Goal: Contribute content: Contribute content

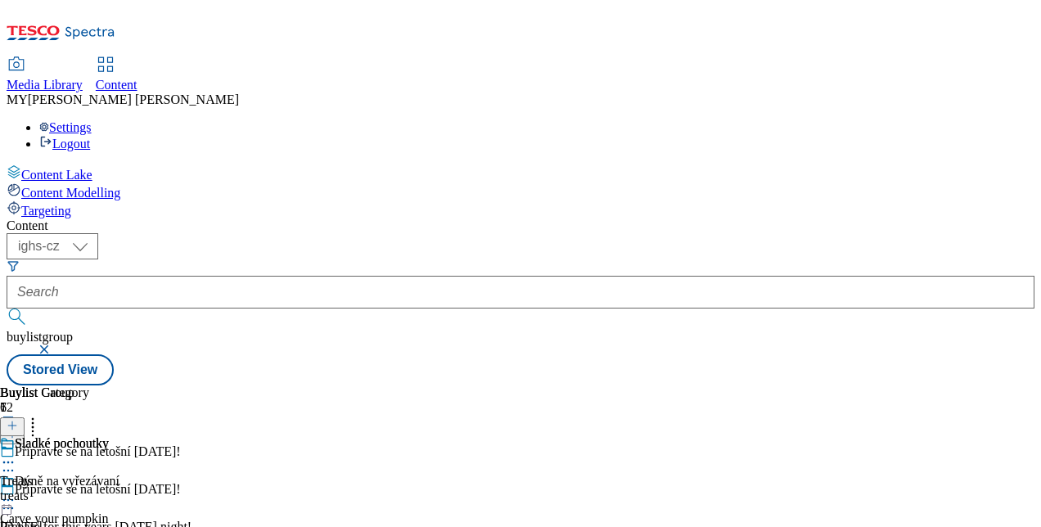
scroll to position [242, 0]
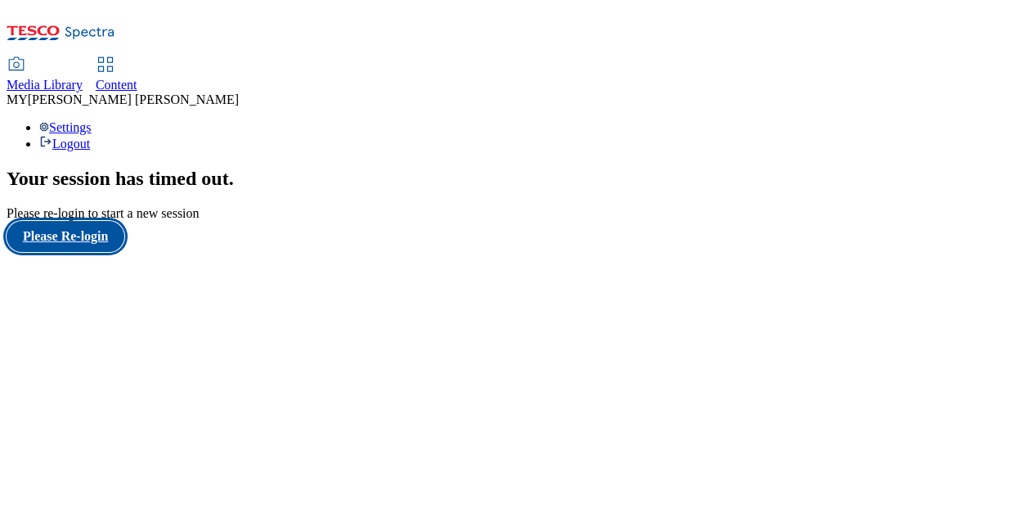
click at [81, 252] on button "Please Re-login" at bounding box center [66, 236] width 118 height 31
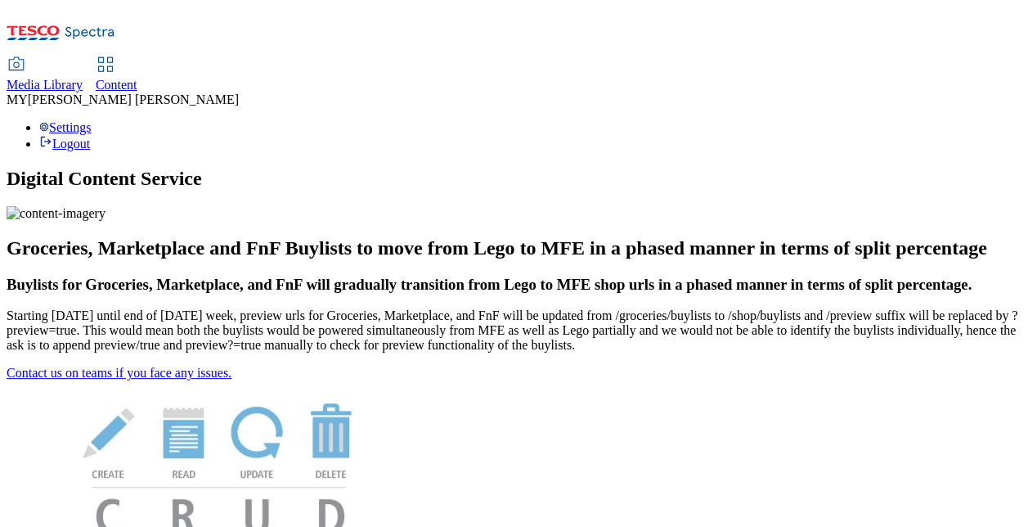
click at [115, 55] on icon at bounding box center [106, 65] width 20 height 20
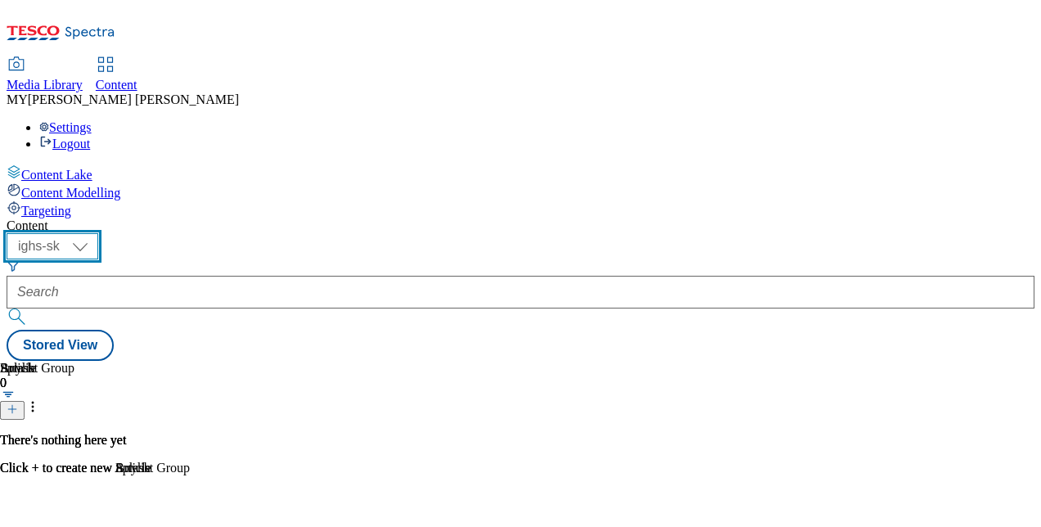
click at [98, 233] on select "ighs-cz ighs-hu ighs-sk" at bounding box center [53, 246] width 92 height 26
select select "ighs-cz"
click at [98, 233] on select "ighs-cz ighs-hu ighs-sk" at bounding box center [53, 246] width 92 height 26
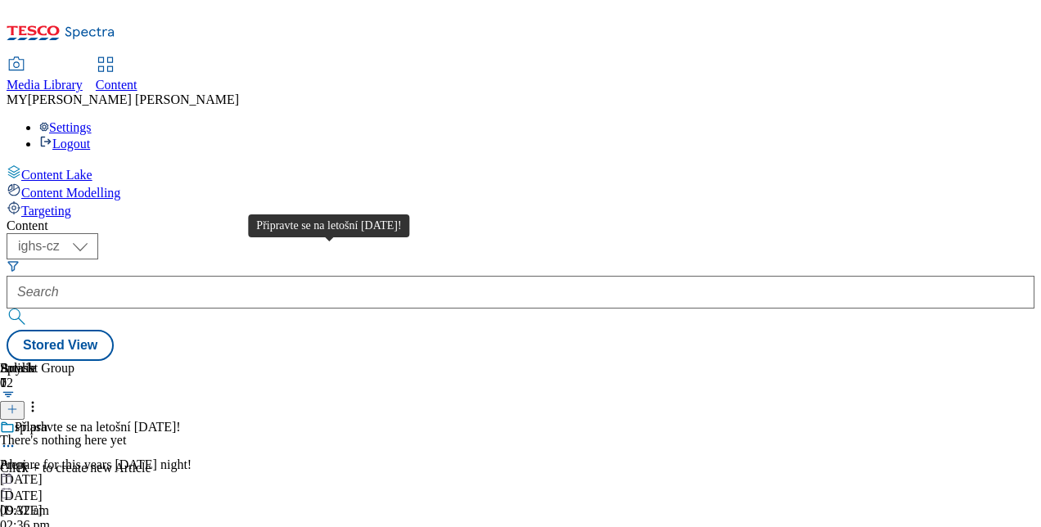
click at [181, 420] on div "Připravte se na letošní [DATE]!" at bounding box center [98, 427] width 166 height 15
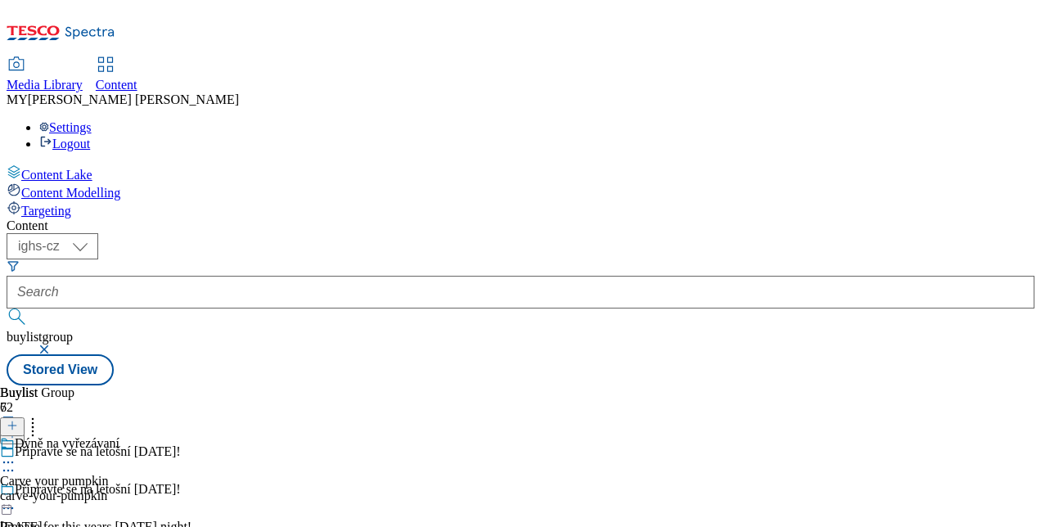
scroll to position [324, 0]
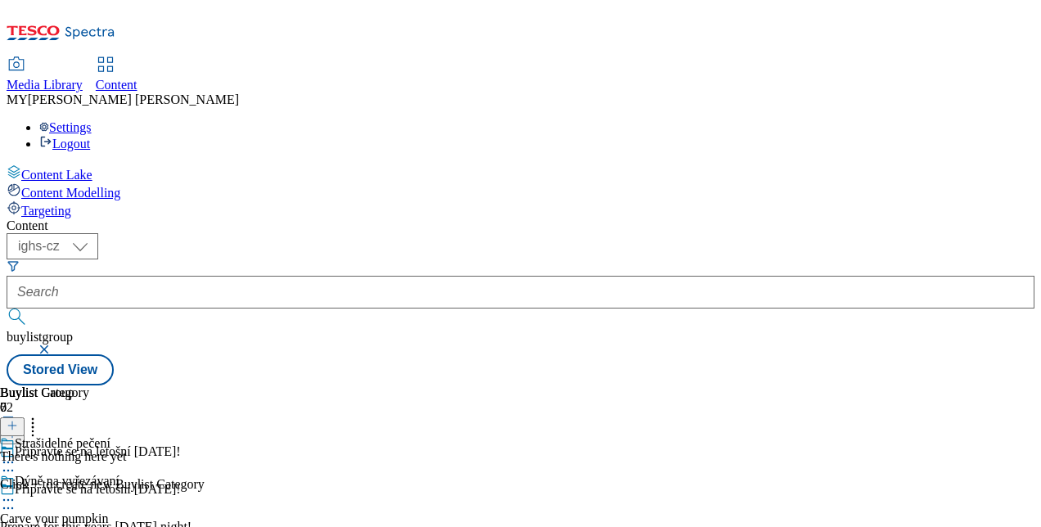
scroll to position [0, 108]
click at [16, 425] on line at bounding box center [12, 425] width 8 height 0
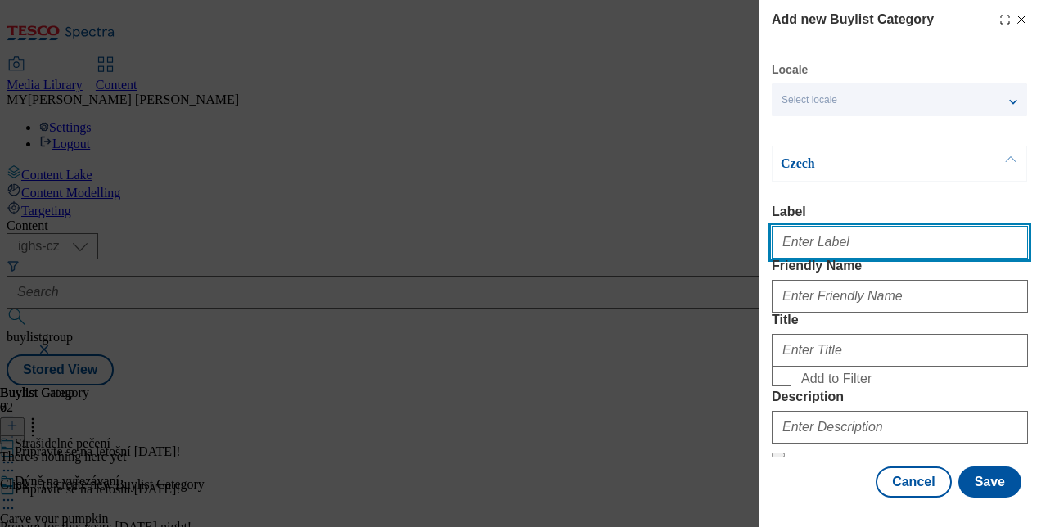
click at [833, 243] on input "Label" at bounding box center [900, 242] width 256 height 33
type input "Bake spooky cupcakes"
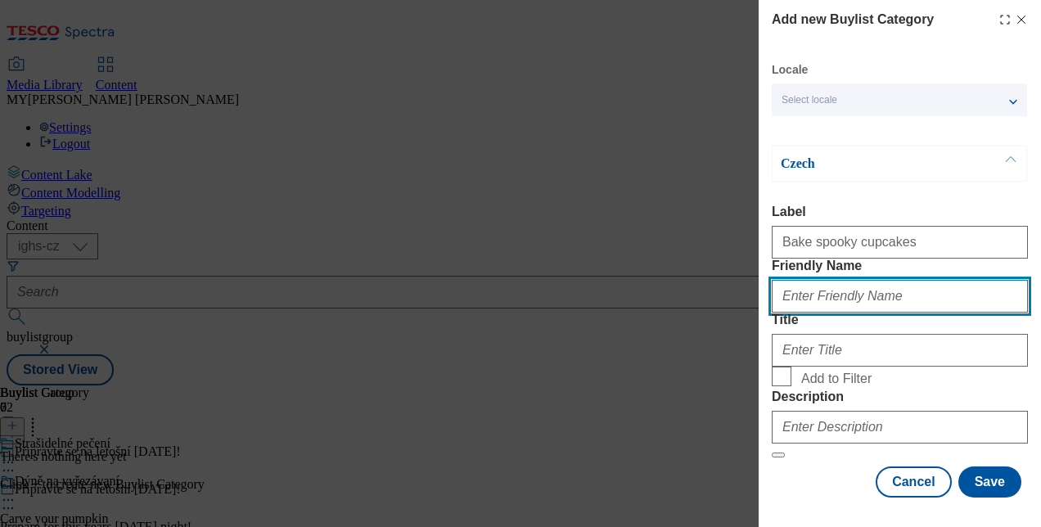
click at [856, 313] on input "Friendly Name" at bounding box center [900, 296] width 256 height 33
click at [772, 452] on button "Modal" at bounding box center [778, 454] width 13 height 5
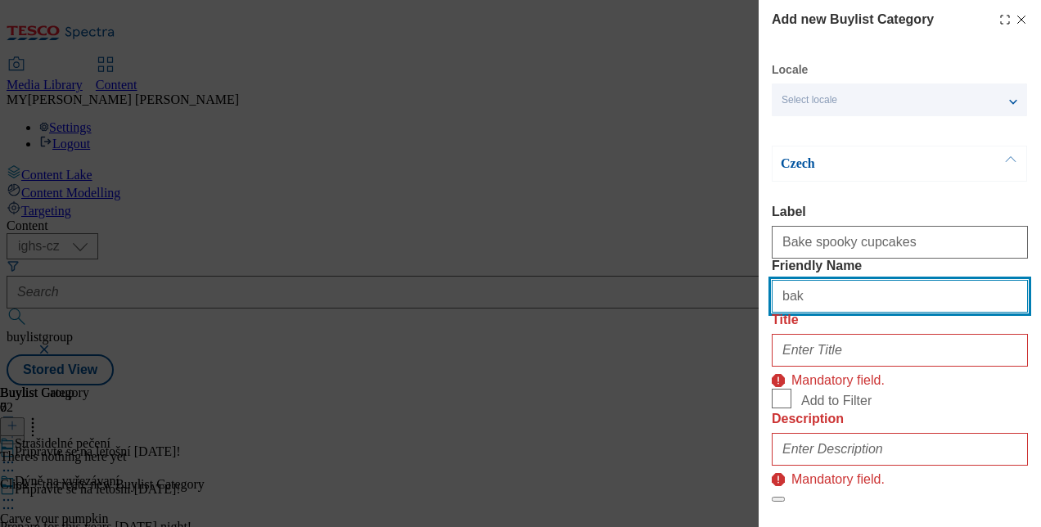
type input "bake-spooky-cupcakes"
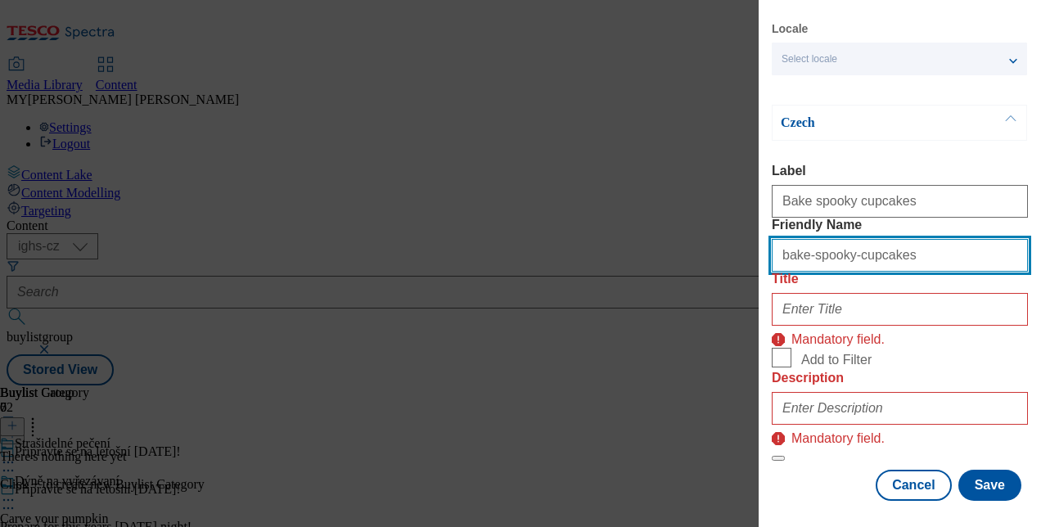
scroll to position [85, 0]
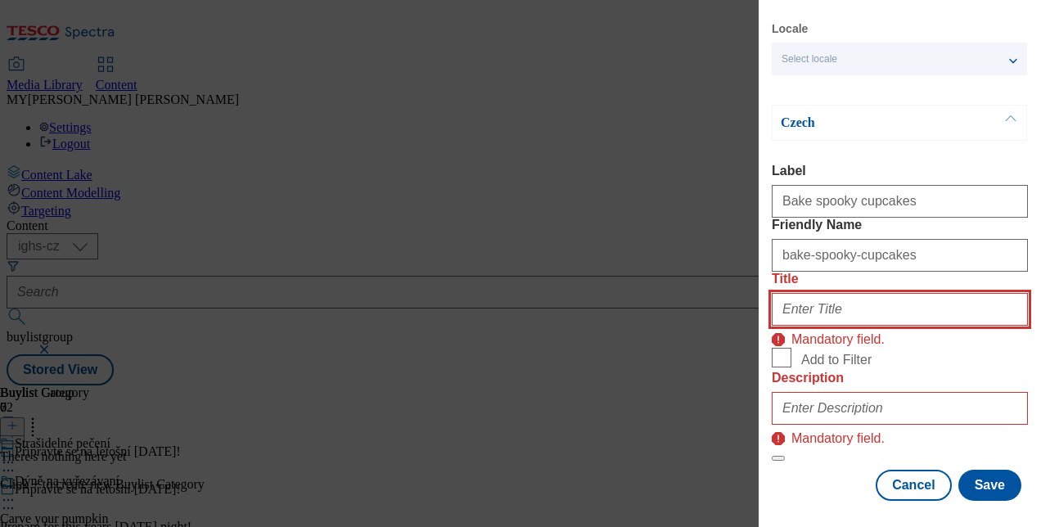
click at [812, 322] on input "Title" at bounding box center [900, 309] width 256 height 33
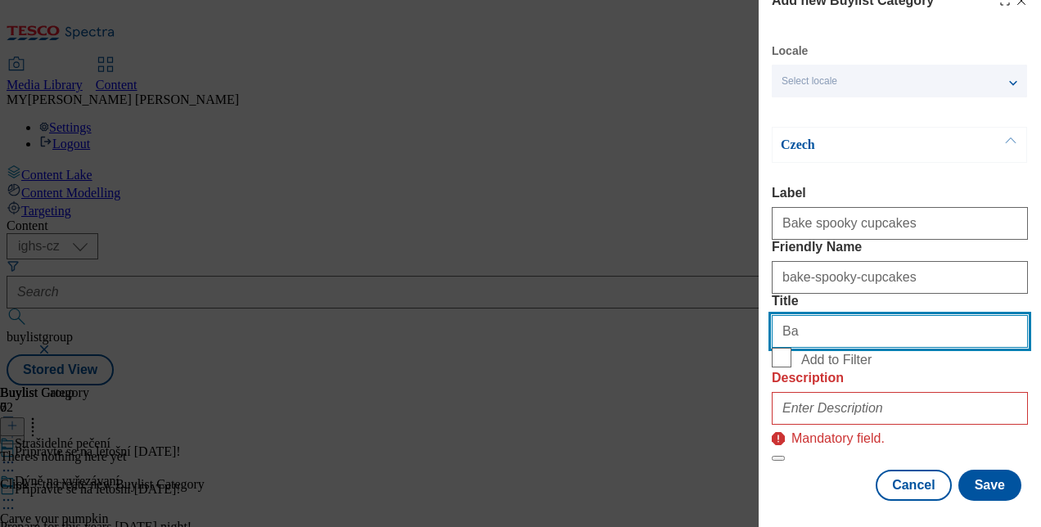
type input "B"
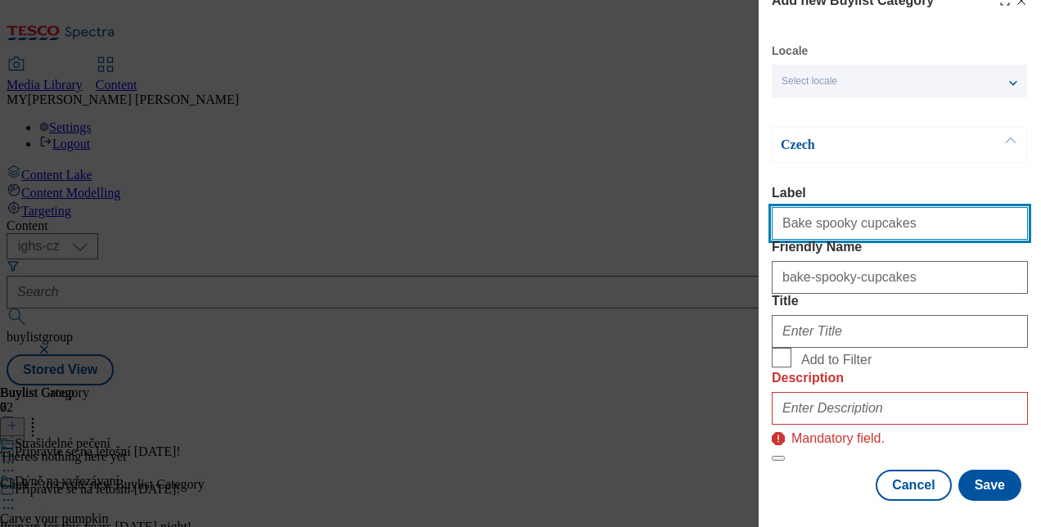
click at [892, 207] on input "Bake spooky cupcakes" at bounding box center [900, 223] width 256 height 33
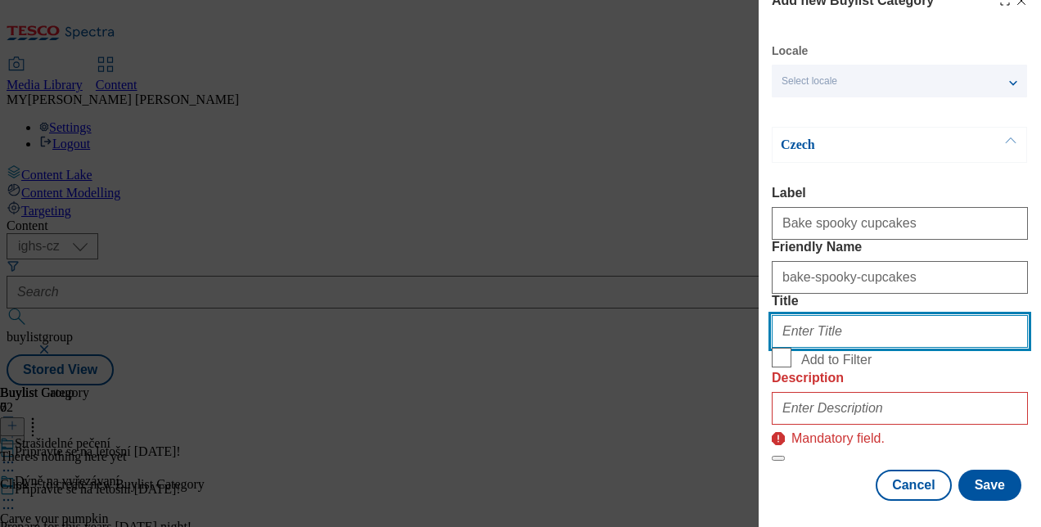
click at [810, 335] on input "Title" at bounding box center [900, 331] width 256 height 33
paste input "Bake spooky cupcakes"
type input "Bake spooky cupcakes"
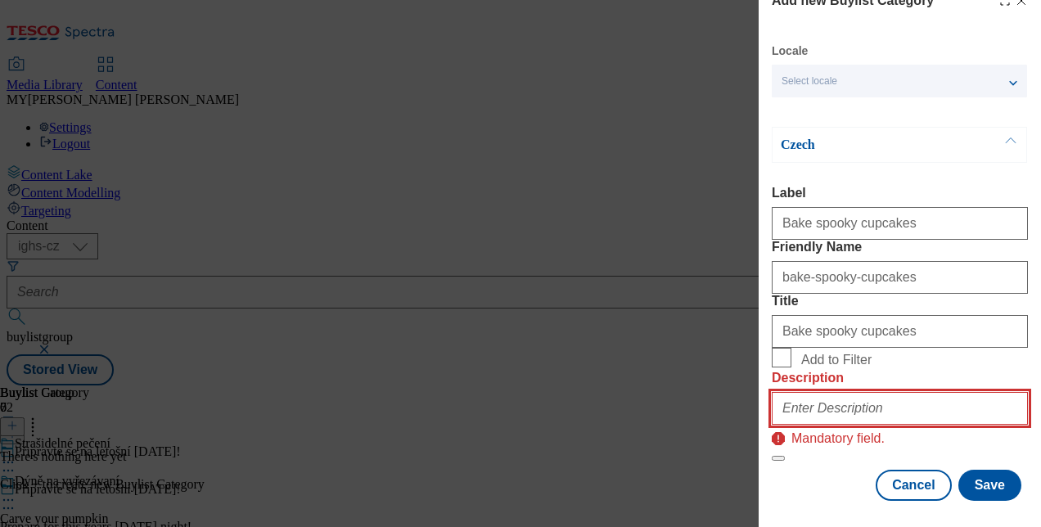
click at [820, 392] on input "Description" at bounding box center [900, 408] width 256 height 33
paste input "Bake spooky cupcakes"
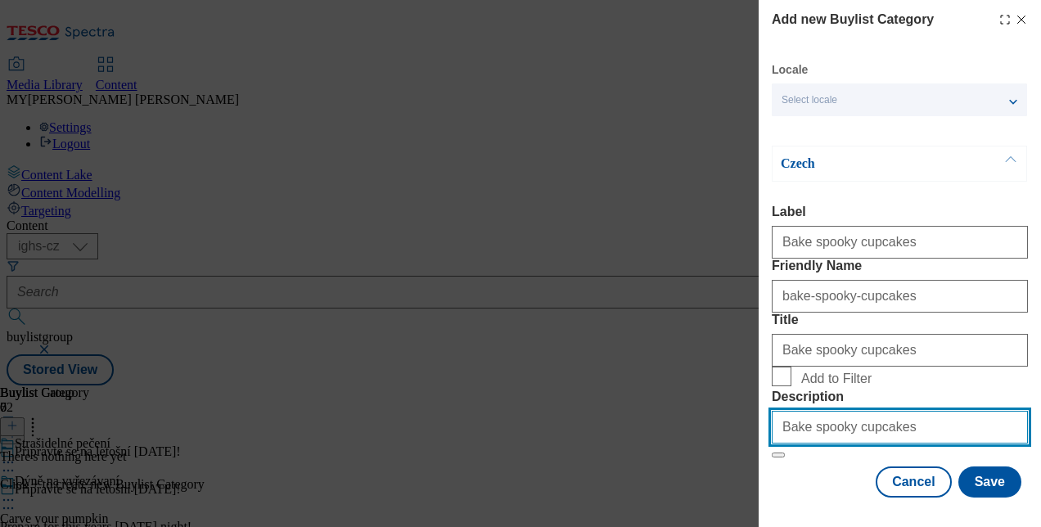
scroll to position [0, 0]
type input "Bake spooky cupcakes"
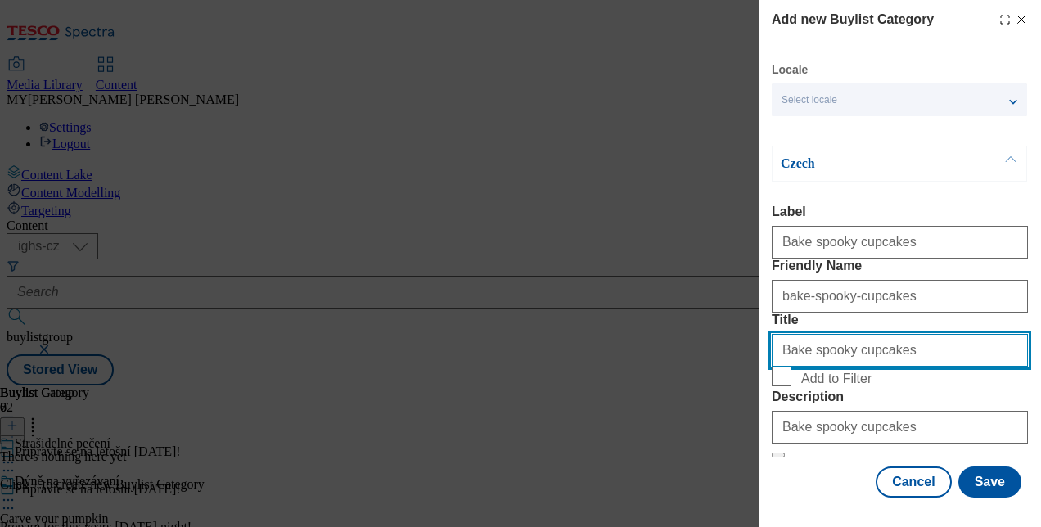
click at [892, 367] on input "Bake spooky cupcakes" at bounding box center [900, 350] width 256 height 33
type input "B"
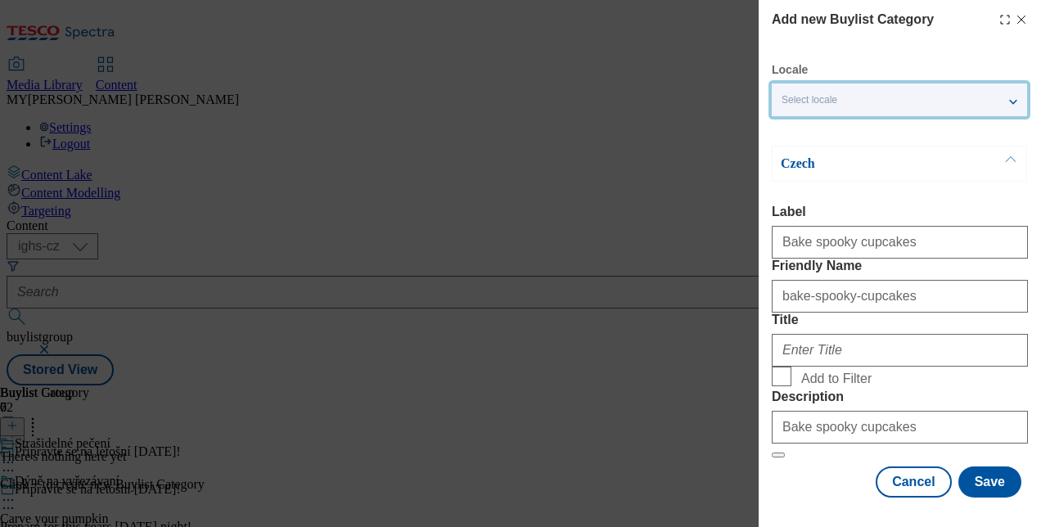
click at [1010, 102] on div "Select locale" at bounding box center [899, 99] width 255 height 33
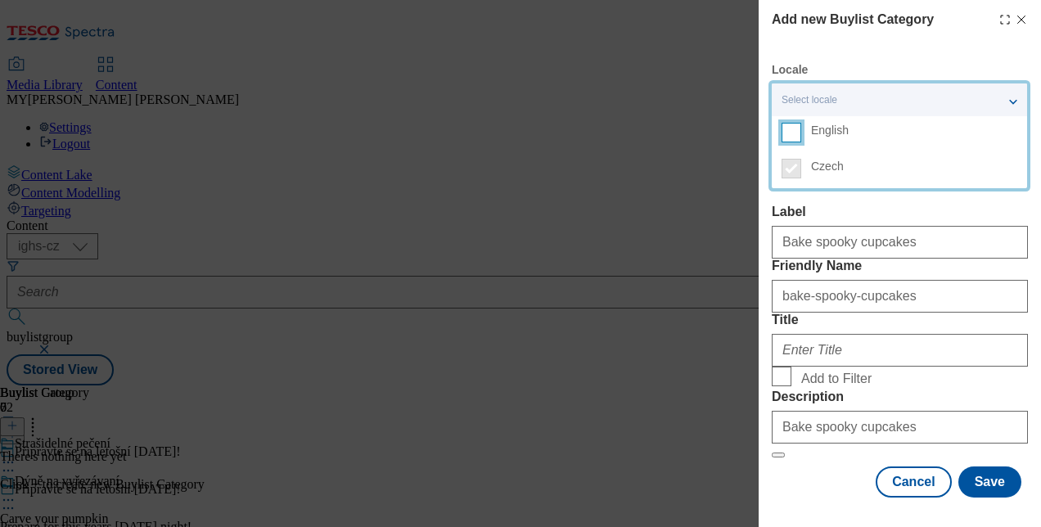
click at [795, 128] on input "English" at bounding box center [791, 133] width 20 height 20
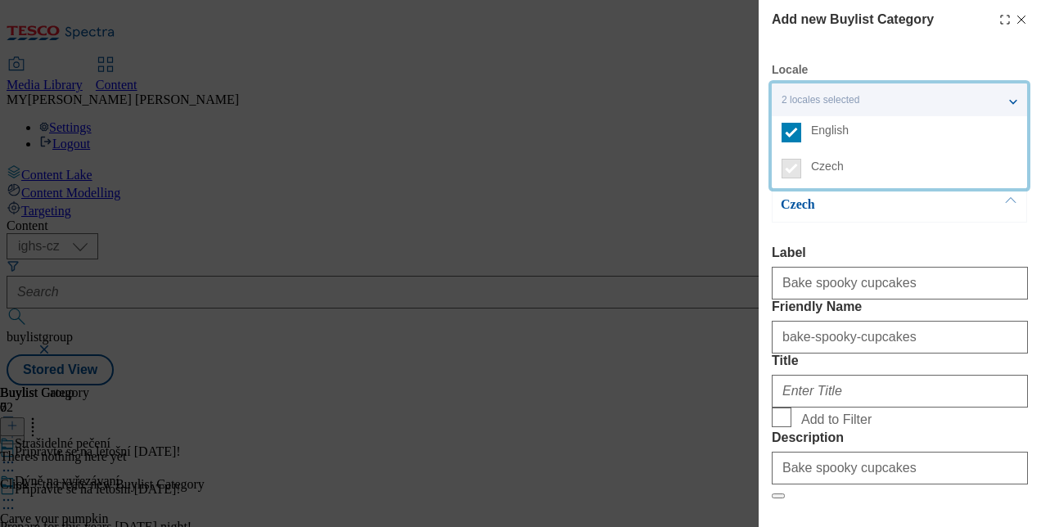
click at [1014, 209] on button "Modal" at bounding box center [1010, 204] width 31 height 34
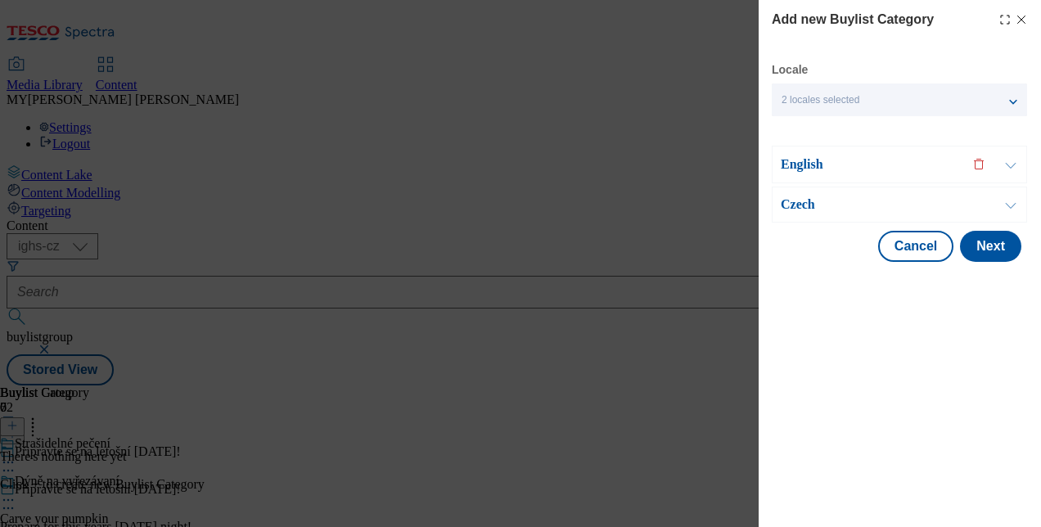
click at [1008, 159] on button "Modal" at bounding box center [1010, 164] width 31 height 36
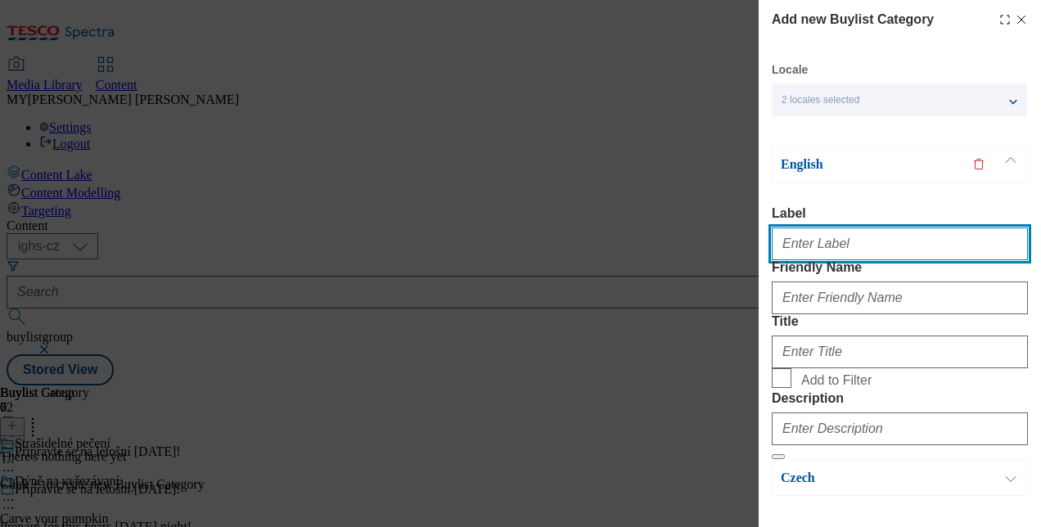
click at [807, 258] on input "Label" at bounding box center [900, 243] width 256 height 33
type input "Bake spooky cupcakes"
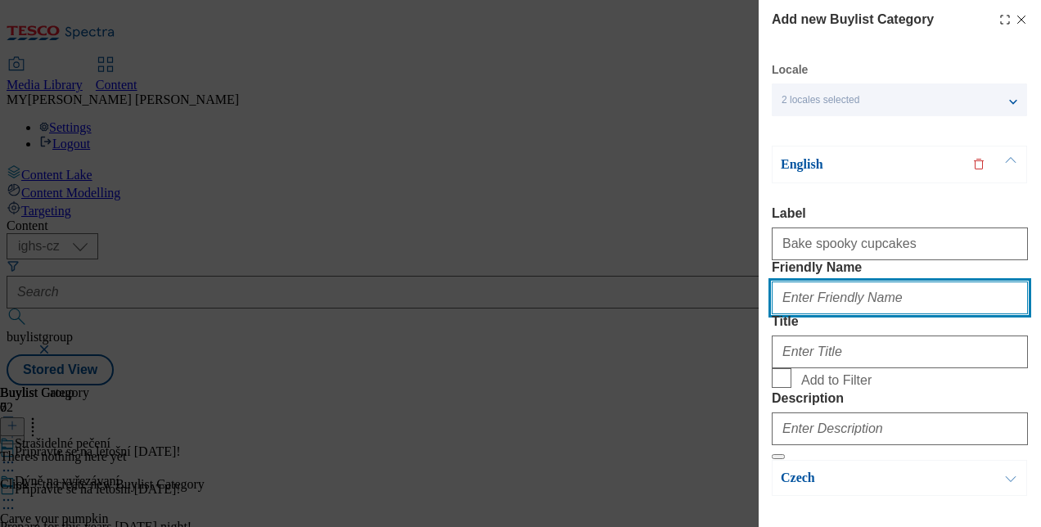
click at [813, 314] on input "Friendly Name" at bounding box center [900, 297] width 256 height 33
type input "bake-spooky-cupcakes"
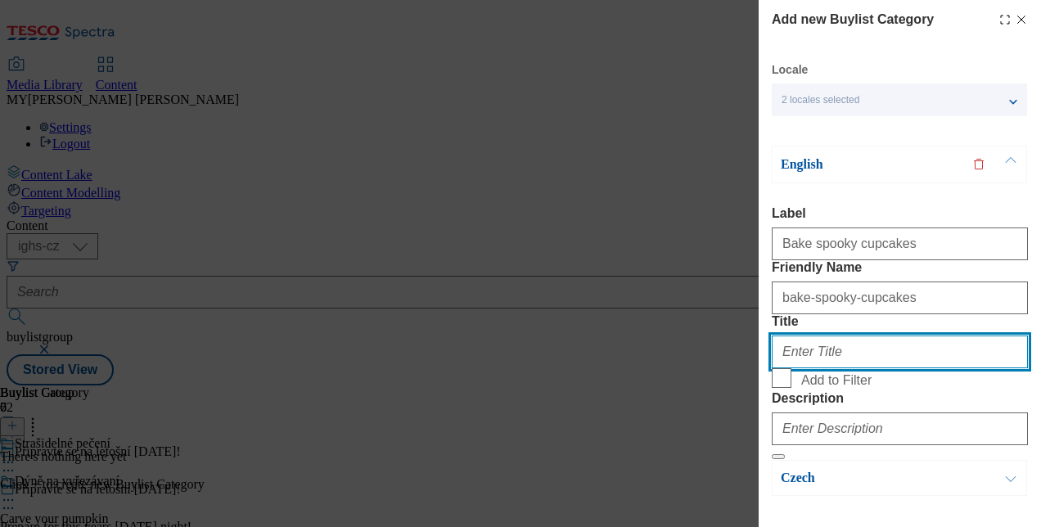
click at [803, 368] on input "Title" at bounding box center [900, 351] width 256 height 33
type input "B"
paste input "Bake spooky cupcakes"
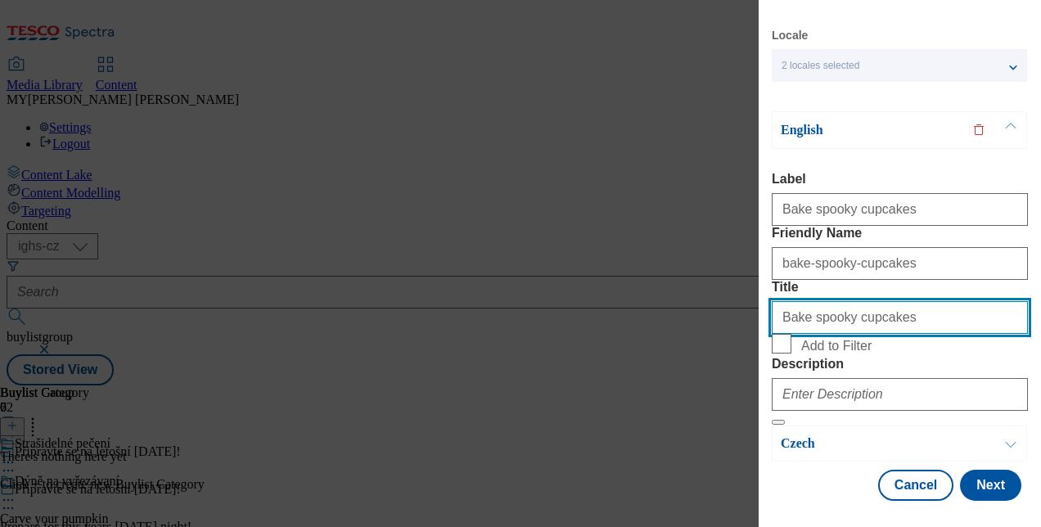
type input "Bake spooky cupcakes"
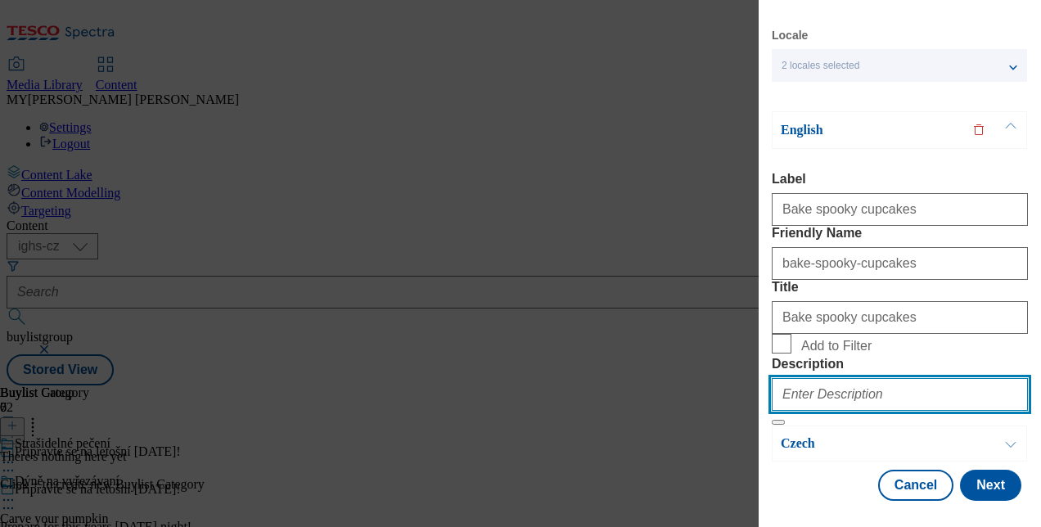
click at [799, 378] on input "Description" at bounding box center [900, 394] width 256 height 33
paste input "Bake spooky cupcakes"
type input "Bake spooky cupcakes"
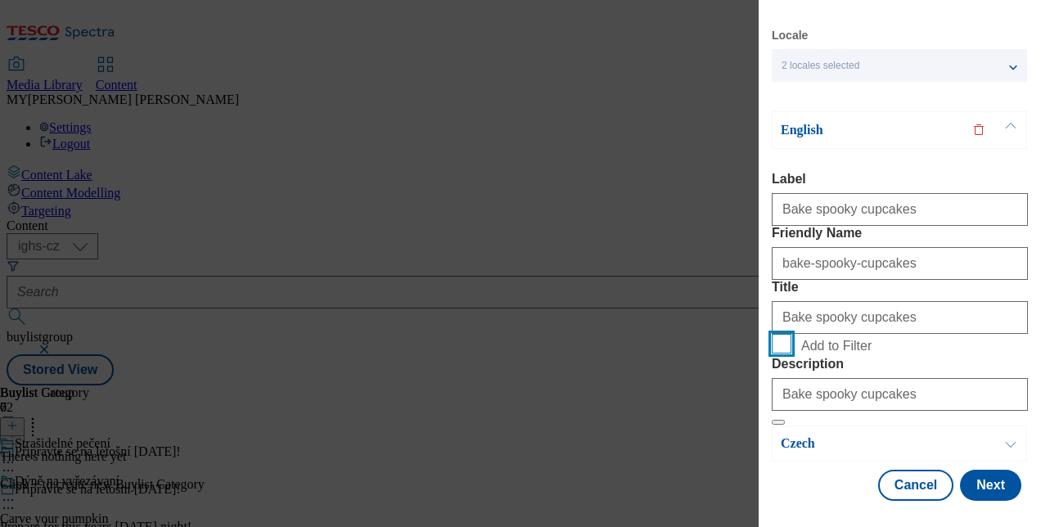
click at [781, 334] on input "Add to Filter" at bounding box center [782, 344] width 20 height 20
checkbox input "true"
click at [974, 470] on button "Next" at bounding box center [990, 485] width 61 height 31
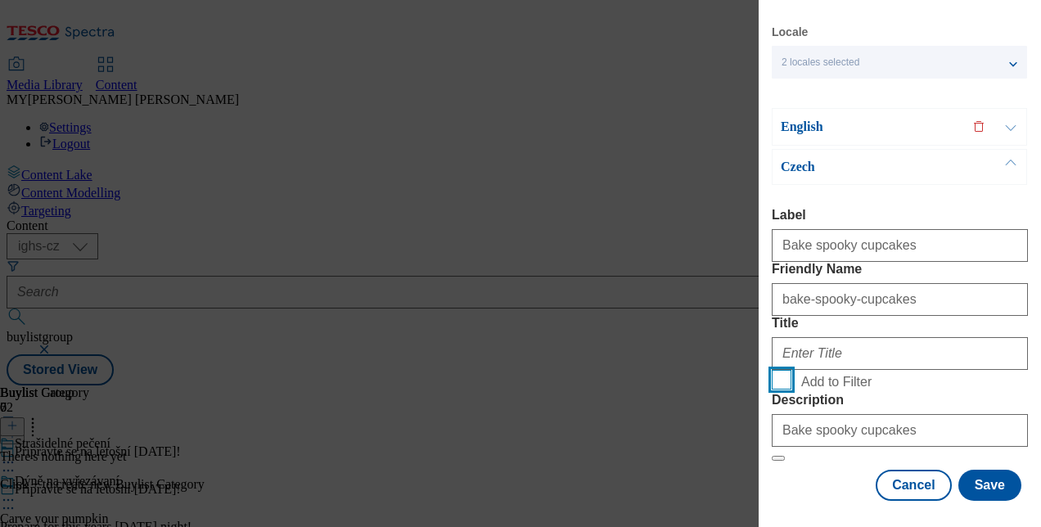
click at [785, 370] on input "Add to Filter" at bounding box center [782, 380] width 20 height 20
checkbox input "true"
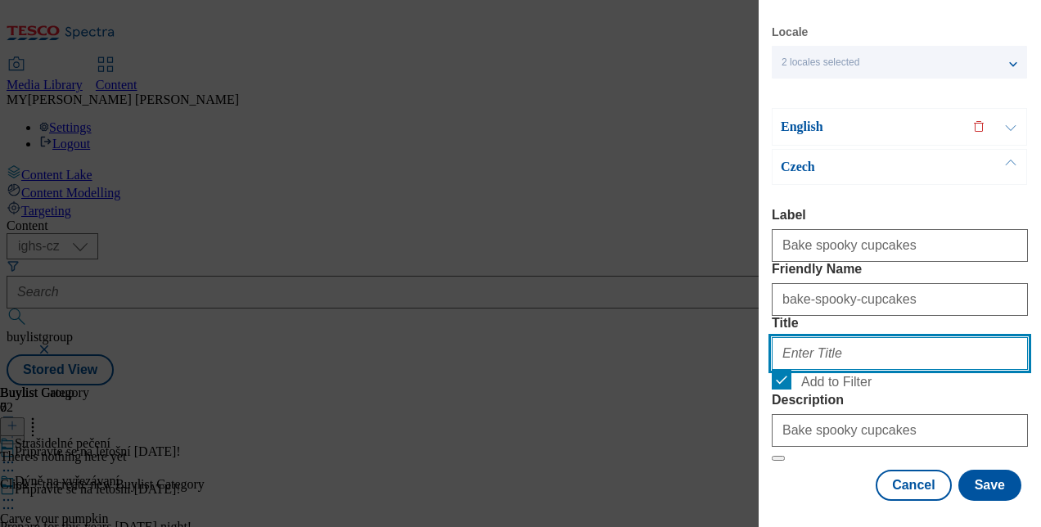
click at [830, 337] on input "Title" at bounding box center [900, 353] width 256 height 33
paste input "Strašidelné pečení"
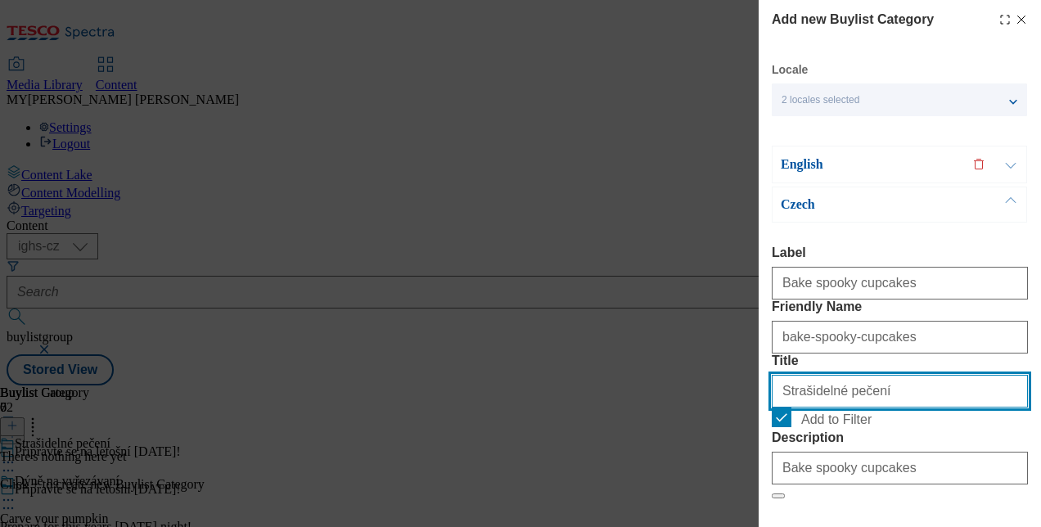
scroll to position [170, 0]
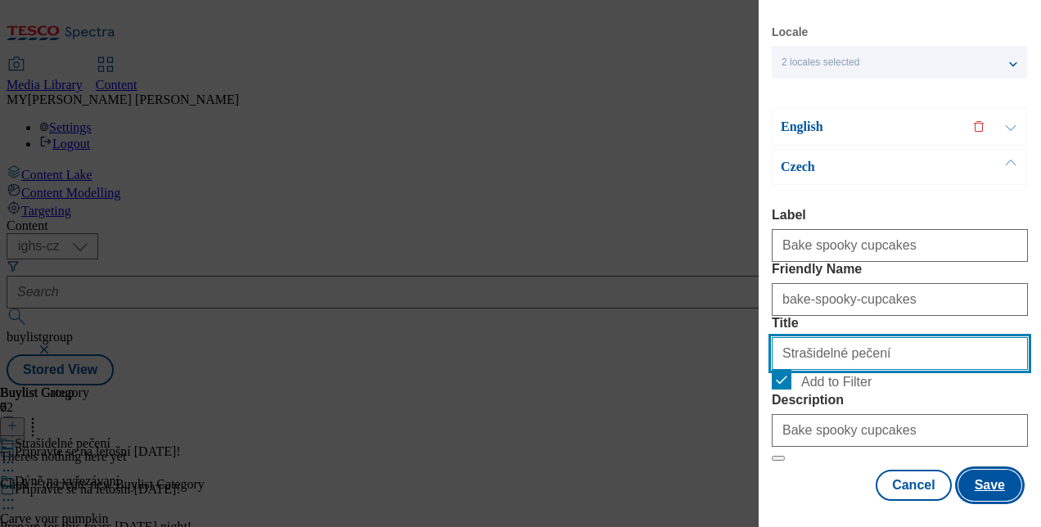
type input "Strašidelné pečení"
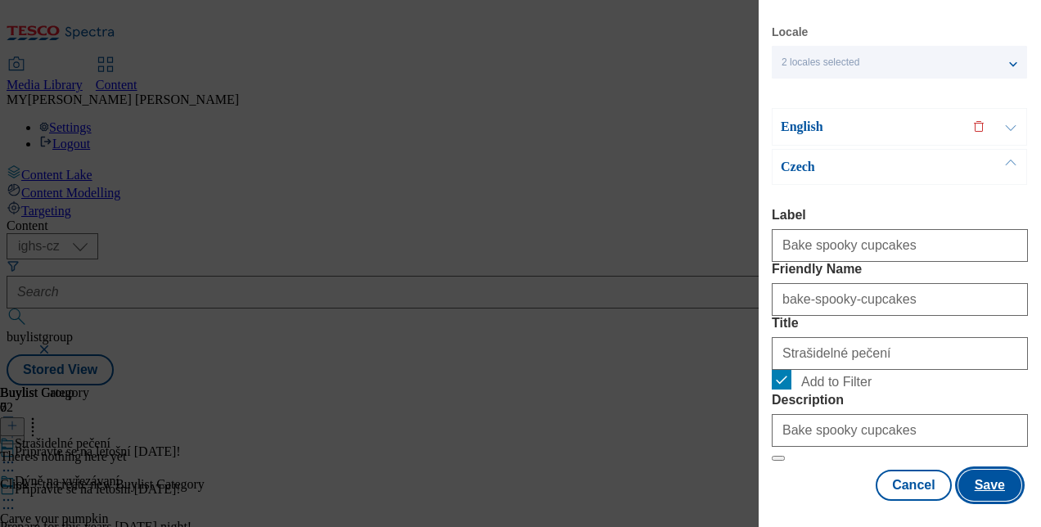
click at [979, 475] on button "Save" at bounding box center [989, 485] width 63 height 31
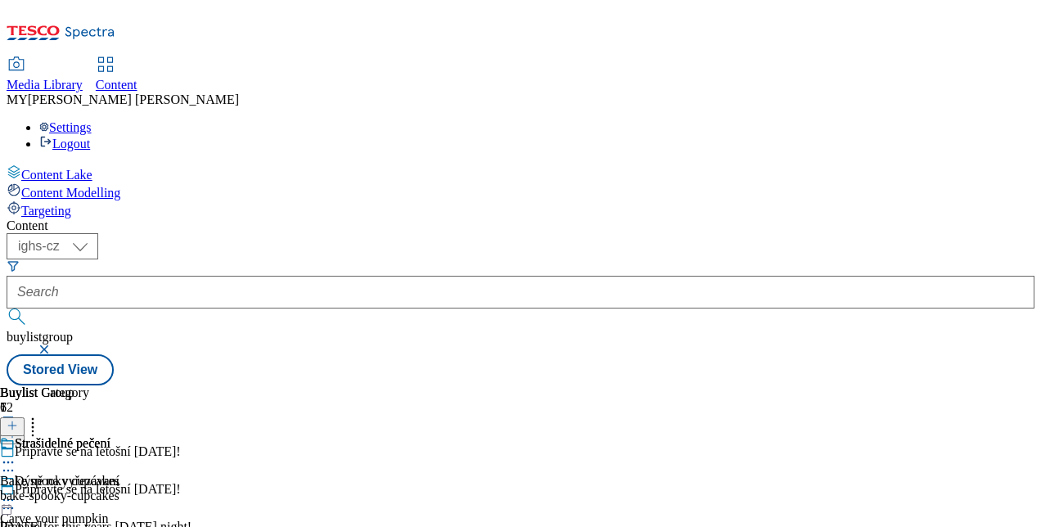
scroll to position [439, 0]
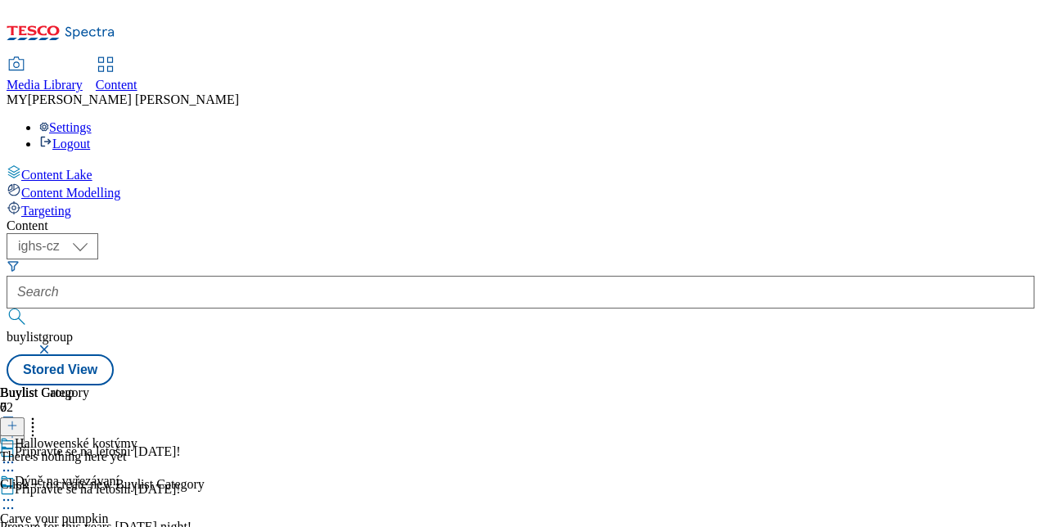
scroll to position [0, 108]
click at [16, 425] on line at bounding box center [12, 425] width 8 height 0
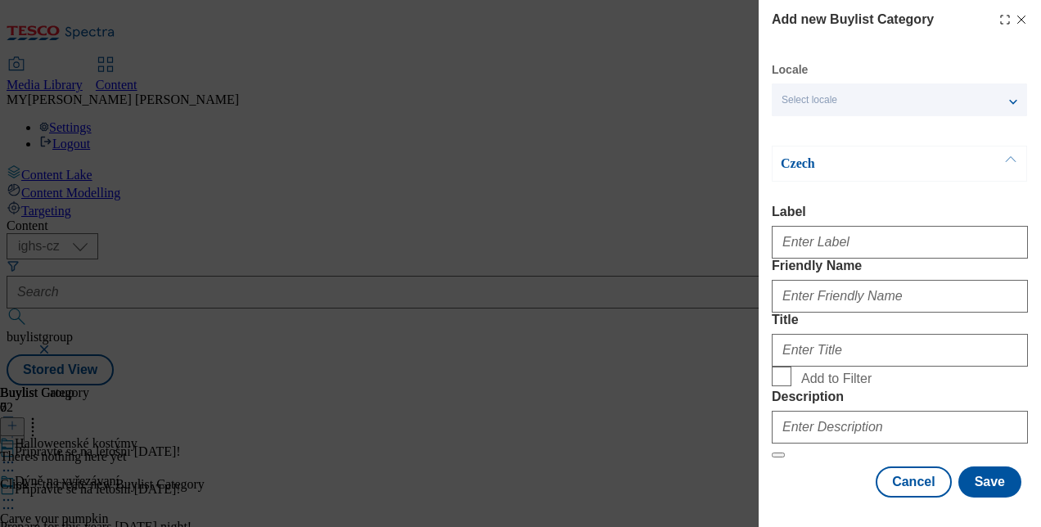
click at [907, 101] on div "Select locale" at bounding box center [899, 99] width 255 height 33
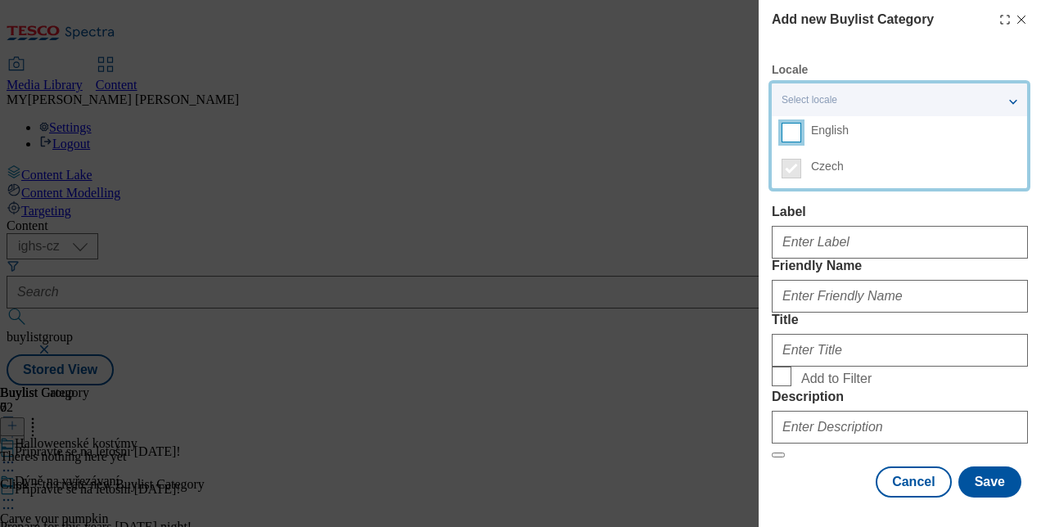
click at [800, 130] on input "English" at bounding box center [791, 133] width 20 height 20
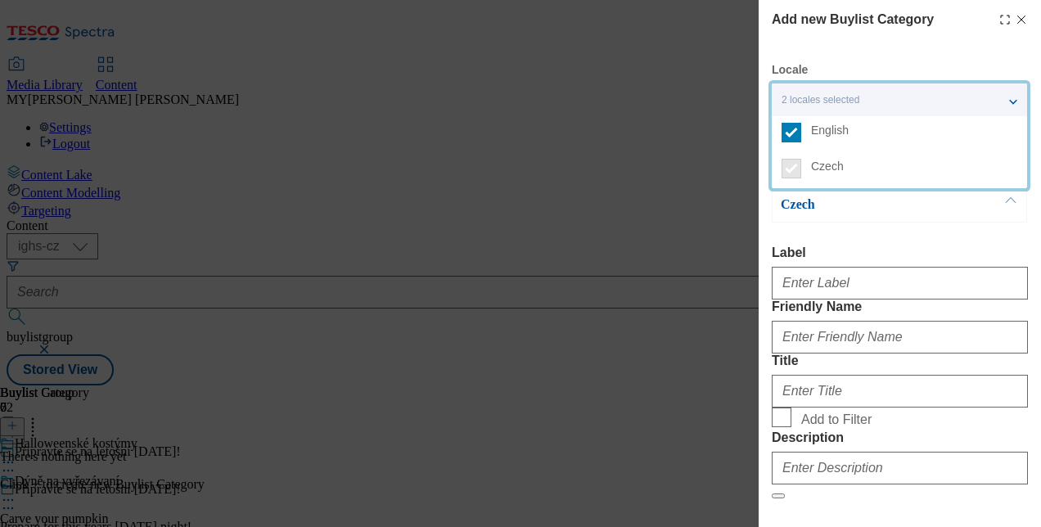
click at [908, 214] on div "Czech" at bounding box center [899, 205] width 255 height 36
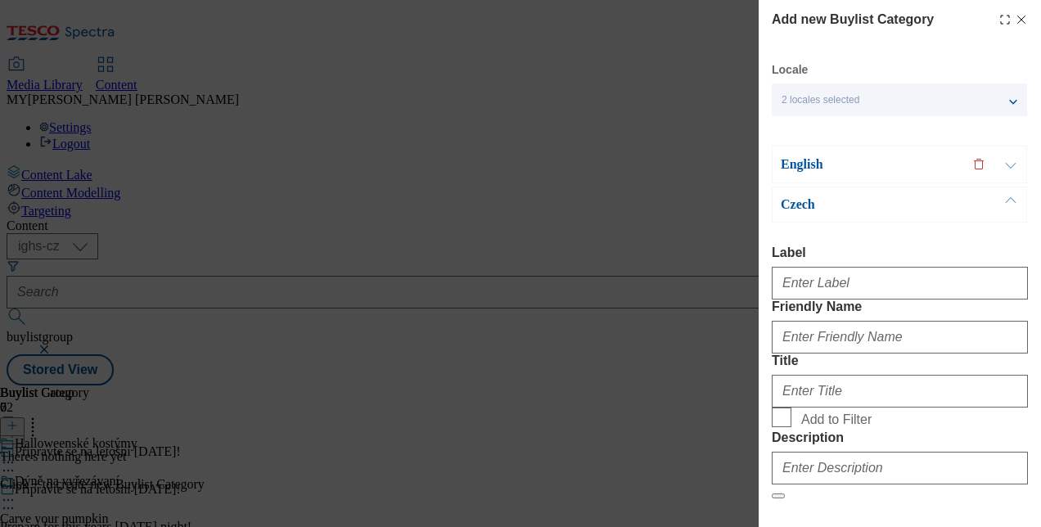
click at [1014, 168] on button "Modal" at bounding box center [1010, 164] width 31 height 36
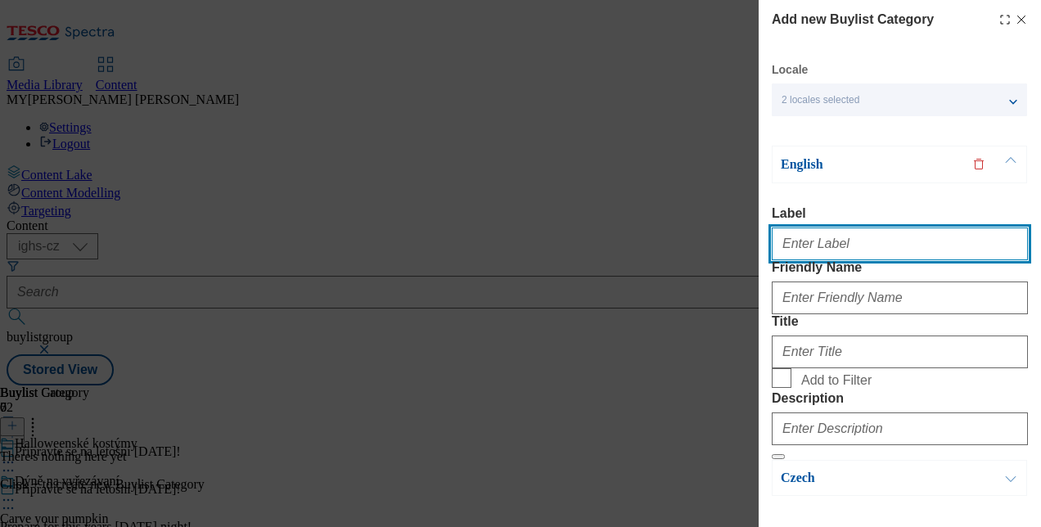
click at [820, 246] on input "Label" at bounding box center [900, 243] width 256 height 33
click at [817, 244] on input "Label" at bounding box center [900, 243] width 256 height 33
type input "[DATE] masks"
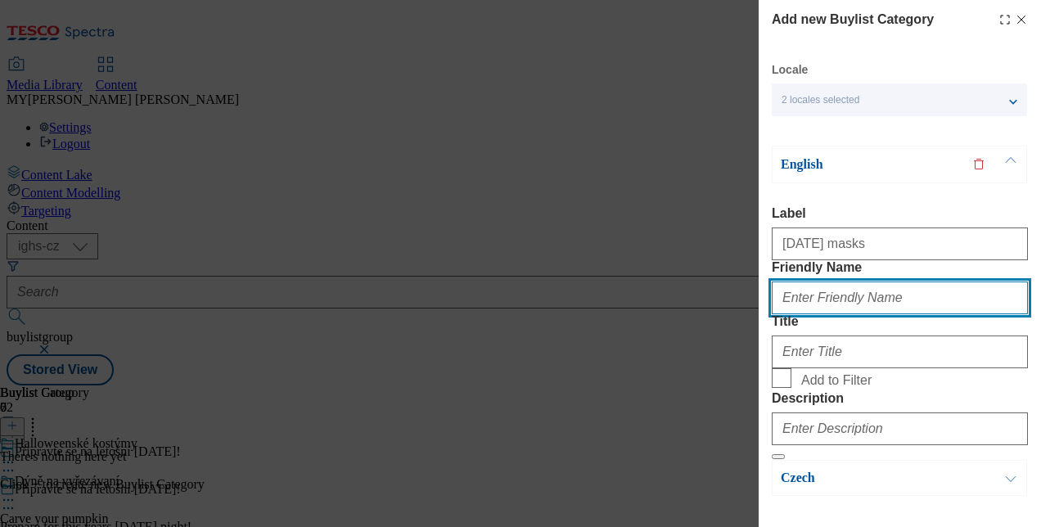
click at [825, 314] on input "Friendly Name" at bounding box center [900, 297] width 256 height 33
type input "[DATE]-masks"
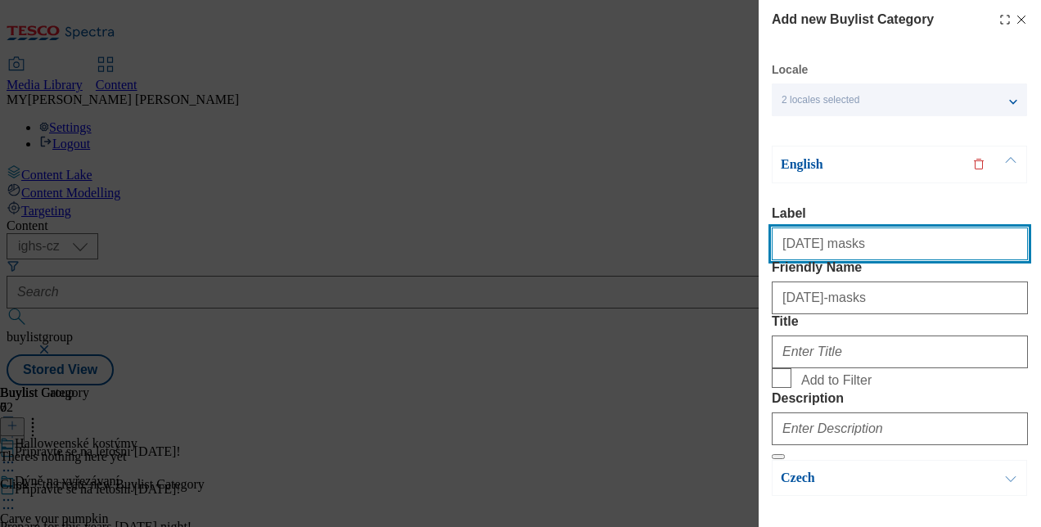
click at [874, 255] on input "[DATE] masks" at bounding box center [900, 243] width 256 height 33
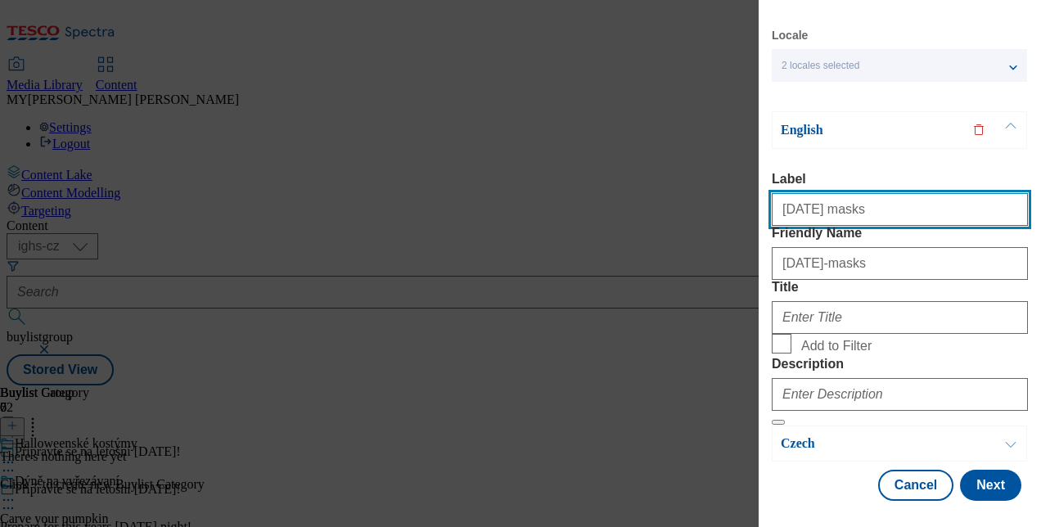
scroll to position [88, 0]
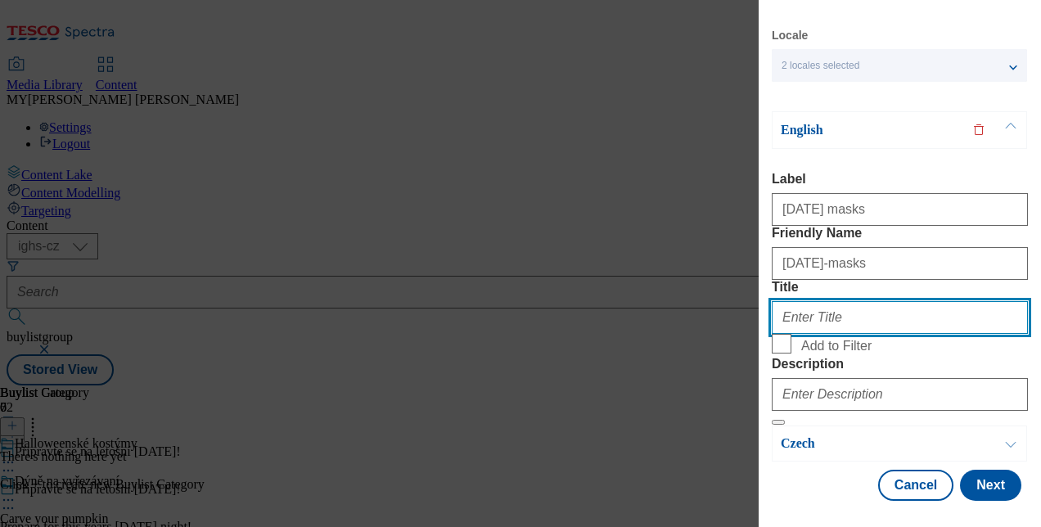
click at [824, 329] on input "Title" at bounding box center [900, 317] width 256 height 33
paste input "[DATE] masks"
type input "[DATE] masks"
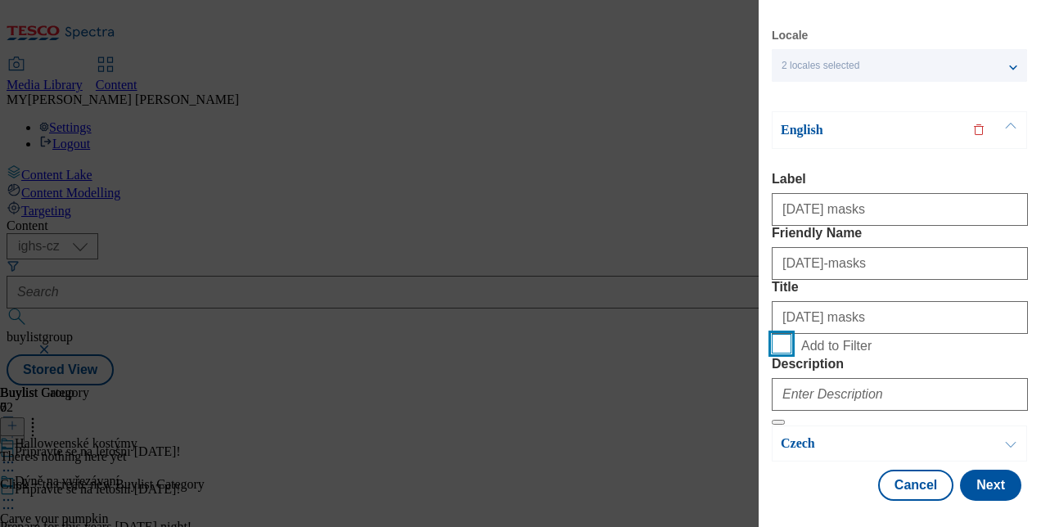
click at [784, 334] on input "Add to Filter" at bounding box center [782, 344] width 20 height 20
checkbox input "true"
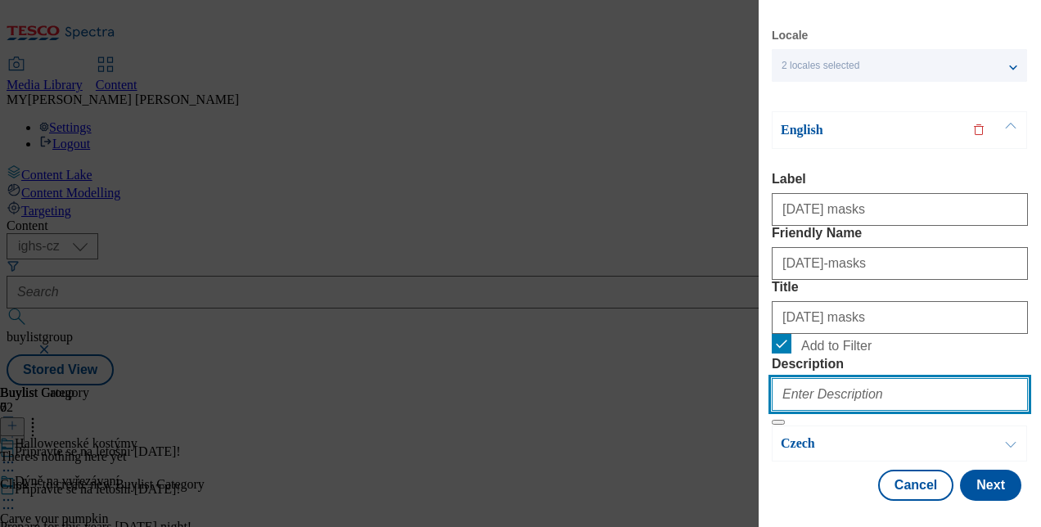
click at [799, 378] on input "Description" at bounding box center [900, 394] width 256 height 33
paste input "[DATE] masks"
type input "[DATE] masks"
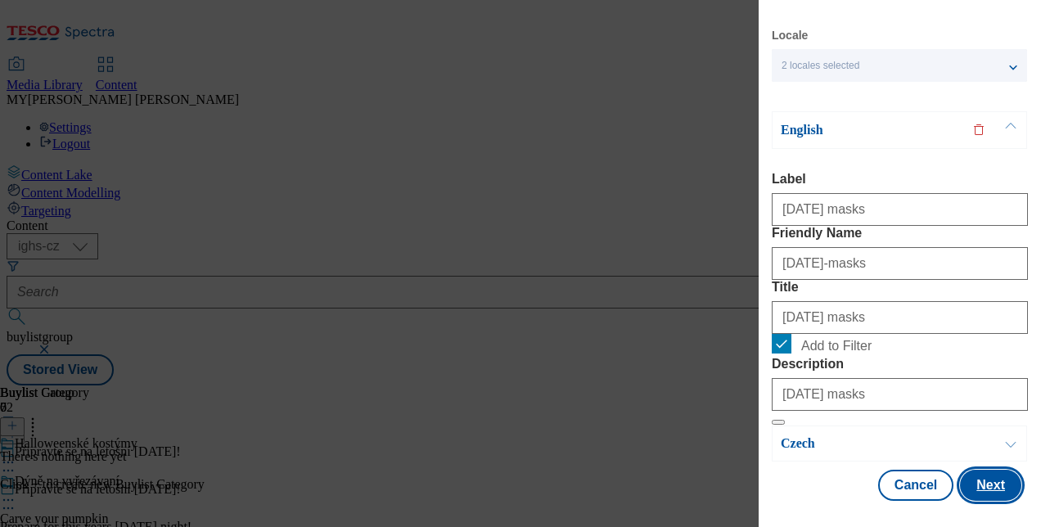
click at [989, 470] on button "Next" at bounding box center [990, 485] width 61 height 31
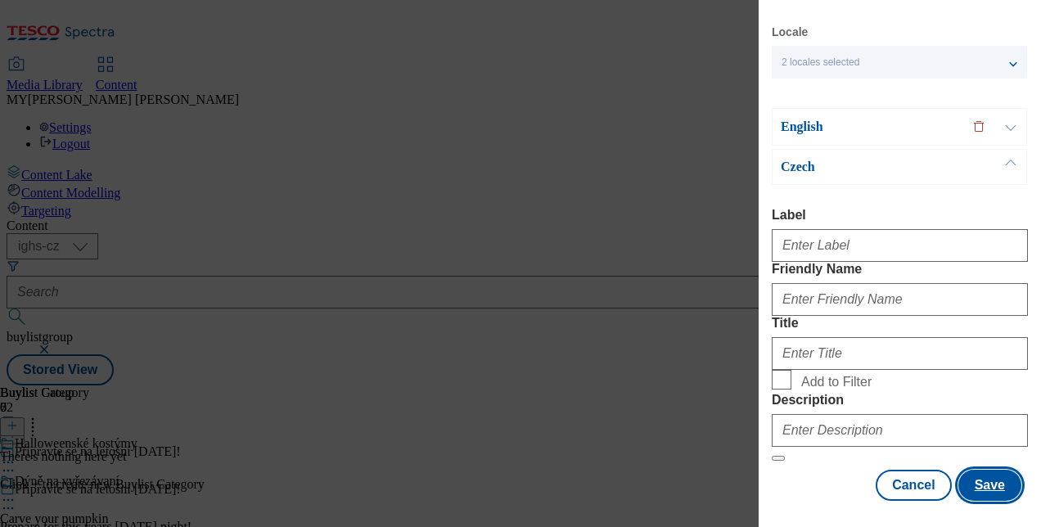
scroll to position [64, 0]
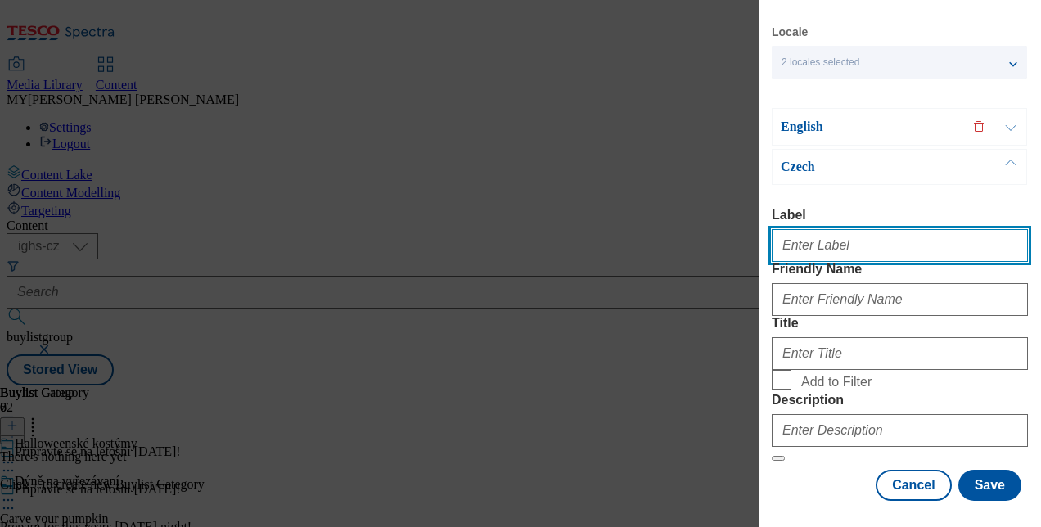
click at [818, 229] on input "Label" at bounding box center [900, 245] width 256 height 33
paste input "[DATE] masks"
type input "[DATE] masks"
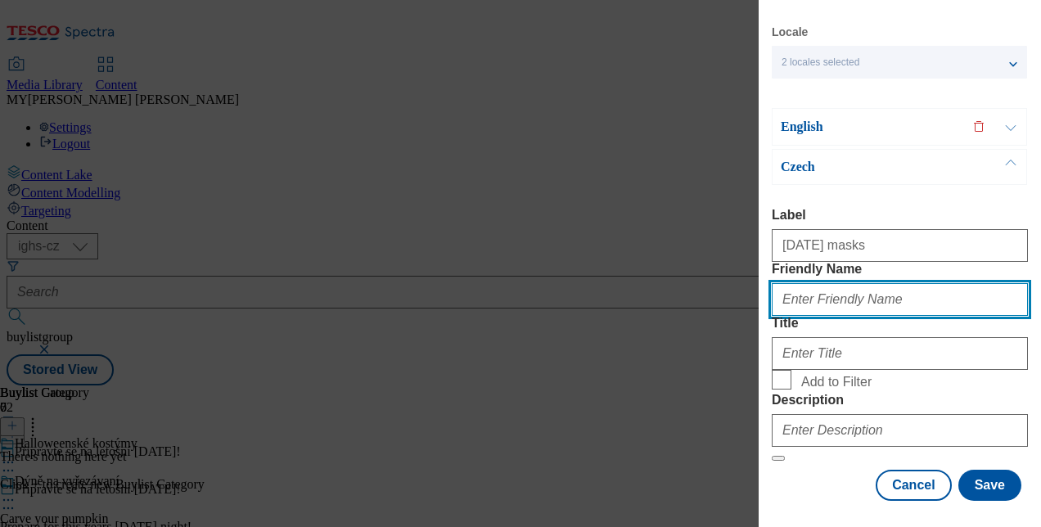
click at [849, 308] on input "Friendly Name" at bounding box center [900, 299] width 256 height 33
type input "[DATE]-masks"
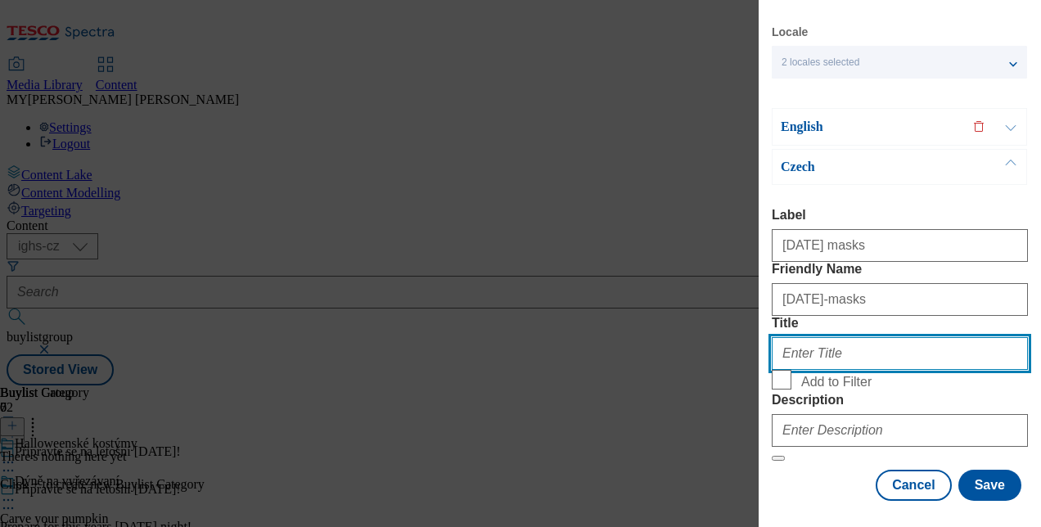
click at [836, 337] on input "Title" at bounding box center [900, 353] width 256 height 33
paste input "Halloweenské kostýmy"
type input "Halloweenské kostýmy"
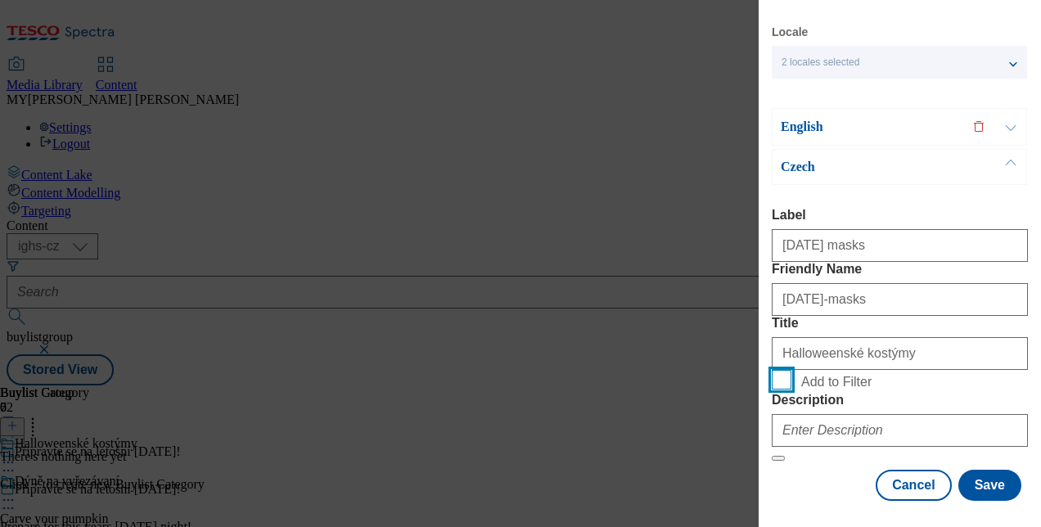
click at [774, 370] on input "Add to Filter" at bounding box center [782, 380] width 20 height 20
checkbox input "true"
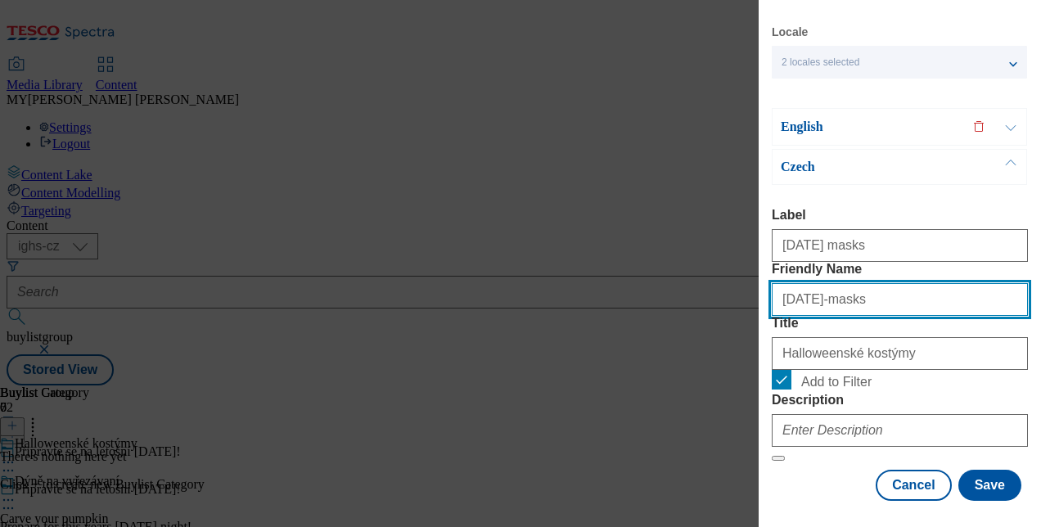
click at [859, 283] on input "[DATE]-masks" at bounding box center [900, 299] width 256 height 33
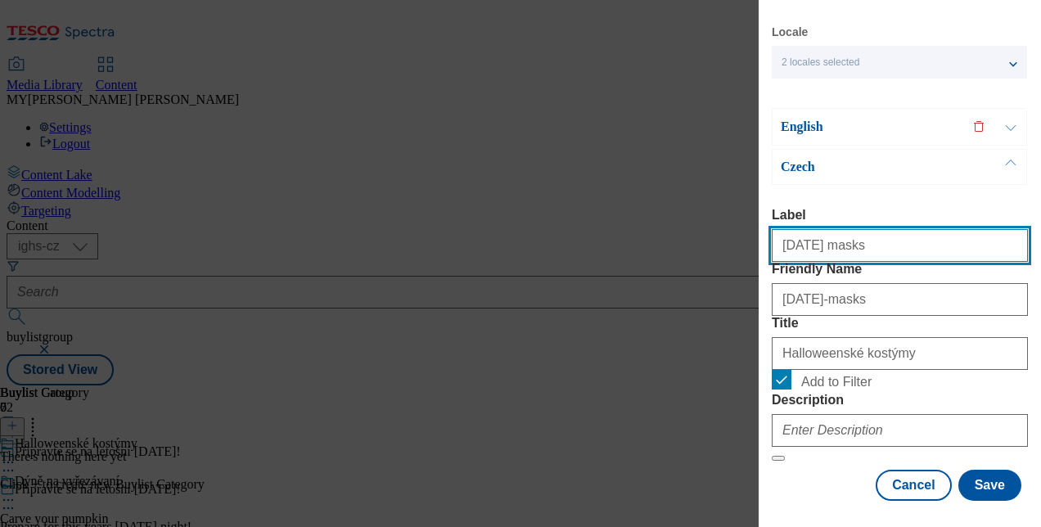
click at [882, 229] on input "[DATE] masks" at bounding box center [900, 245] width 256 height 33
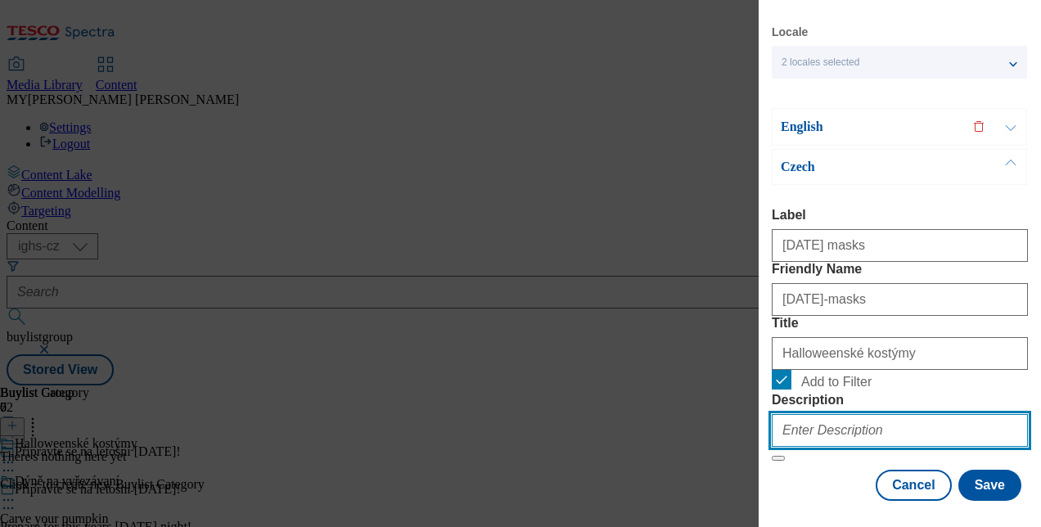
click at [804, 414] on input "Description" at bounding box center [900, 430] width 256 height 33
paste input "[DATE] masks"
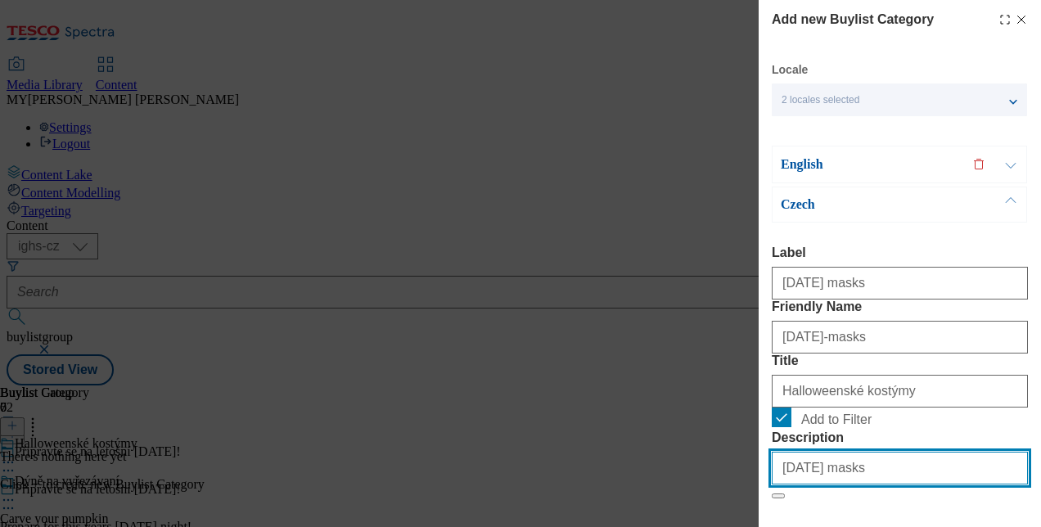
type input "[DATE] masks"
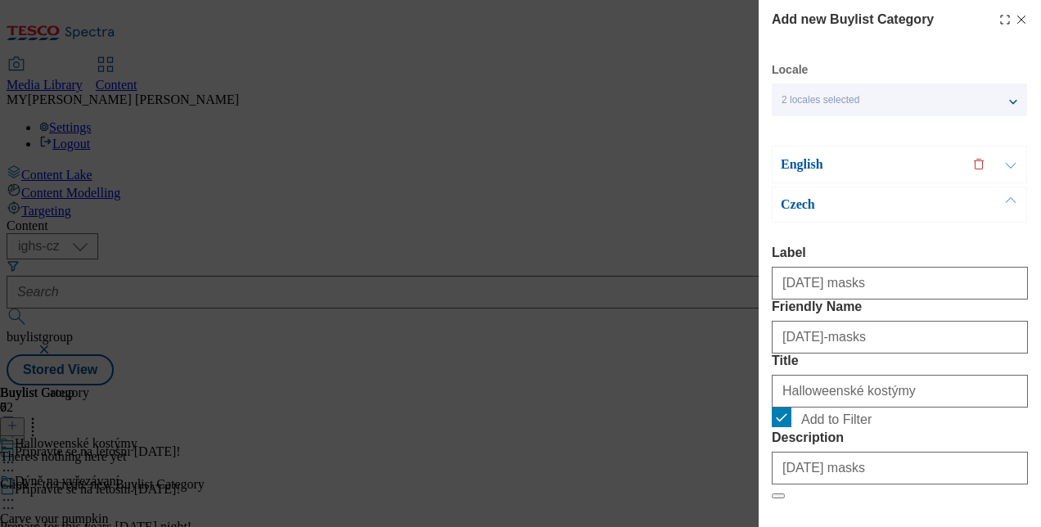
click at [1008, 164] on button "Modal" at bounding box center [1010, 164] width 31 height 36
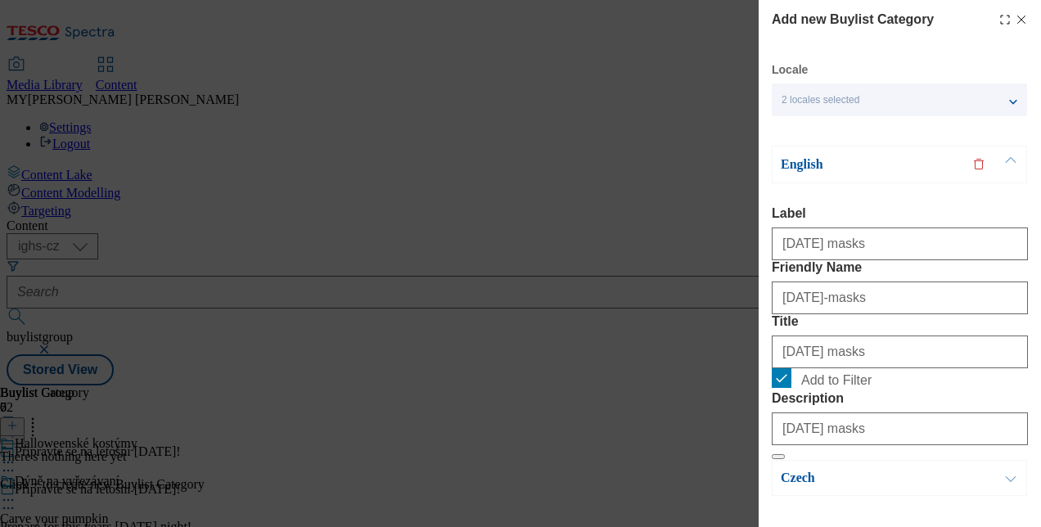
scroll to position [167, 0]
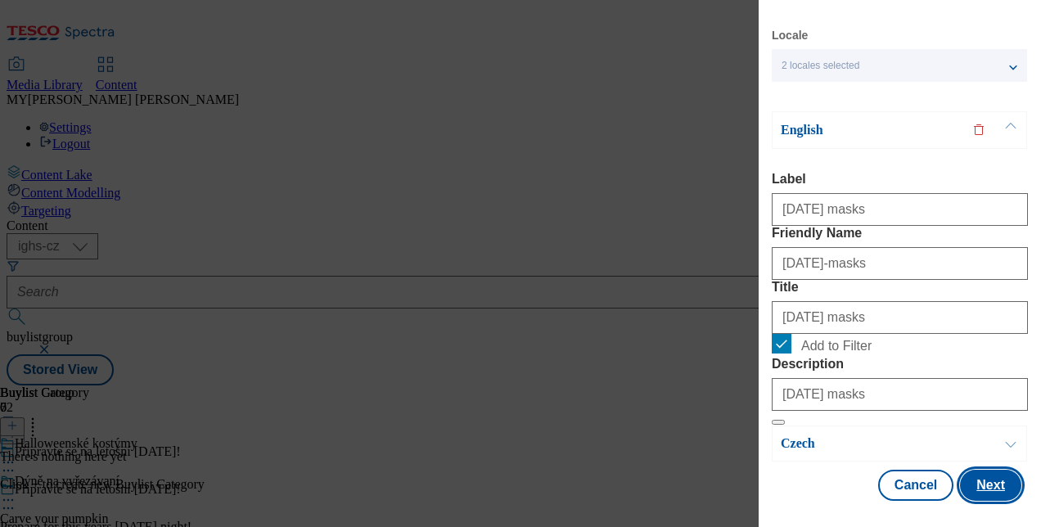
click at [974, 476] on button "Next" at bounding box center [990, 485] width 61 height 31
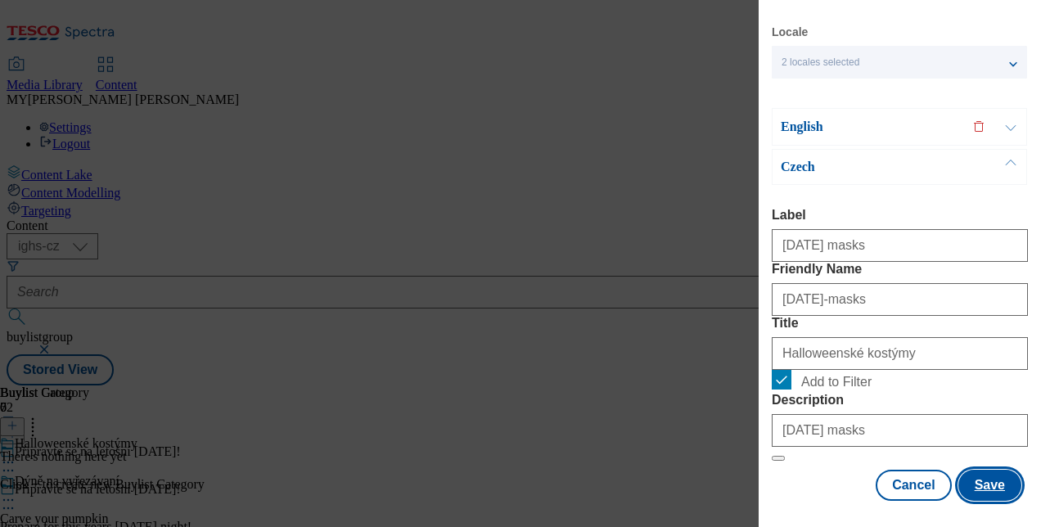
click at [974, 476] on button "Save" at bounding box center [989, 485] width 63 height 31
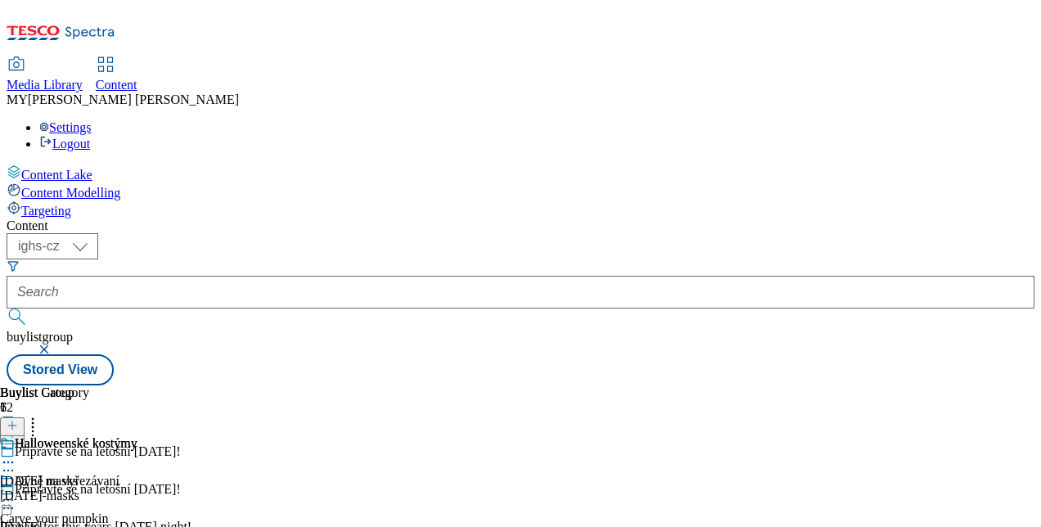
scroll to position [250, 0]
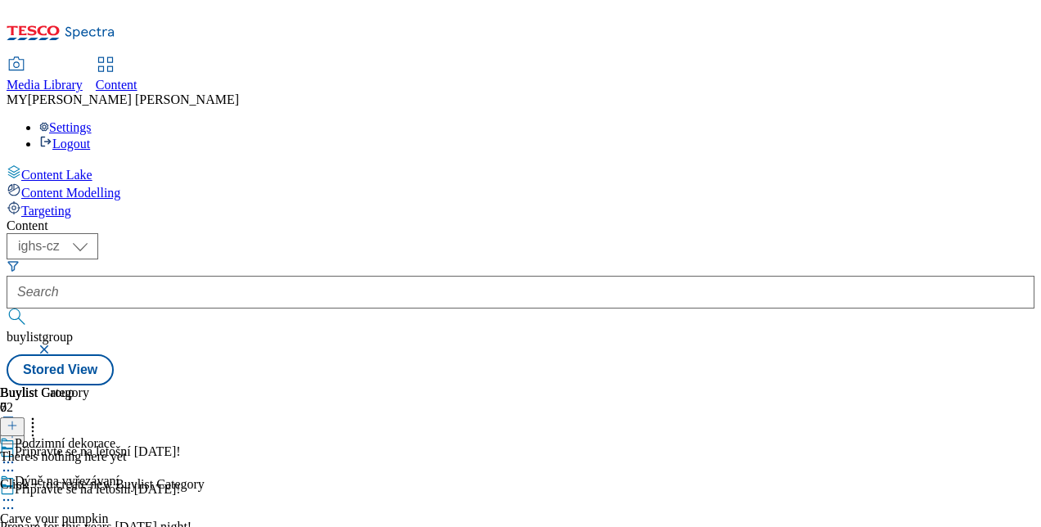
click at [18, 420] on icon at bounding box center [12, 425] width 11 height 11
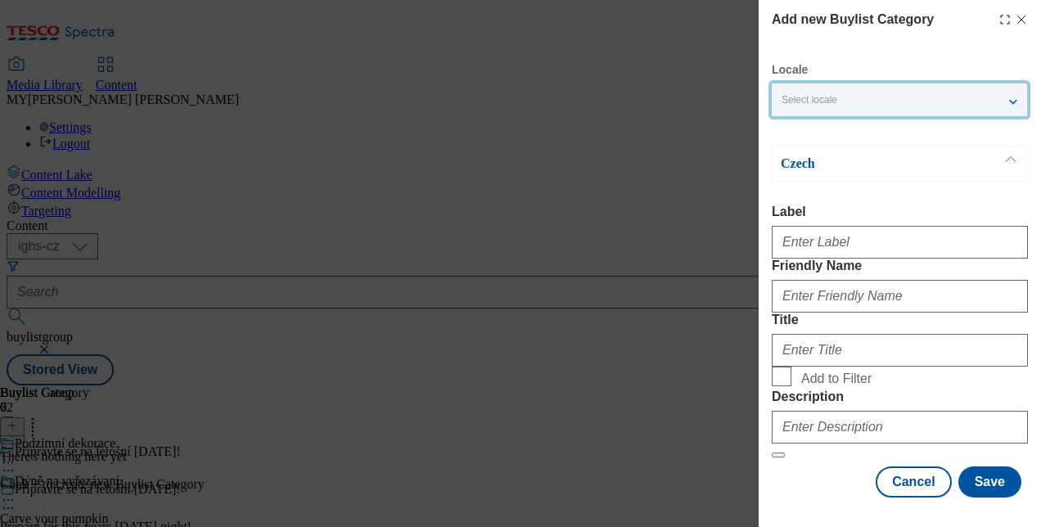
click at [1013, 105] on div "Select locale" at bounding box center [899, 99] width 255 height 33
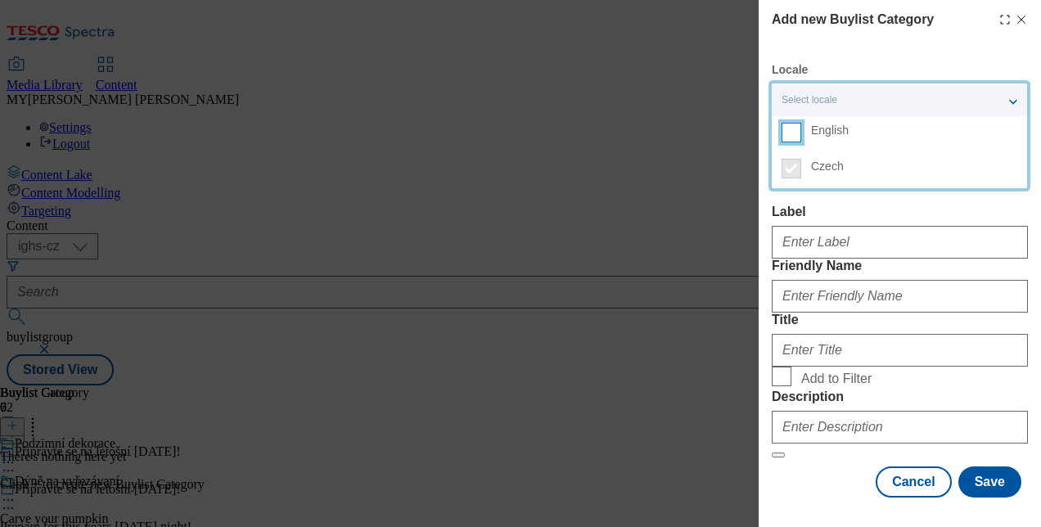
click at [789, 124] on input "English" at bounding box center [791, 133] width 20 height 20
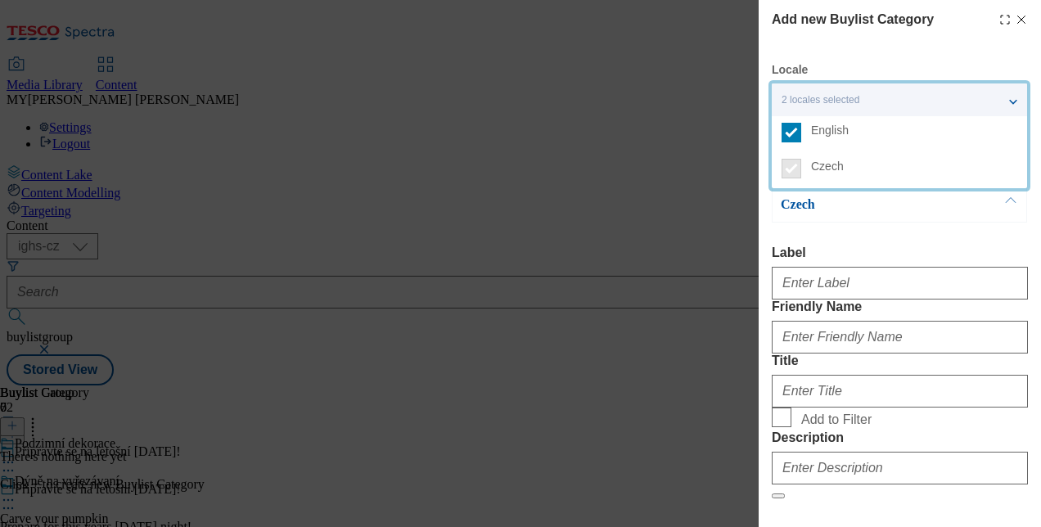
click at [959, 241] on div "Czech Label Friendly Name Title Add to Filter Description" at bounding box center [900, 343] width 256 height 313
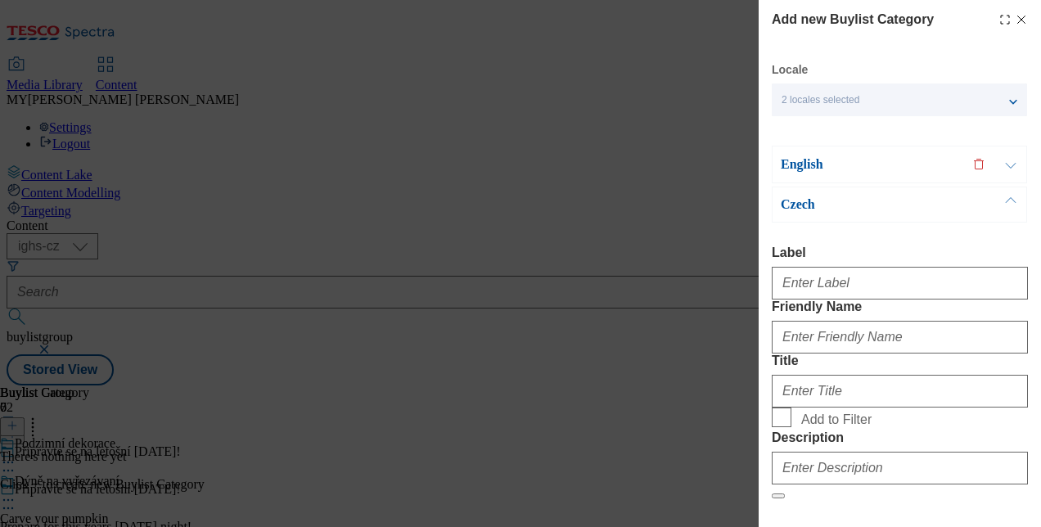
click at [1008, 163] on button "Modal" at bounding box center [1010, 164] width 31 height 36
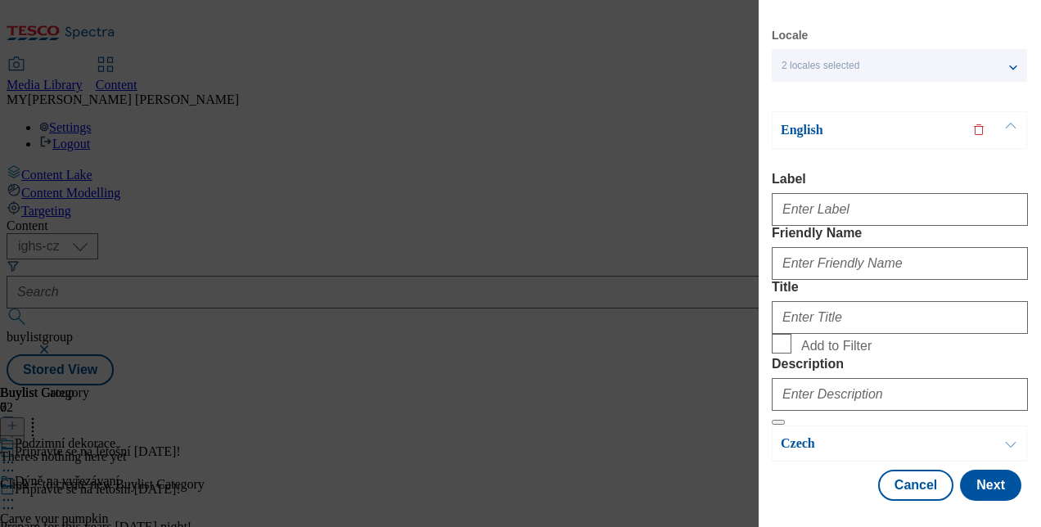
scroll to position [111, 0]
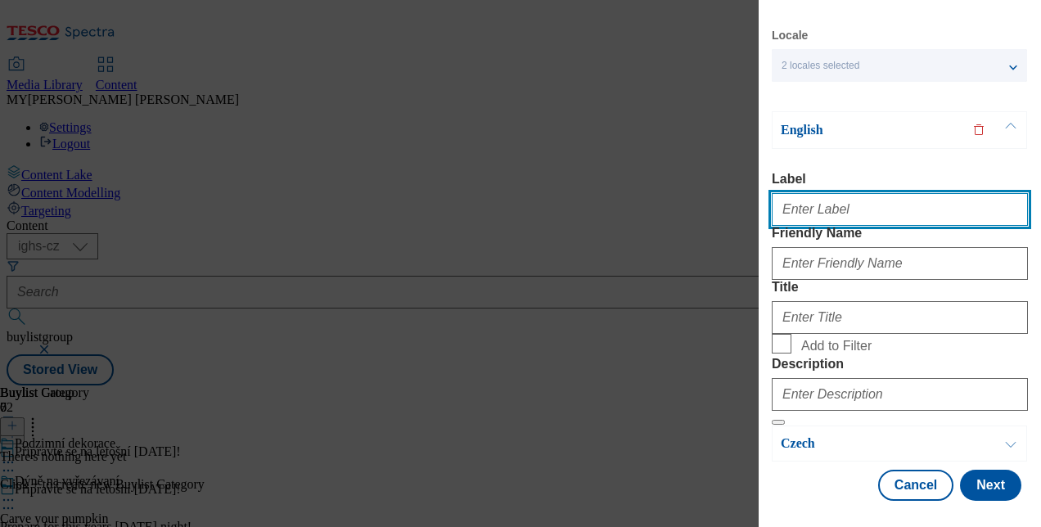
click at [808, 193] on input "Label" at bounding box center [900, 209] width 256 height 33
type input "Autumn decorations"
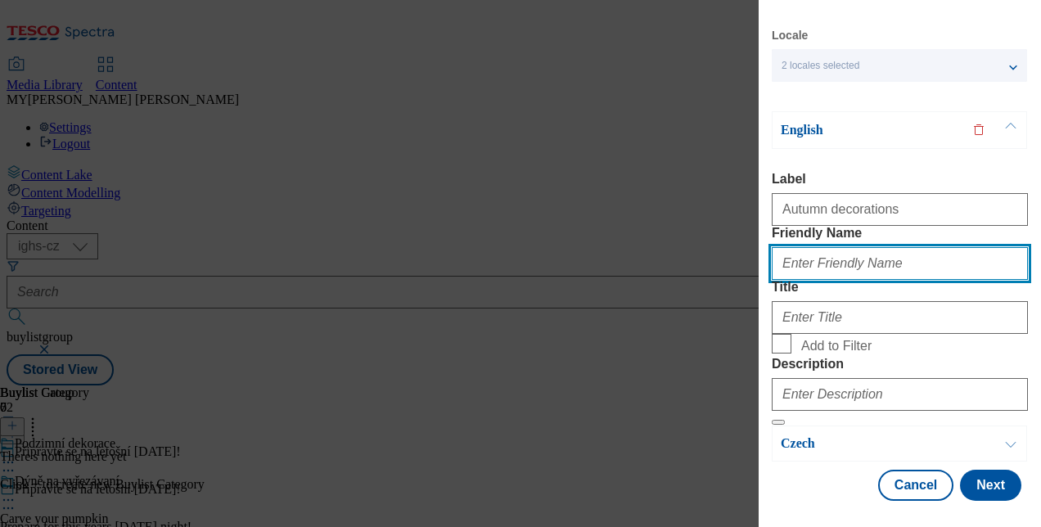
click at [835, 247] on input "Friendly Name" at bounding box center [900, 263] width 256 height 33
type input "autumn-decorations"
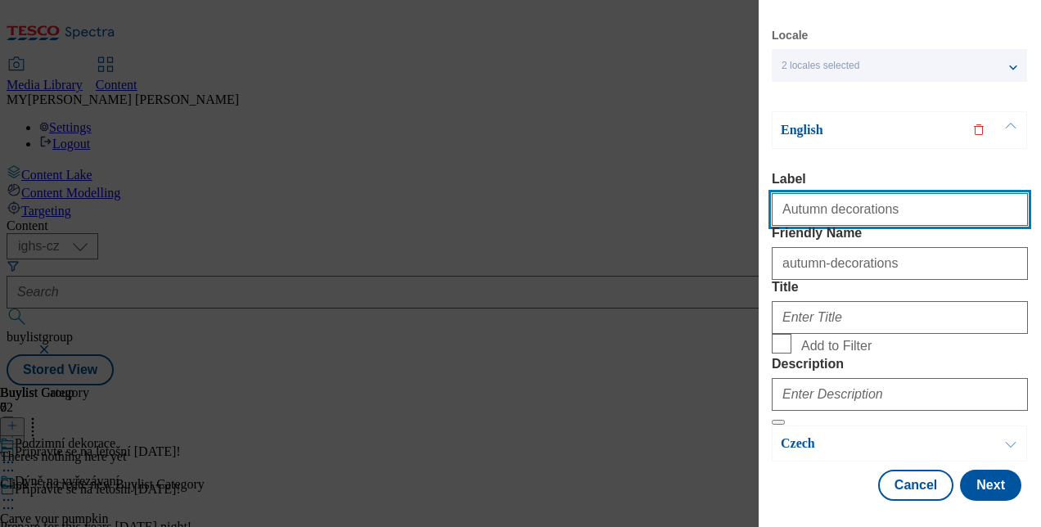
click at [878, 193] on input "Autumn decorations" at bounding box center [900, 209] width 256 height 33
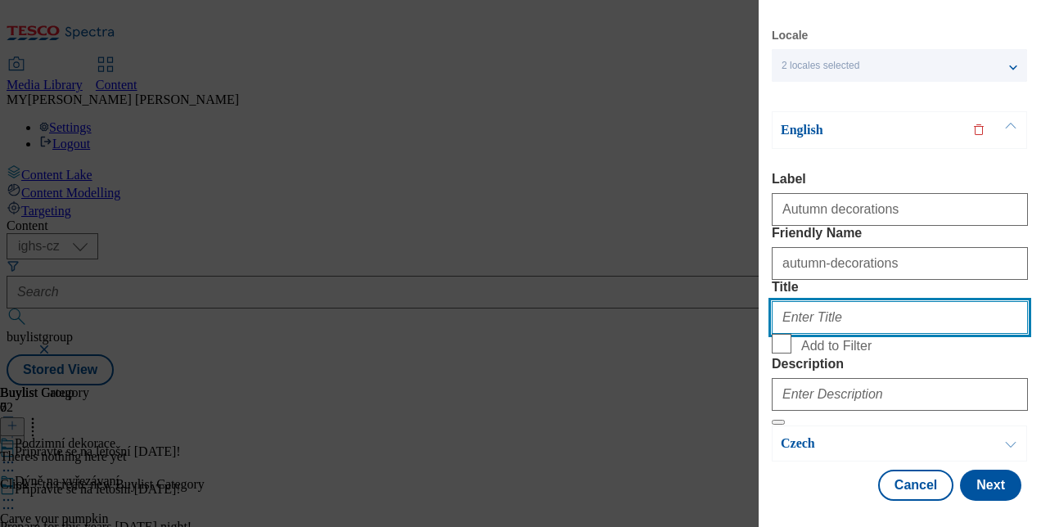
click at [794, 301] on input "Title" at bounding box center [900, 317] width 256 height 33
paste input "Autumn decorations"
type input "Autumn decorations"
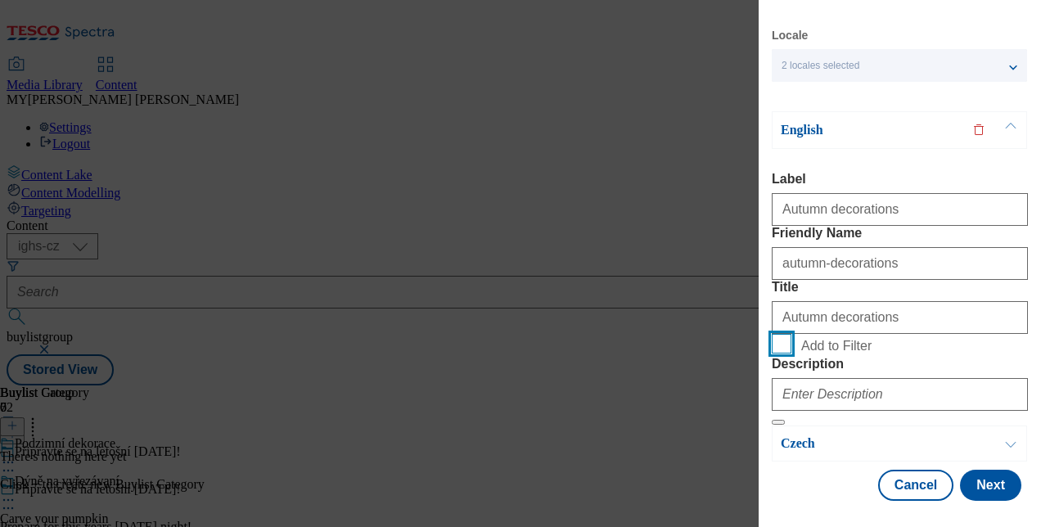
click at [776, 334] on input "Add to Filter" at bounding box center [782, 344] width 20 height 20
checkbox input "true"
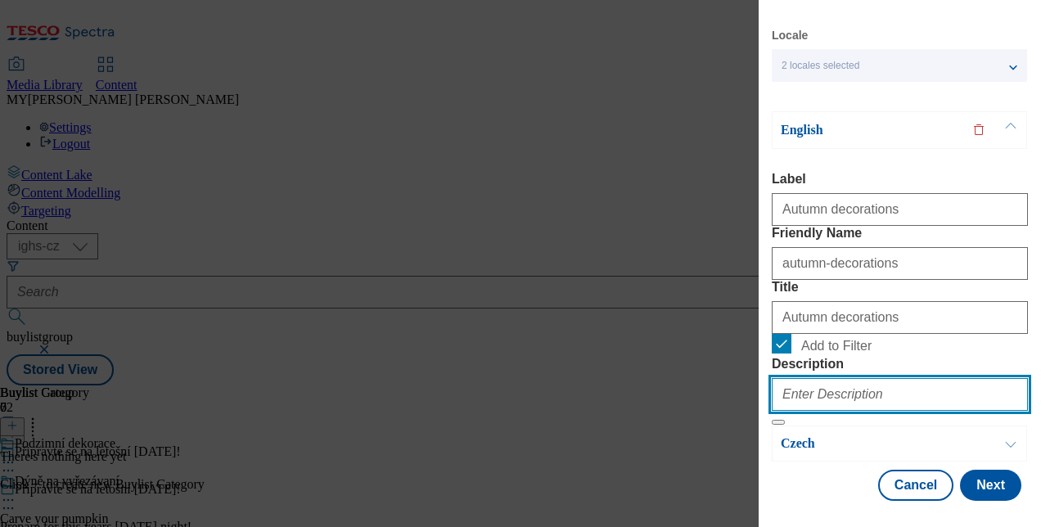
click at [813, 378] on input "Description" at bounding box center [900, 394] width 256 height 33
paste input "Autumn decorations"
type input "Autumn decorations"
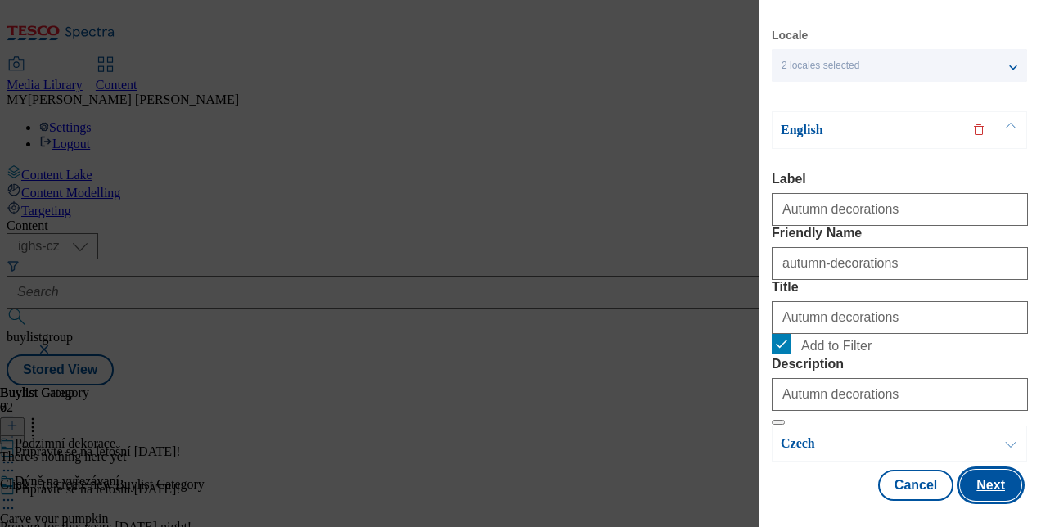
click at [985, 475] on button "Next" at bounding box center [990, 485] width 61 height 31
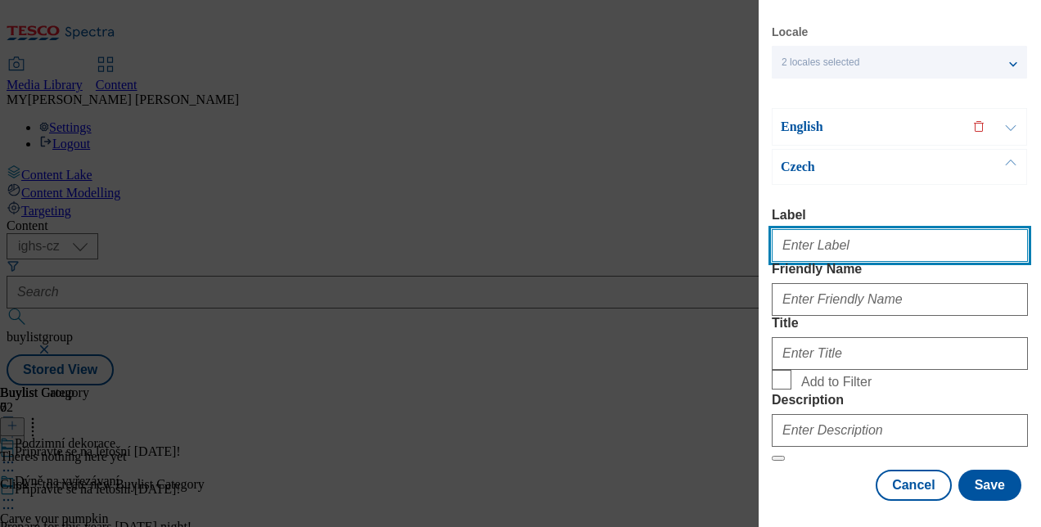
click at [808, 229] on input "Label" at bounding box center [900, 245] width 256 height 33
paste input "Autumn decorations"
type input "Autumn decorations"
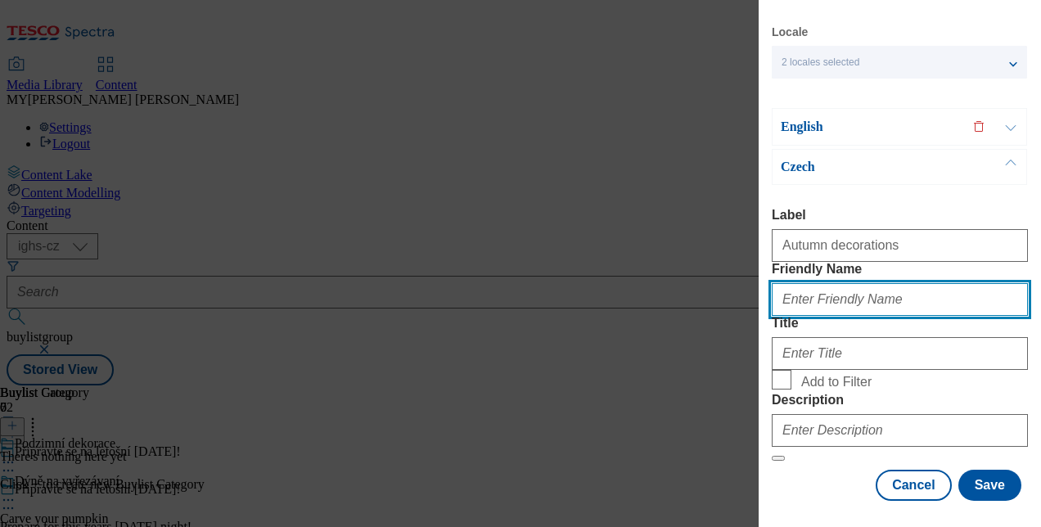
click at [816, 283] on input "Friendly Name" at bounding box center [900, 299] width 256 height 33
type input "autumn-decorations"
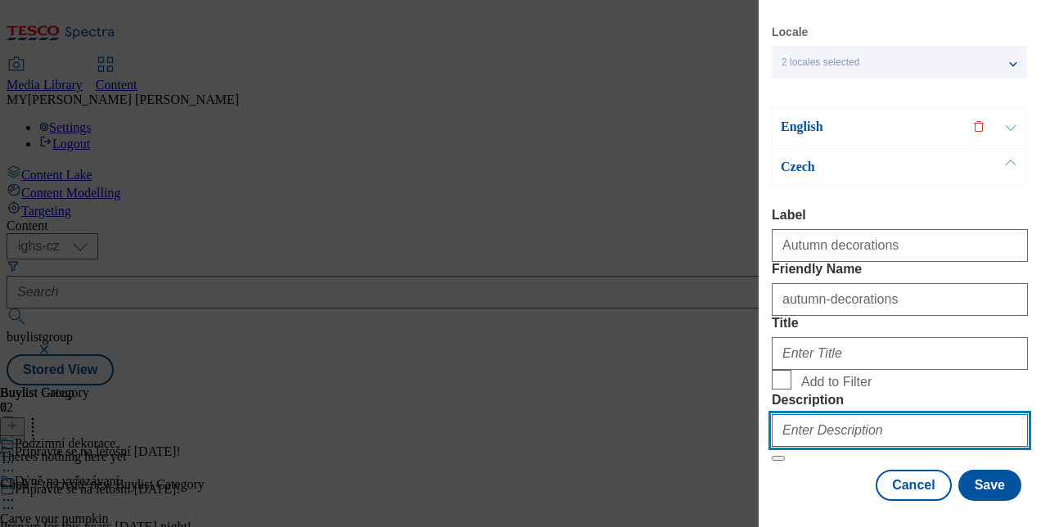
click at [796, 414] on input "Description" at bounding box center [900, 430] width 256 height 33
paste input "Autumn decorations"
type input "Autumn decorations"
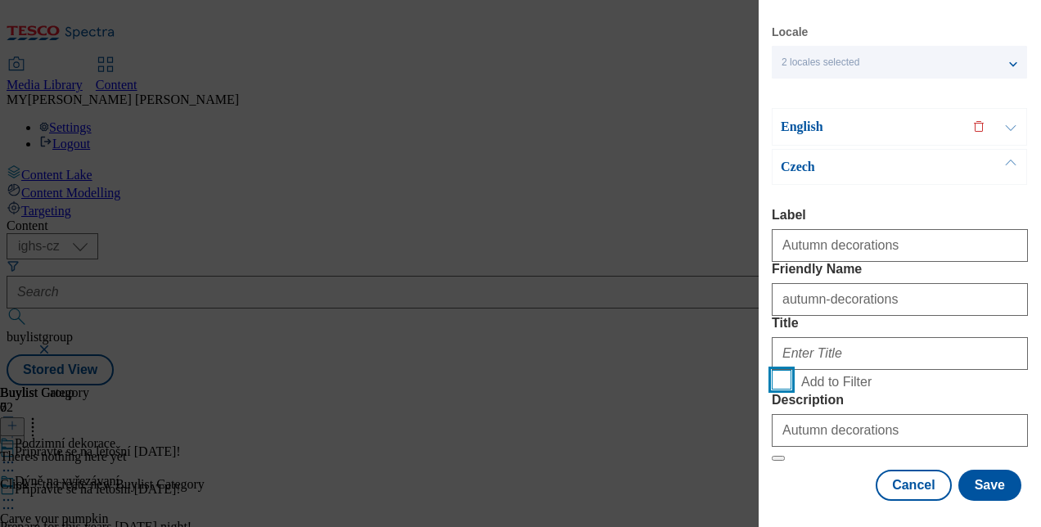
click at [784, 370] on input "Add to Filter" at bounding box center [782, 380] width 20 height 20
checkbox input "true"
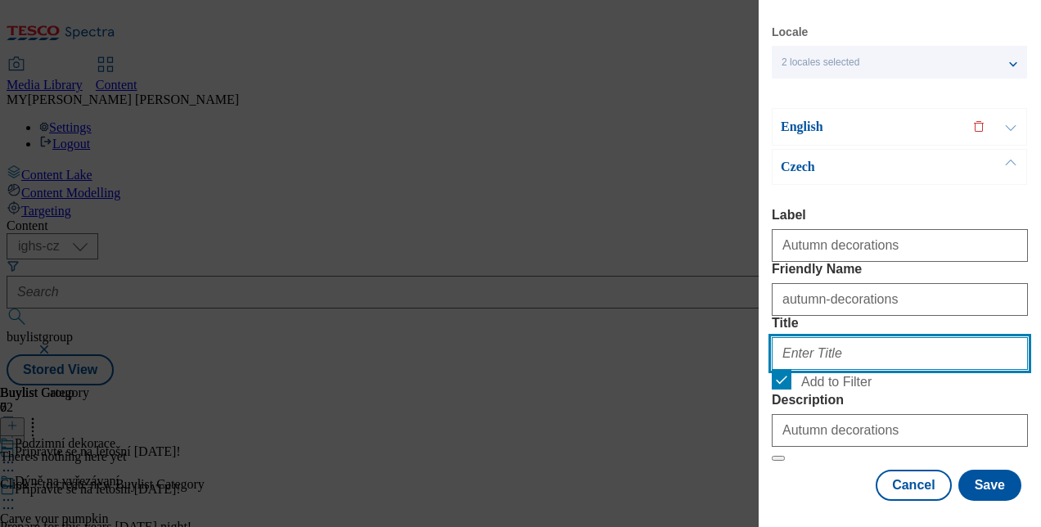
click at [803, 337] on input "Title" at bounding box center [900, 353] width 256 height 33
paste input "Podzimní dekorace"
type input "Podzimní dekorace"
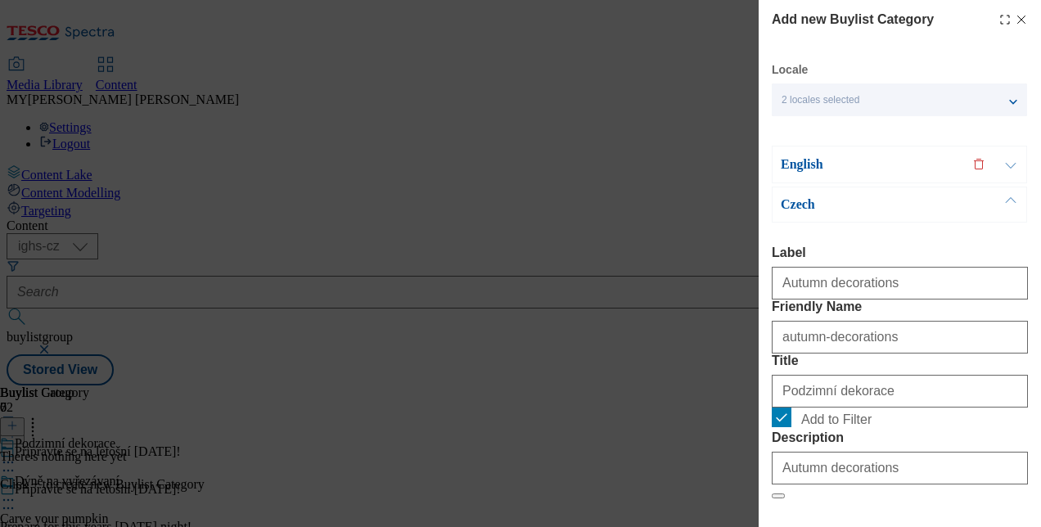
click at [1016, 162] on button "Modal" at bounding box center [1010, 164] width 31 height 36
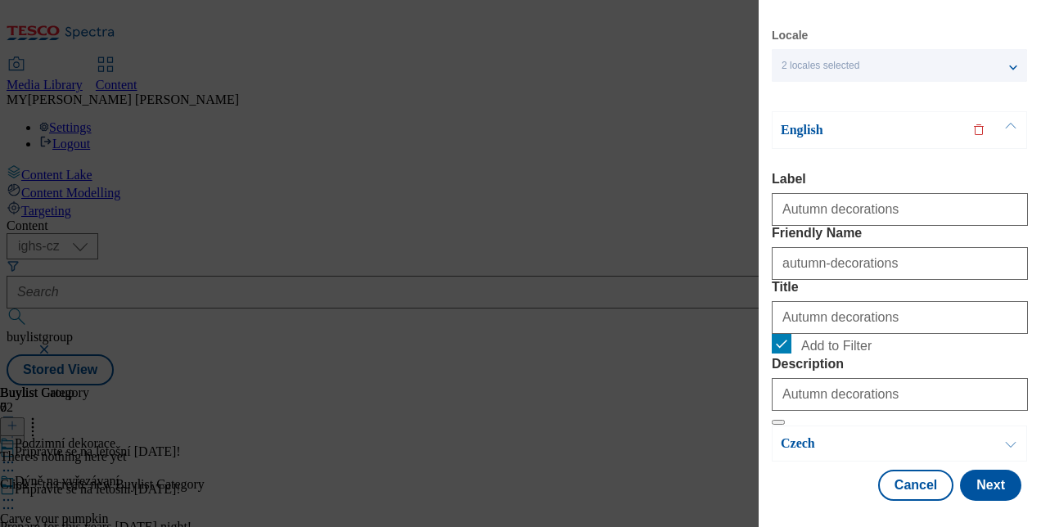
scroll to position [167, 0]
click at [964, 470] on button "Next" at bounding box center [990, 485] width 61 height 31
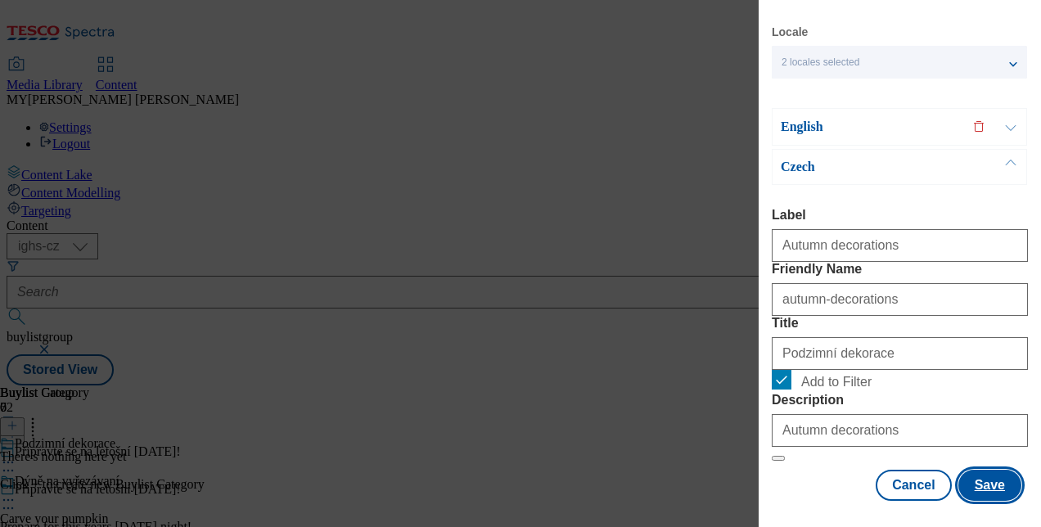
click at [979, 478] on button "Save" at bounding box center [989, 485] width 63 height 31
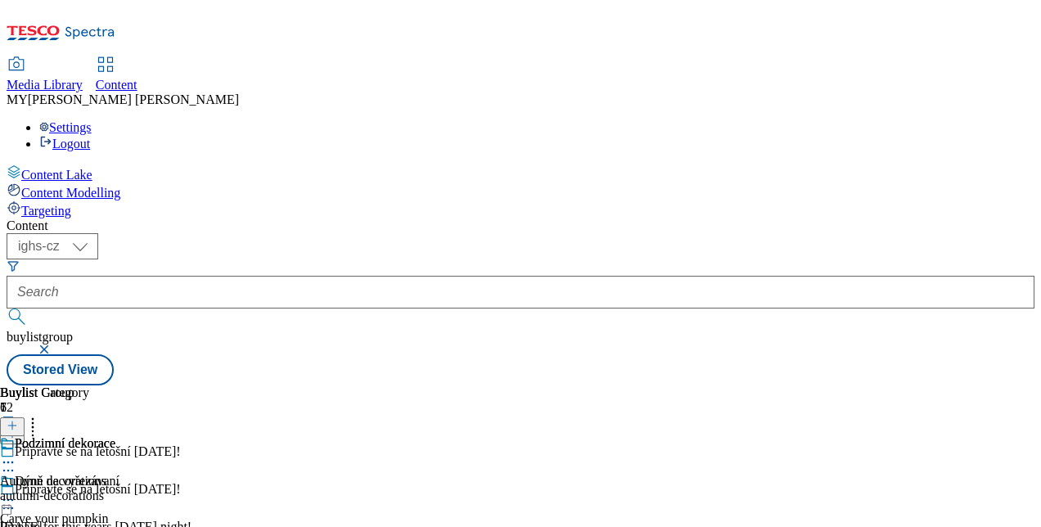
scroll to position [250, 0]
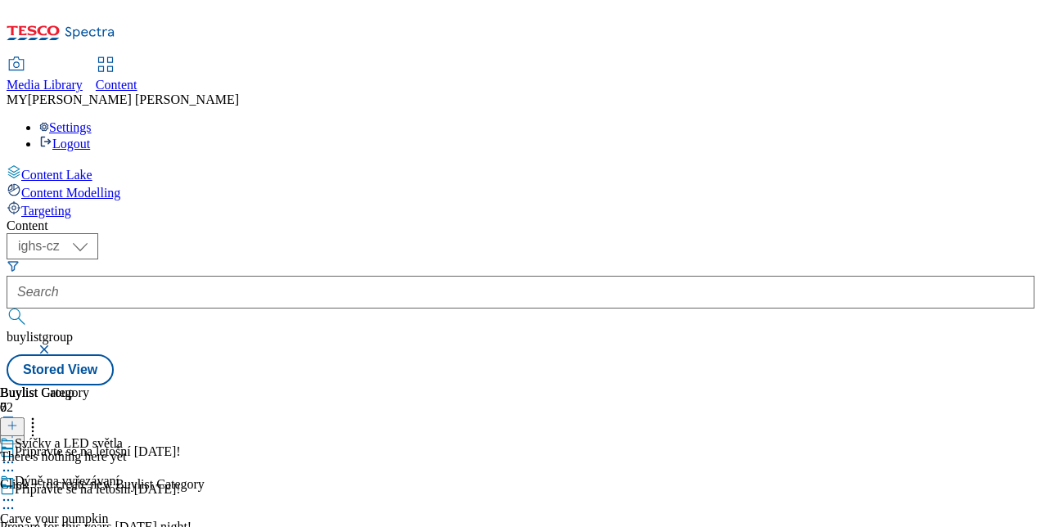
click at [18, 420] on icon at bounding box center [12, 425] width 11 height 11
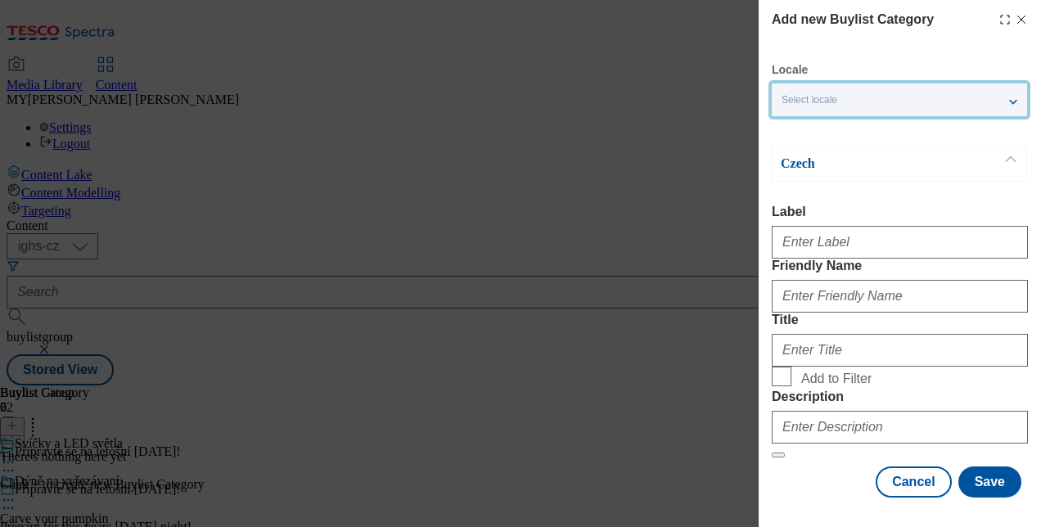
click at [935, 94] on div "Select locale" at bounding box center [899, 99] width 255 height 33
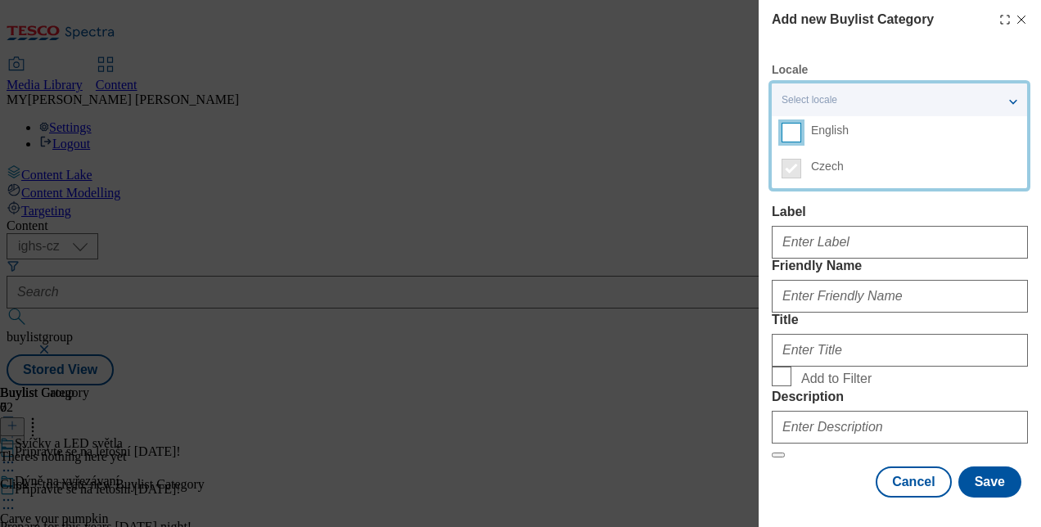
click at [787, 134] on input "English" at bounding box center [791, 133] width 20 height 20
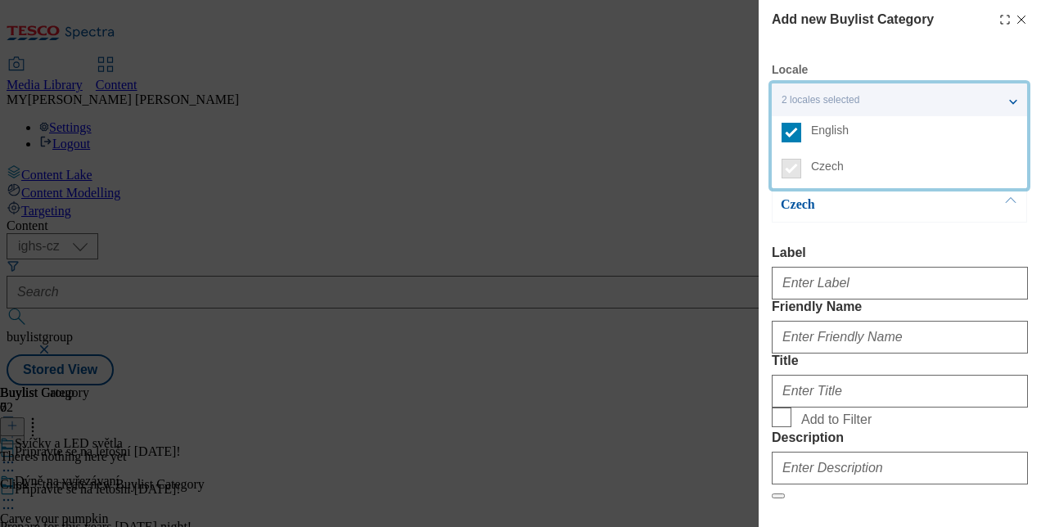
click at [918, 229] on div "Czech Label Friendly Name Title Add to Filter Description" at bounding box center [900, 343] width 256 height 313
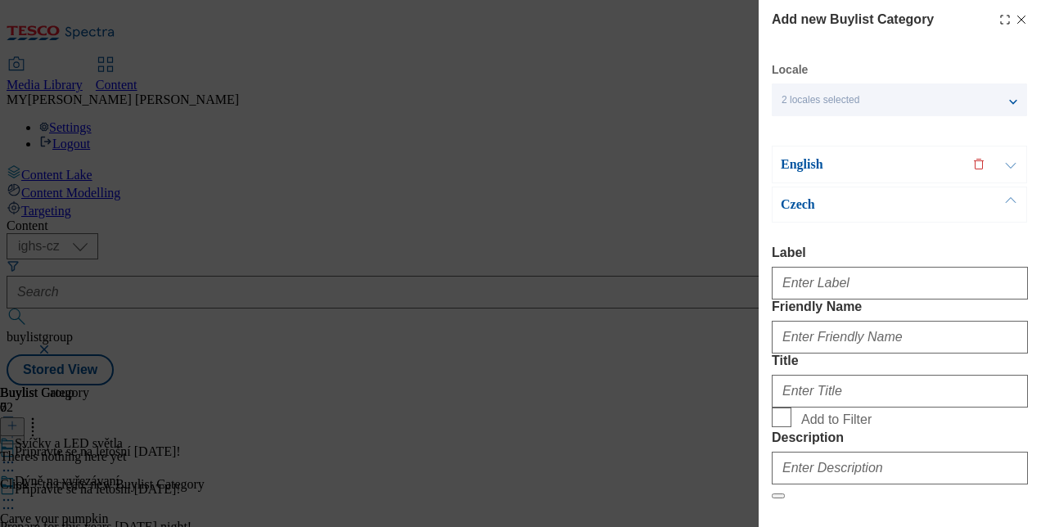
click at [1012, 165] on button "Modal" at bounding box center [1010, 164] width 31 height 36
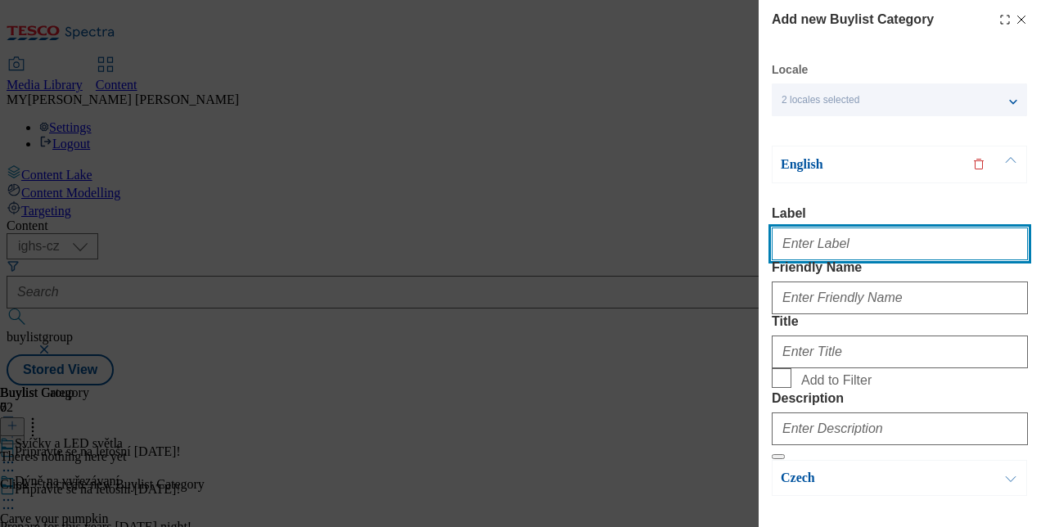
click at [808, 254] on input "Label" at bounding box center [900, 243] width 256 height 33
type input "Candles and led lights"
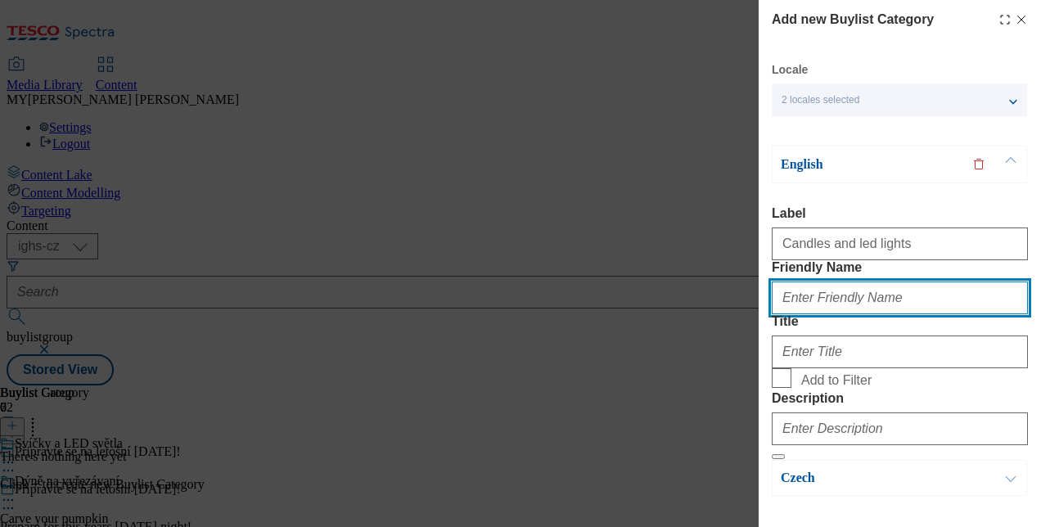
click at [810, 314] on input "Friendly Name" at bounding box center [900, 297] width 256 height 33
type input "candles-and-led-lights"
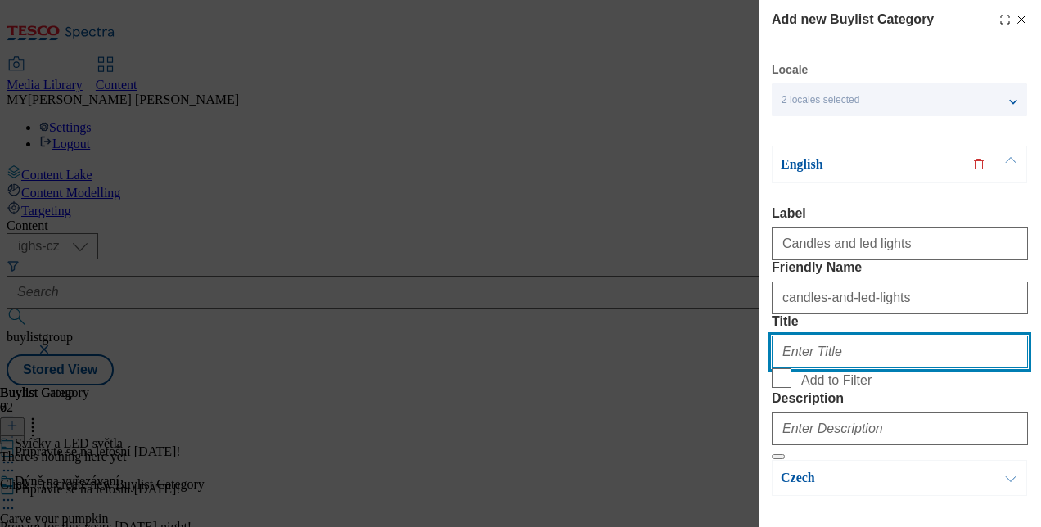
click at [793, 368] on input "Title" at bounding box center [900, 351] width 256 height 33
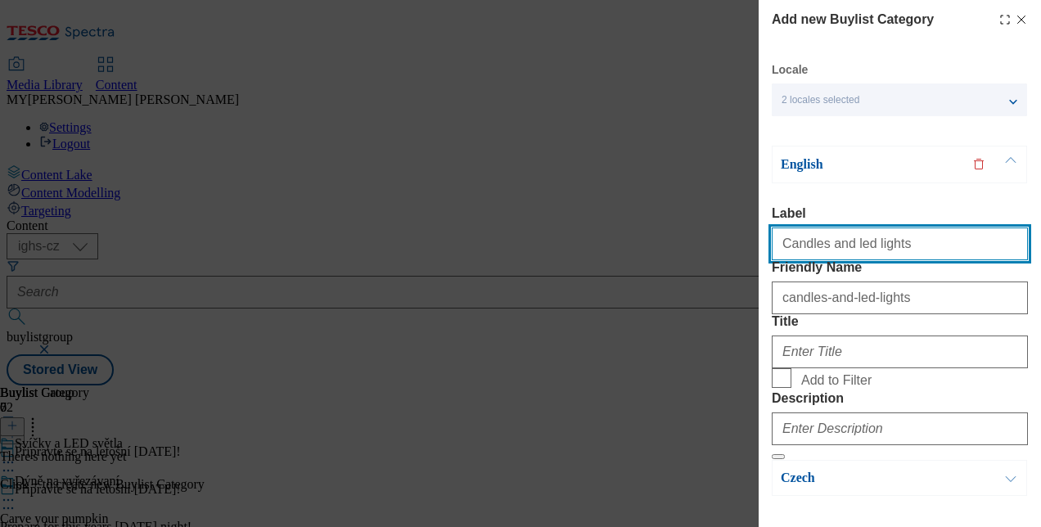
click at [890, 252] on input "Candles and led lights" at bounding box center [900, 243] width 256 height 33
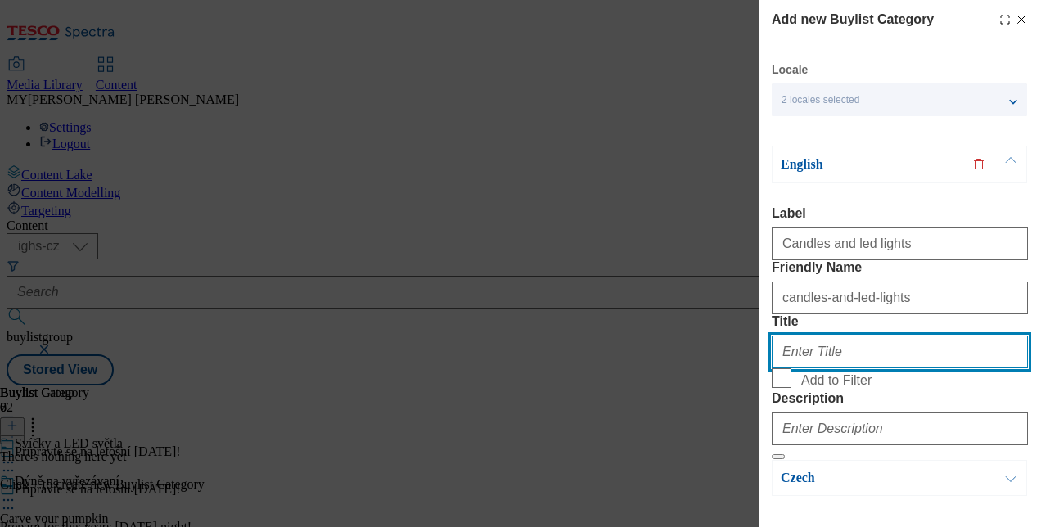
click at [823, 368] on input "Title" at bounding box center [900, 351] width 256 height 33
paste input "Candles and led lights"
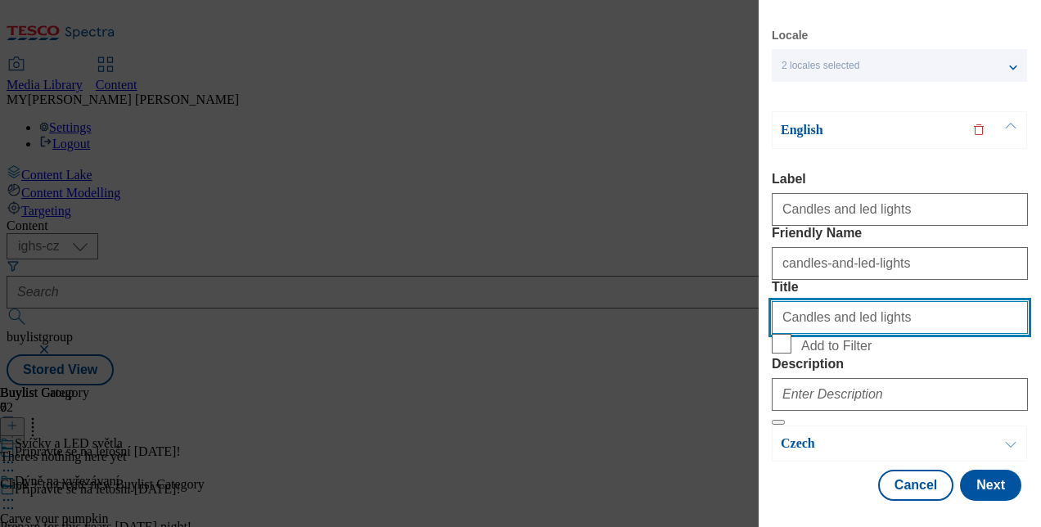
type input "Candles and led lights"
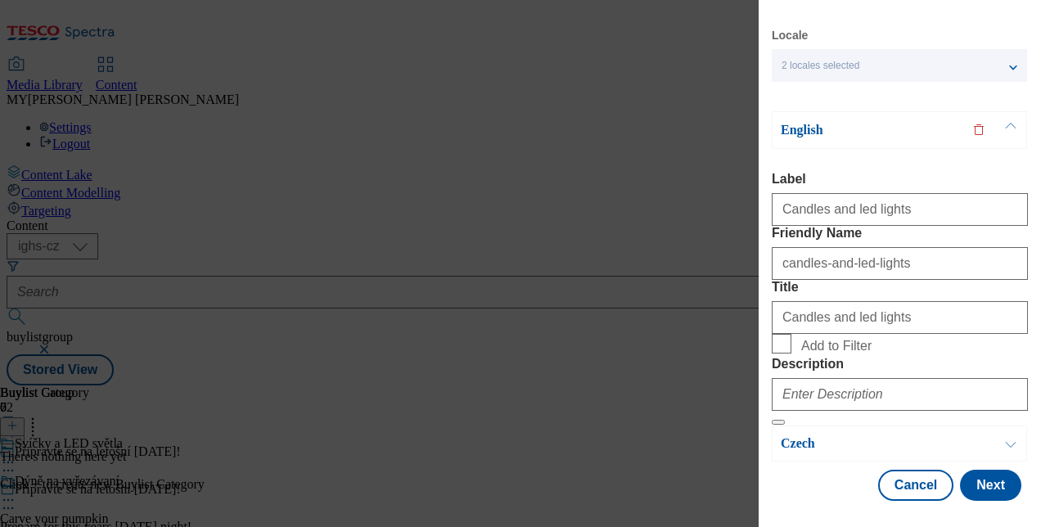
click at [792, 334] on label "Add to Filter" at bounding box center [900, 345] width 256 height 23
click at [791, 334] on input "Add to Filter" at bounding box center [782, 344] width 20 height 20
checkbox input "true"
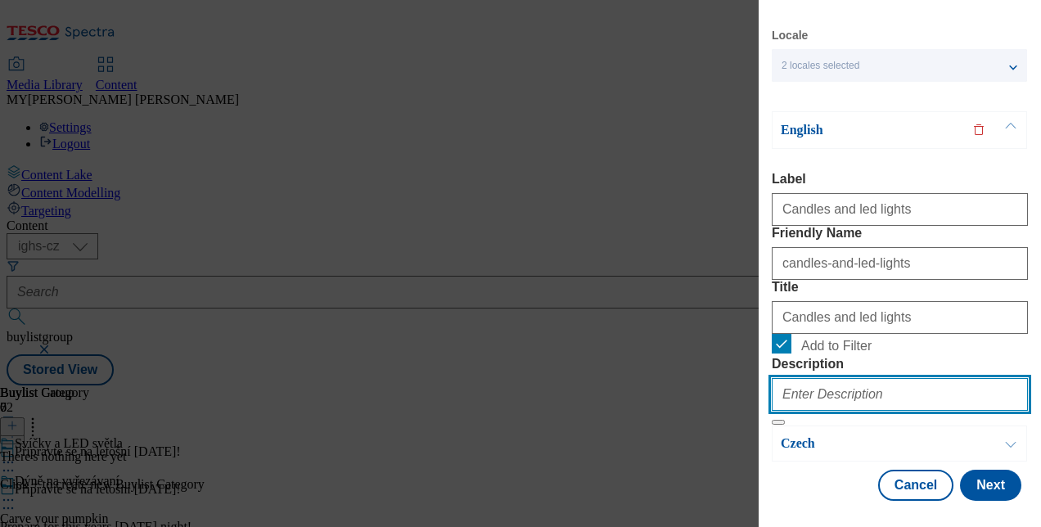
click at [820, 378] on input "Description" at bounding box center [900, 394] width 256 height 33
paste input "Candles and led lights"
type input "Candles and led lights"
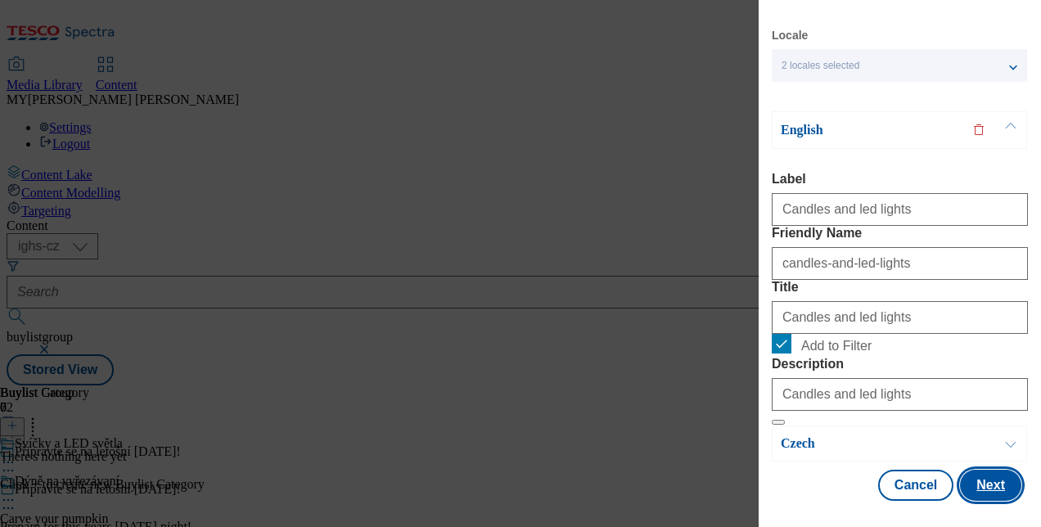
click at [972, 470] on button "Next" at bounding box center [990, 485] width 61 height 31
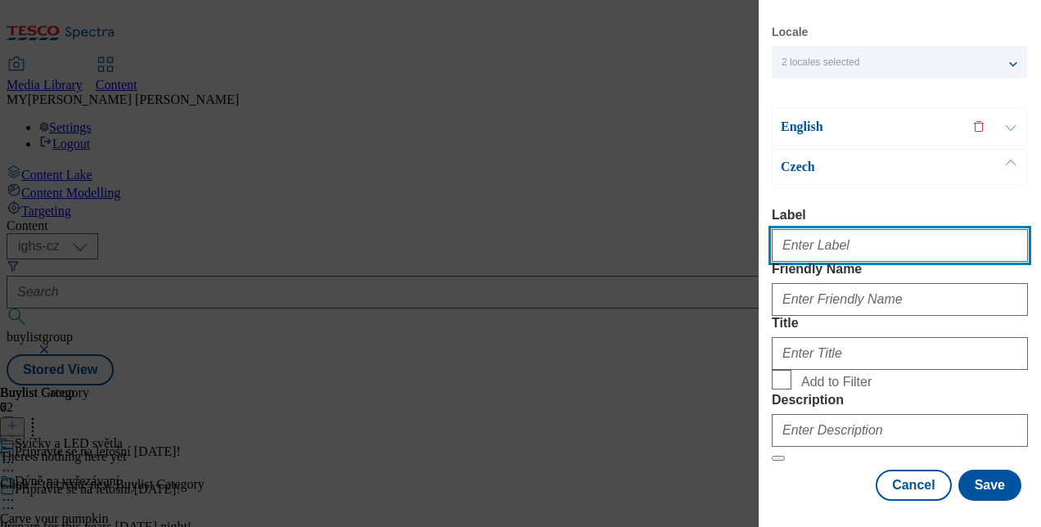
click at [817, 229] on input "Label" at bounding box center [900, 245] width 256 height 33
paste input "Candles and led lights"
type input "Candles and led lights"
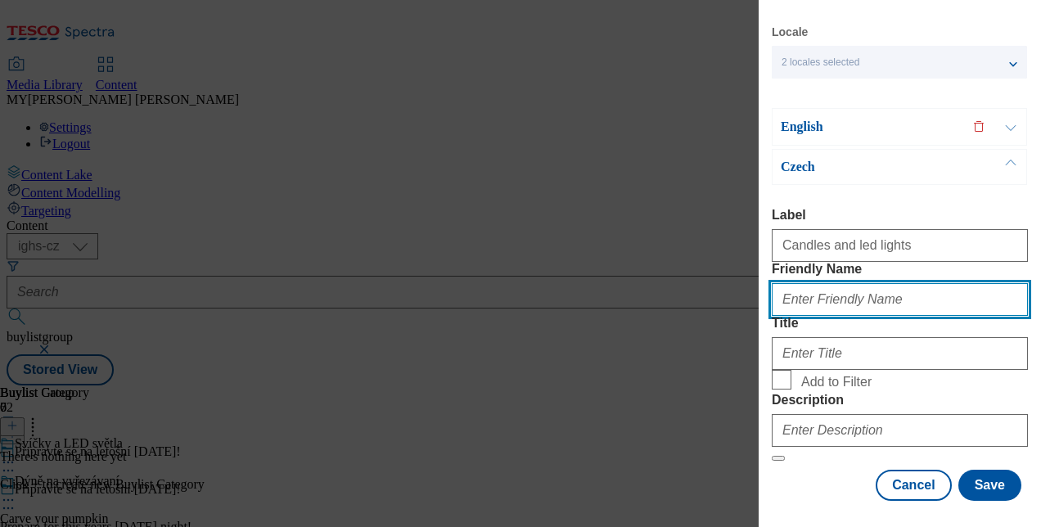
click at [811, 283] on input "Friendly Name" at bounding box center [900, 299] width 256 height 33
type input "candles-and-led-lights"
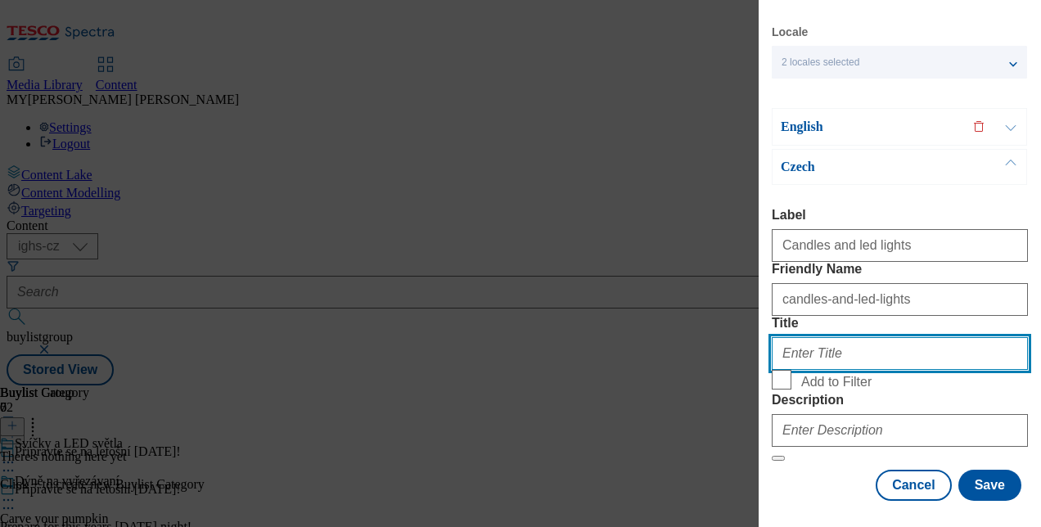
click at [820, 337] on input "Title" at bounding box center [900, 353] width 256 height 33
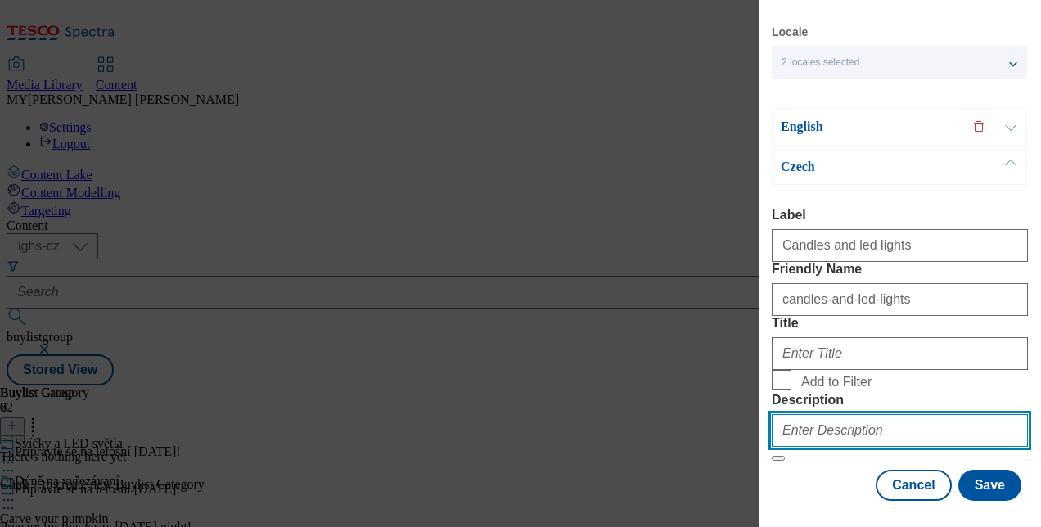
click at [802, 416] on input "Description" at bounding box center [900, 430] width 256 height 33
paste input "Candles and led lights"
type input "Candles and led lights"
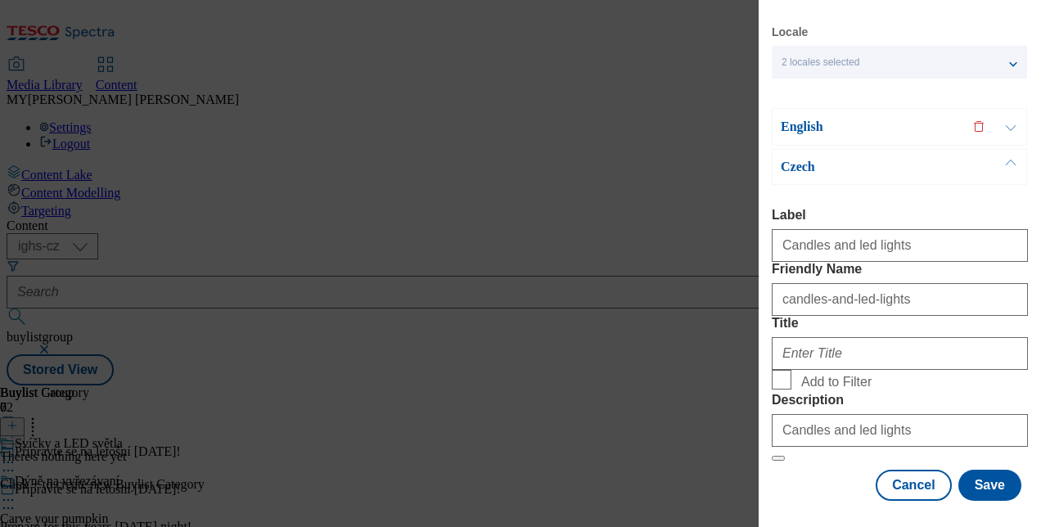
click at [782, 349] on form "Label Candles and led lights Friendly Name candles-and-led-lights Title Add to …" at bounding box center [900, 335] width 256 height 254
click at [782, 370] on input "Add to Filter" at bounding box center [782, 380] width 20 height 20
checkbox input "true"
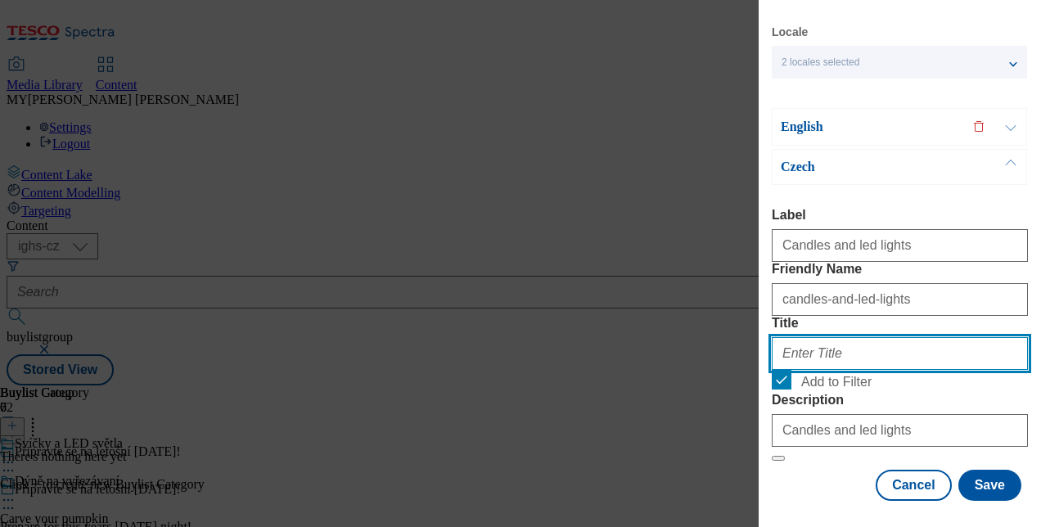
click at [810, 337] on input "Title" at bounding box center [900, 353] width 256 height 33
paste input "Svíčky a LED světla"
type input "Svíčky a LED světla"
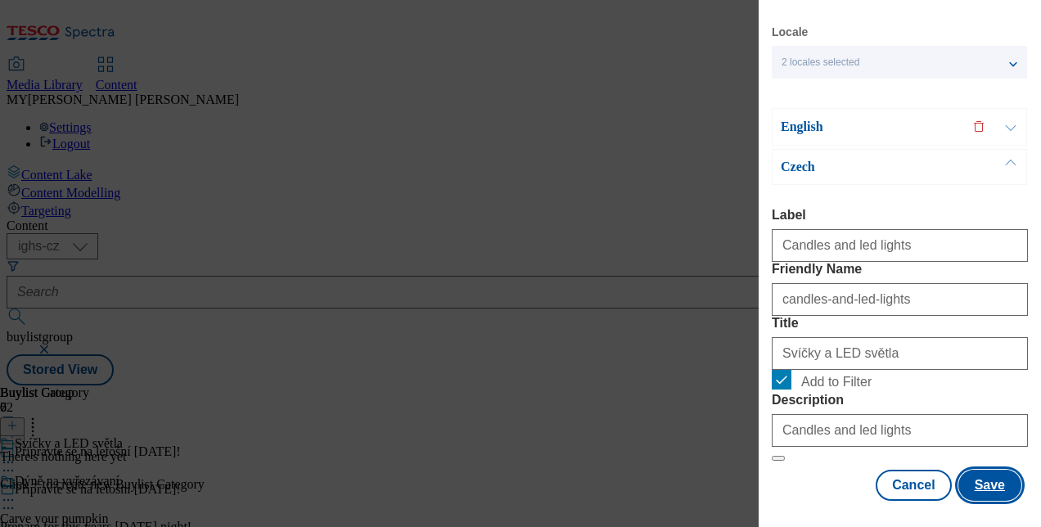
click at [985, 471] on button "Save" at bounding box center [989, 485] width 63 height 31
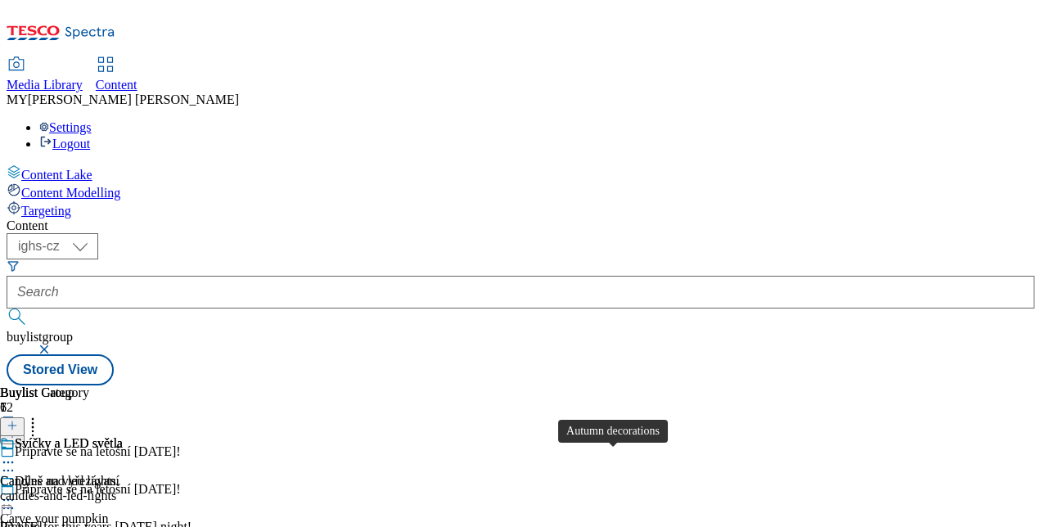
scroll to position [250, 0]
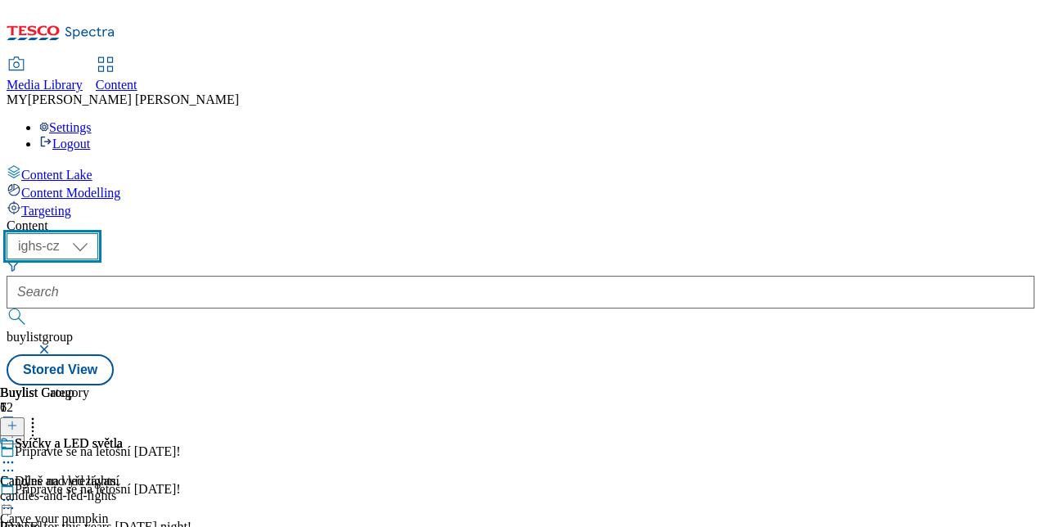
click at [98, 233] on select "ighs-cz ighs-hu ighs-sk" at bounding box center [53, 246] width 92 height 26
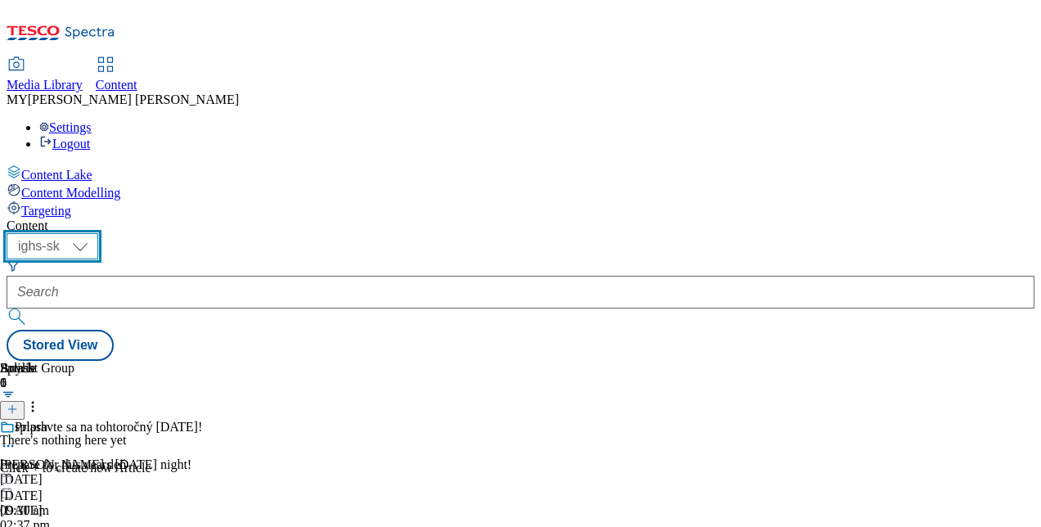
click at [98, 233] on select "ighs-cz ighs-hu ighs-sk" at bounding box center [53, 246] width 92 height 26
select select "ighs-cz"
click at [98, 233] on select "ighs-cz ighs-hu ighs-sk" at bounding box center [53, 246] width 92 height 26
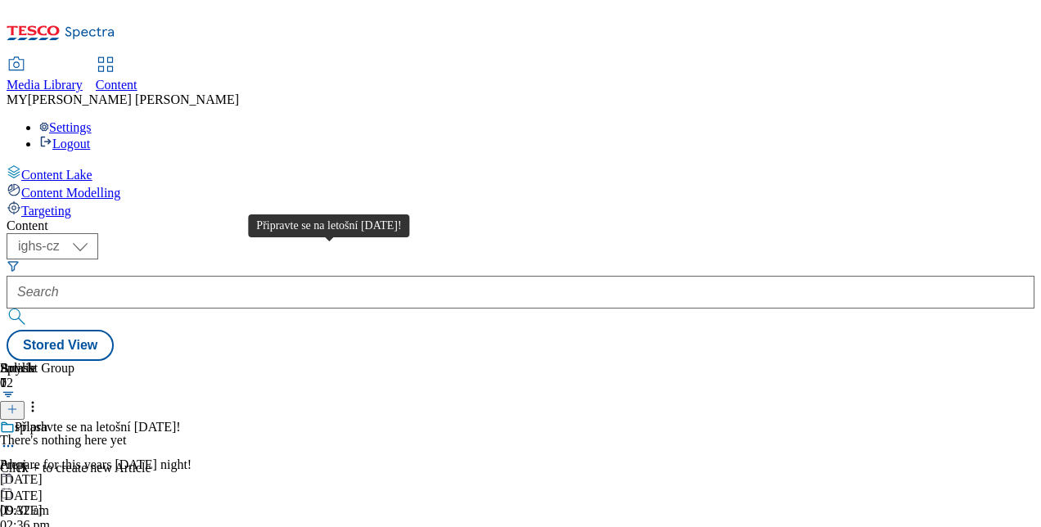
click at [181, 420] on div "Připravte se na letošní [DATE]!" at bounding box center [98, 427] width 166 height 15
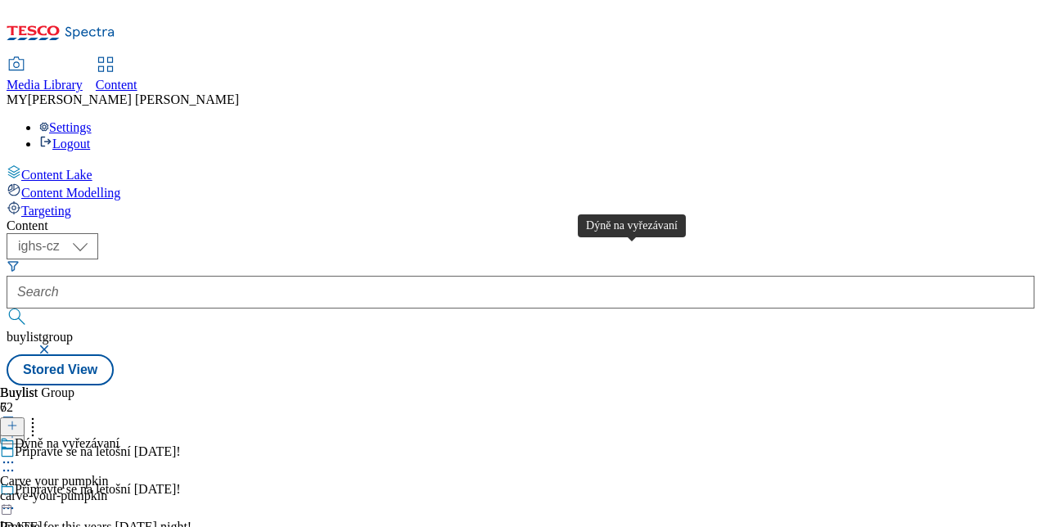
click at [119, 436] on div "Dýně na vyřezávaní" at bounding box center [67, 443] width 105 height 15
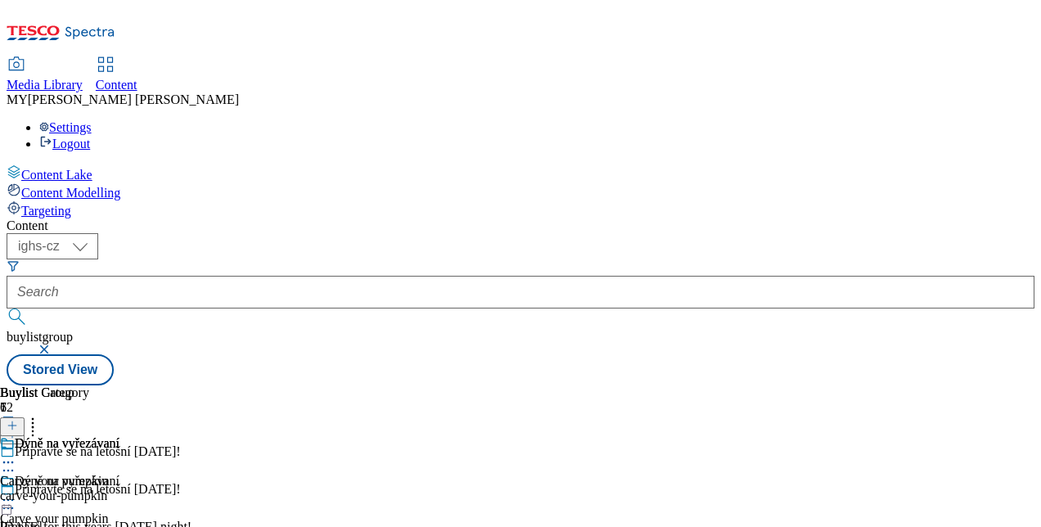
click at [16, 492] on icon at bounding box center [8, 500] width 16 height 16
click at [70, 526] on span "Edit" at bounding box center [60, 535] width 19 height 12
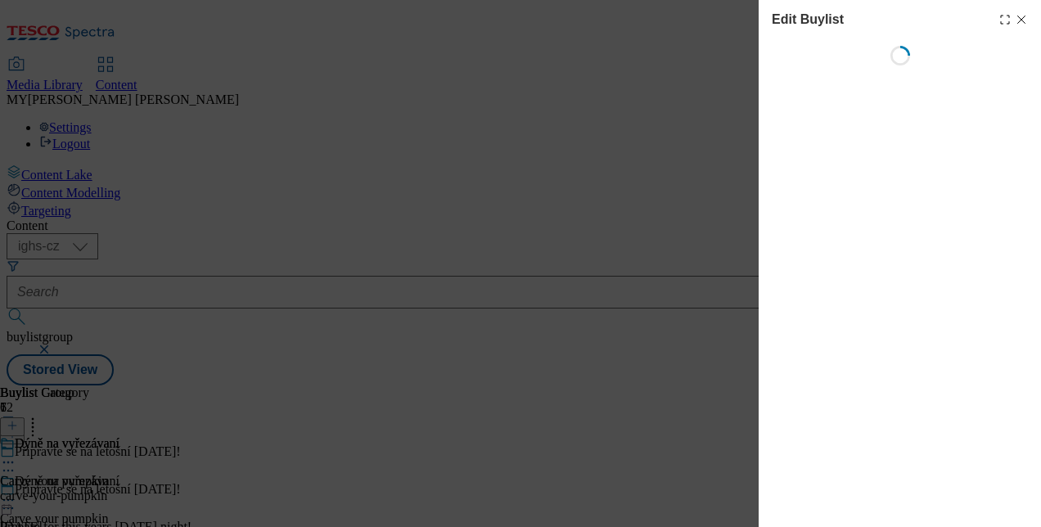
select select "evergreen"
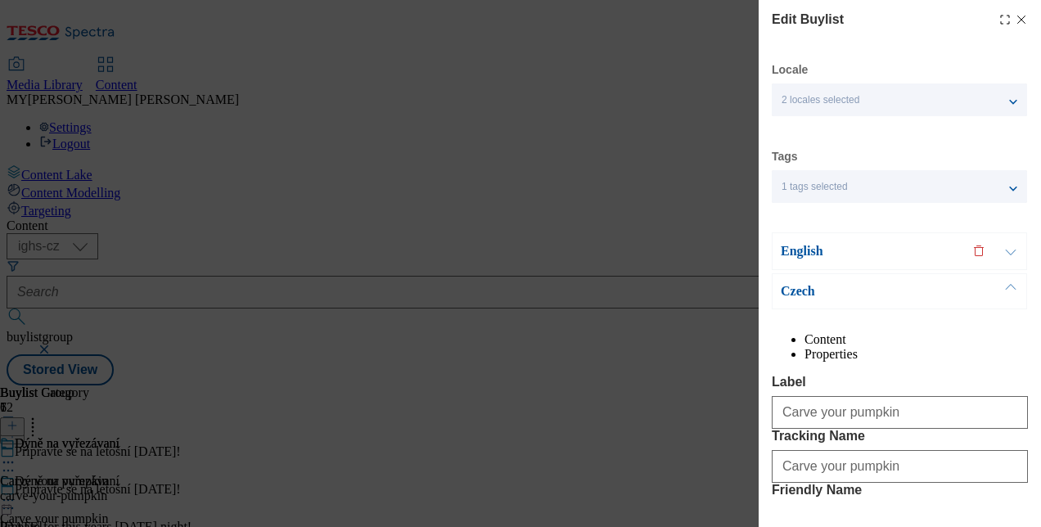
select select "Banner"
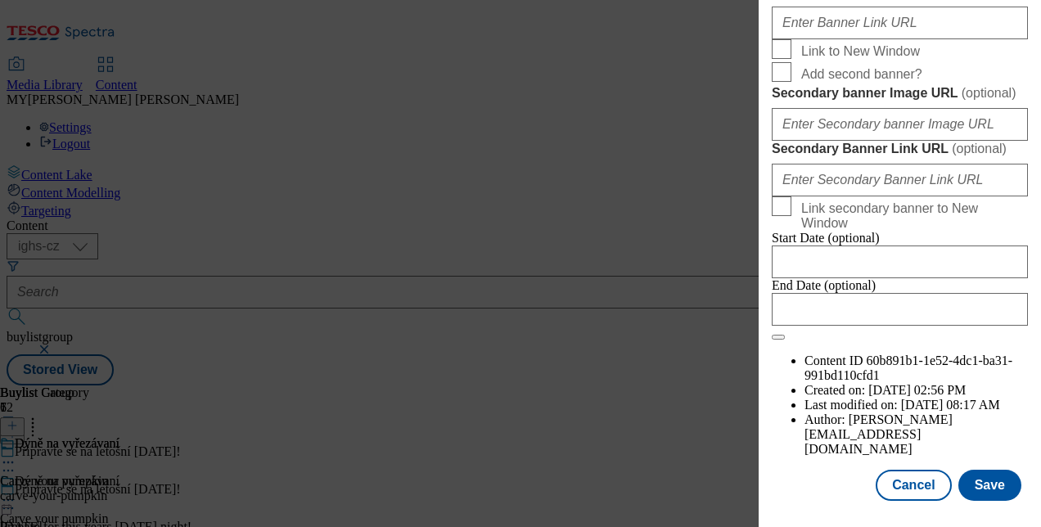
scroll to position [1546, 0]
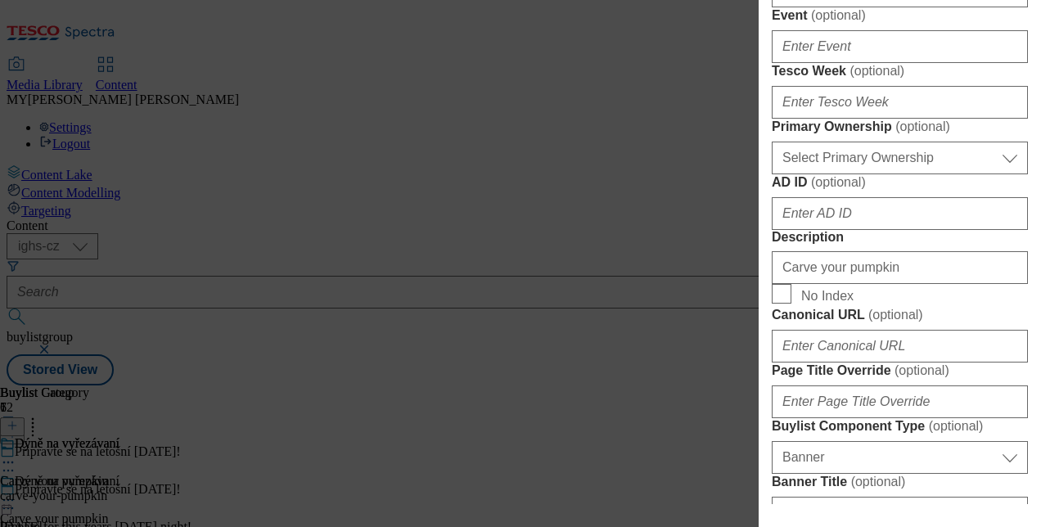
scroll to position [771, 0]
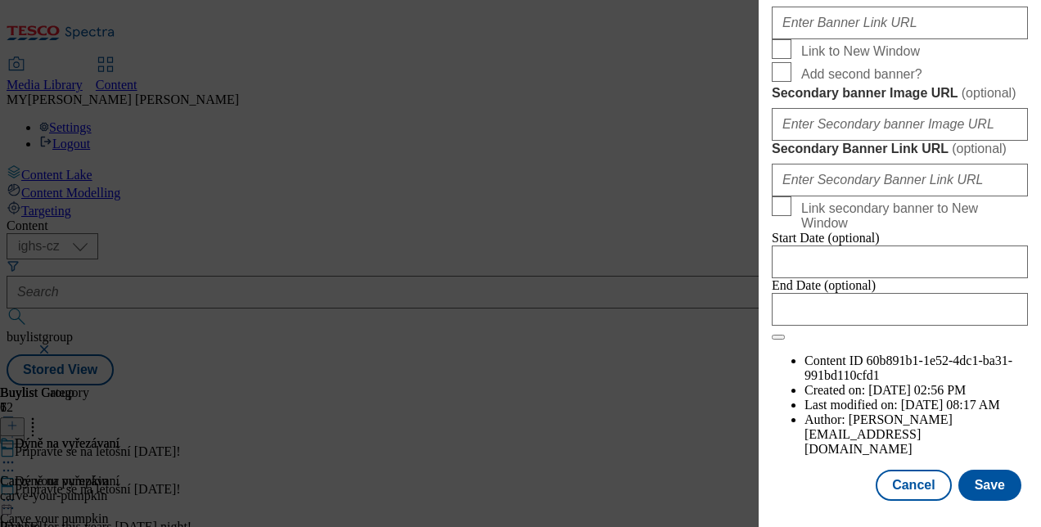
scroll to position [1625, 0]
paste input "74646f92-19c2-4e49-a574-36e6d3e67d1b/CZ"
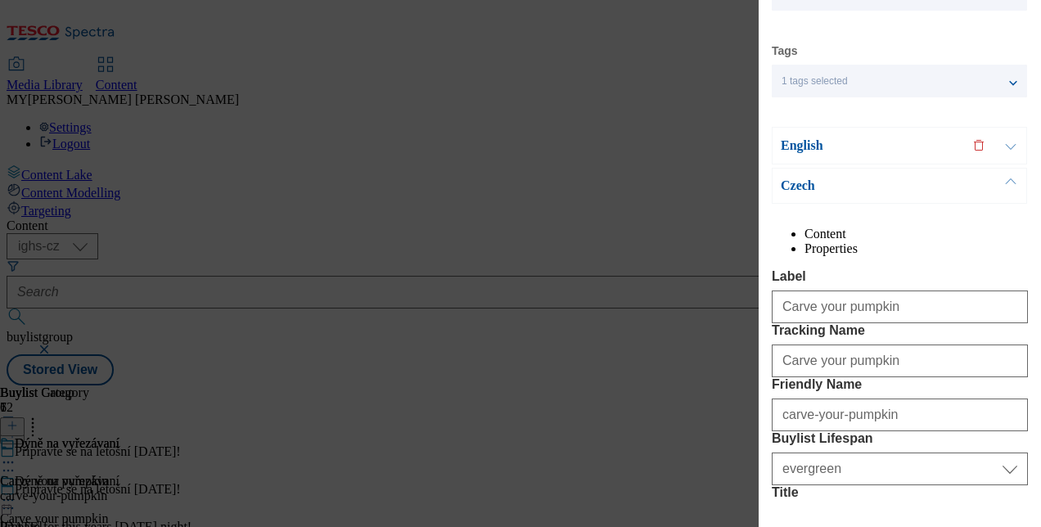
scroll to position [0, 0]
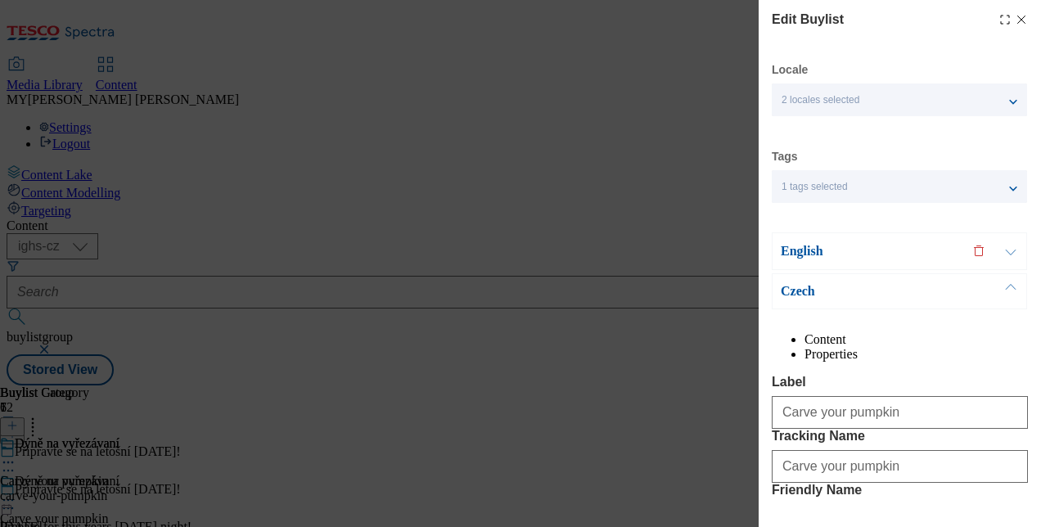
type input "[URL][DOMAIN_NAME]"
click at [1008, 255] on button "Modal" at bounding box center [1010, 251] width 31 height 36
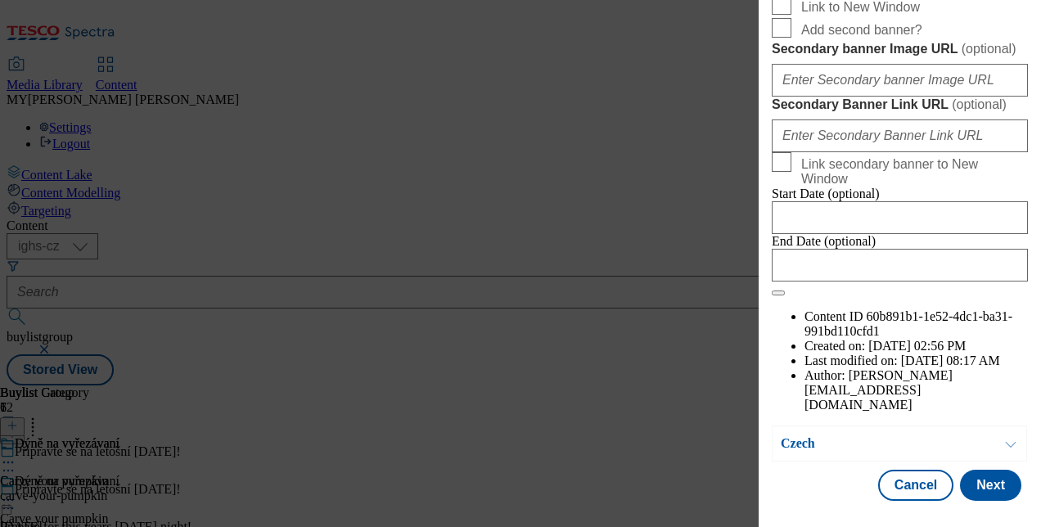
scroll to position [1562, 0]
paste input "74646f92-19c2-4e49-a574-36e6d3e67d1b/CZ"
type input "[URL][DOMAIN_NAME]"
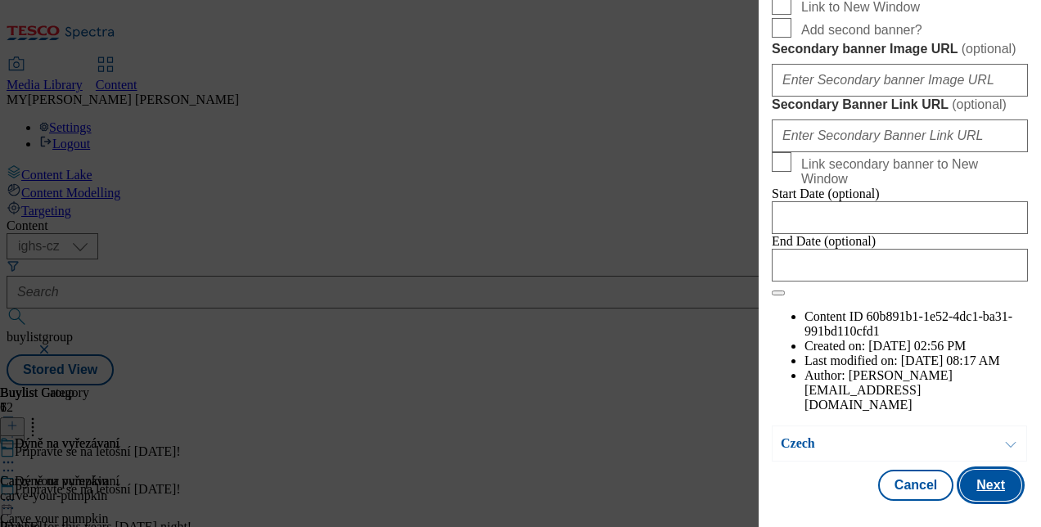
scroll to position [0, 0]
click at [984, 482] on button "Next" at bounding box center [990, 485] width 61 height 31
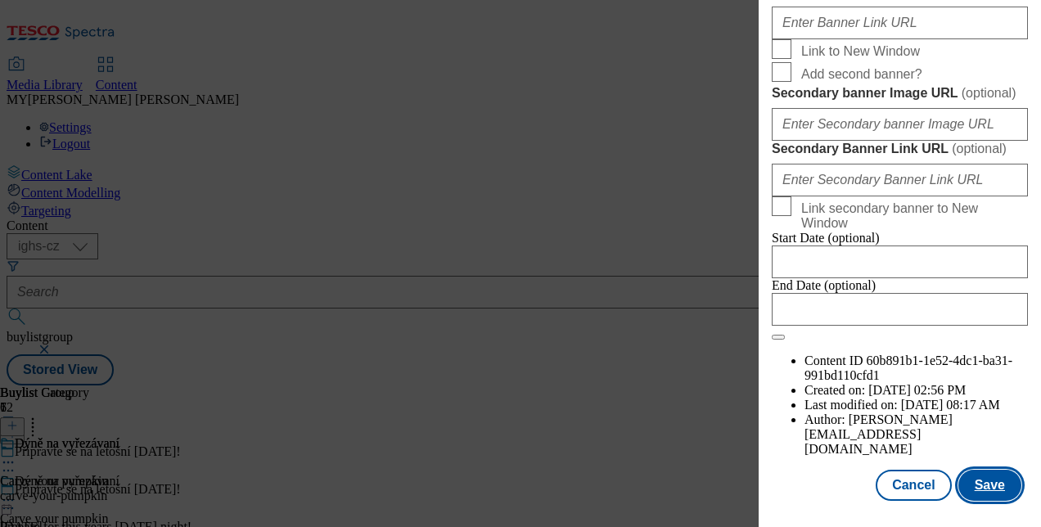
click at [984, 482] on button "Save" at bounding box center [989, 485] width 63 height 31
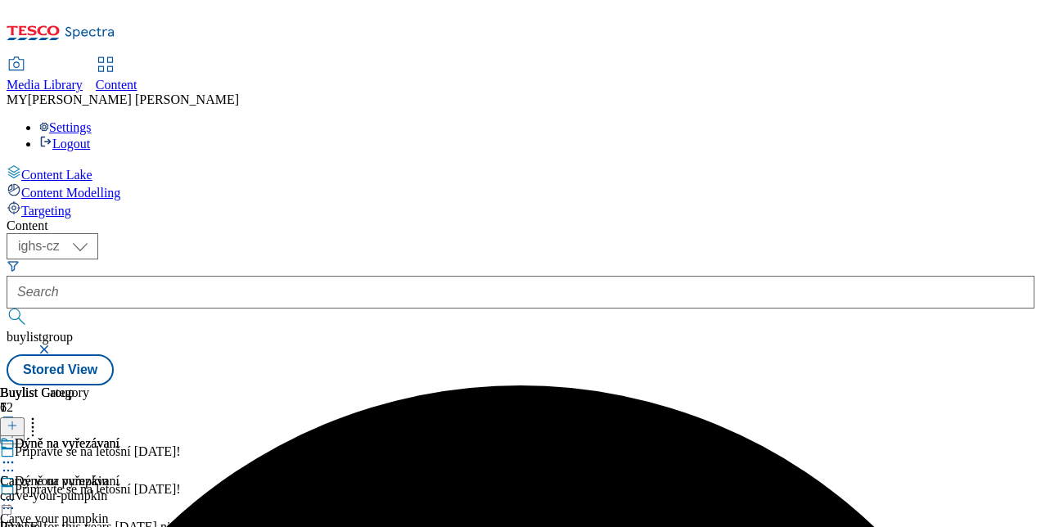
scroll to position [117, 0]
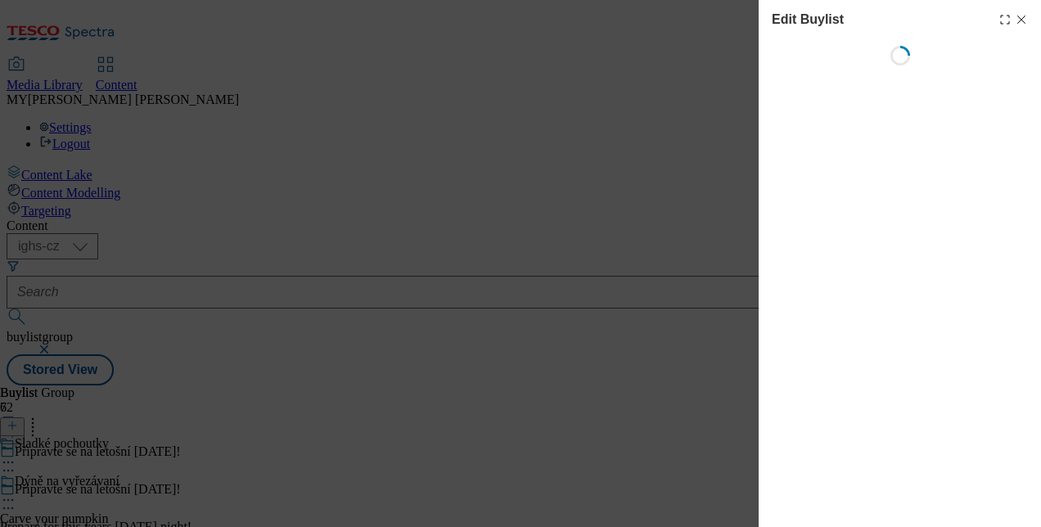
select select "evergreen"
select select "Banner"
select select "evergreen"
select select "Banner"
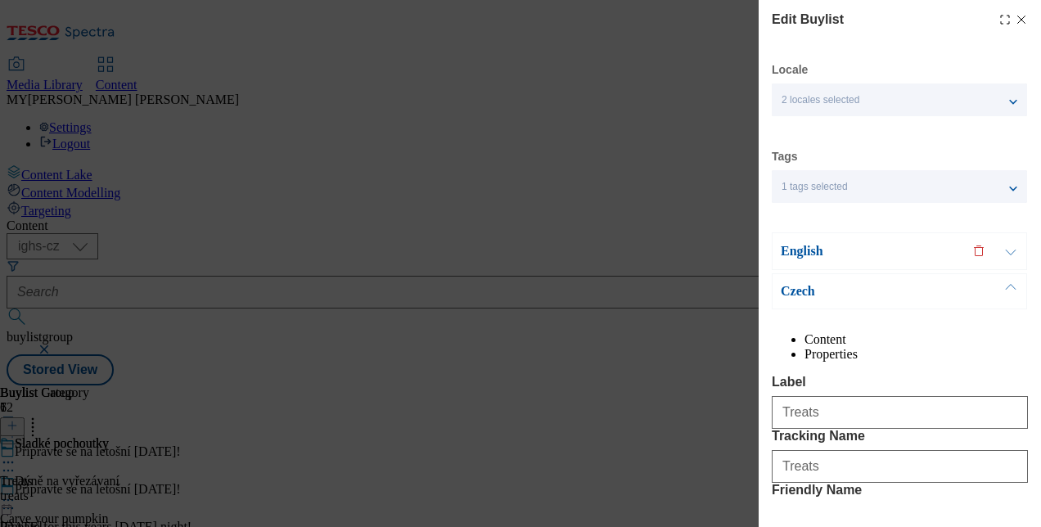
click at [837, 262] on div "English" at bounding box center [899, 251] width 255 height 38
click at [871, 245] on p "English" at bounding box center [867, 251] width 172 height 16
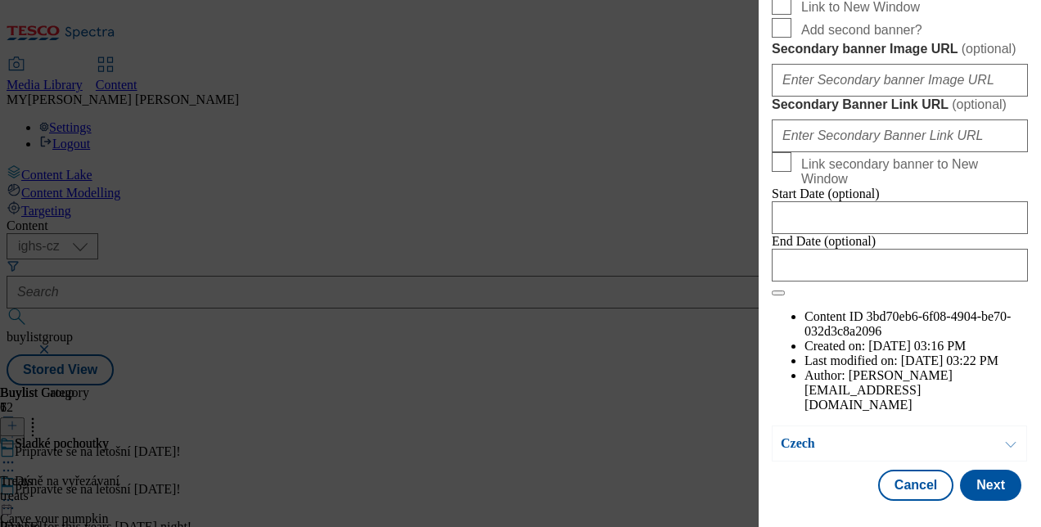
scroll to position [1501, 0]
paste input "74646f92-19c2-4e49-a574-36e6d3e67d1b/CZ"
type input "[URL][DOMAIN_NAME]"
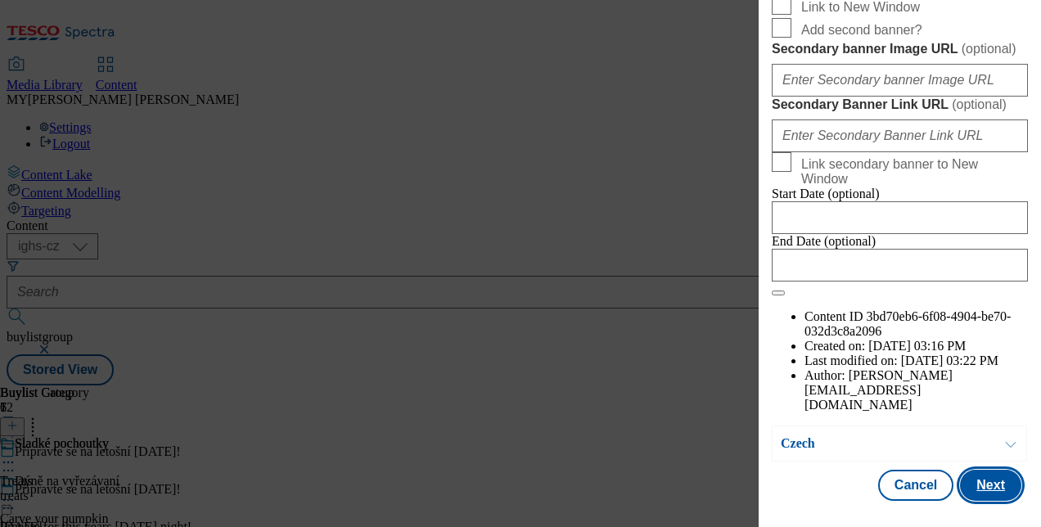
scroll to position [0, 0]
click at [979, 476] on button "Next" at bounding box center [990, 485] width 61 height 31
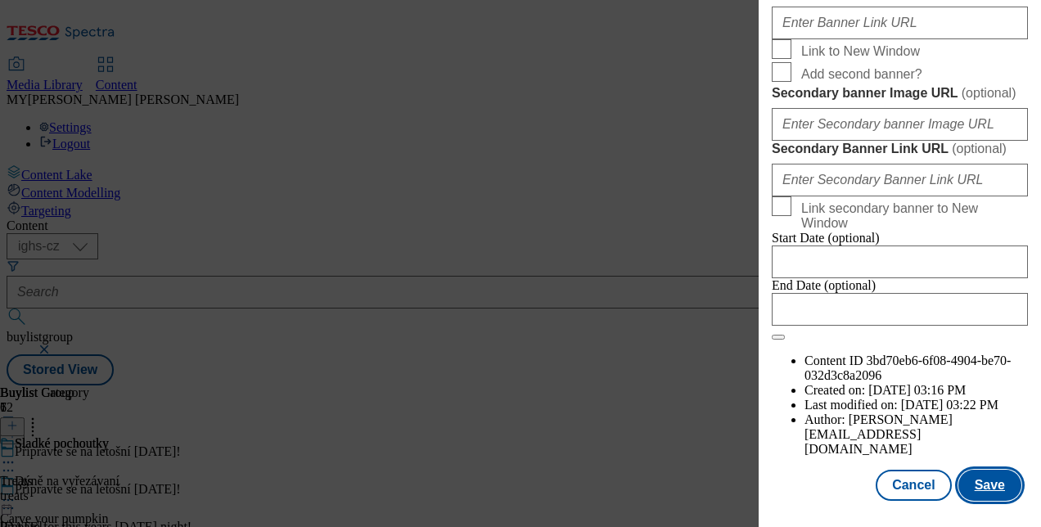
scroll to position [1571, 0]
paste input "74646f92-19c2-4e49-a574-36e6d3e67d1b/CZ"
type input "[URL][DOMAIN_NAME]"
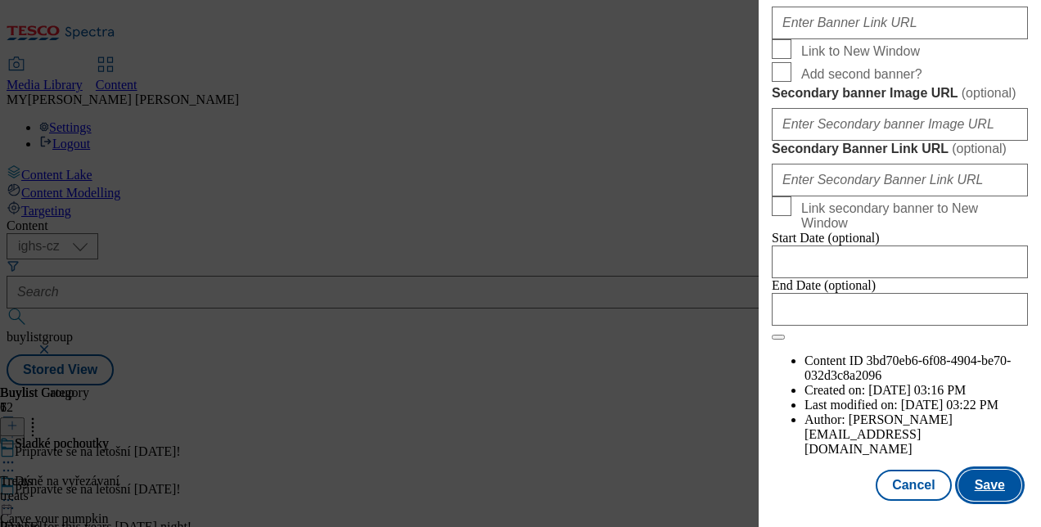
scroll to position [0, 0]
click at [976, 484] on button "Save" at bounding box center [989, 485] width 63 height 31
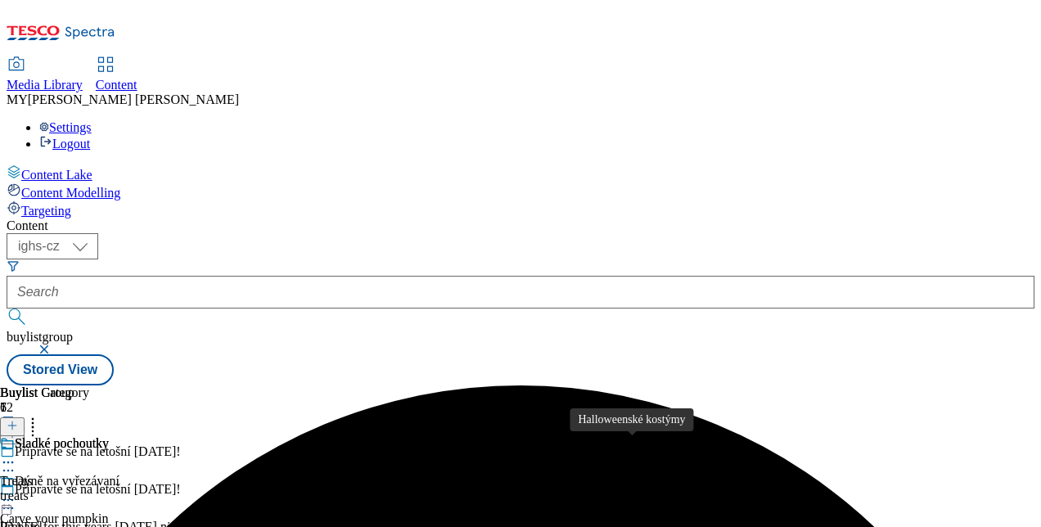
scroll to position [317, 0]
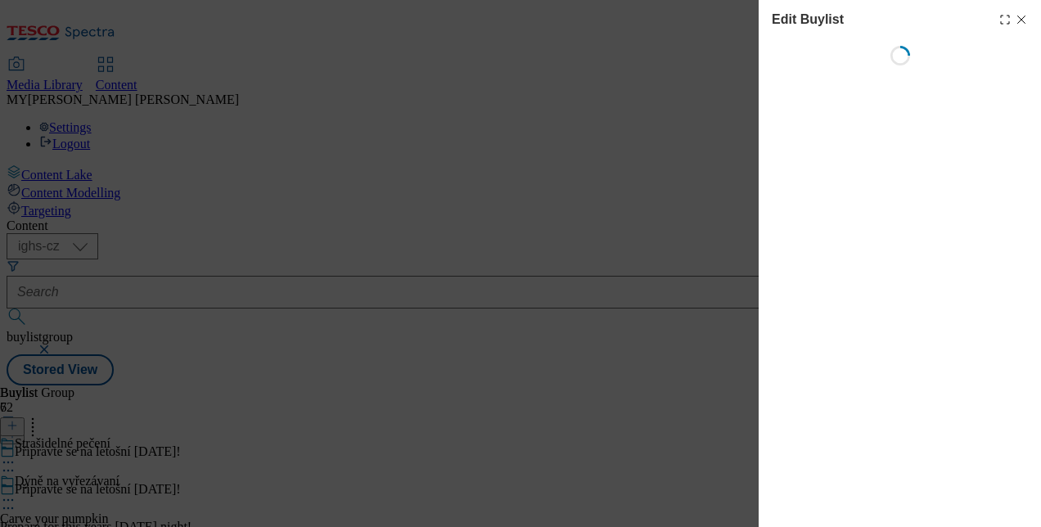
select select "evergreen"
select select "Banner"
select select "evergreen"
select select "Banner"
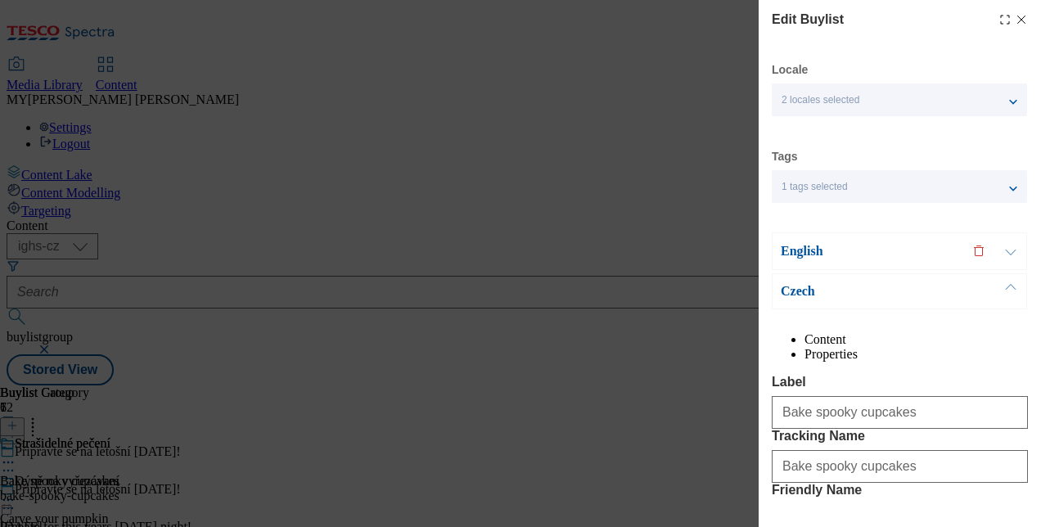
click at [1003, 257] on button "Modal" at bounding box center [1010, 251] width 31 height 36
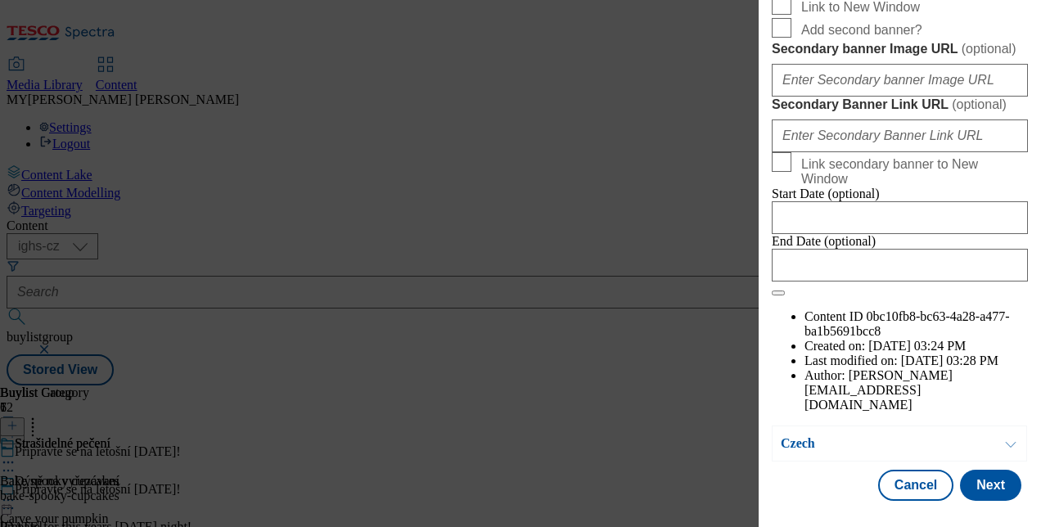
scroll to position [1564, 0]
paste input "74646f92-19c2-4e49-a574-36e6d3e67d1b/CZ"
type input "[URL][DOMAIN_NAME]"
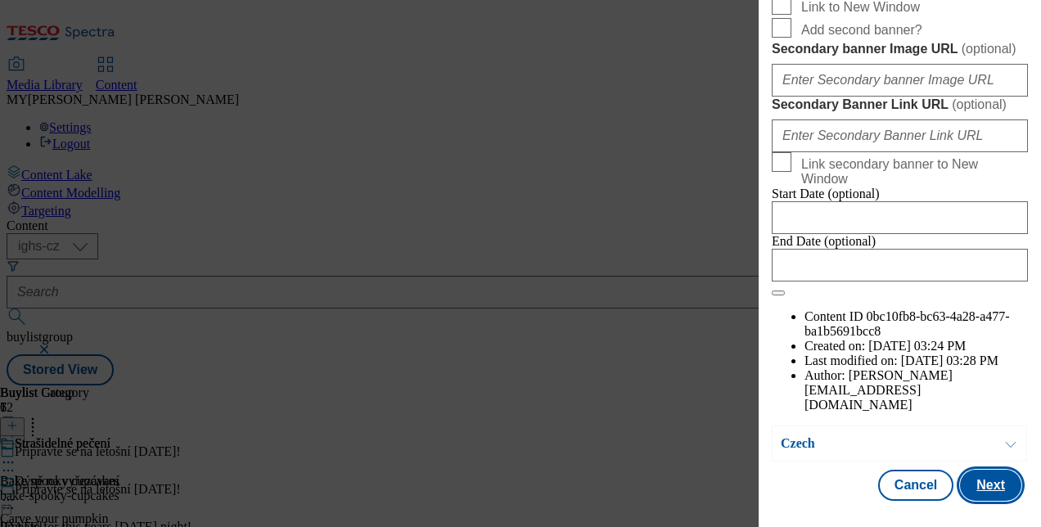
scroll to position [0, 0]
click at [974, 479] on button "Next" at bounding box center [990, 485] width 61 height 31
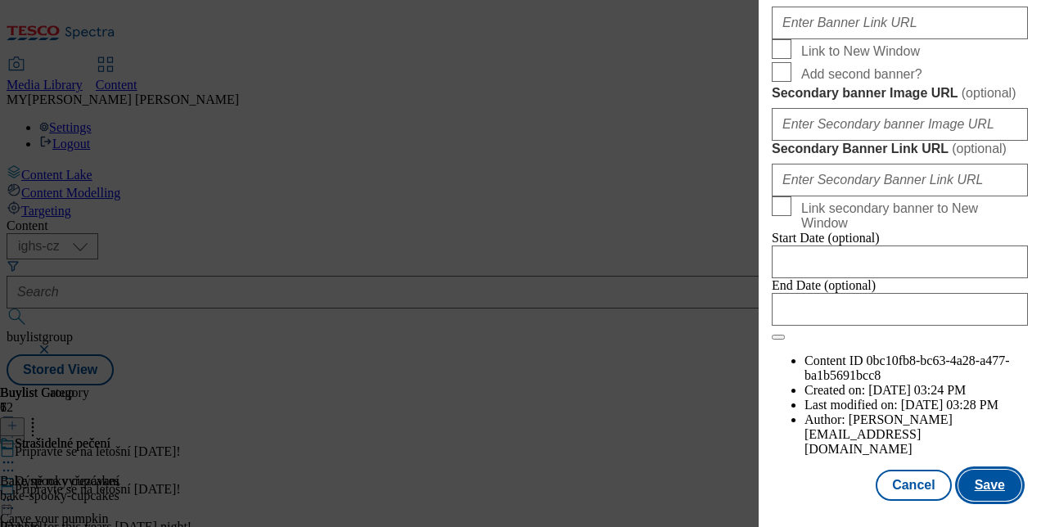
scroll to position [1579, 0]
paste input "74646f92-19c2-4e49-a574-36e6d3e67d1b/CZ"
type input "[URL][DOMAIN_NAME]"
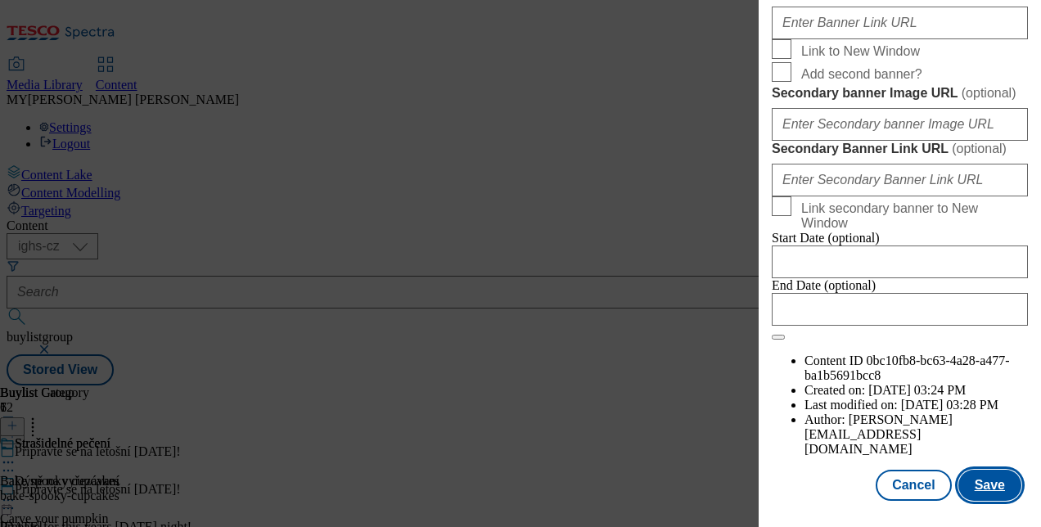
scroll to position [0, 0]
click at [972, 474] on button "Save" at bounding box center [989, 485] width 63 height 31
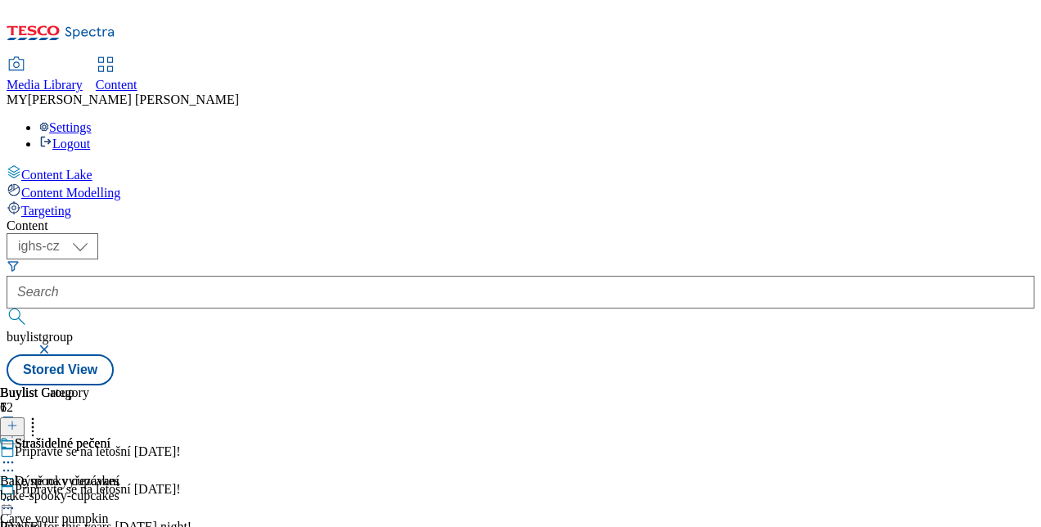
scroll to position [492, 0]
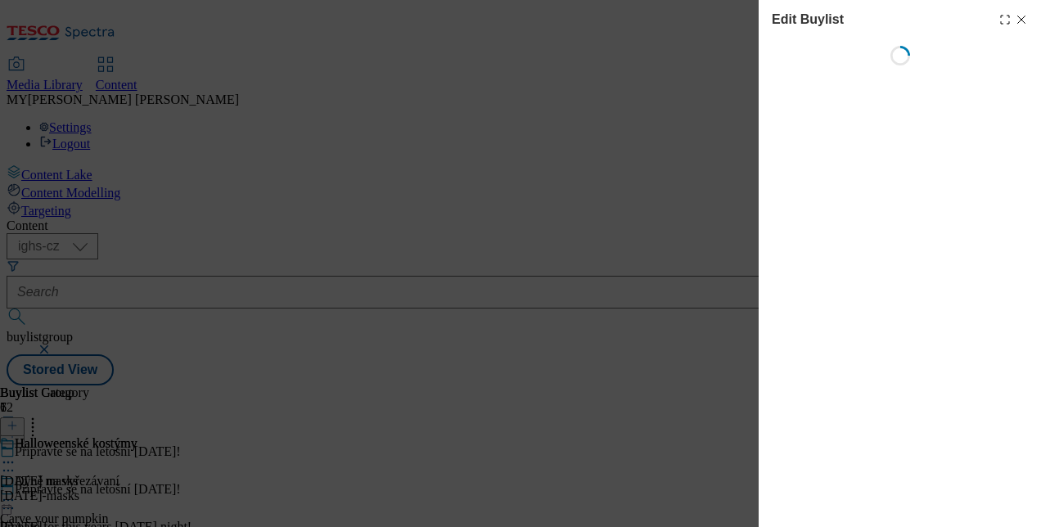
select select "evergreen"
select select "Banner"
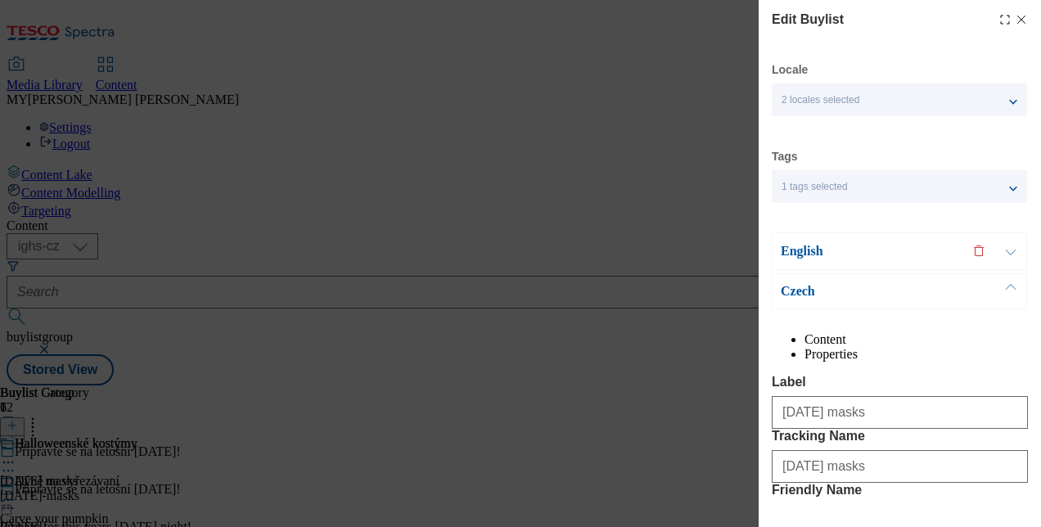
click at [1006, 259] on button "Modal" at bounding box center [1010, 251] width 31 height 36
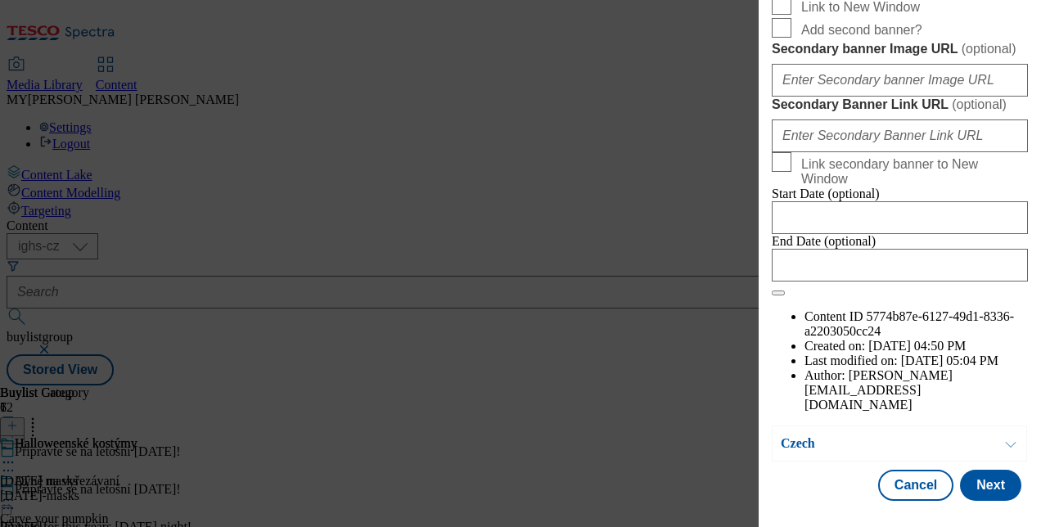
scroll to position [1478, 0]
paste input "74646f92-19c2-4e49-a574-36e6d3e67d1b/CZ"
type input "[URL][DOMAIN_NAME]"
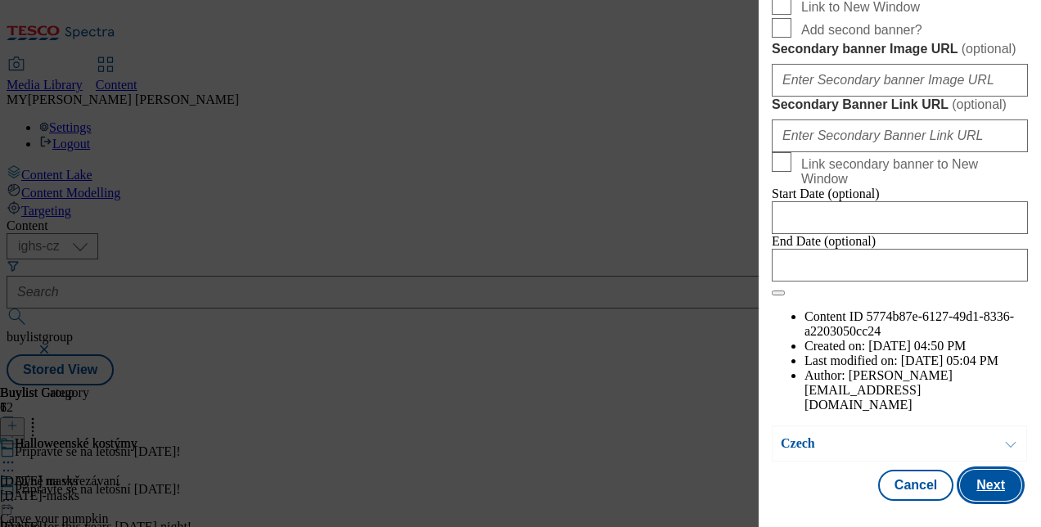
scroll to position [0, 0]
click at [964, 475] on button "Next" at bounding box center [990, 485] width 61 height 31
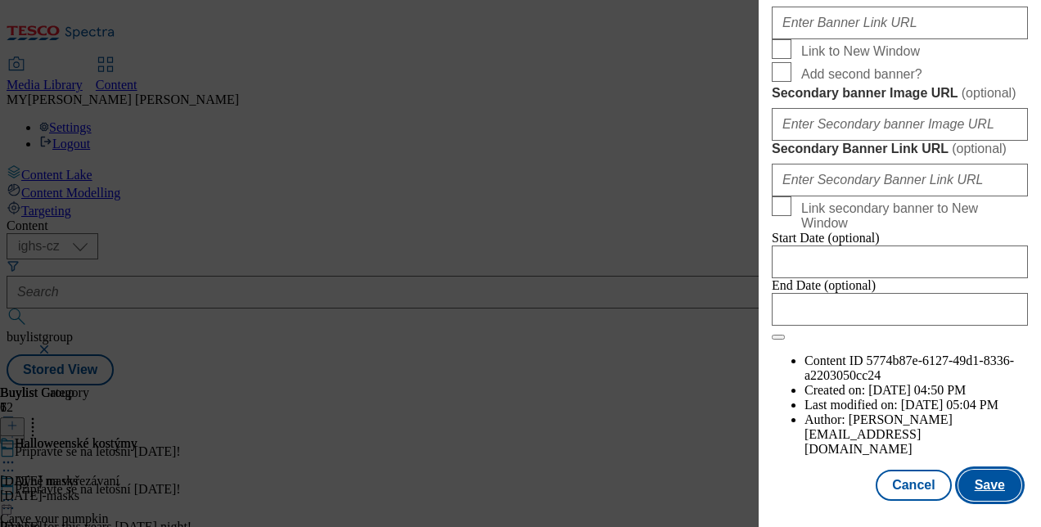
scroll to position [1725, 0]
paste input "74646f92-19c2-4e49-a574-36e6d3e67d1b/CZ"
type input "[URL][DOMAIN_NAME]"
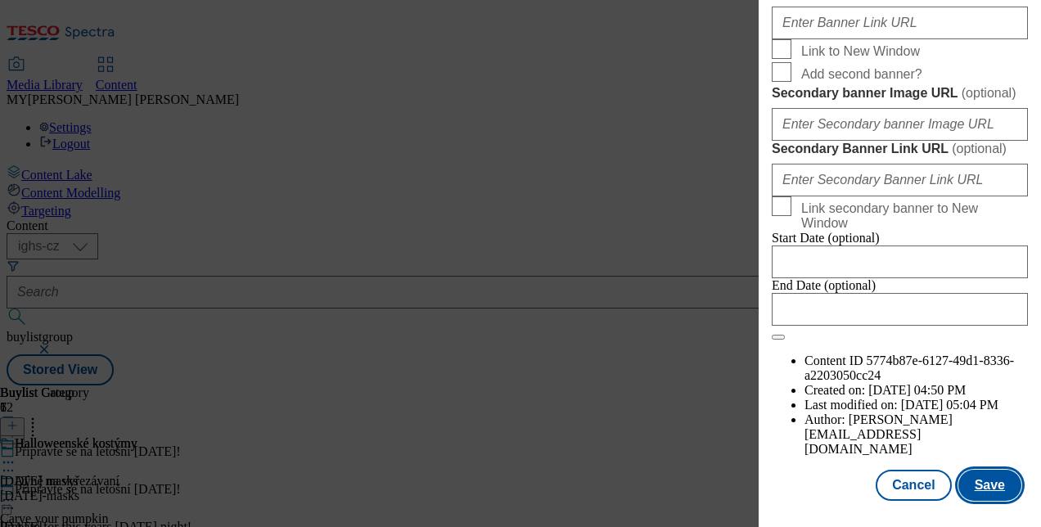
scroll to position [0, 0]
click at [982, 481] on button "Save" at bounding box center [989, 485] width 63 height 31
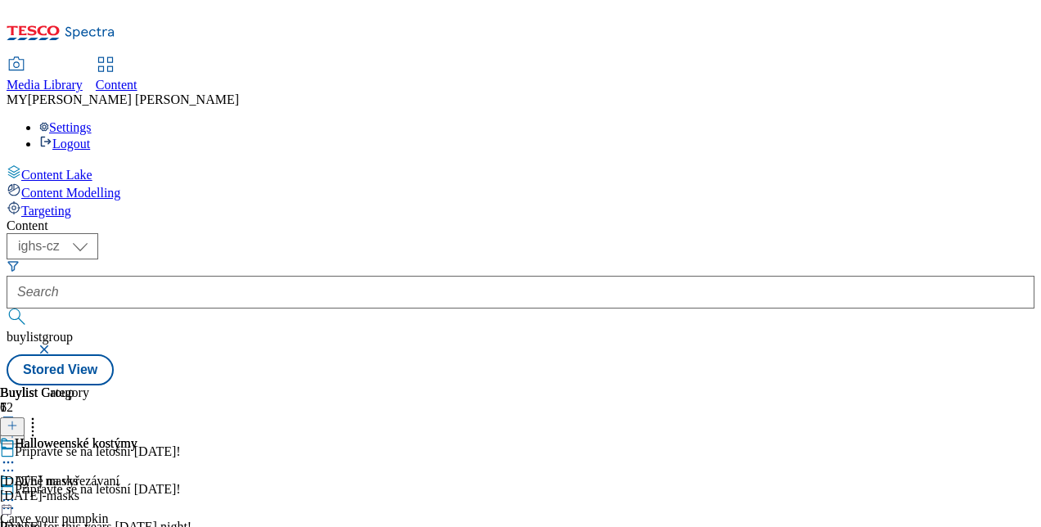
scroll to position [214, 0]
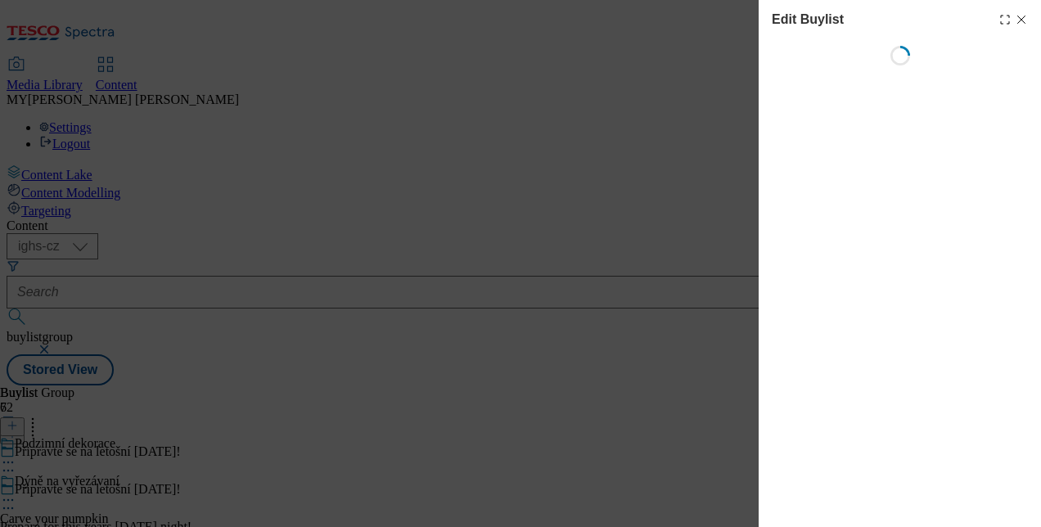
select select "evergreen"
select select "Banner"
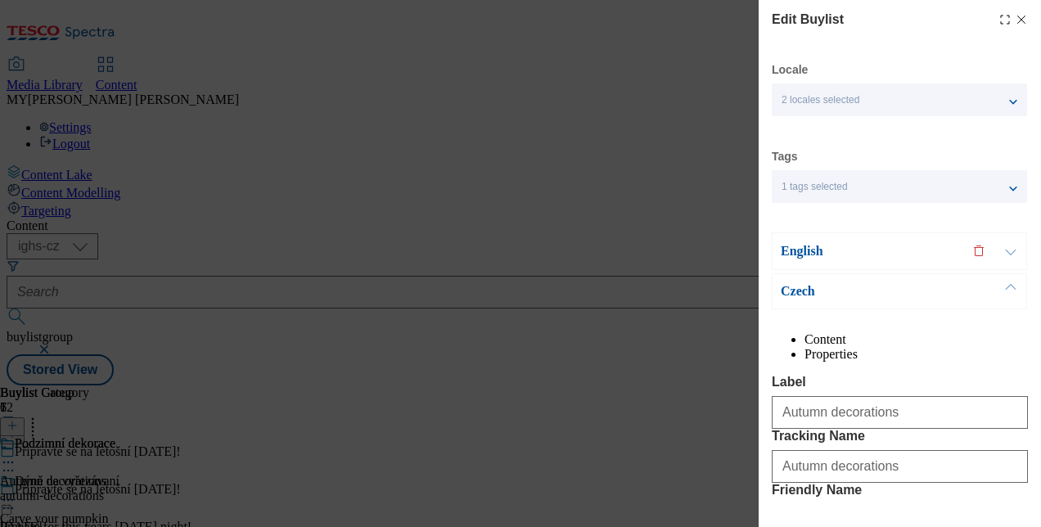
click at [1008, 244] on button "Modal" at bounding box center [1010, 251] width 31 height 36
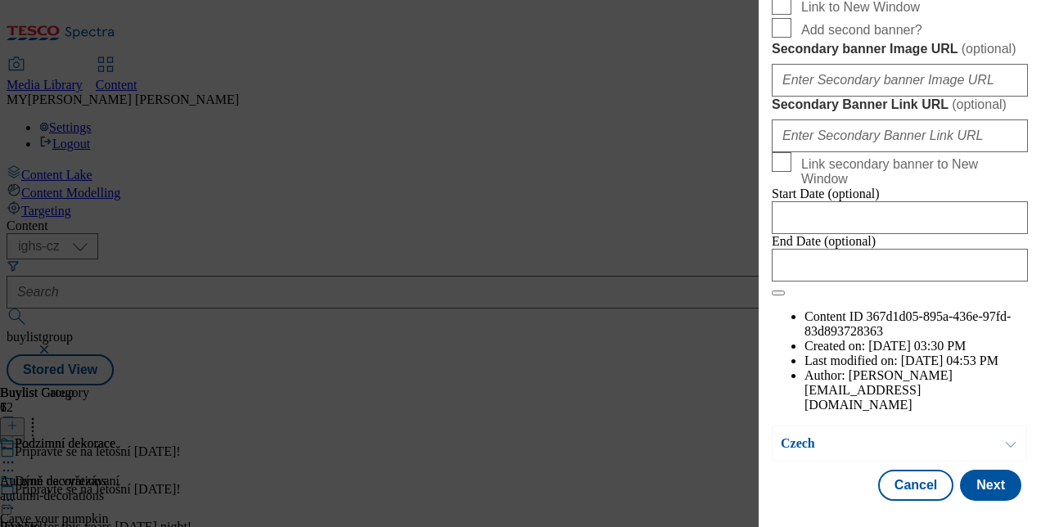
scroll to position [1645, 0]
paste input "74646f92-19c2-4e49-a574-36e6d3e67d1b/CZ"
type input "[URL][DOMAIN_NAME]"
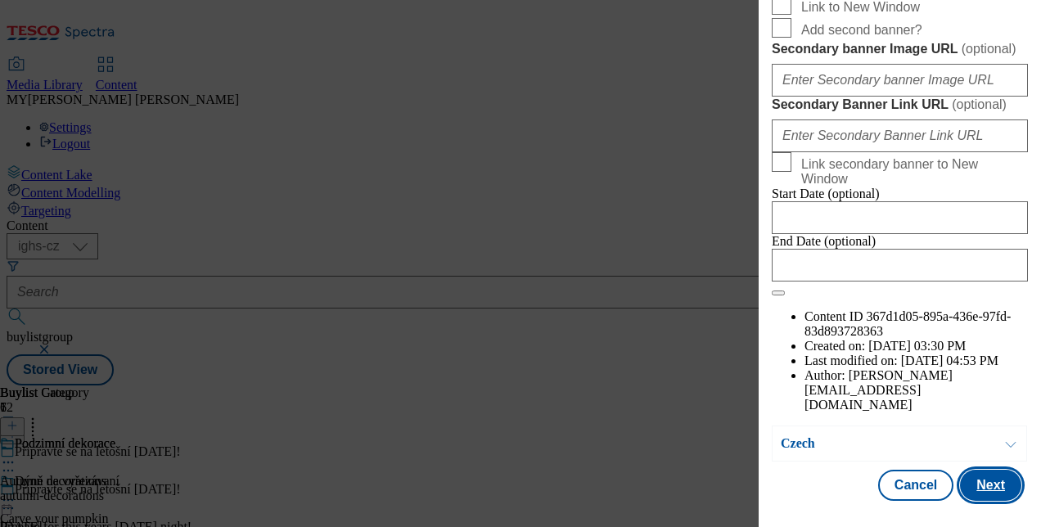
scroll to position [0, 0]
click at [982, 475] on button "Next" at bounding box center [990, 485] width 61 height 31
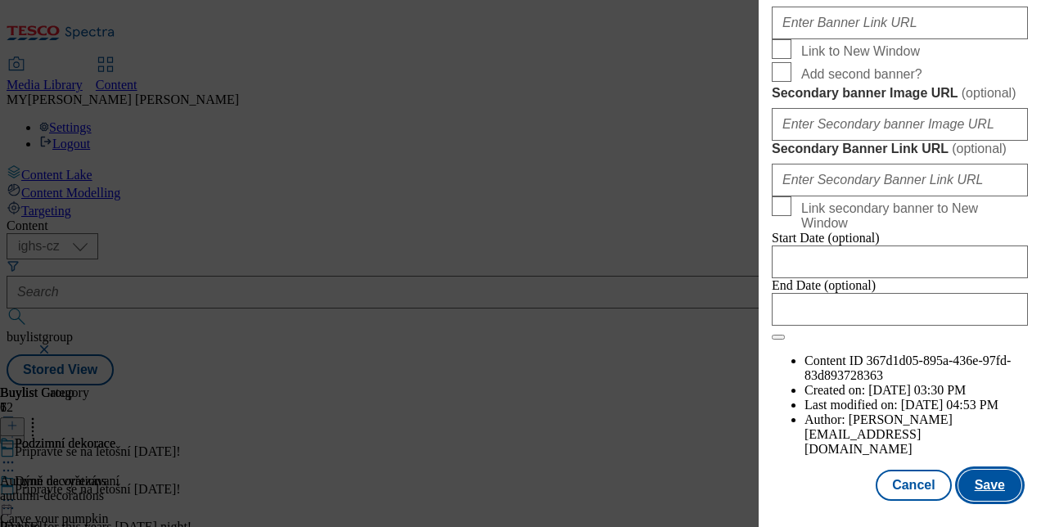
scroll to position [1745, 0]
paste input "74646f92-19c2-4e49-a574-36e6d3e67d1b/CZ"
type input "[URL][DOMAIN_NAME]"
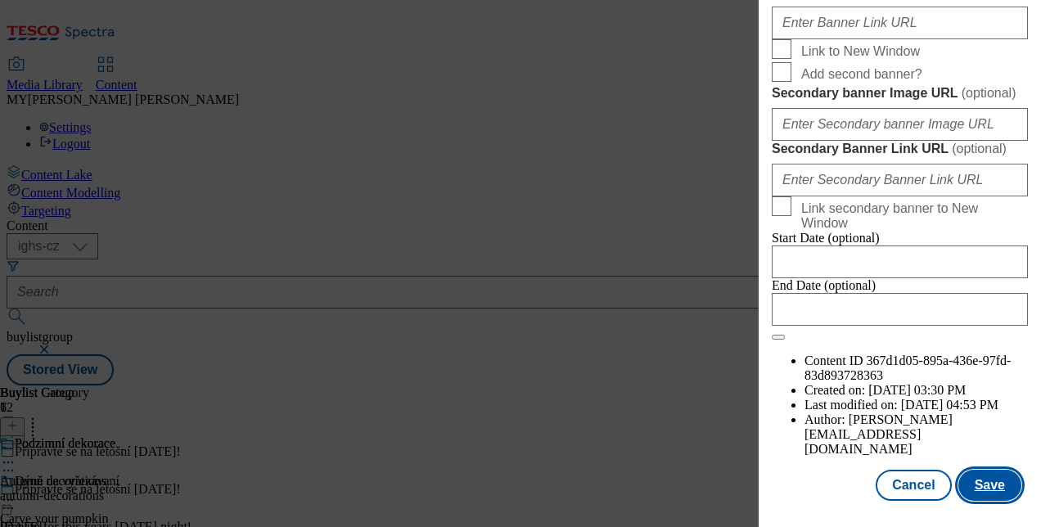
scroll to position [0, 0]
click at [975, 483] on button "Save" at bounding box center [989, 485] width 63 height 31
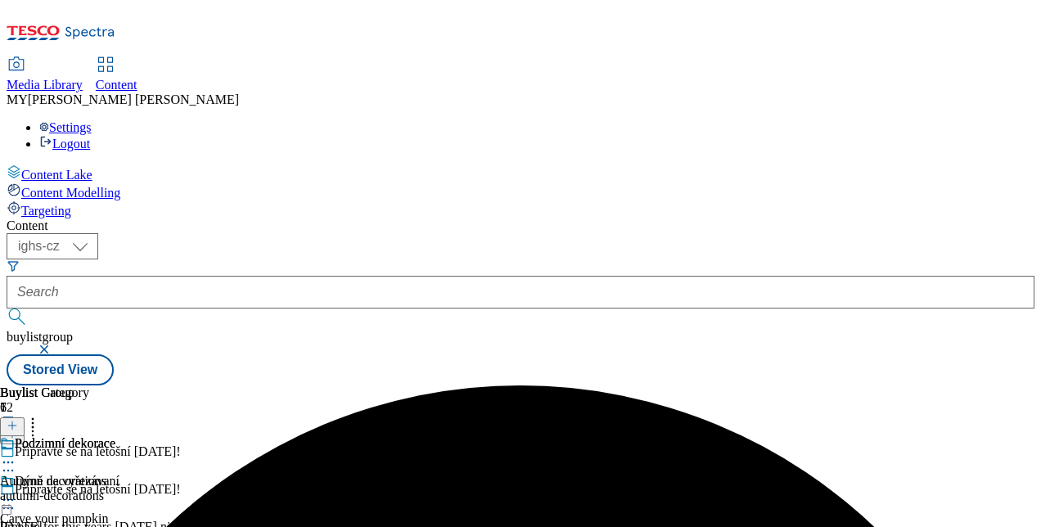
scroll to position [250, 0]
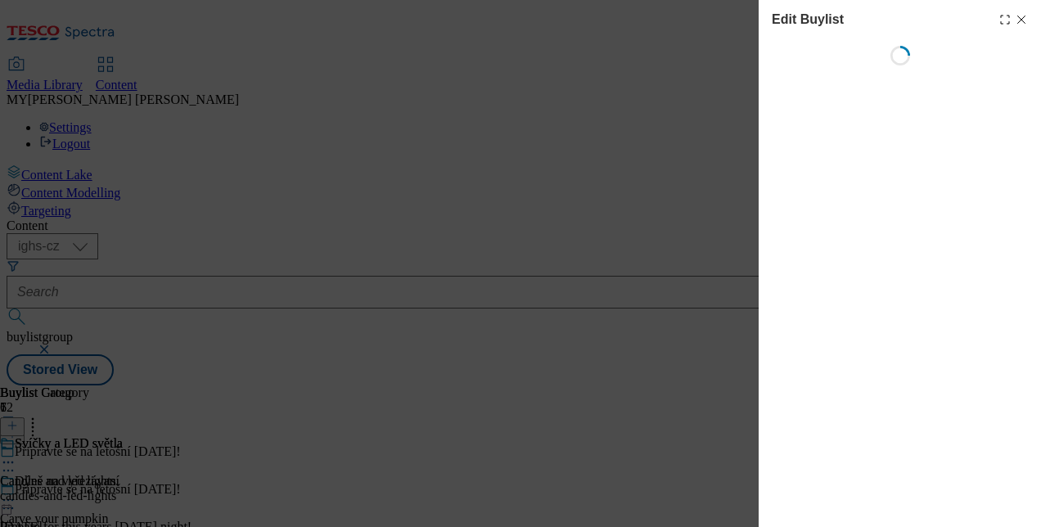
select select "evergreen"
select select "Banner"
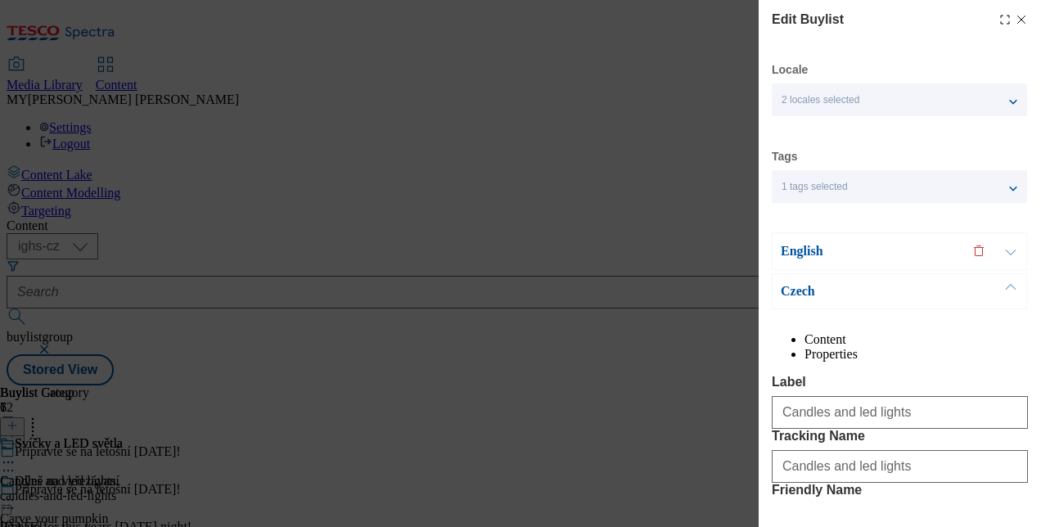
click at [1010, 252] on button "Modal" at bounding box center [1010, 251] width 31 height 36
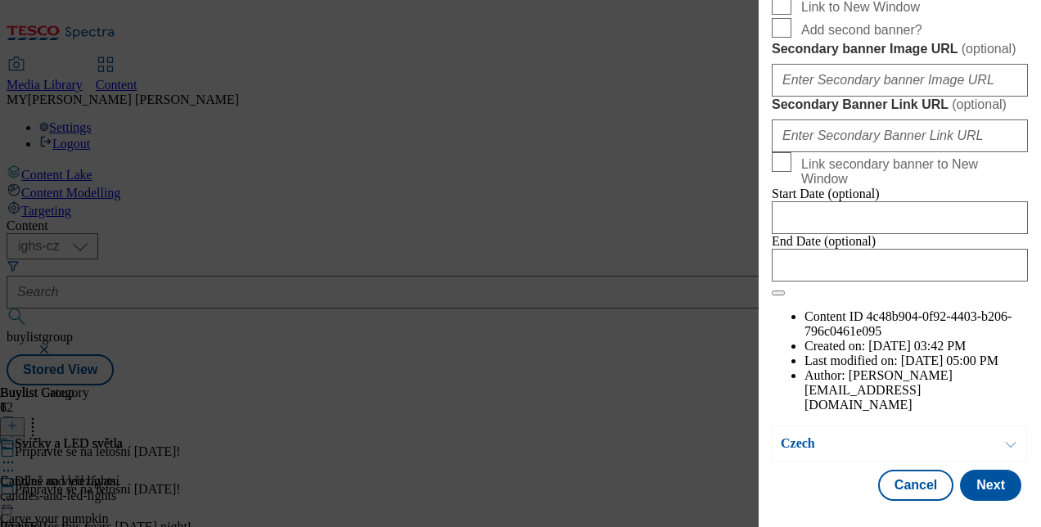
scroll to position [1527, 0]
paste input "74646f92-19c2-4e49-a574-36e6d3e67d1b/CZ"
type input "[URL][DOMAIN_NAME]"
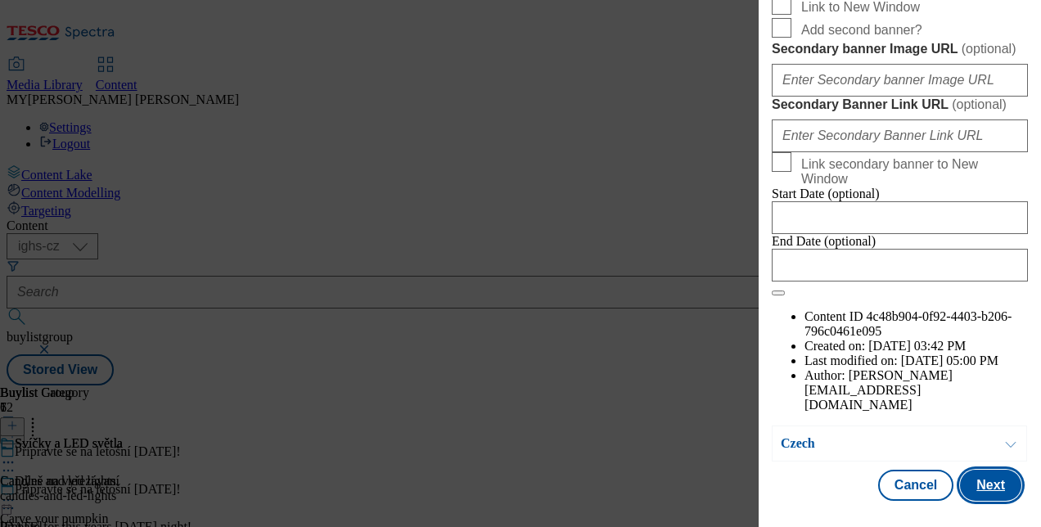
scroll to position [0, 0]
click at [982, 477] on button "Next" at bounding box center [990, 485] width 61 height 31
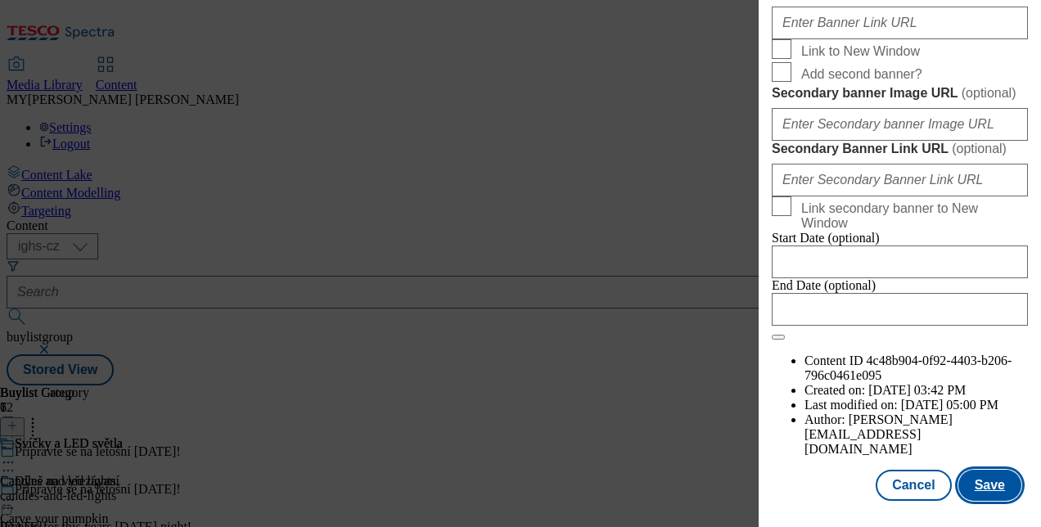
scroll to position [1576, 0]
paste input "[DOMAIN_NAME][URL]"
type input "[URL][DOMAIN_NAME]"
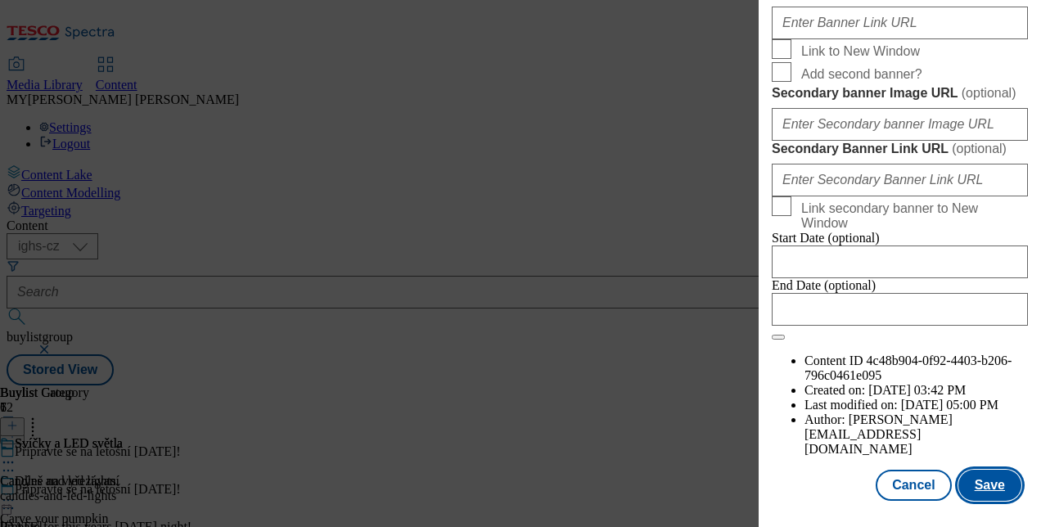
scroll to position [0, 0]
click at [980, 473] on button "Save" at bounding box center [989, 485] width 63 height 31
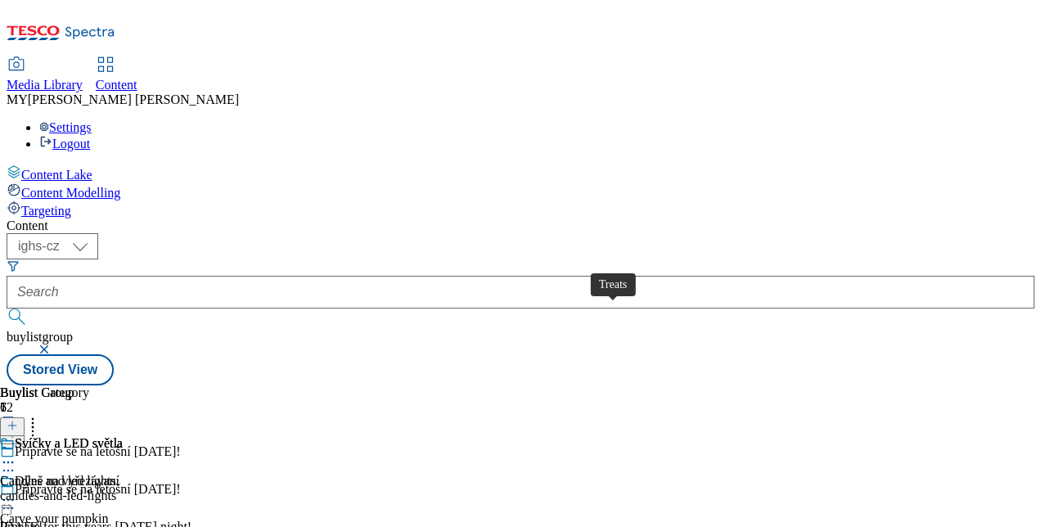
scroll to position [147, 0]
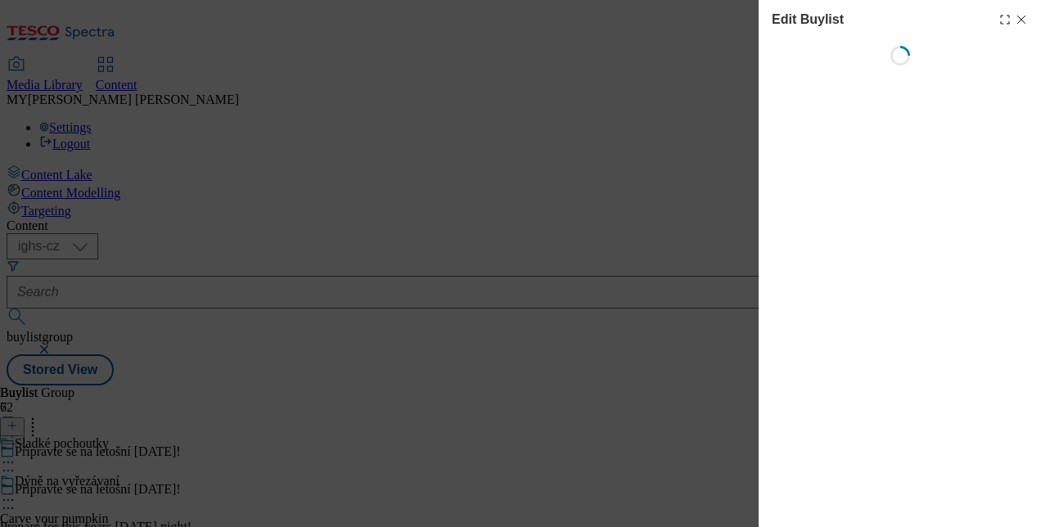
select select "evergreen"
select select "Banner"
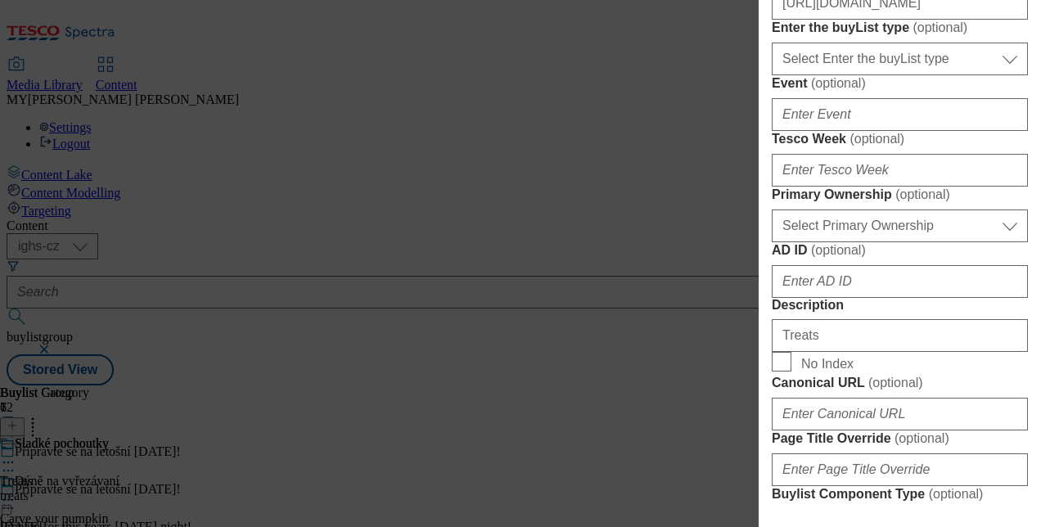
scroll to position [703, 0]
click at [938, 20] on input "[URL][DOMAIN_NAME]" at bounding box center [900, 4] width 256 height 33
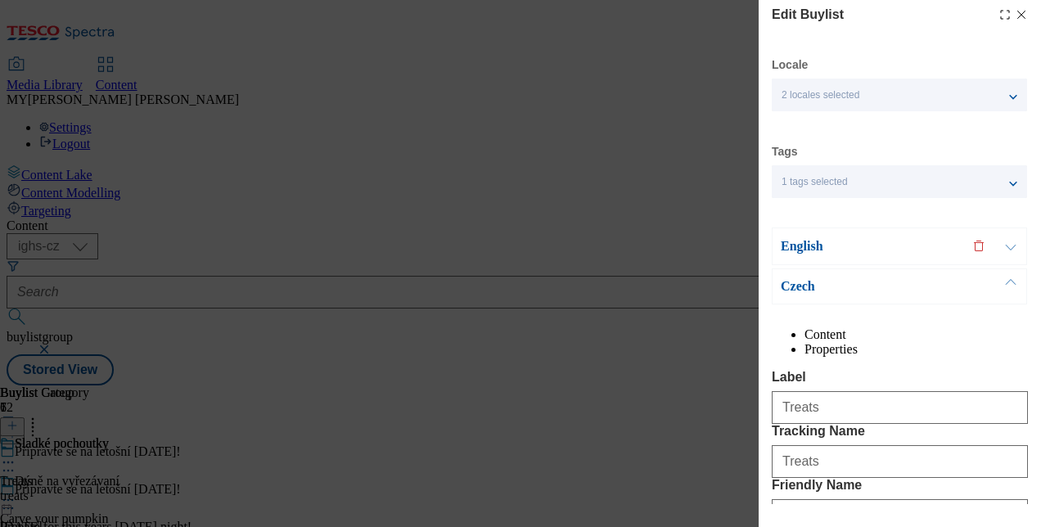
scroll to position [0, 0]
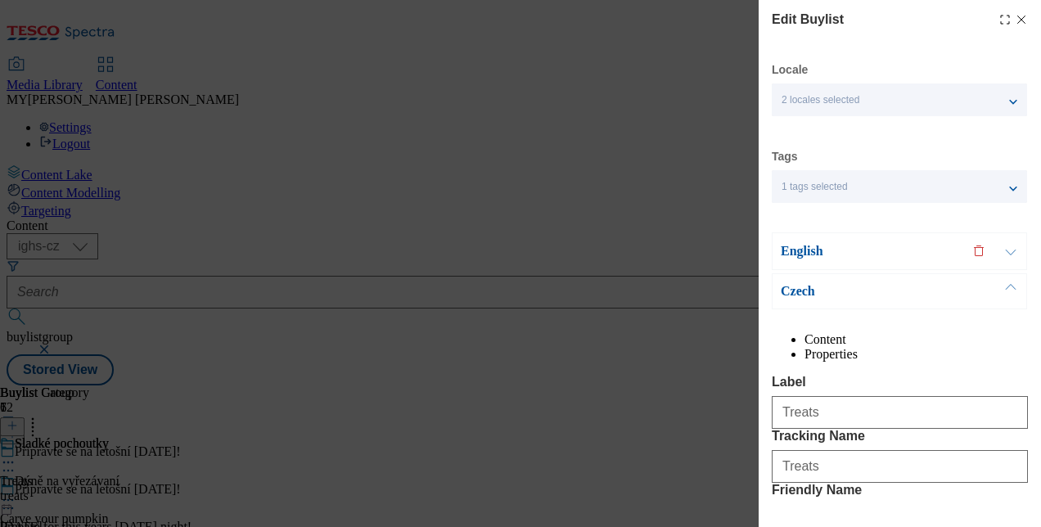
click at [1018, 20] on line "Modal" at bounding box center [1021, 19] width 7 height 7
select select "evergreen"
select select "Banner"
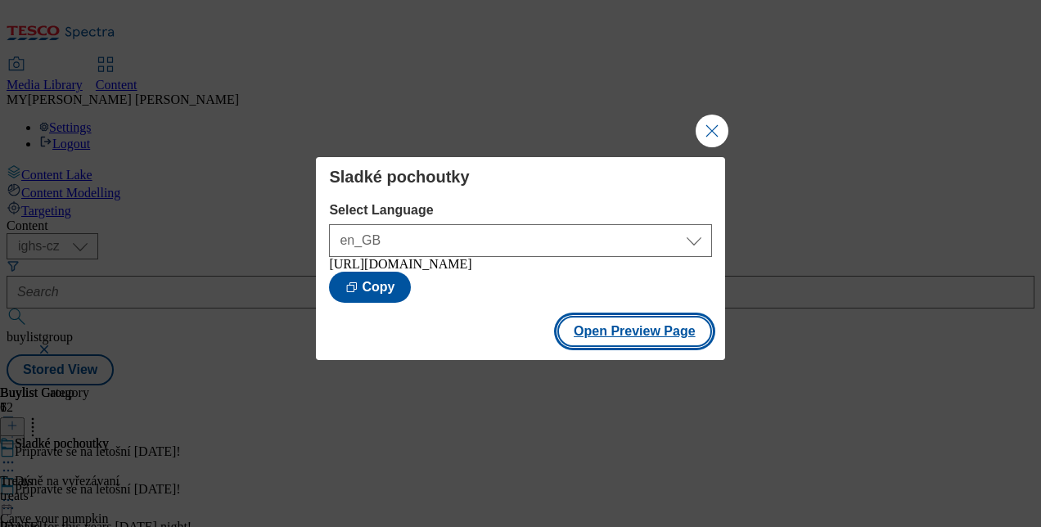
click at [632, 342] on button "Open Preview Page" at bounding box center [634, 331] width 155 height 31
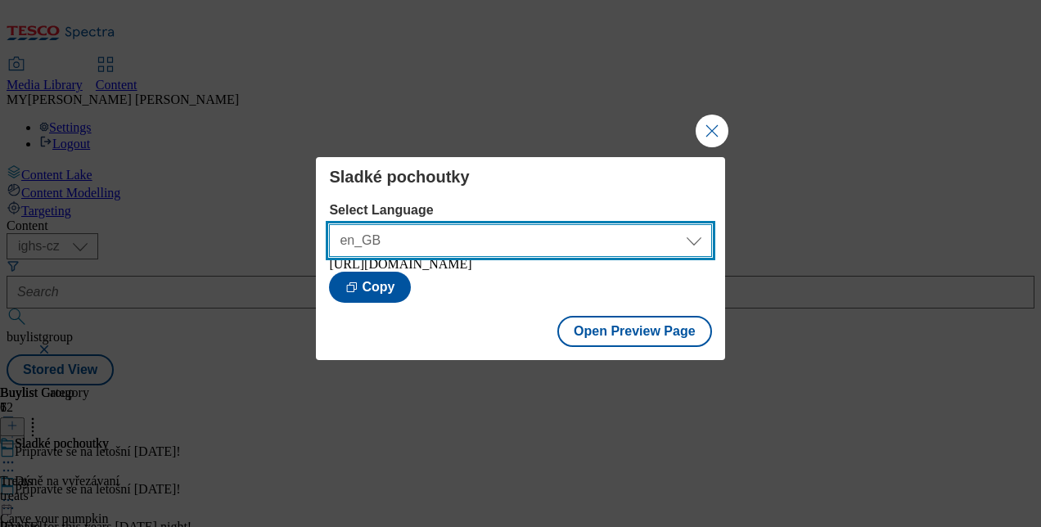
click at [515, 233] on select "en_GB cs_CZ" at bounding box center [520, 240] width 382 height 33
click at [329, 224] on select "en_GB cs_CZ" at bounding box center [520, 240] width 382 height 33
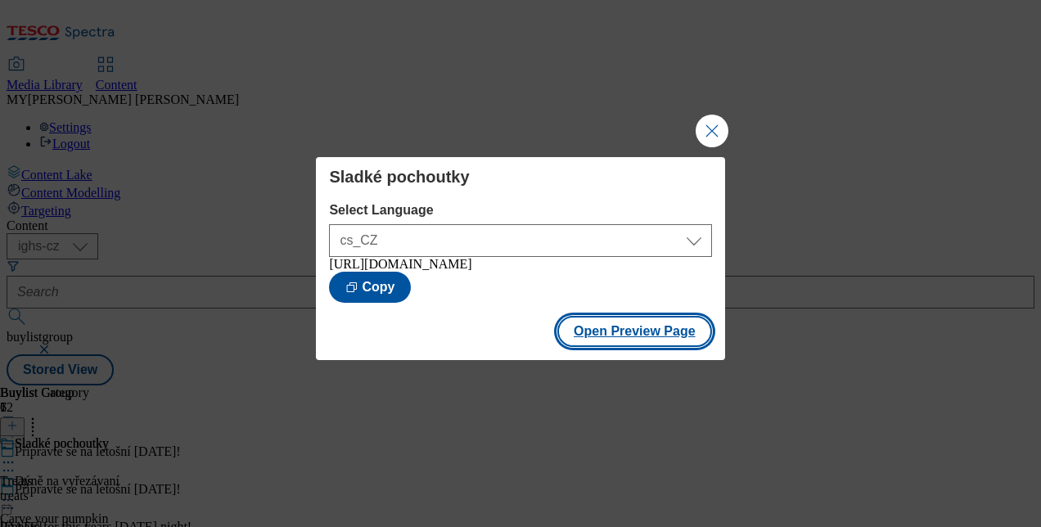
click at [630, 337] on button "Open Preview Page" at bounding box center [634, 331] width 155 height 31
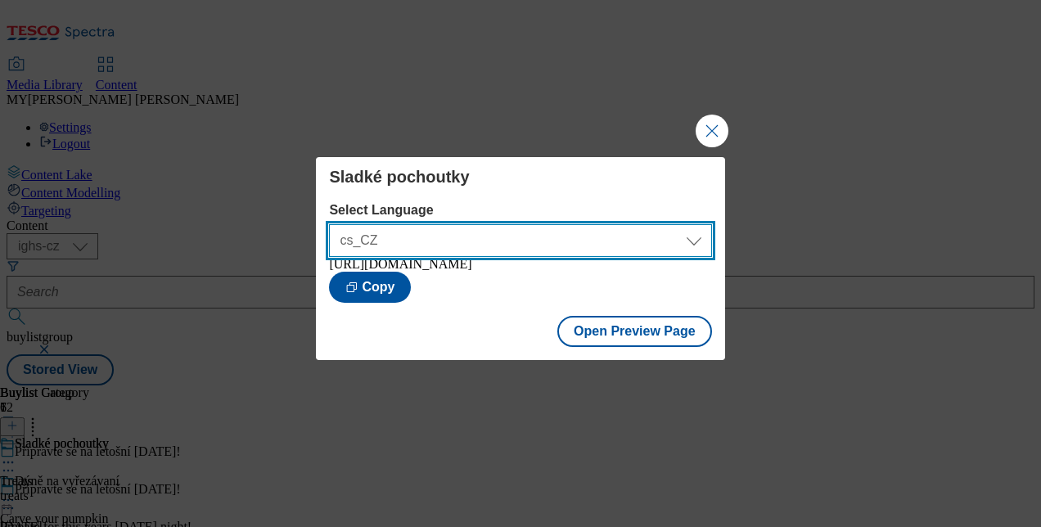
click at [538, 232] on select "en_GB cs_CZ" at bounding box center [520, 240] width 382 height 33
select select "[URL][DOMAIN_NAME]"
click at [329, 224] on select "en_GB cs_CZ" at bounding box center [520, 240] width 382 height 33
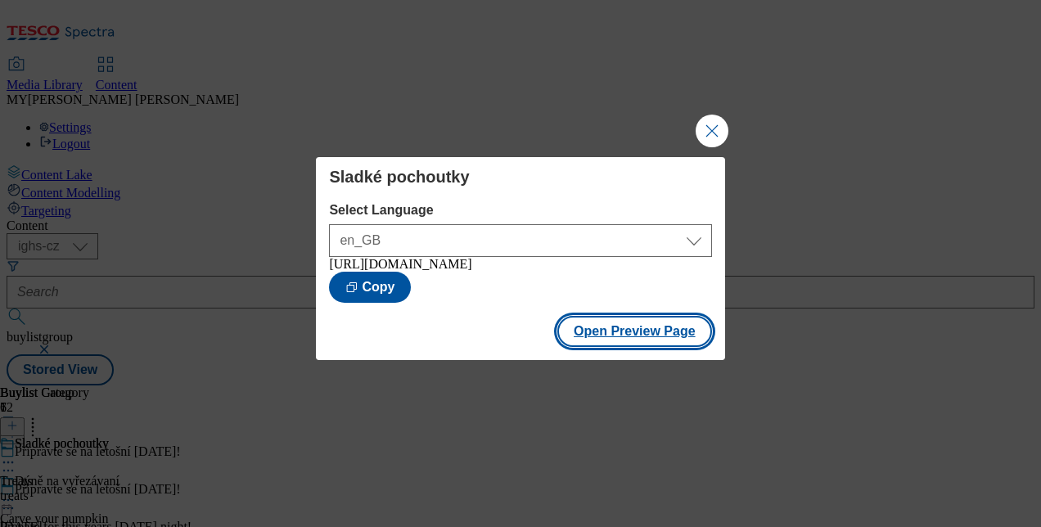
click at [633, 341] on button "Open Preview Page" at bounding box center [634, 331] width 155 height 31
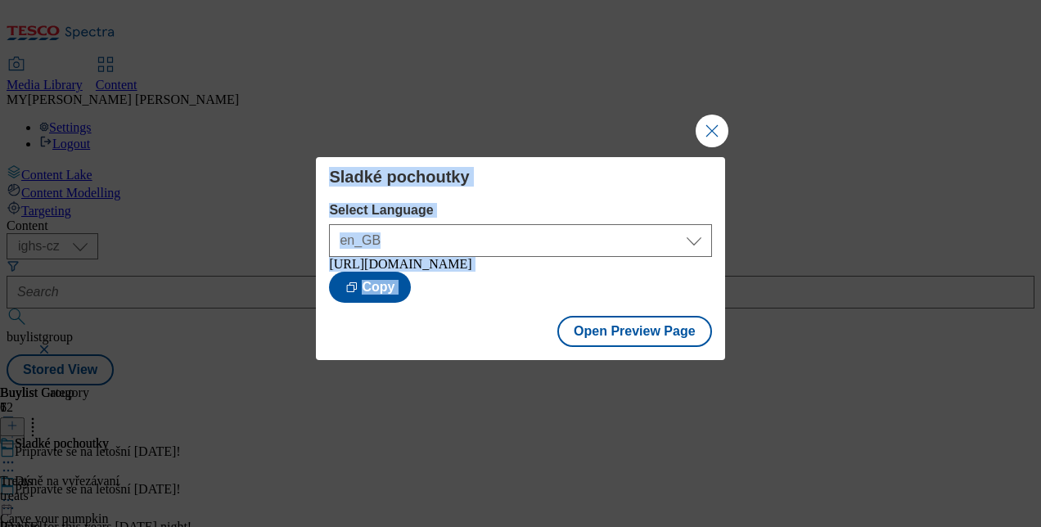
drag, startPoint x: 70, startPoint y: 84, endPoint x: 506, endPoint y: 253, distance: 468.3
click at [506, 253] on div "Sladké pochoutky Select Language en_GB cs_CZ en_GB [URL][DOMAIN_NAME] Copy Open…" at bounding box center [520, 263] width 1041 height 527
drag, startPoint x: 506, startPoint y: 253, endPoint x: 789, endPoint y: 102, distance: 319.9
click at [789, 102] on div "Sladké pochoutky Select Language en_GB cs_CZ en_GB [URL][DOMAIN_NAME] Copy Open…" at bounding box center [520, 263] width 1041 height 527
click at [705, 124] on button "Close Modal" at bounding box center [711, 131] width 33 height 33
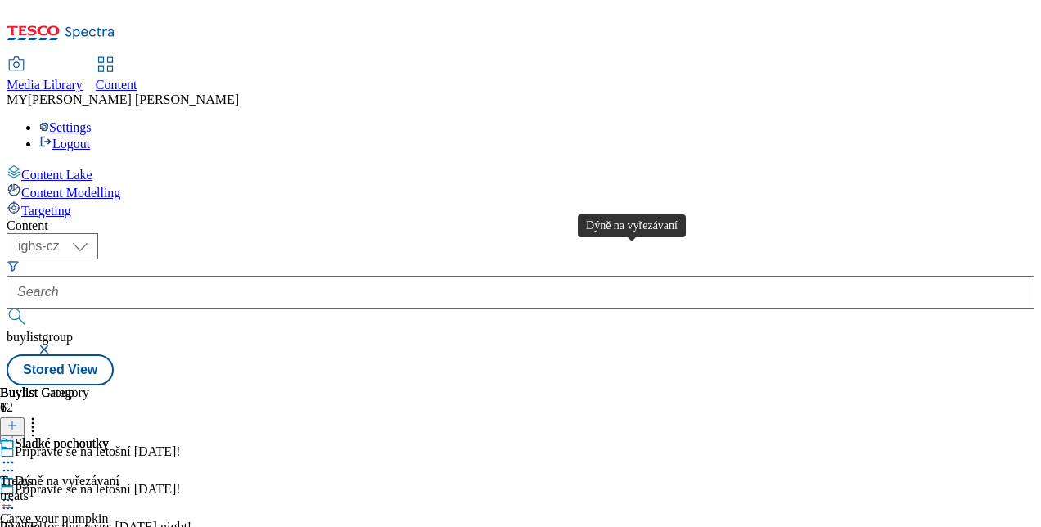
click at [119, 474] on div "Dýně na vyřezávaní" at bounding box center [67, 481] width 105 height 15
click at [16, 492] on icon at bounding box center [8, 500] width 16 height 16
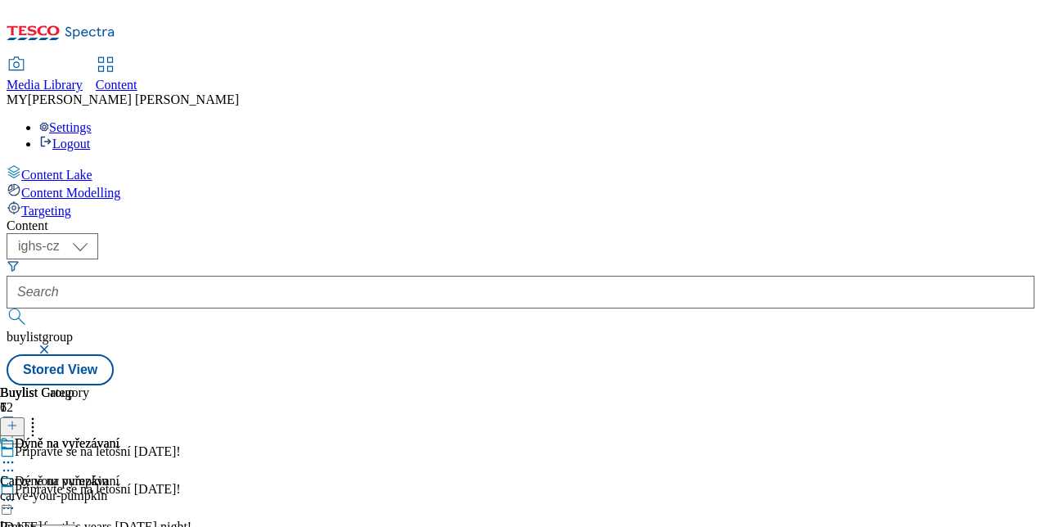
click at [76, 524] on button "Edit" at bounding box center [54, 533] width 43 height 19
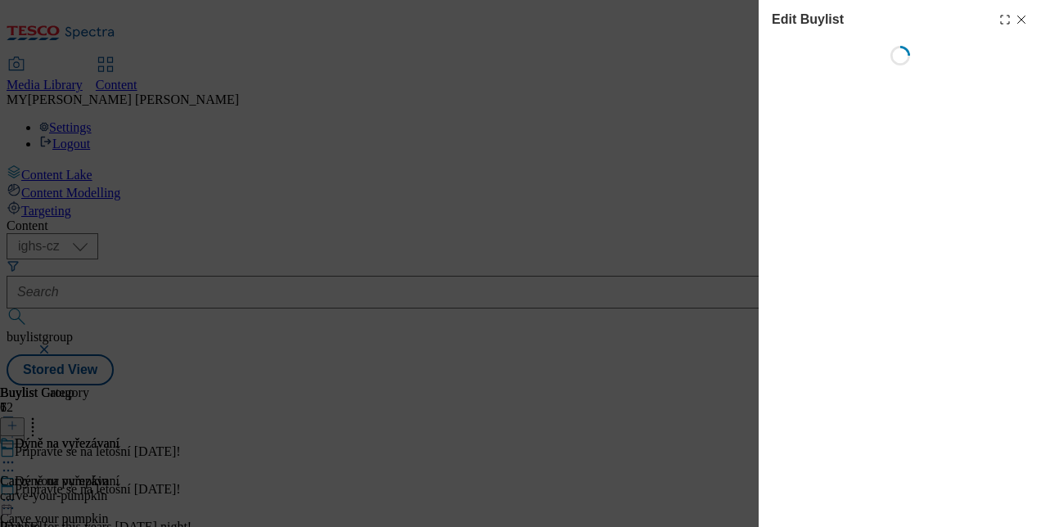
select select "evergreen"
select select "Banner"
select select "evergreen"
select select "Banner"
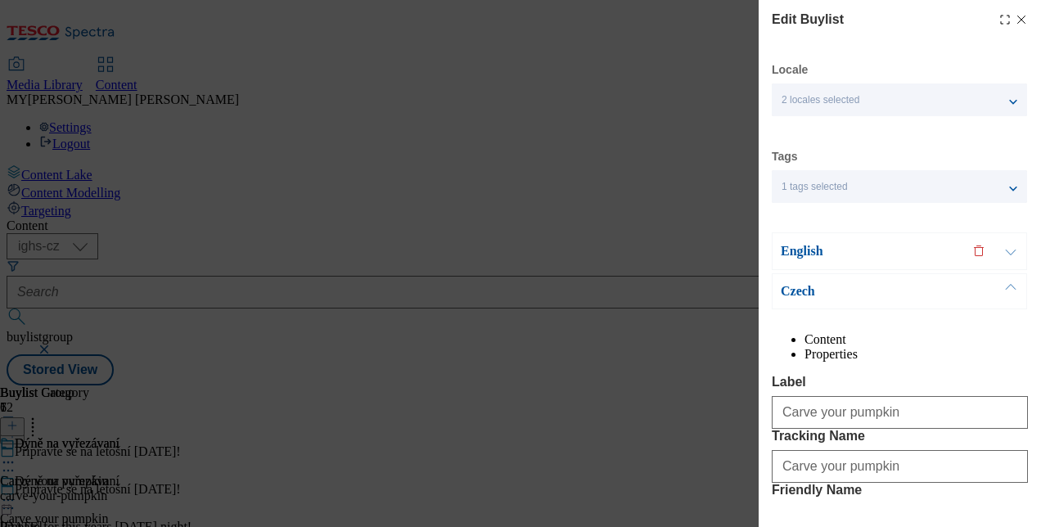
click at [1015, 255] on button "Modal" at bounding box center [1010, 251] width 31 height 36
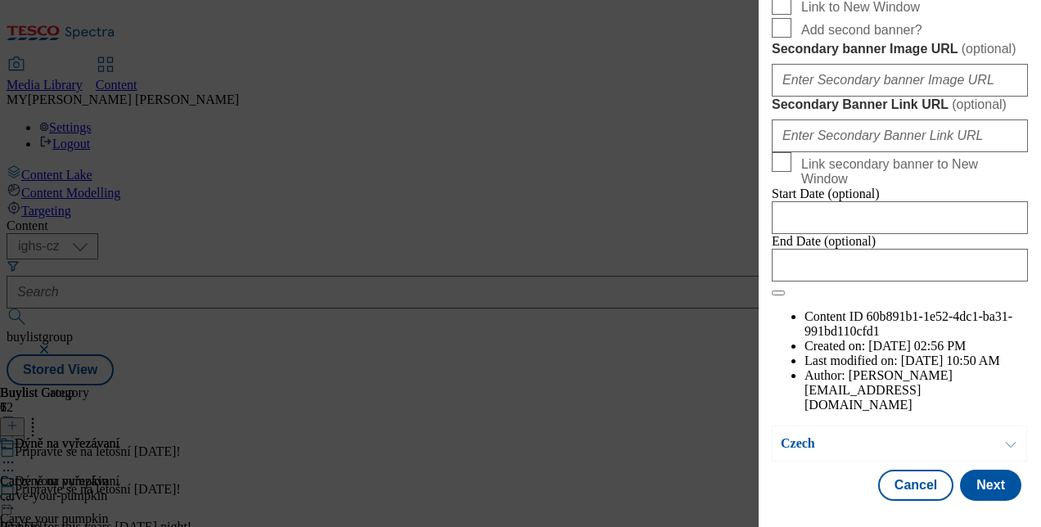
scroll to position [1572, 0]
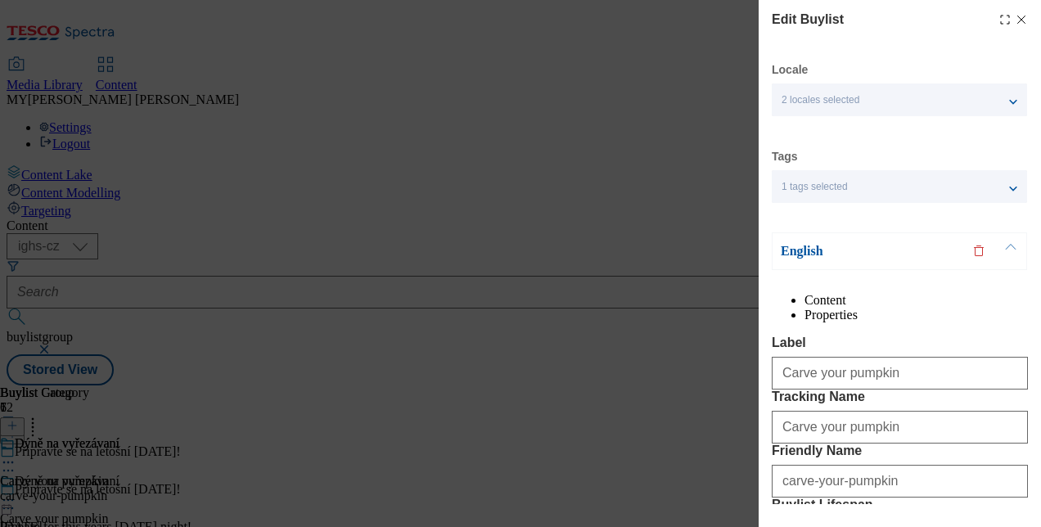
scroll to position [0, 0]
click at [1008, 249] on button "Modal" at bounding box center [1010, 251] width 31 height 36
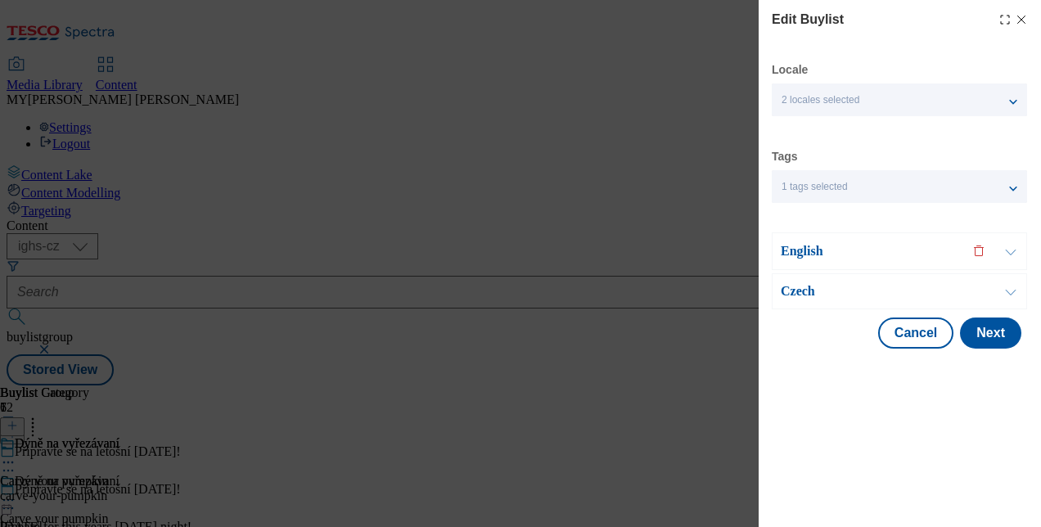
click at [1010, 254] on button "Modal" at bounding box center [1010, 251] width 31 height 36
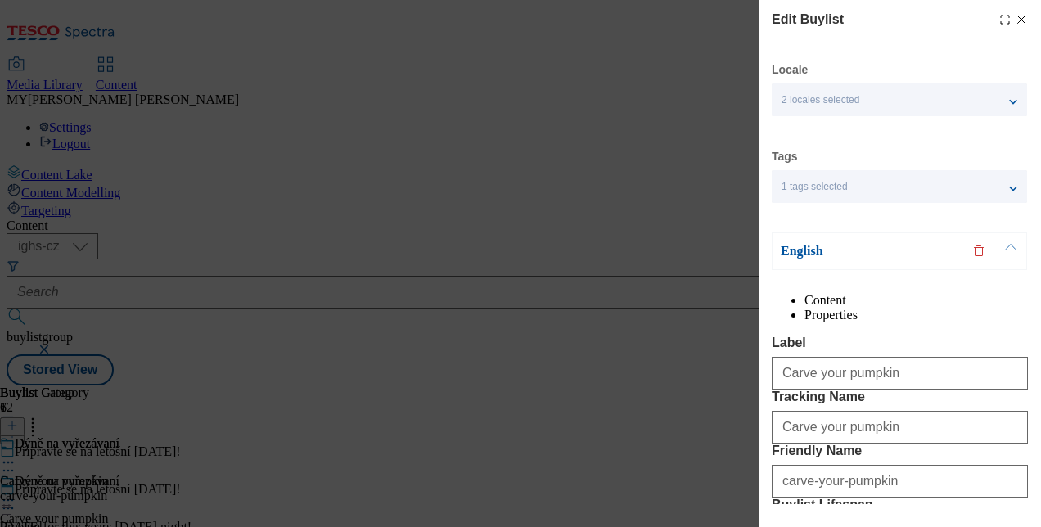
click at [1010, 254] on button "Modal" at bounding box center [1010, 251] width 31 height 36
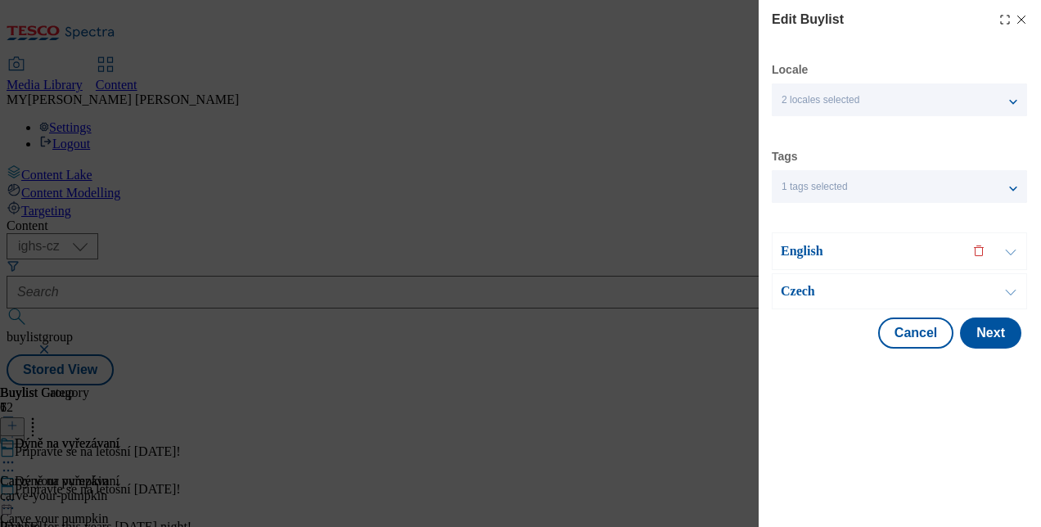
click at [1019, 295] on button "Modal" at bounding box center [1010, 291] width 31 height 34
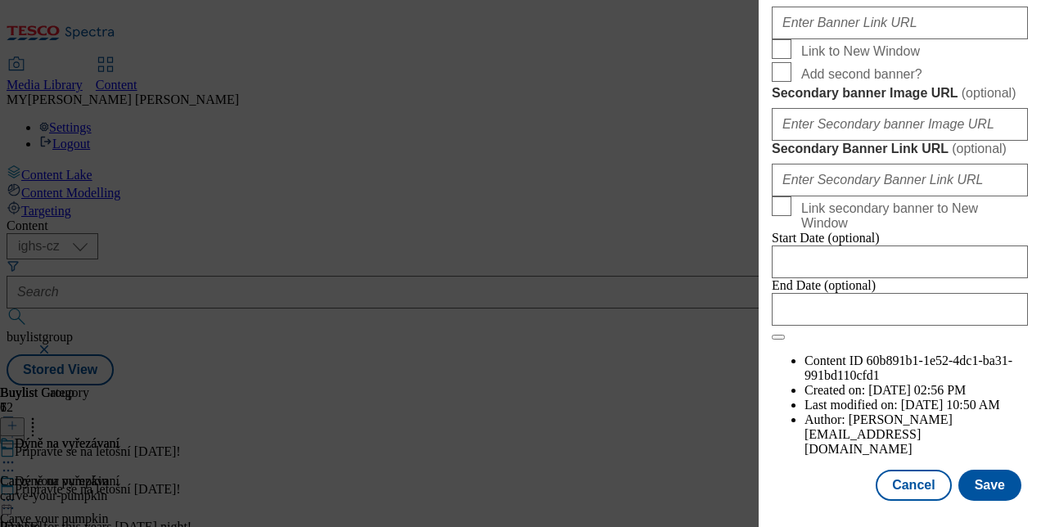
scroll to position [1556, 0]
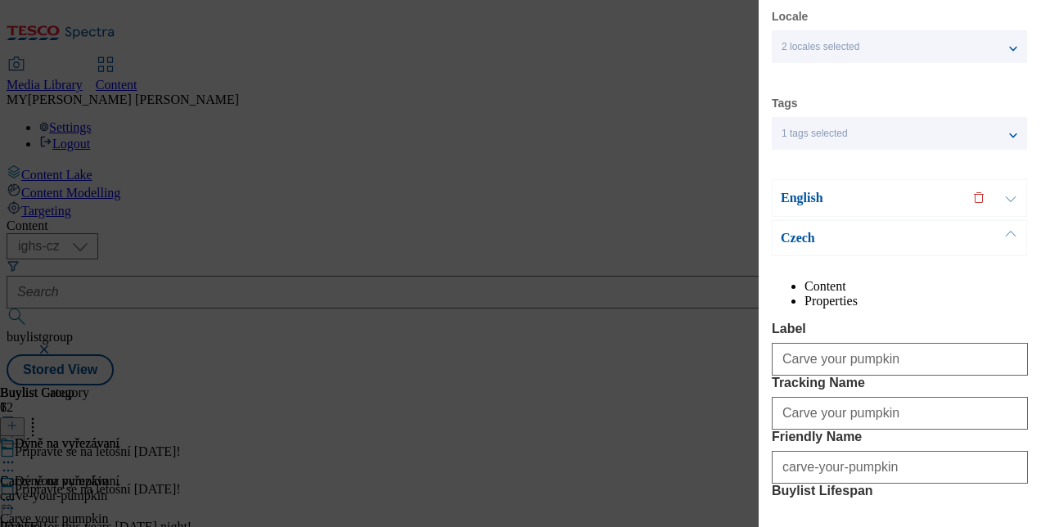
scroll to position [52, 0]
click at [1011, 195] on button "Modal" at bounding box center [1010, 199] width 31 height 36
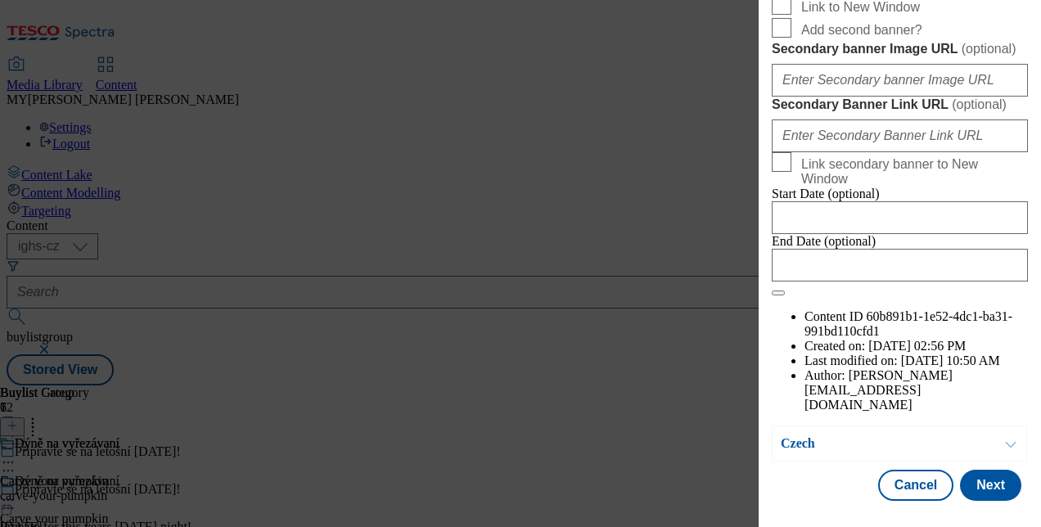
scroll to position [1641, 0]
paste input "ab8c76f3-7c79-4307-ba1a-841a15b78889/EN"
type input "[URL][DOMAIN_NAME]"
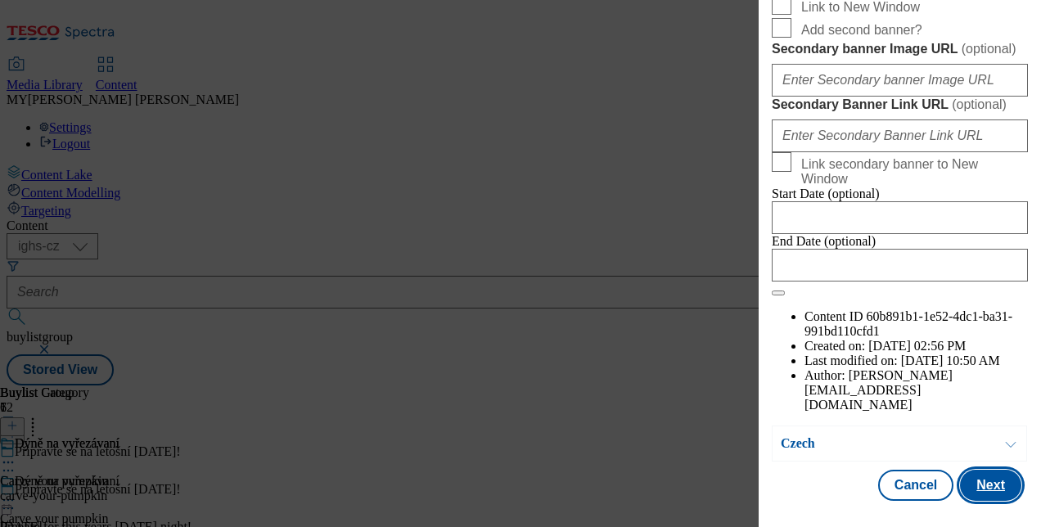
scroll to position [0, 0]
click at [985, 470] on button "Next" at bounding box center [990, 485] width 61 height 31
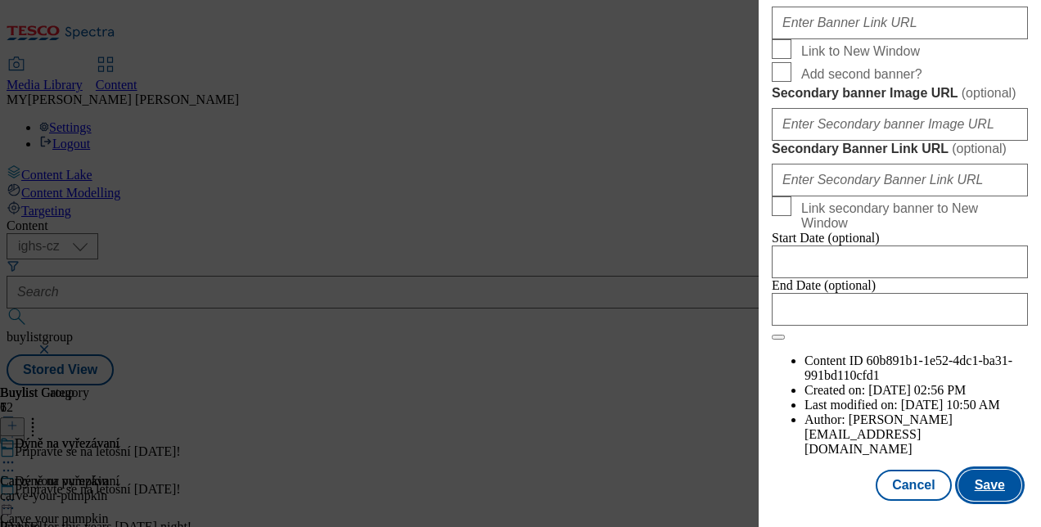
click at [985, 470] on button "Save" at bounding box center [989, 485] width 63 height 31
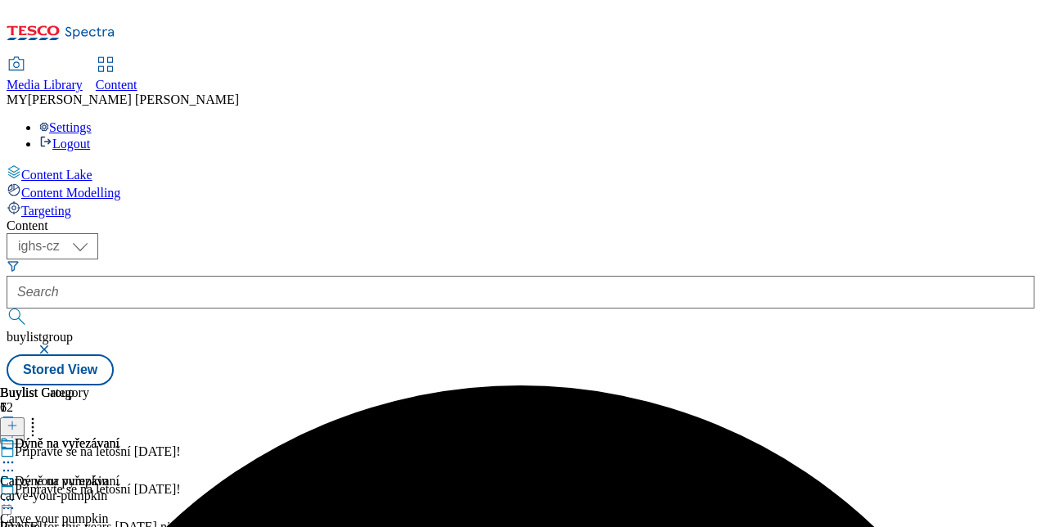
scroll to position [131, 0]
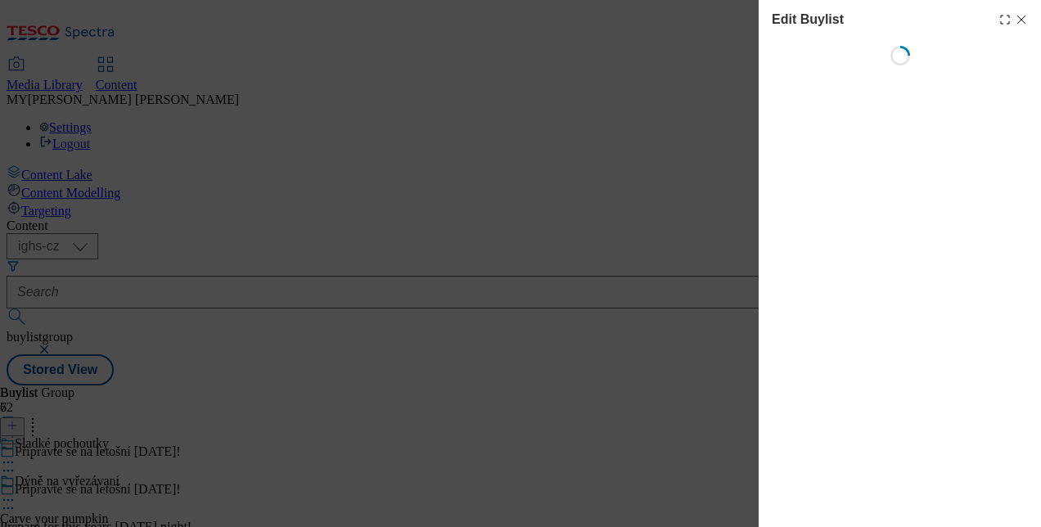
select select "evergreen"
select select "Banner"
select select "evergreen"
select select "Banner"
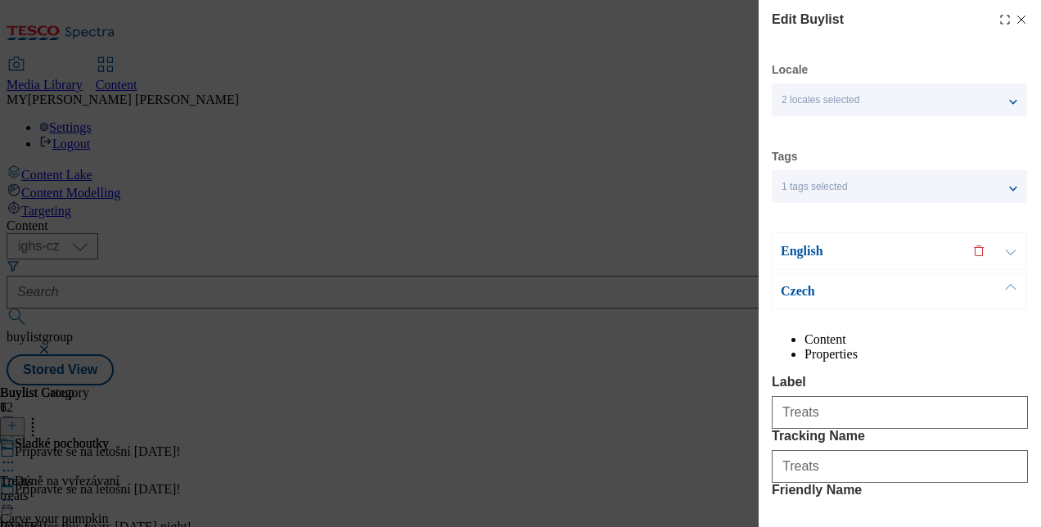
click at [1002, 253] on button "Modal" at bounding box center [1010, 251] width 31 height 36
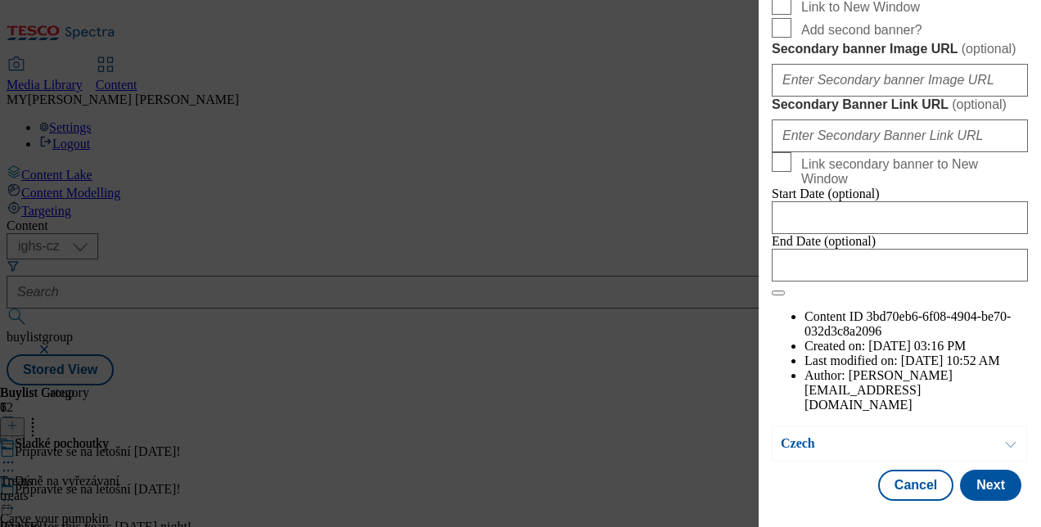
scroll to position [1591, 0]
paste input "ab8c76f3-7c79-4307-ba1a-841a15b78889/EN"
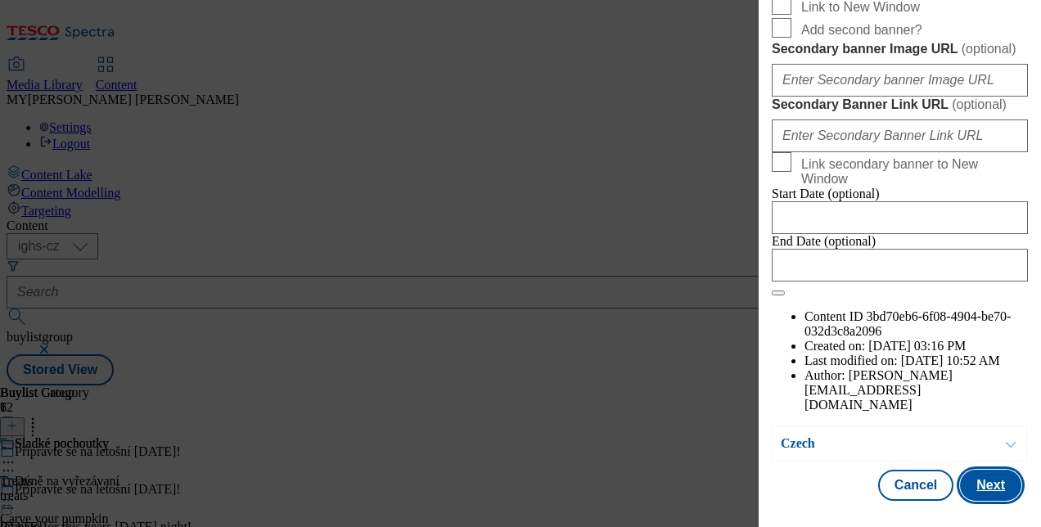
type input "[URL][DOMAIN_NAME]"
click at [990, 470] on button "Next" at bounding box center [990, 485] width 61 height 31
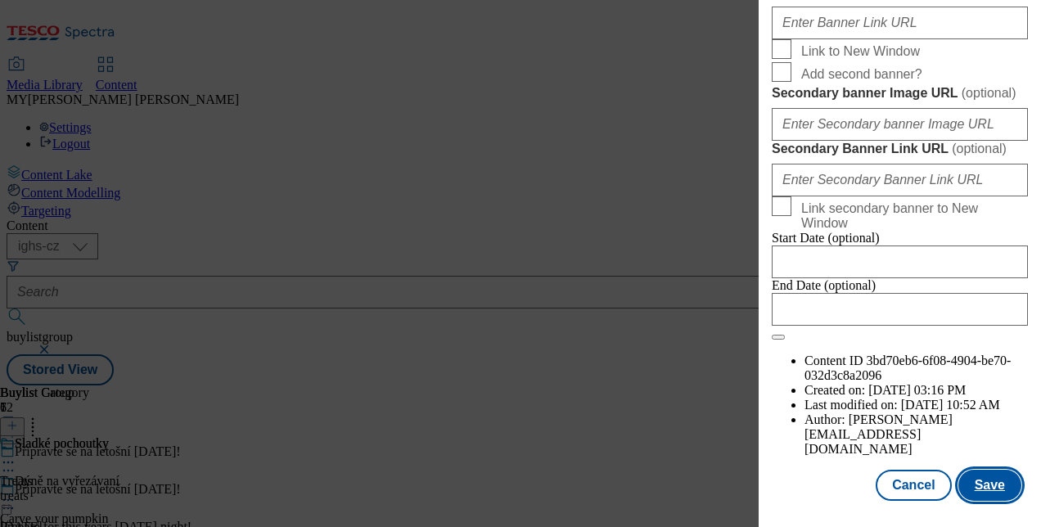
scroll to position [1609, 0]
click at [972, 481] on button "Save" at bounding box center [989, 485] width 63 height 31
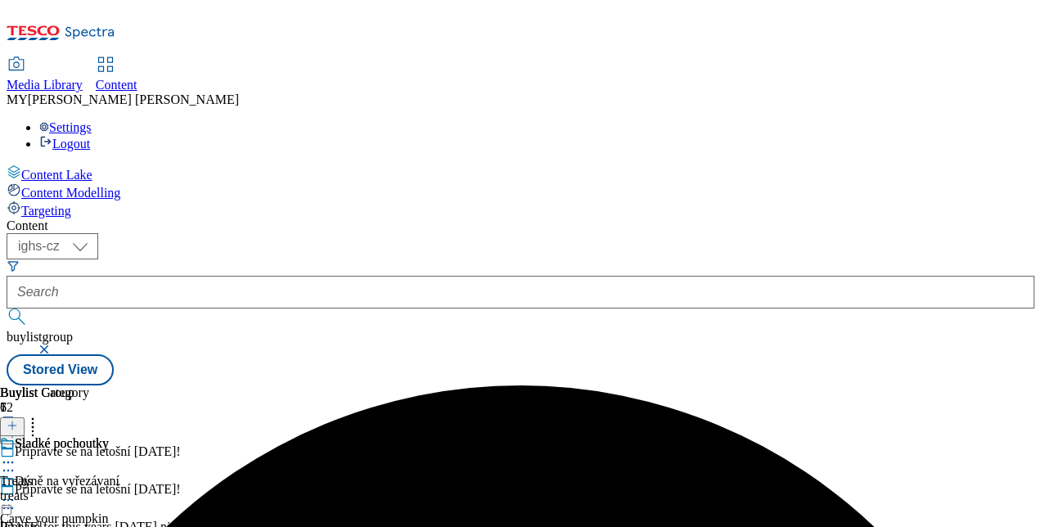
scroll to position [255, 0]
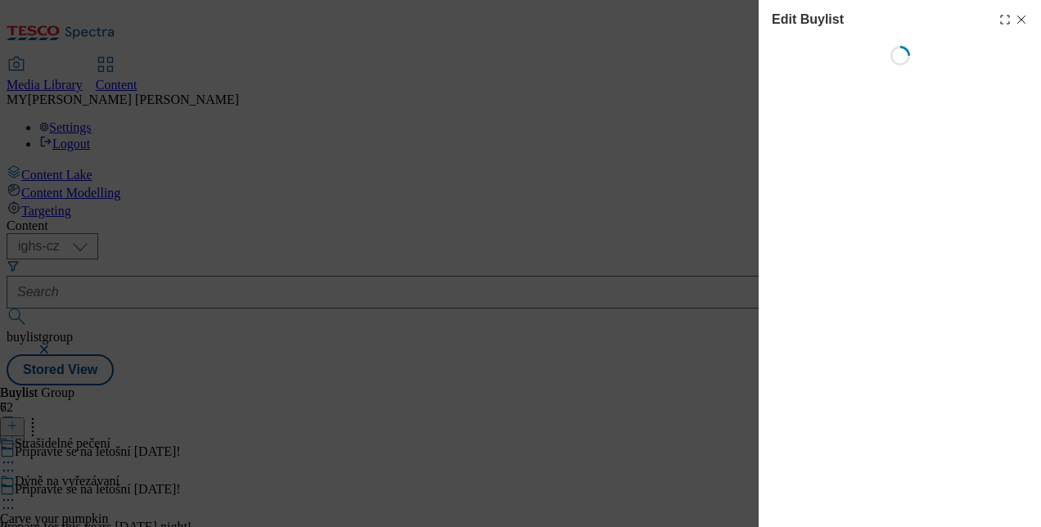
select select "evergreen"
select select "Banner"
select select "evergreen"
select select "Banner"
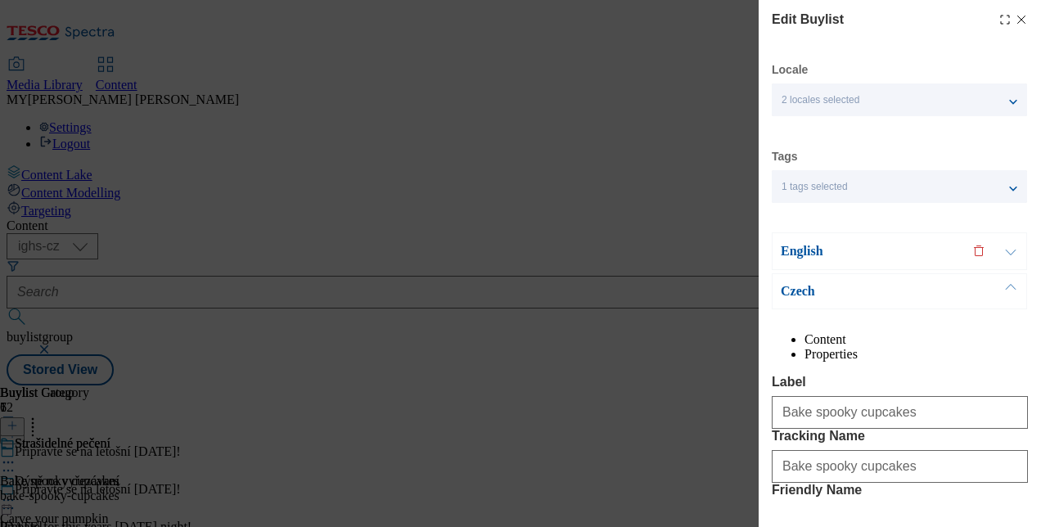
click at [1006, 249] on button "Modal" at bounding box center [1010, 251] width 31 height 36
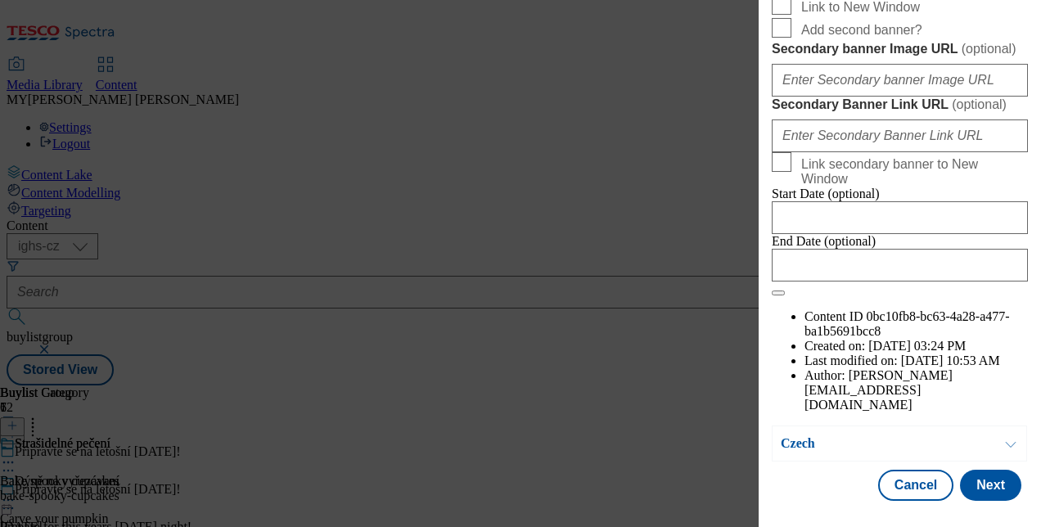
scroll to position [1528, 0]
paste input "ab8c76f3-7c79-4307-ba1a-841a15b78889/EN"
type input "[URL][DOMAIN_NAME]"
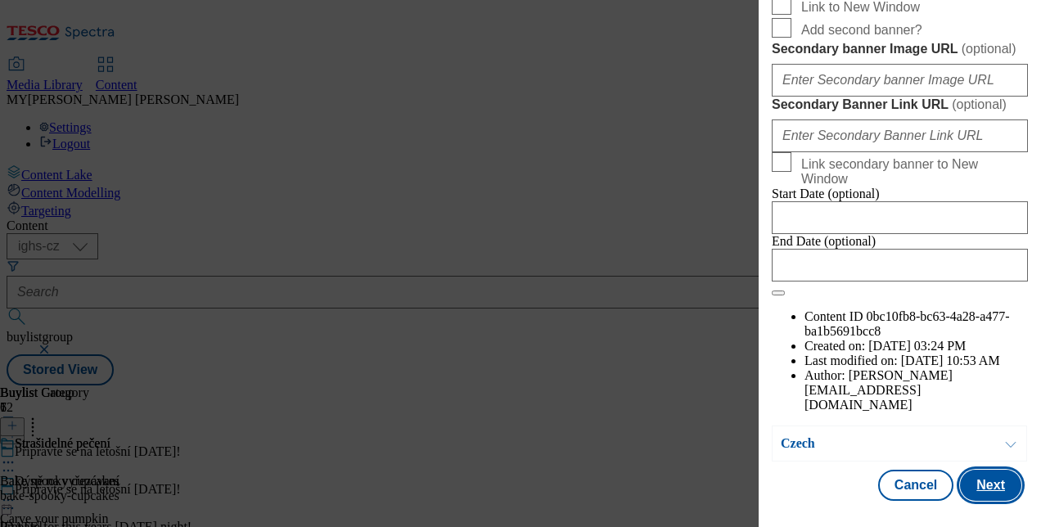
scroll to position [0, 0]
click at [984, 479] on button "Next" at bounding box center [990, 485] width 61 height 31
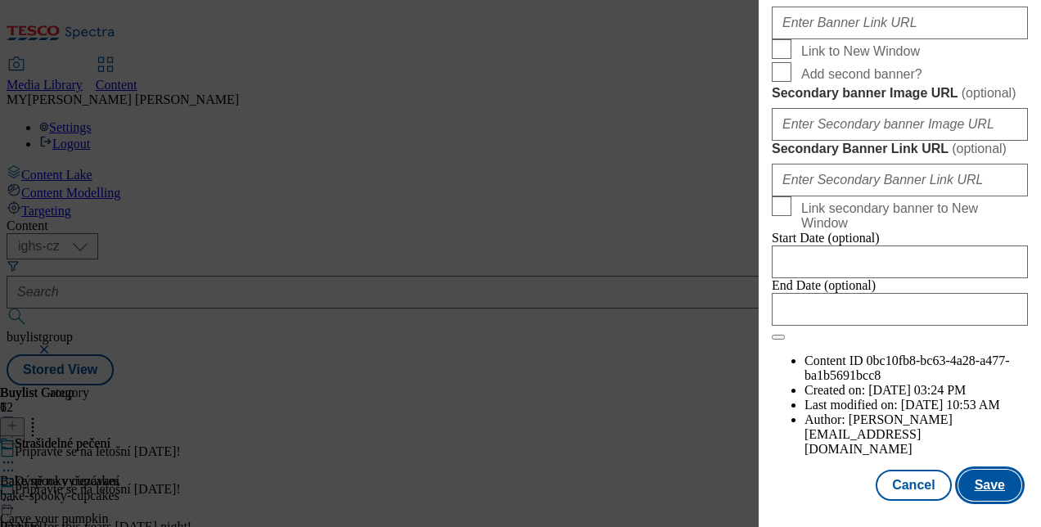
click at [984, 479] on button "Save" at bounding box center [989, 485] width 63 height 31
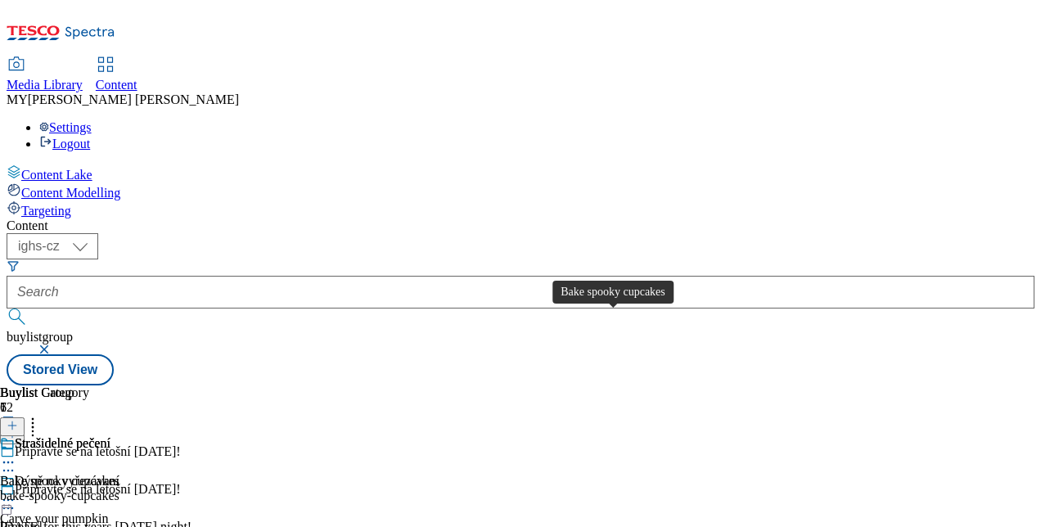
scroll to position [435, 0]
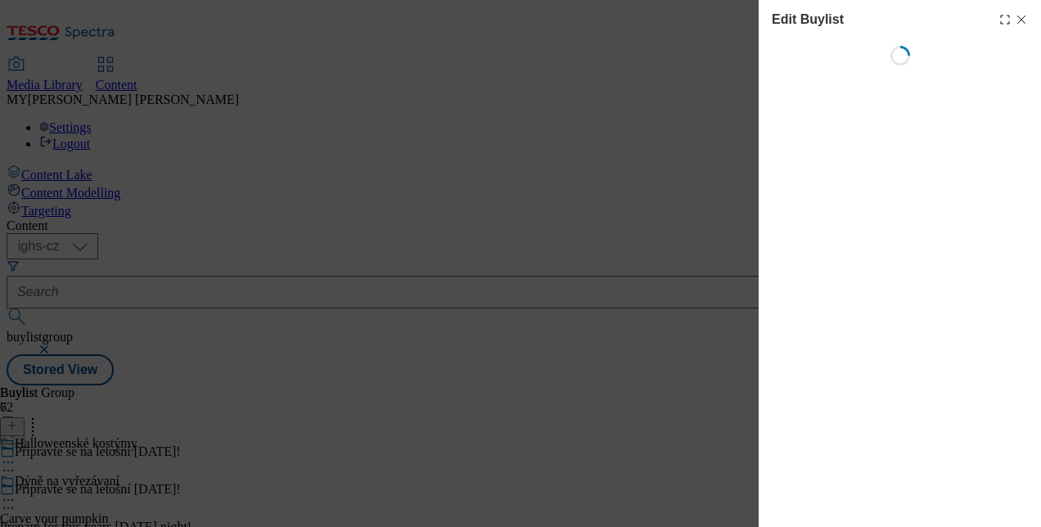
select select "evergreen"
select select "Banner"
select select "evergreen"
select select "Banner"
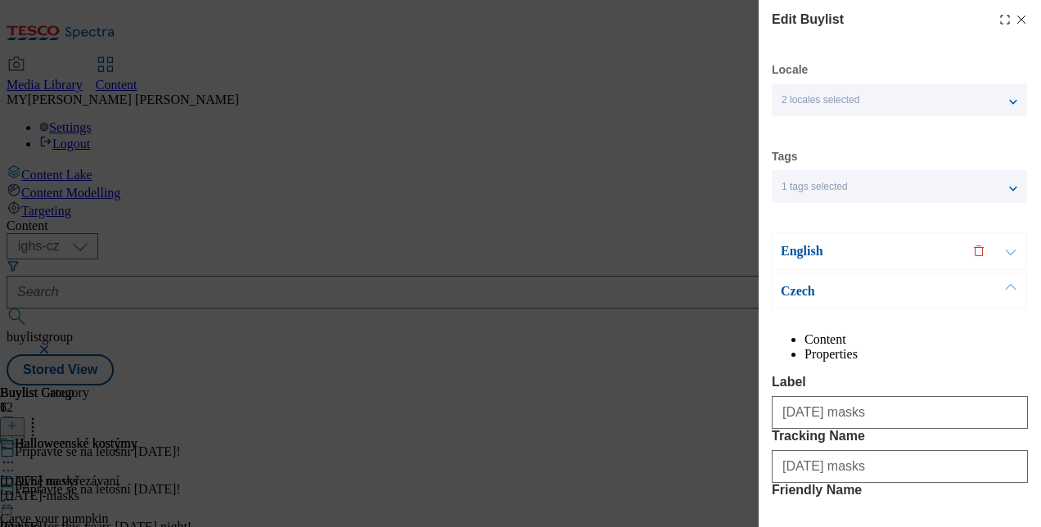
click at [1005, 258] on button "Modal" at bounding box center [1010, 251] width 31 height 36
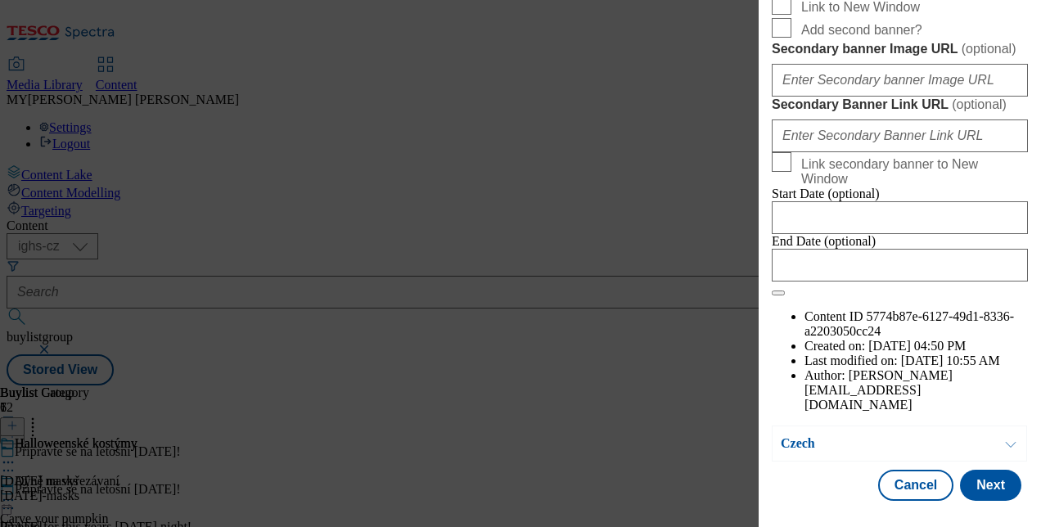
scroll to position [1451, 0]
paste input "ab8c76f3-7c79-4307-ba1a-841a15b78889/EN"
type input "[URL][DOMAIN_NAME]"
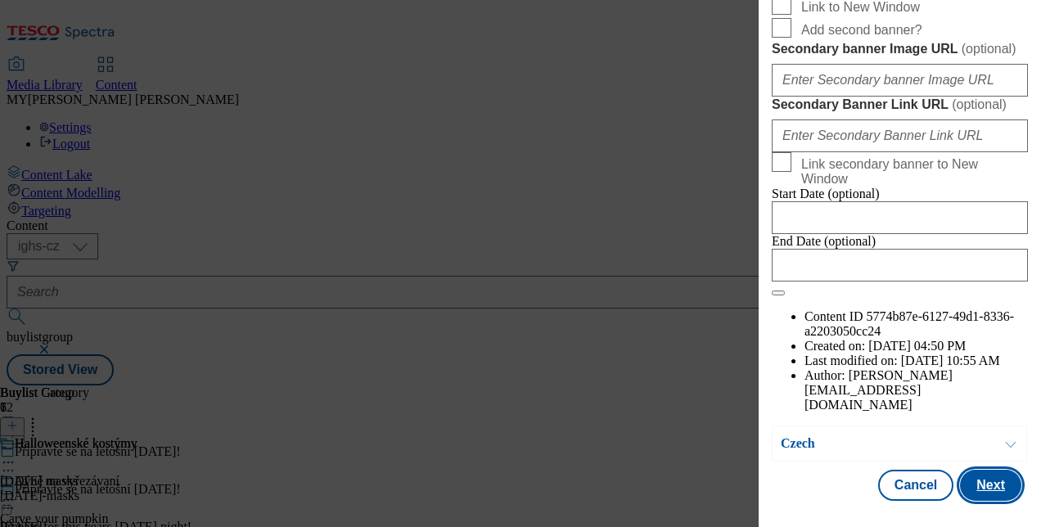
scroll to position [0, 0]
click at [981, 470] on button "Next" at bounding box center [990, 485] width 61 height 31
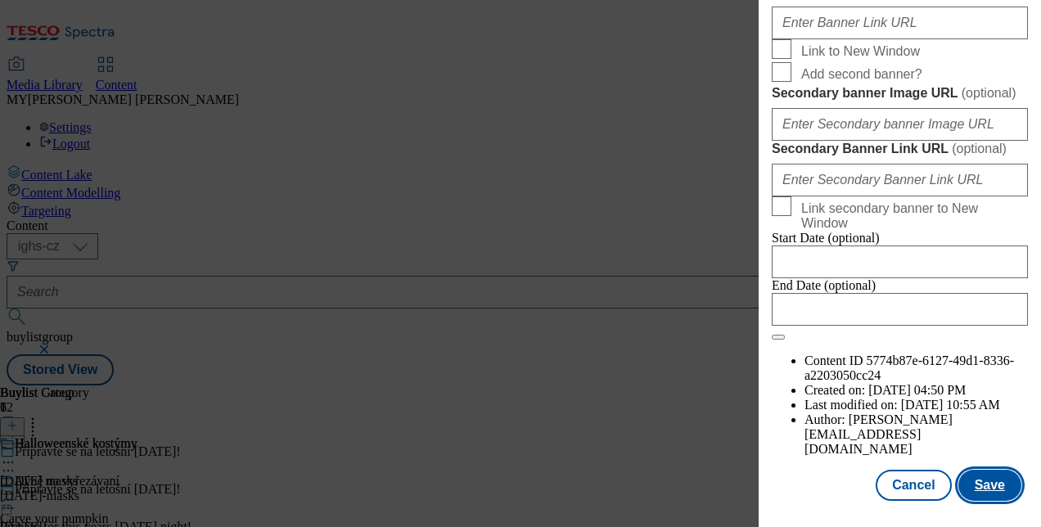
click at [981, 470] on button "Save" at bounding box center [989, 485] width 63 height 31
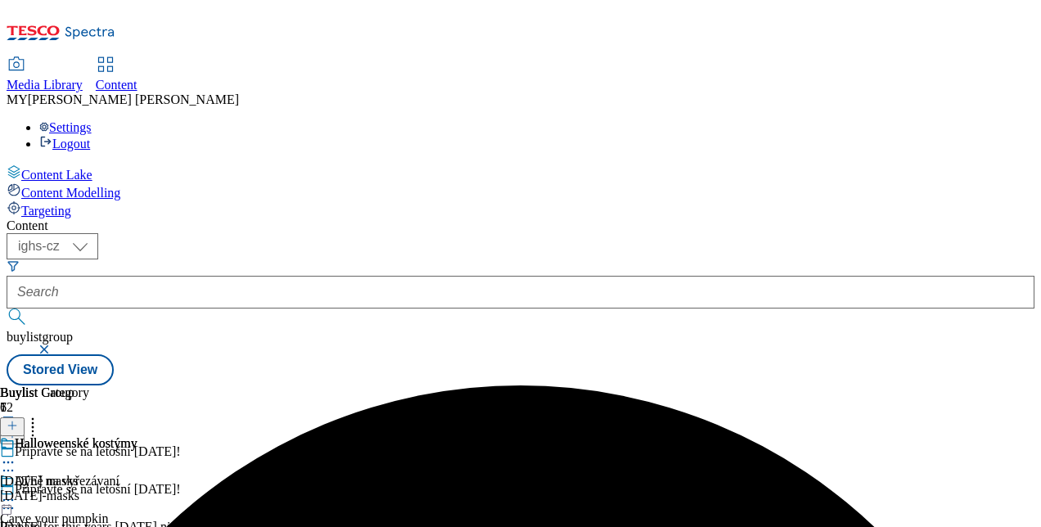
scroll to position [250, 0]
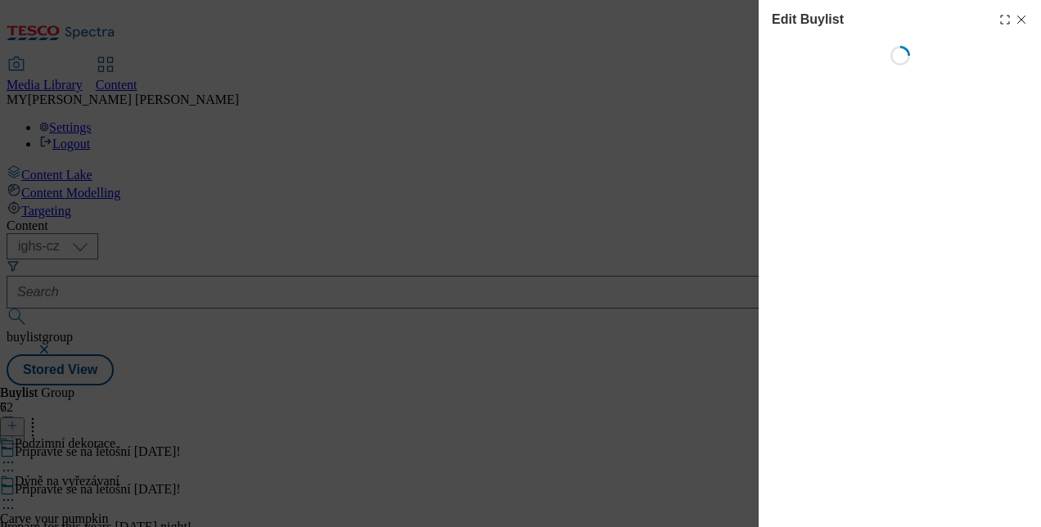
select select "evergreen"
select select "Banner"
select select "evergreen"
select select "Banner"
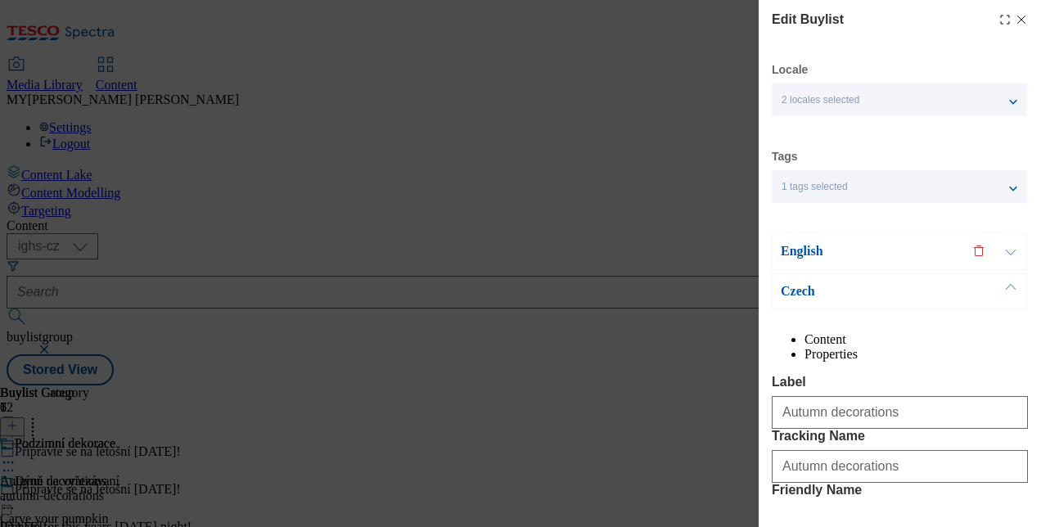
click at [1019, 254] on button "Modal" at bounding box center [1010, 251] width 31 height 36
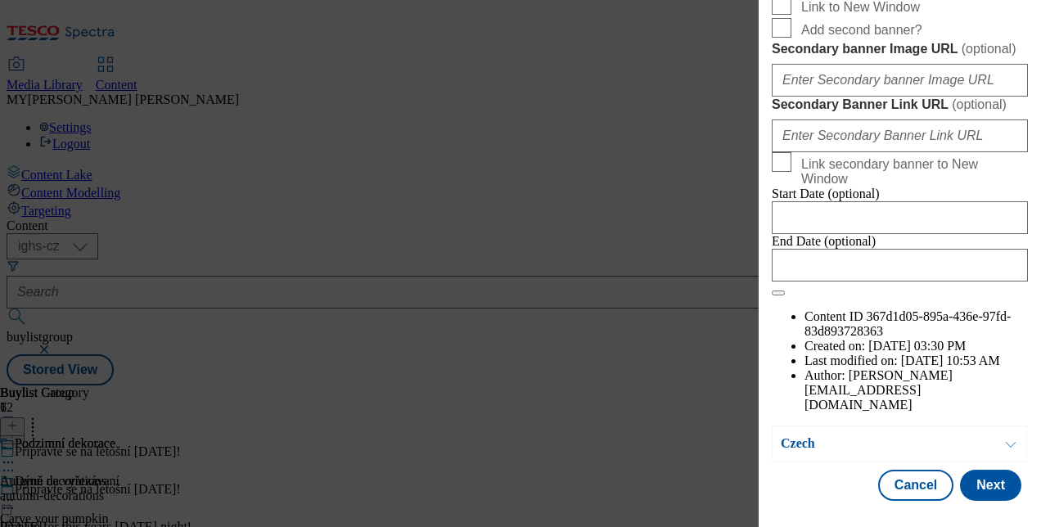
scroll to position [1552, 0]
paste input "ab8c76f3-7c79-4307-ba1a-841a15b78889/EN"
type input "[URL][DOMAIN_NAME]"
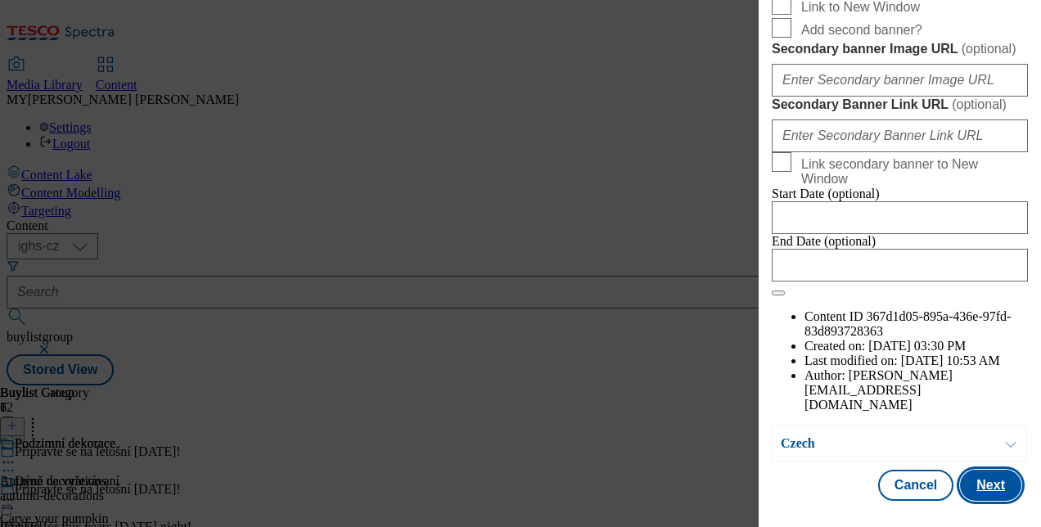
scroll to position [0, 0]
click at [982, 476] on button "Next" at bounding box center [990, 485] width 61 height 31
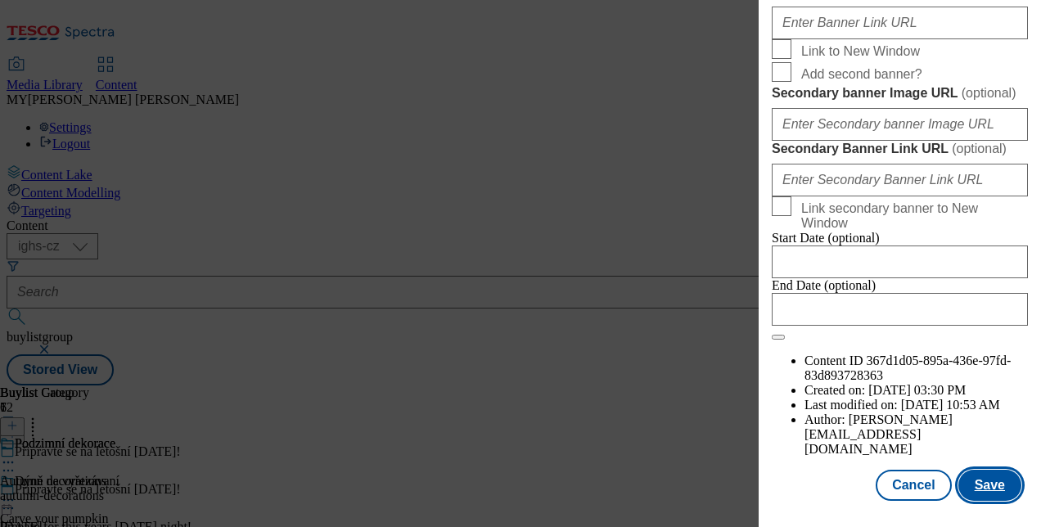
click at [982, 476] on button "Save" at bounding box center [989, 485] width 63 height 31
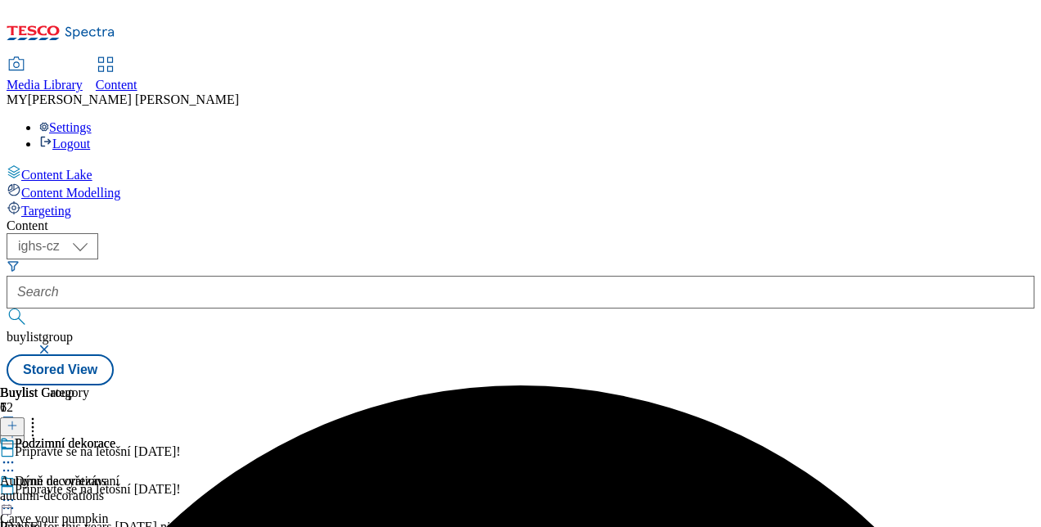
scroll to position [250, 0]
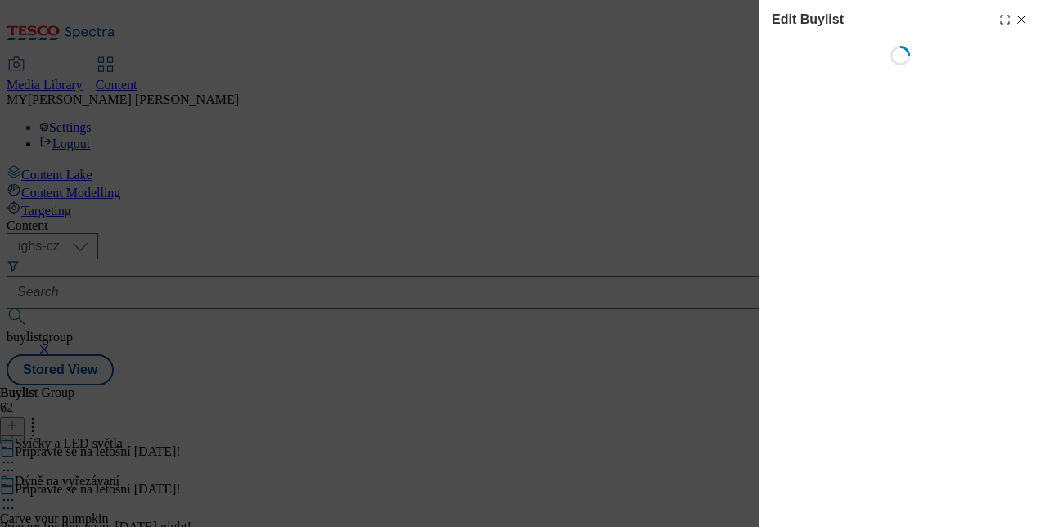
select select "evergreen"
select select "Banner"
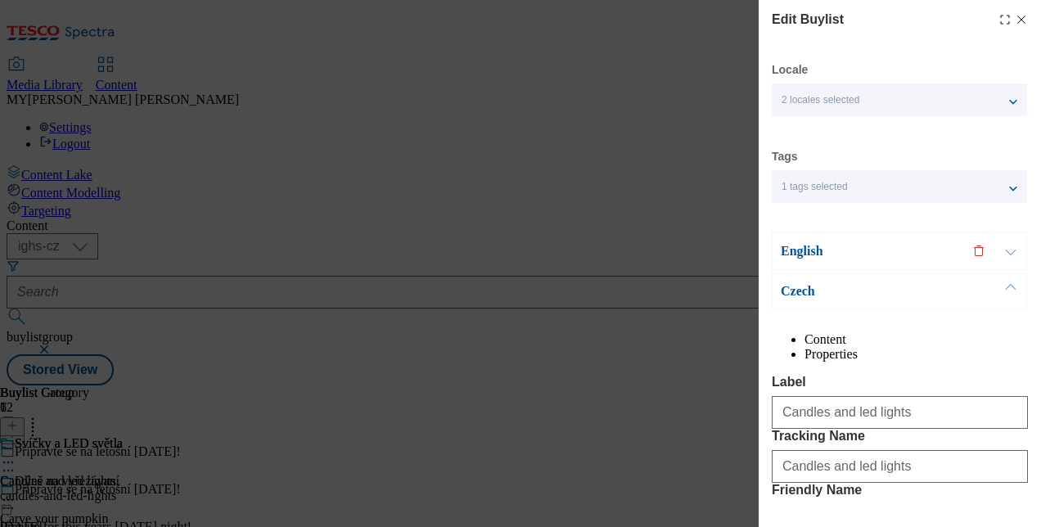
click at [1010, 252] on button "Modal" at bounding box center [1010, 251] width 31 height 36
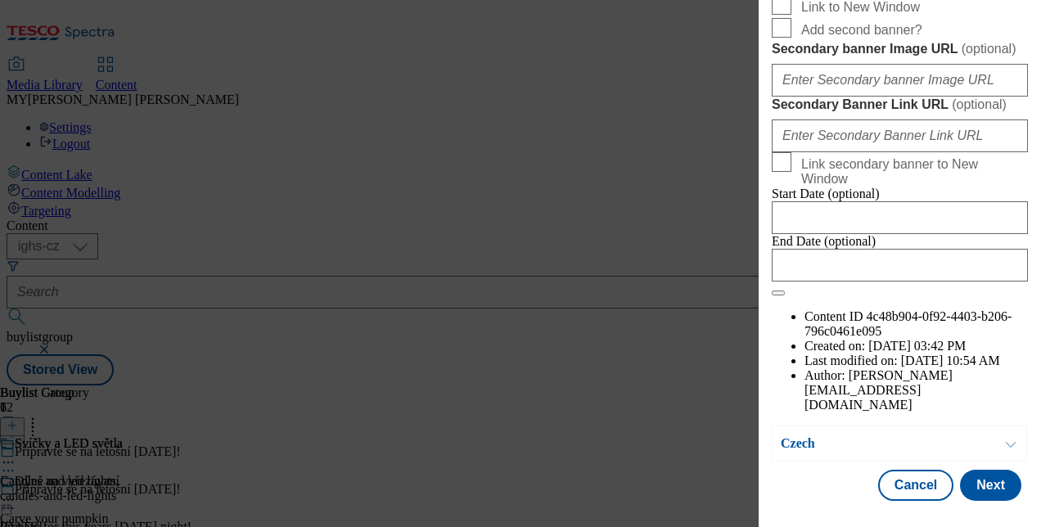
scroll to position [1614, 0]
paste input "ab8c76f3-7c79-4307-ba1a-841a15b78889/EN"
type input "[URL][DOMAIN_NAME]"
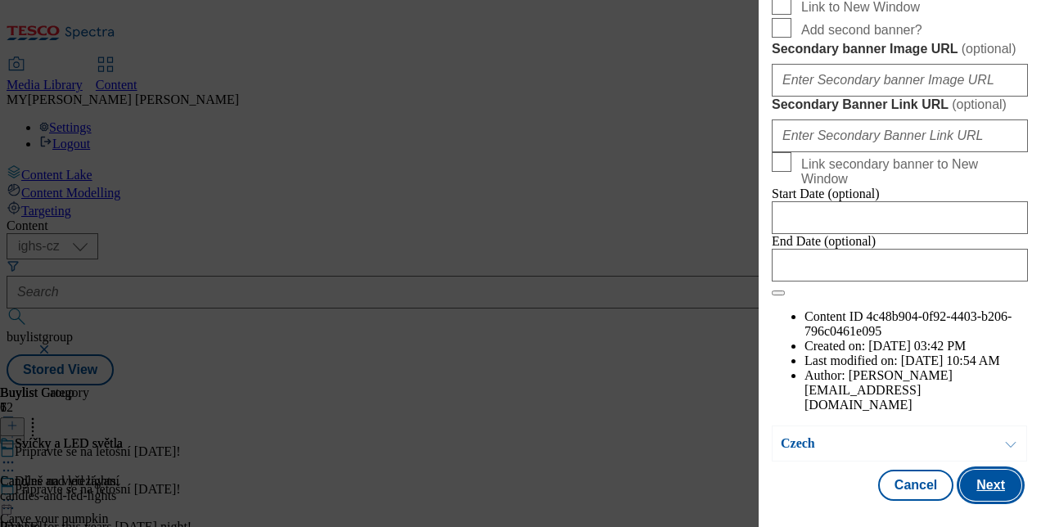
scroll to position [0, 0]
click at [981, 470] on button "Next" at bounding box center [990, 485] width 61 height 31
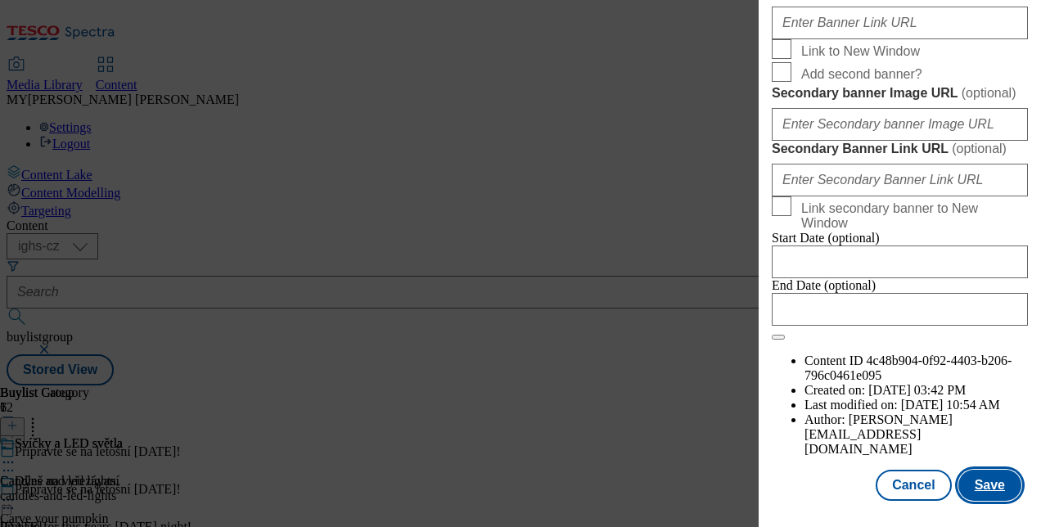
click at [982, 476] on button "Save" at bounding box center [989, 485] width 63 height 31
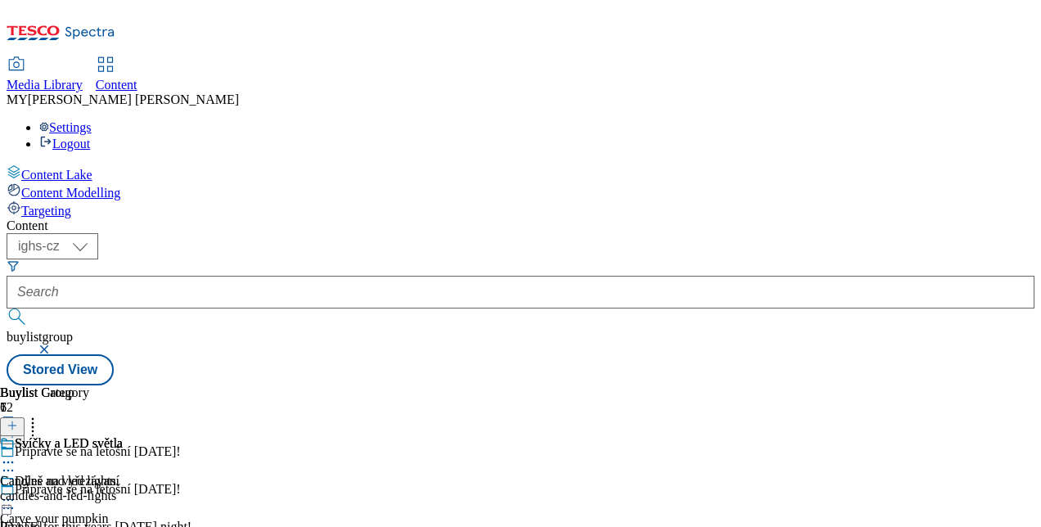
click at [16, 492] on icon at bounding box center [8, 500] width 16 height 16
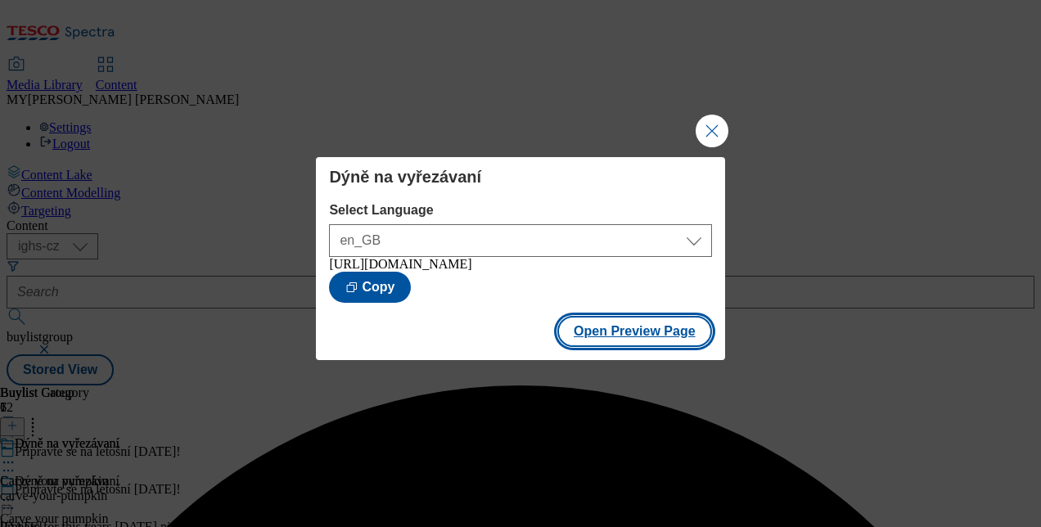
click at [650, 340] on button "Open Preview Page" at bounding box center [634, 331] width 155 height 31
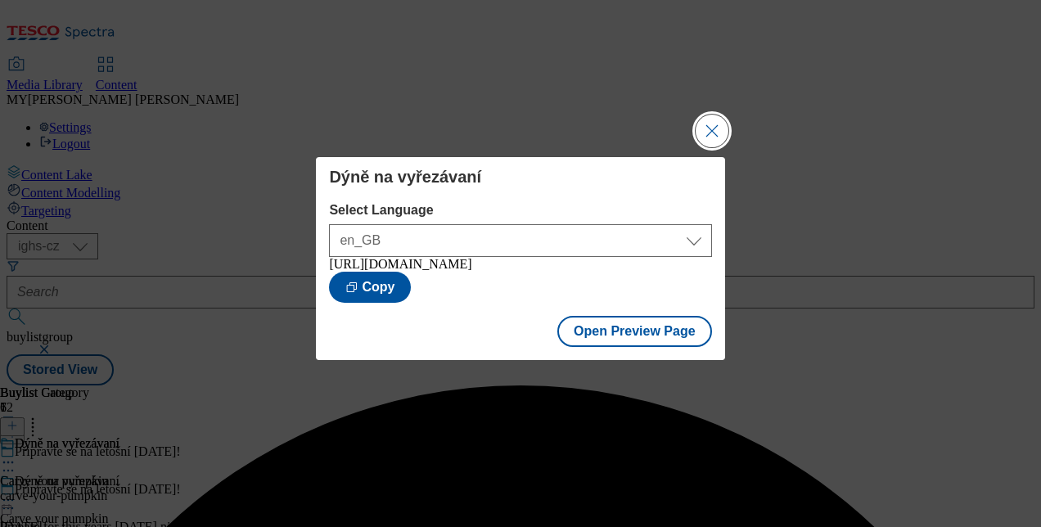
click at [713, 124] on button "Close Modal" at bounding box center [711, 131] width 33 height 33
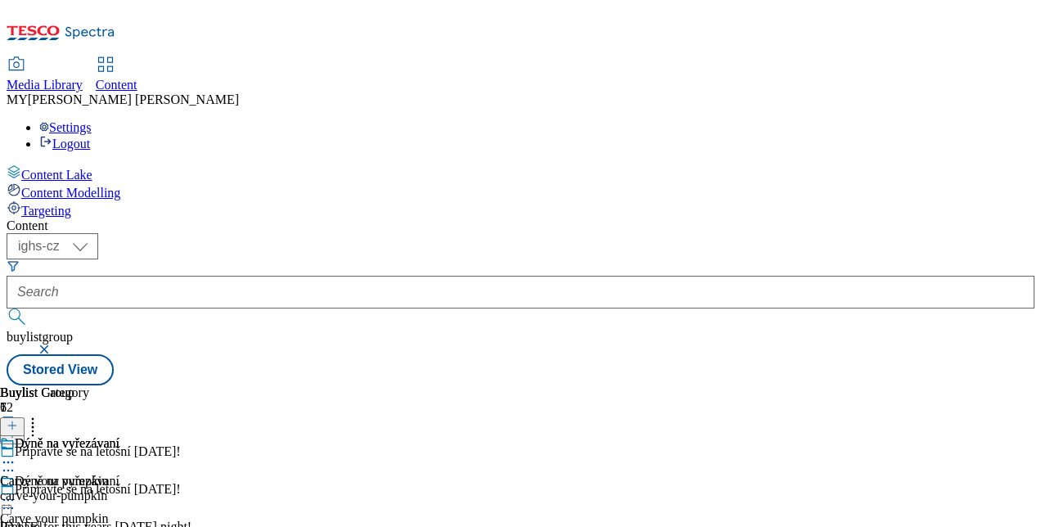
click at [16, 492] on icon at bounding box center [8, 500] width 16 height 16
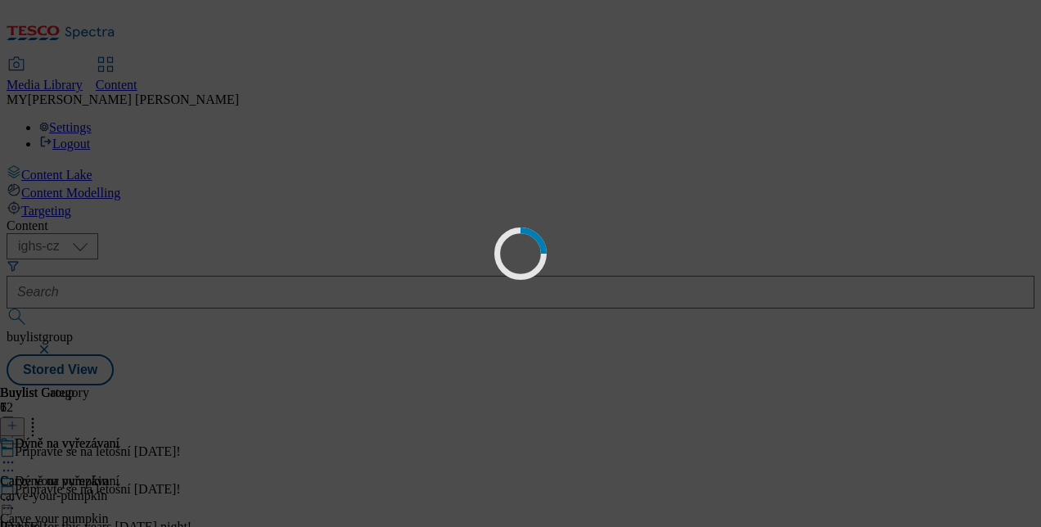
scroll to position [15, 0]
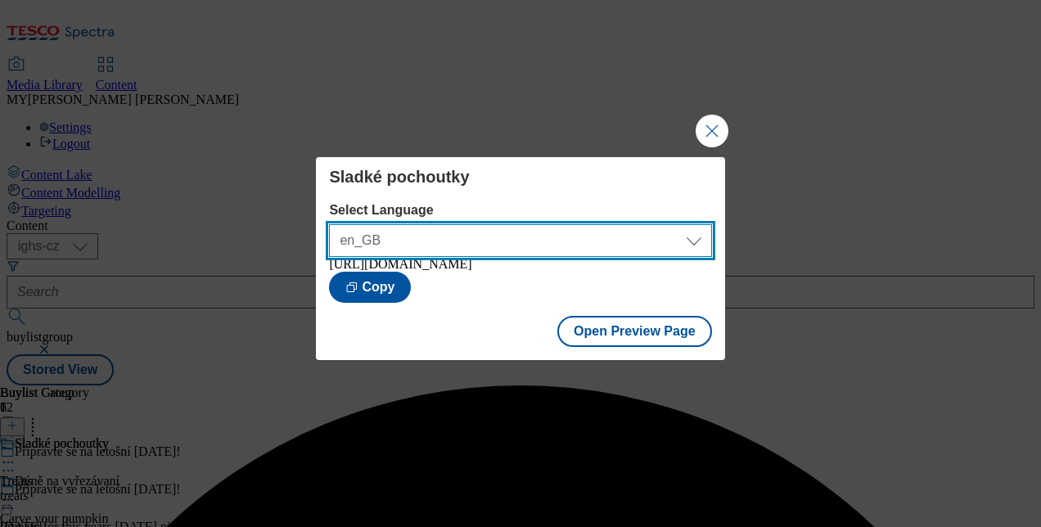
click at [684, 232] on select "en_GB cs_CZ" at bounding box center [520, 240] width 382 height 33
click at [329, 224] on select "en_GB cs_CZ" at bounding box center [520, 240] width 382 height 33
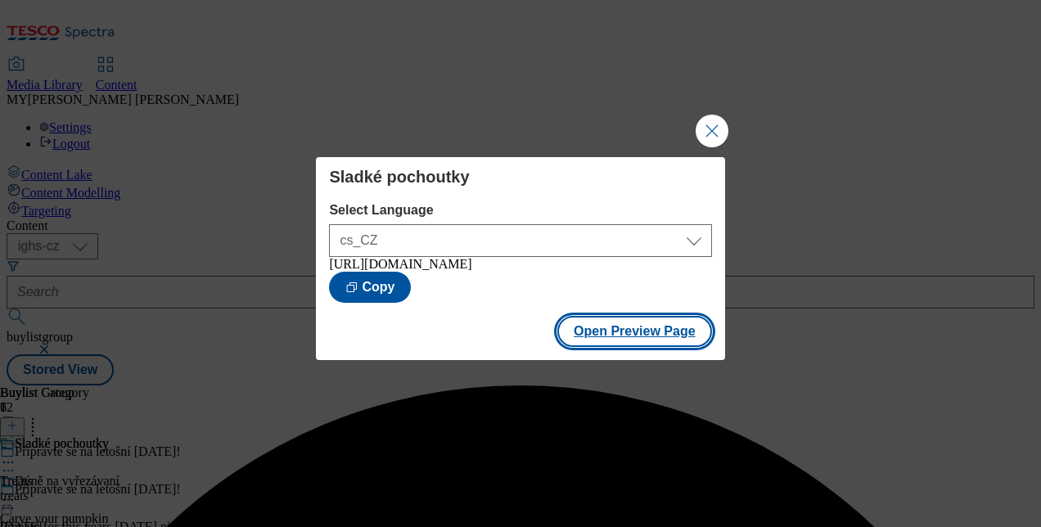
click at [609, 332] on button "Open Preview Page" at bounding box center [634, 331] width 155 height 31
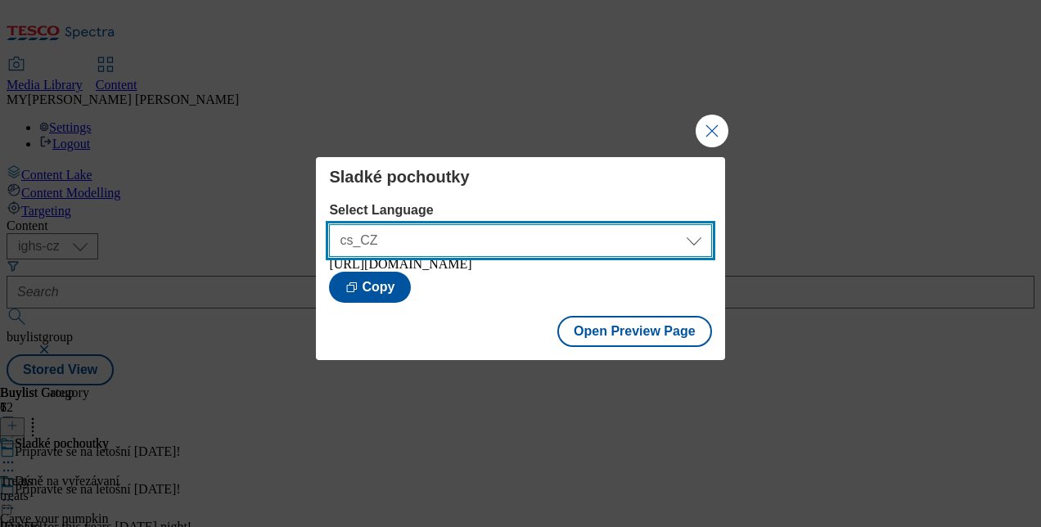
click at [661, 238] on select "en_GB cs_CZ" at bounding box center [520, 240] width 382 height 33
select select "[URL][DOMAIN_NAME]"
click at [329, 224] on select "en_GB cs_CZ" at bounding box center [520, 240] width 382 height 33
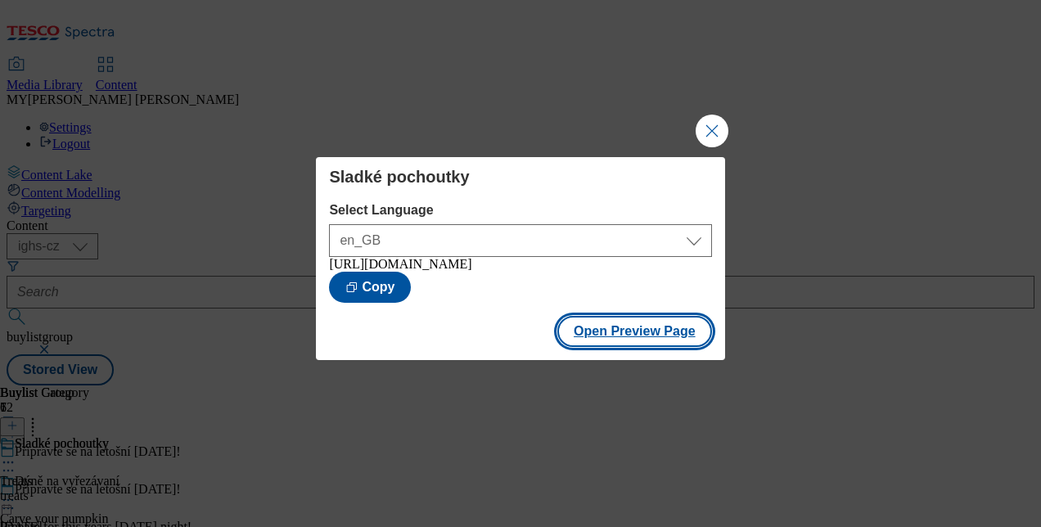
click at [643, 335] on button "Open Preview Page" at bounding box center [634, 331] width 155 height 31
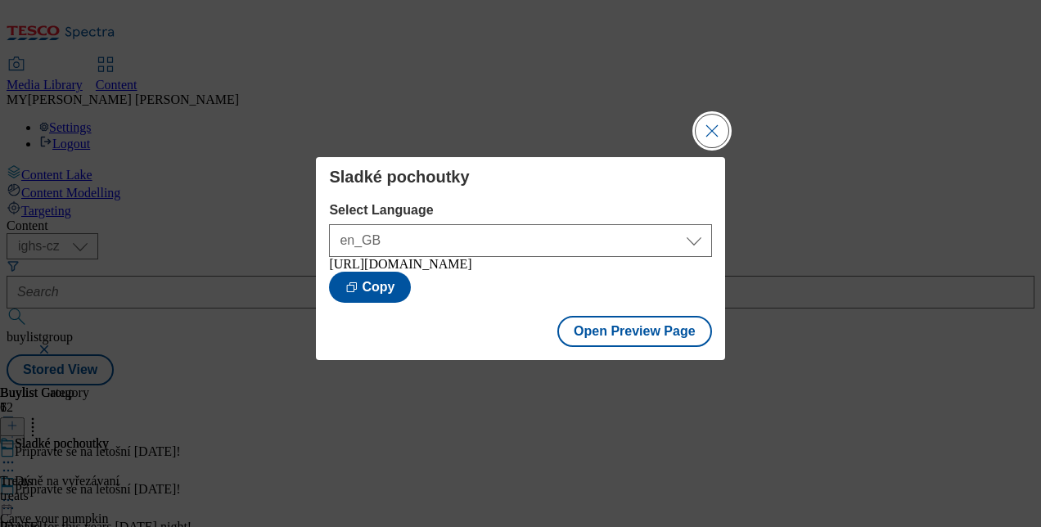
click at [710, 120] on button "Close Modal" at bounding box center [711, 131] width 33 height 33
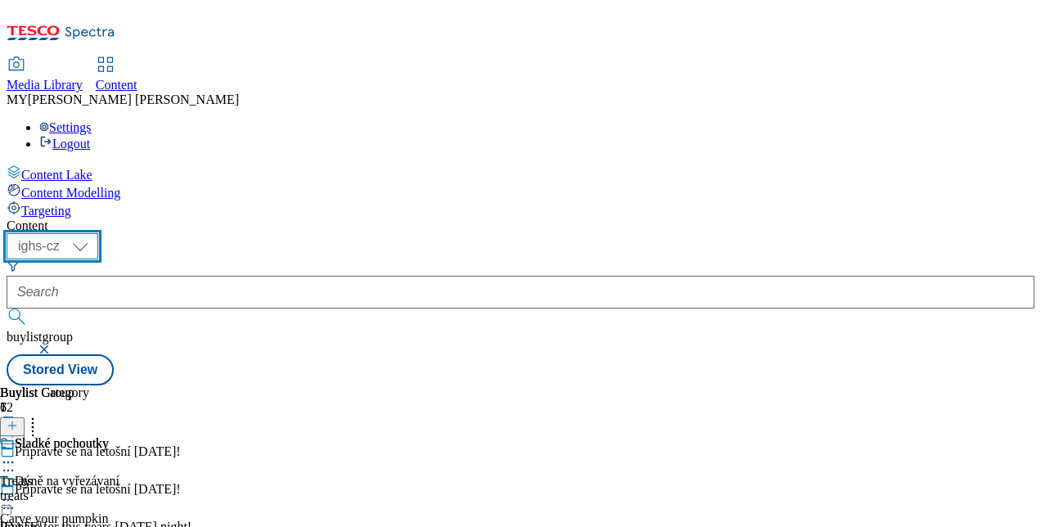
click at [98, 233] on select "ighs-cz ighs-hu ighs-sk" at bounding box center [53, 246] width 92 height 26
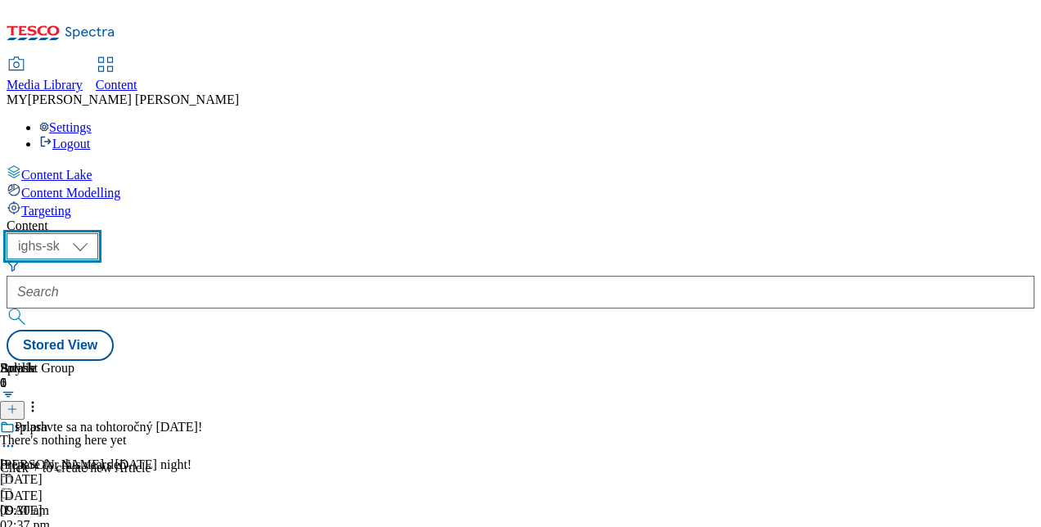
click at [98, 233] on select "ighs-cz ighs-hu ighs-sk" at bounding box center [53, 246] width 92 height 26
select select "ighs-cz"
click at [98, 233] on select "ighs-cz ighs-hu ighs-sk" at bounding box center [53, 246] width 92 height 26
click at [16, 438] on icon at bounding box center [8, 446] width 16 height 16
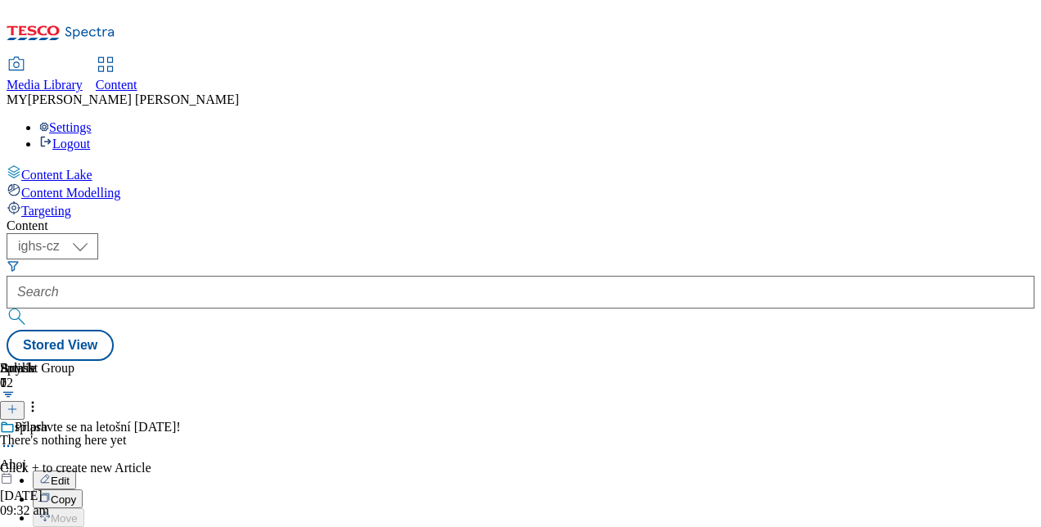
click at [70, 475] on span "Edit" at bounding box center [60, 481] width 19 height 12
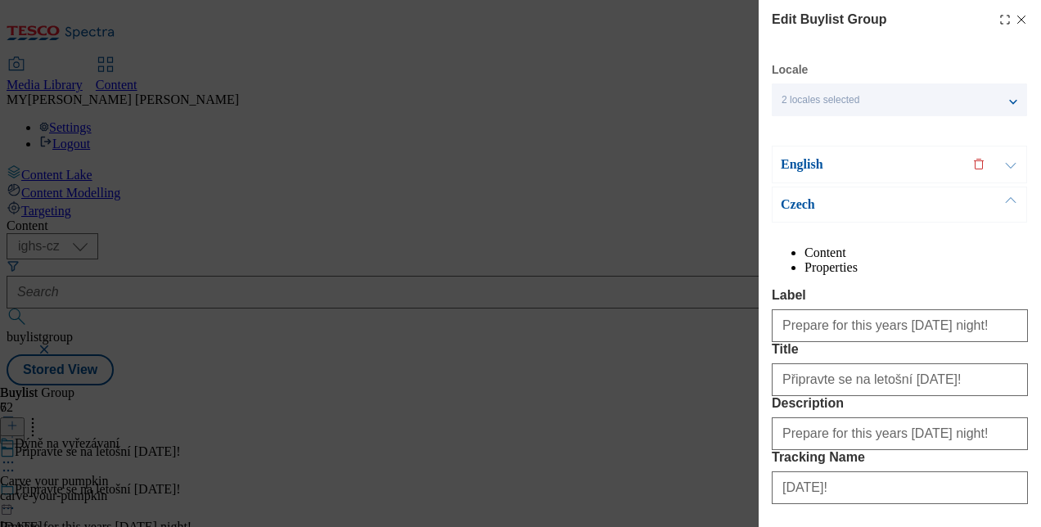
click at [915, 168] on p "English" at bounding box center [867, 164] width 172 height 16
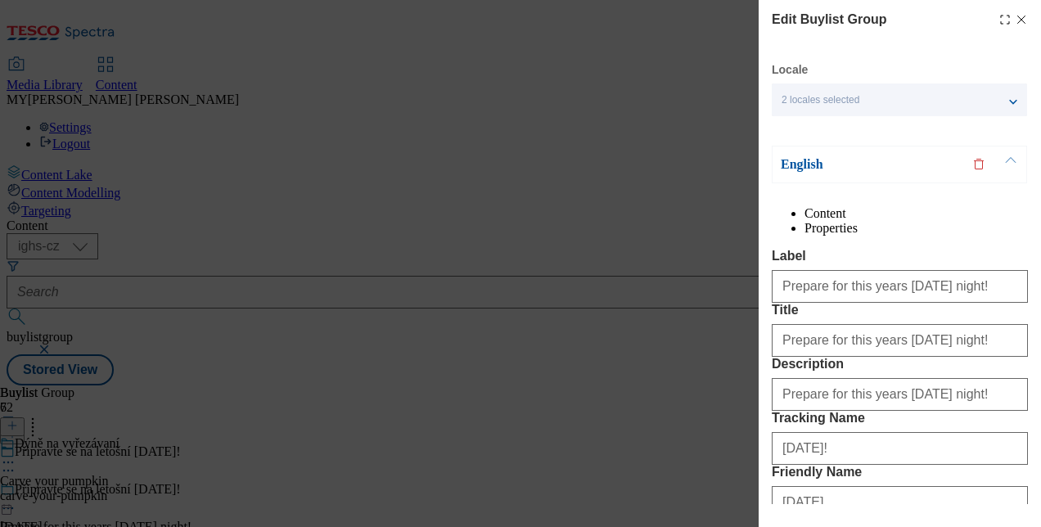
click at [1011, 154] on button "Modal" at bounding box center [1010, 164] width 31 height 36
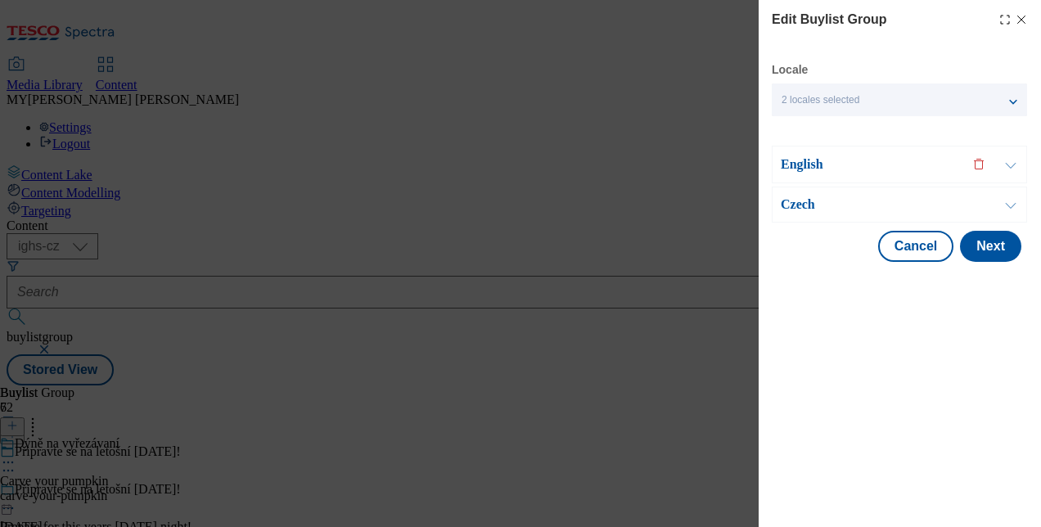
click at [1009, 204] on button "Modal" at bounding box center [1010, 204] width 31 height 34
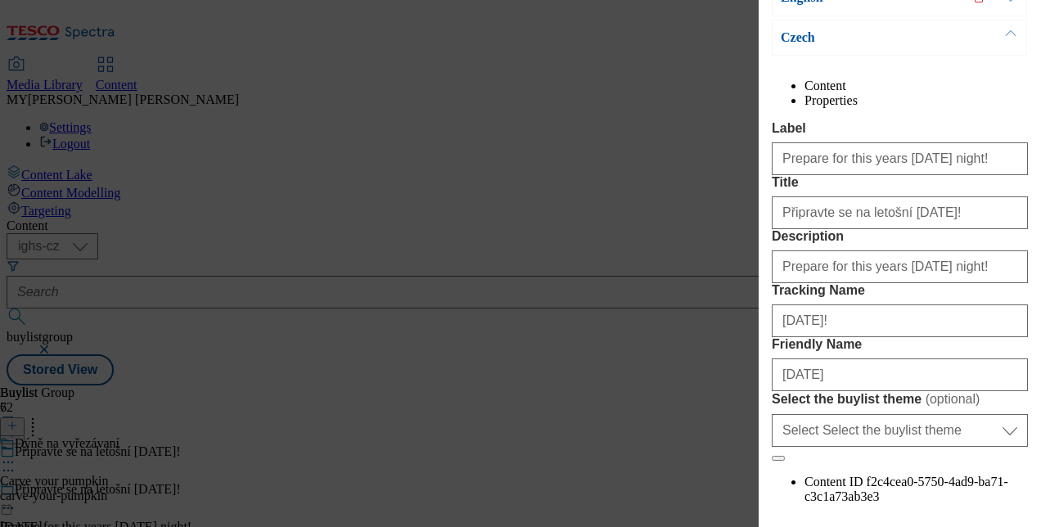
scroll to position [166, 0]
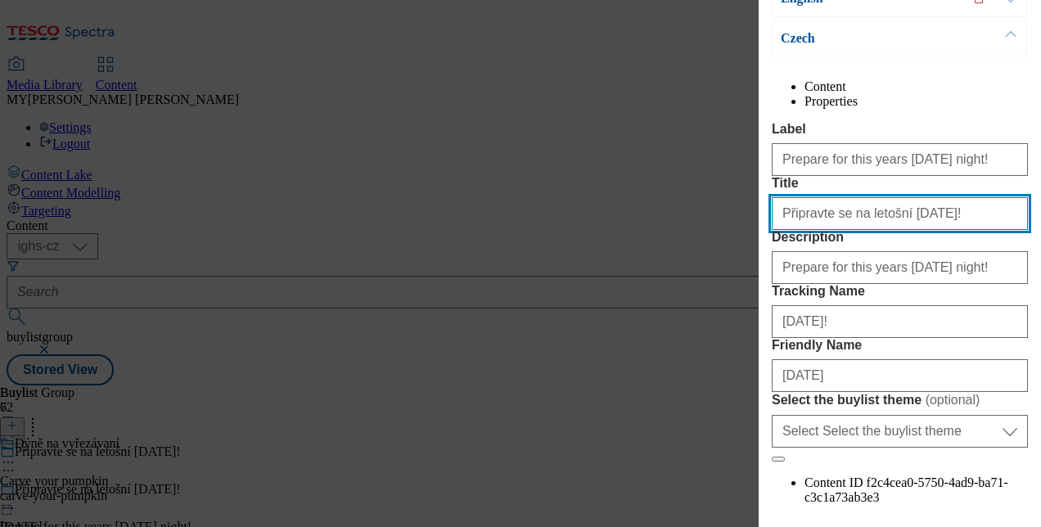
click at [949, 230] on input "Připravte se na letošní [DATE]!" at bounding box center [900, 213] width 256 height 33
paste input "Spooky [DATE]"
type input "Připravte se na letošní [DATE]!"
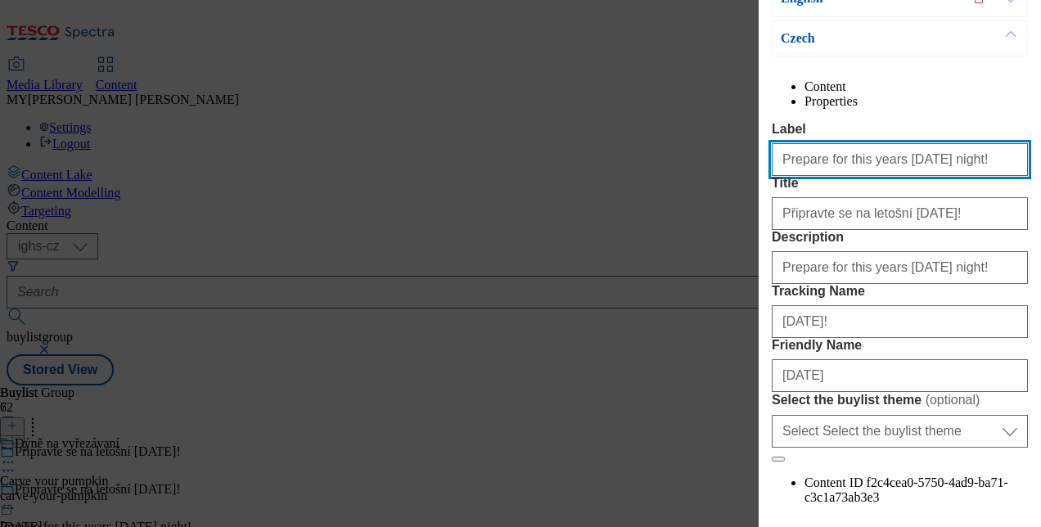
click at [845, 176] on input "Prepare for this years [DATE] night!" at bounding box center [900, 159] width 256 height 33
paste input "Spooky [DATE]"
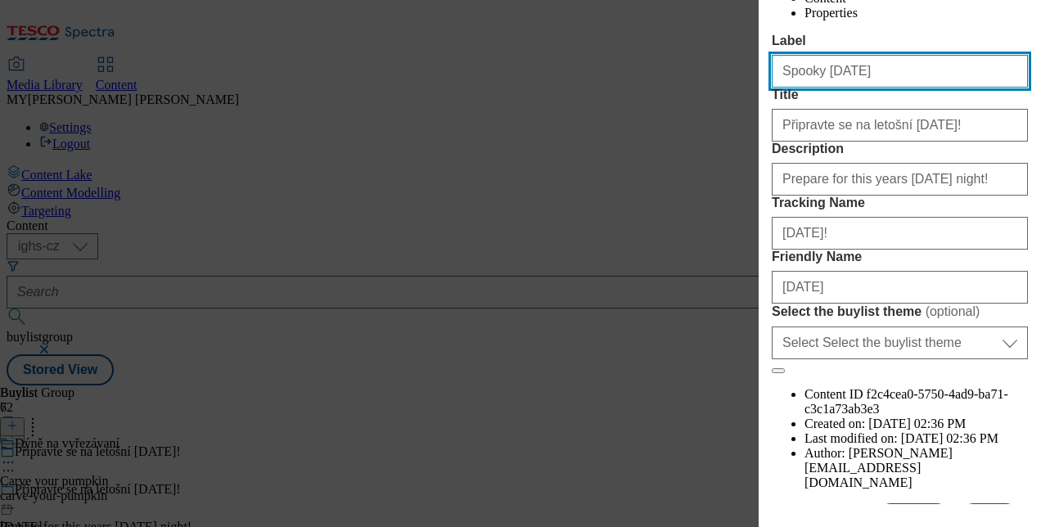
scroll to position [262, 0]
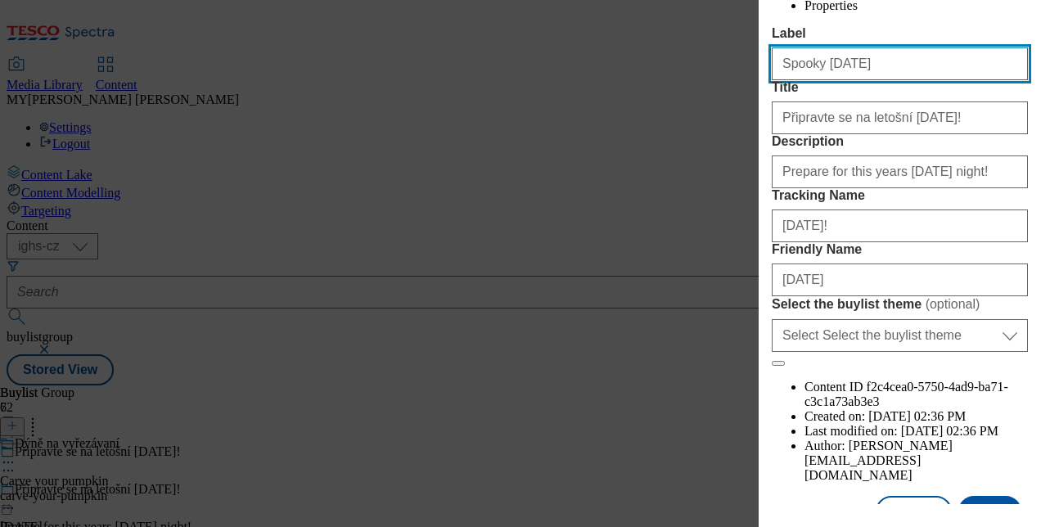
type input "Spooky [DATE]"
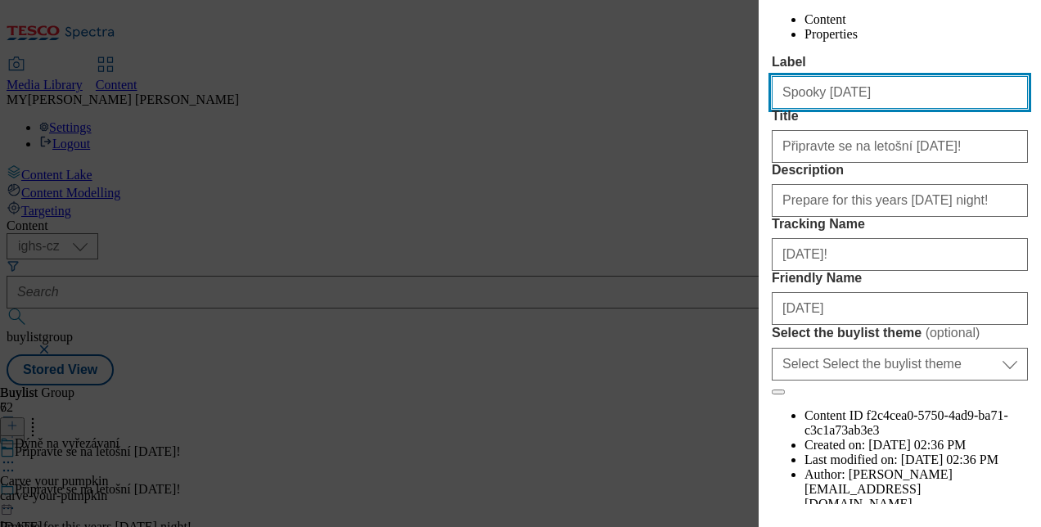
scroll to position [241, 0]
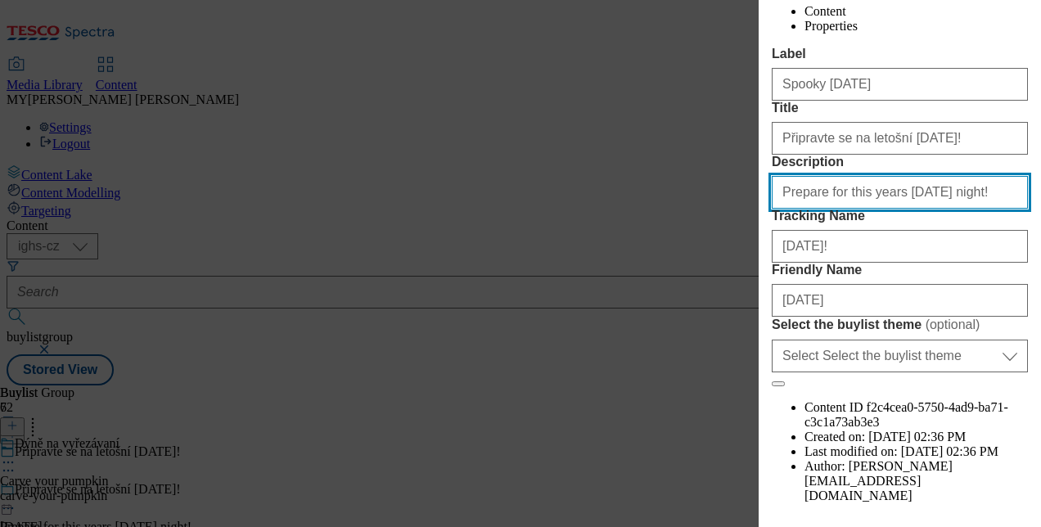
click at [881, 209] on input "Prepare for this years [DATE] night!" at bounding box center [900, 192] width 256 height 33
paste input "Spooky [DATE]"
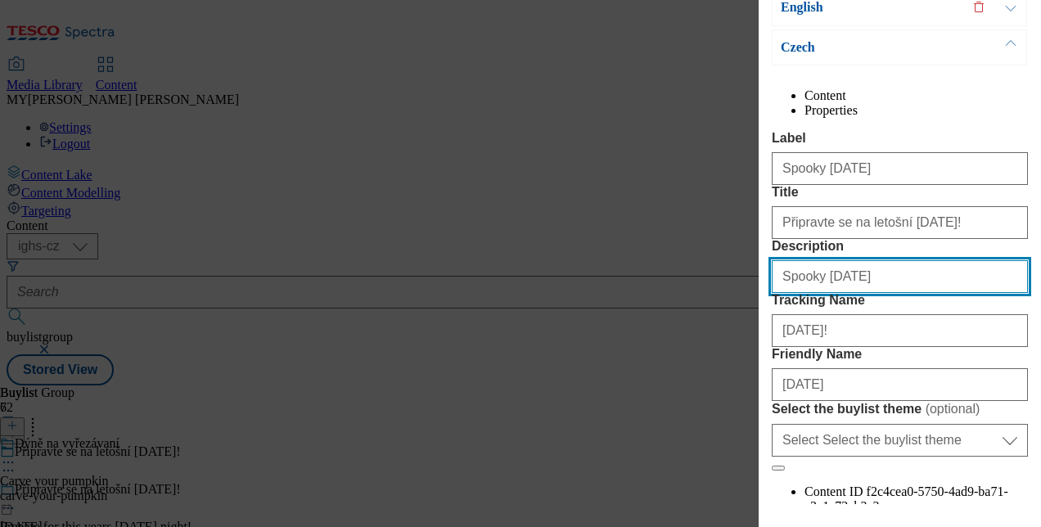
scroll to position [39, 0]
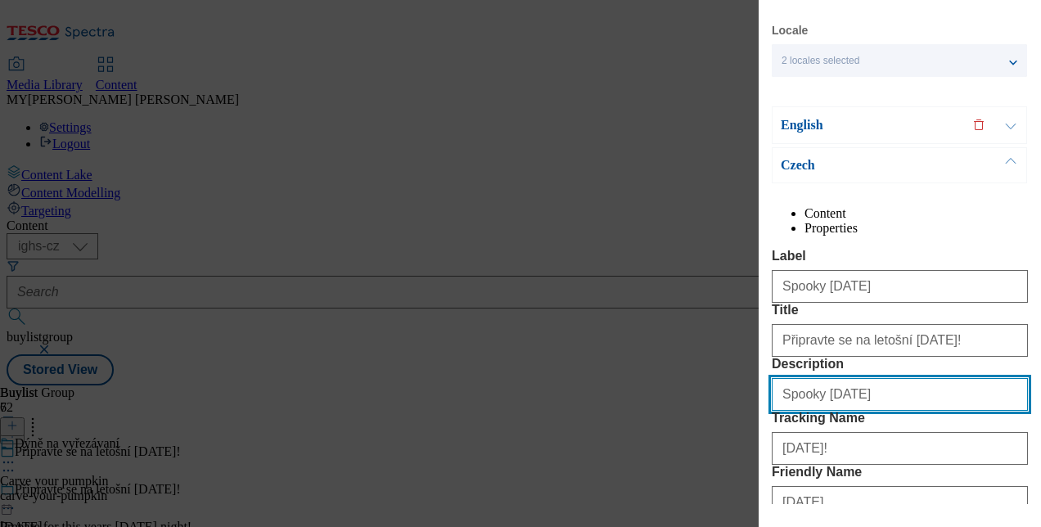
type input "Spooky [DATE]"
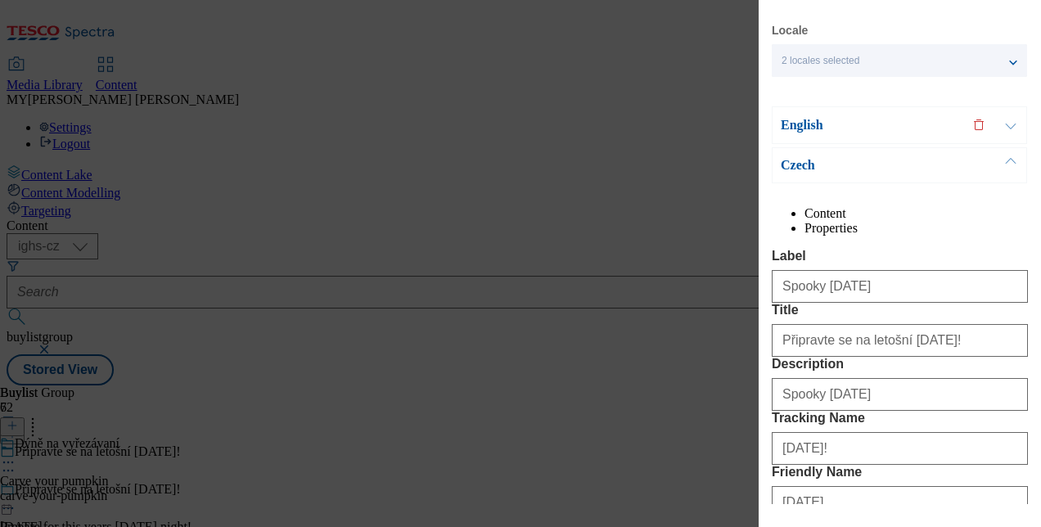
click at [1010, 122] on button "Modal" at bounding box center [1010, 125] width 31 height 36
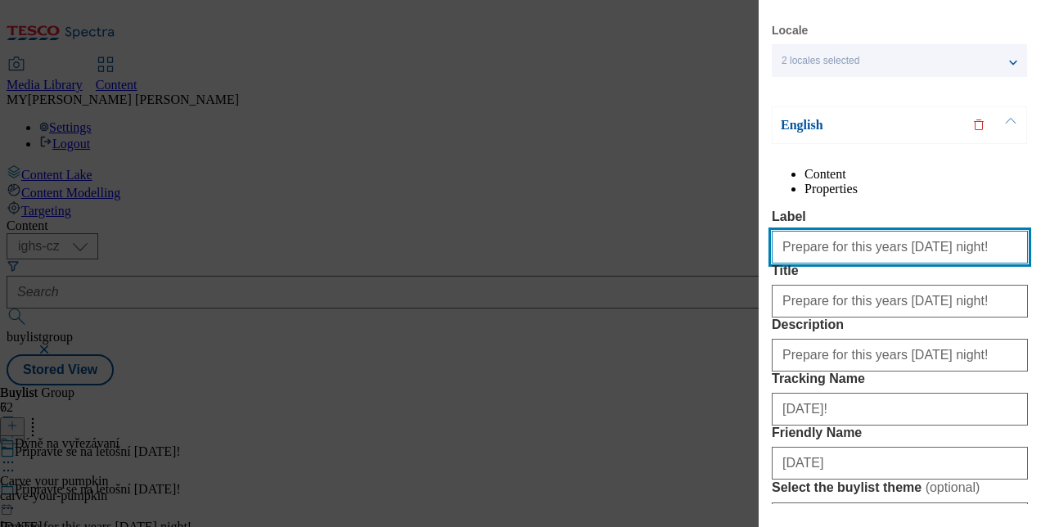
click at [864, 263] on input "Prepare for this years [DATE] night!" at bounding box center [900, 247] width 256 height 33
paste input "Spooky [DATE]"
type input "Spooky [DATE]"
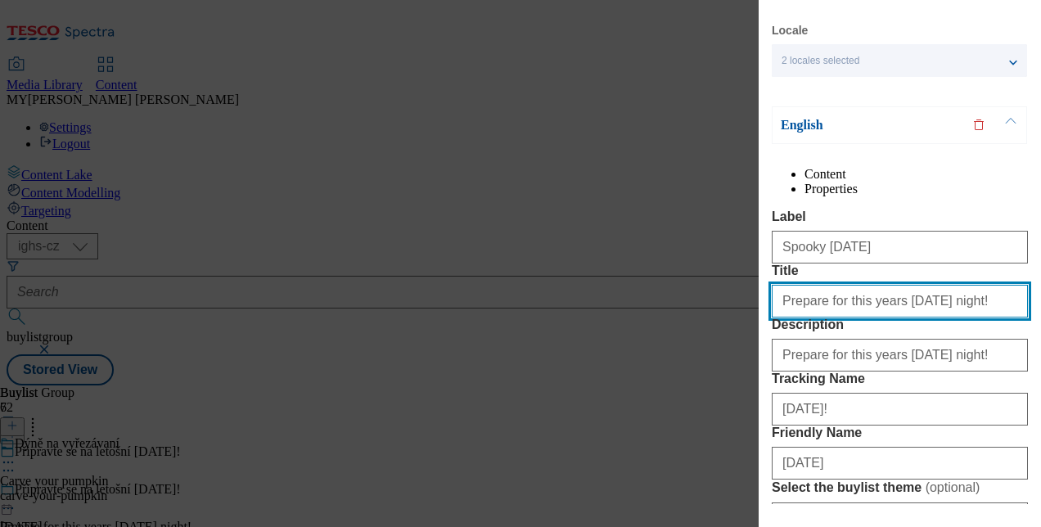
paste input "Spooky [DATE]"
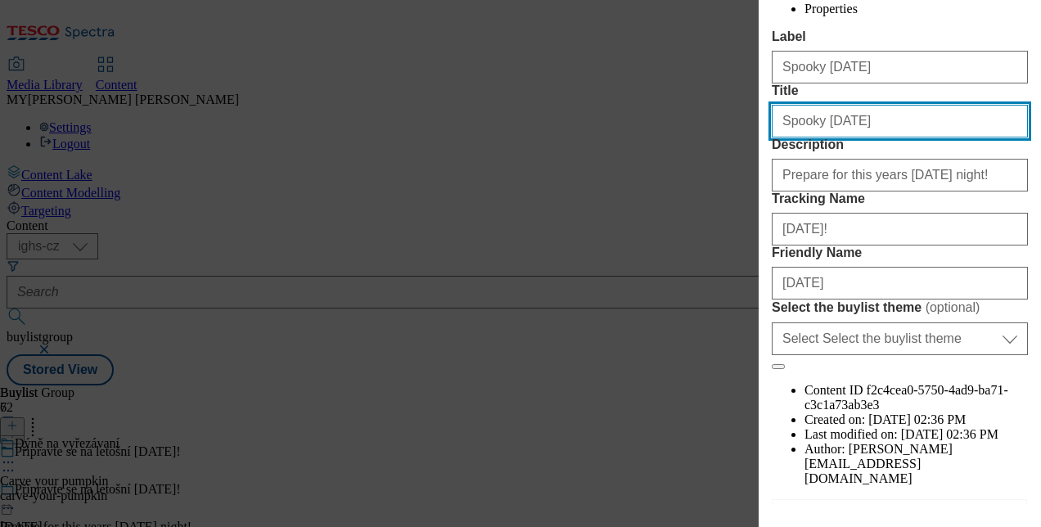
scroll to position [221, 0]
type input "Spooky [DATE]"
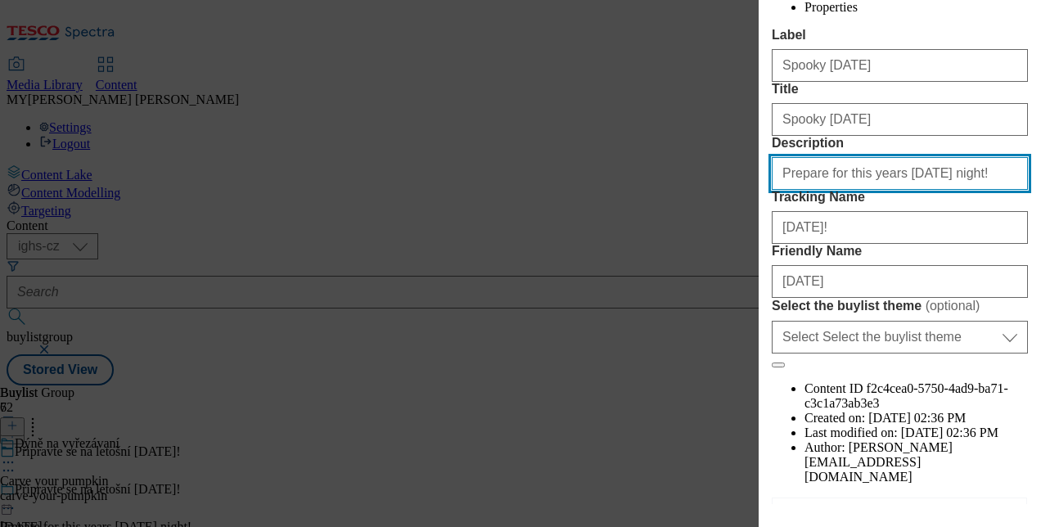
click at [884, 190] on input "Prepare for this years [DATE] night!" at bounding box center [900, 173] width 256 height 33
paste input "Spooky [DATE]"
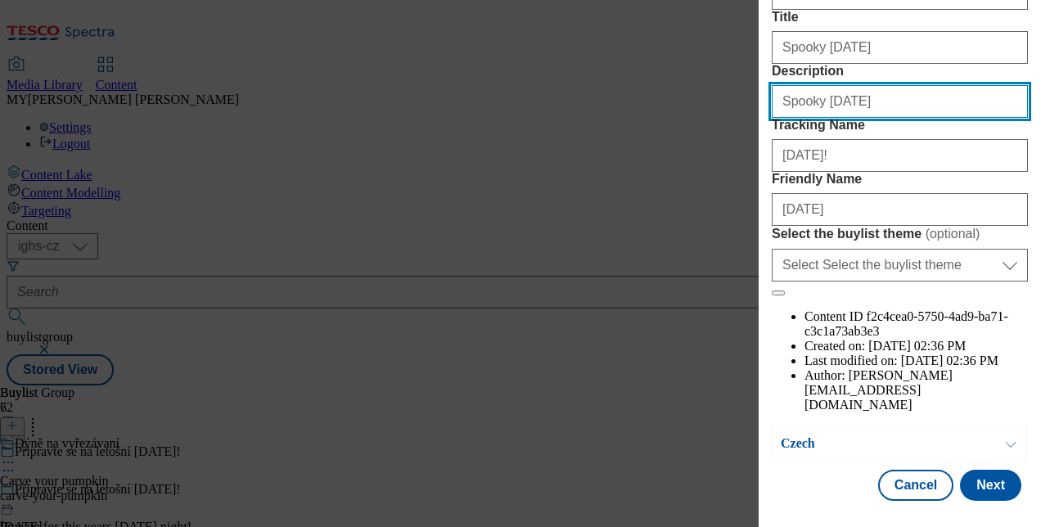
scroll to position [0, 0]
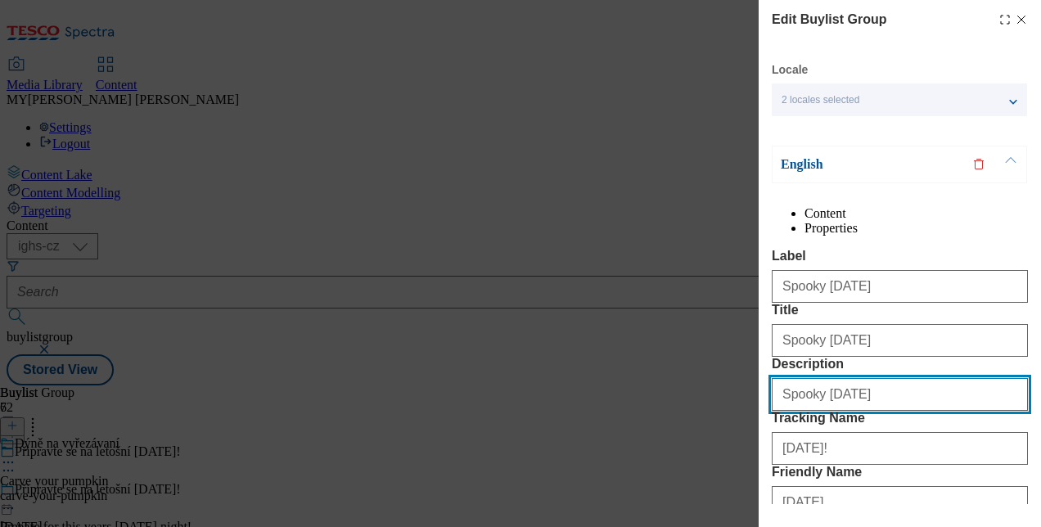
type input "Spooky [DATE]"
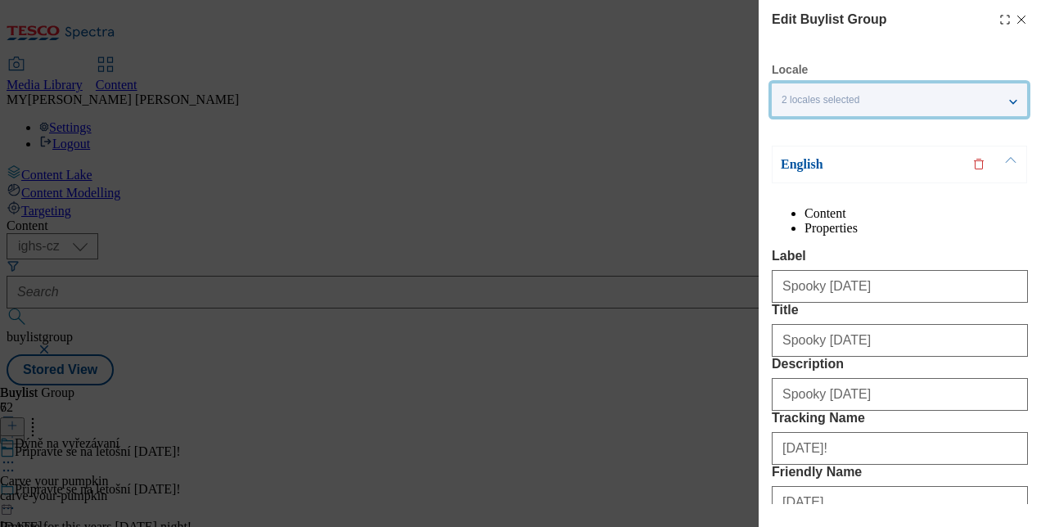
click at [1013, 103] on div "2 locales selected" at bounding box center [899, 99] width 255 height 33
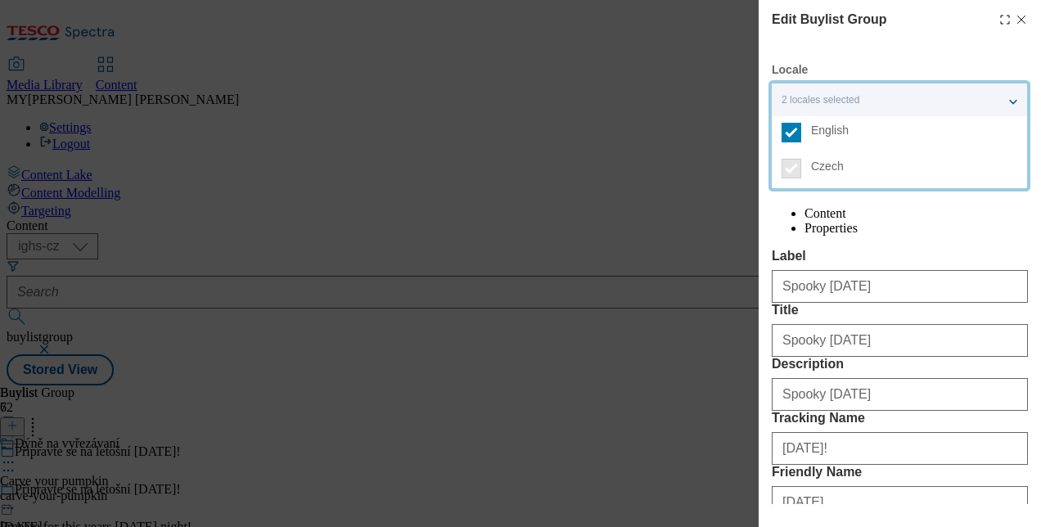
click at [1013, 103] on div "2 locales selected" at bounding box center [899, 99] width 255 height 33
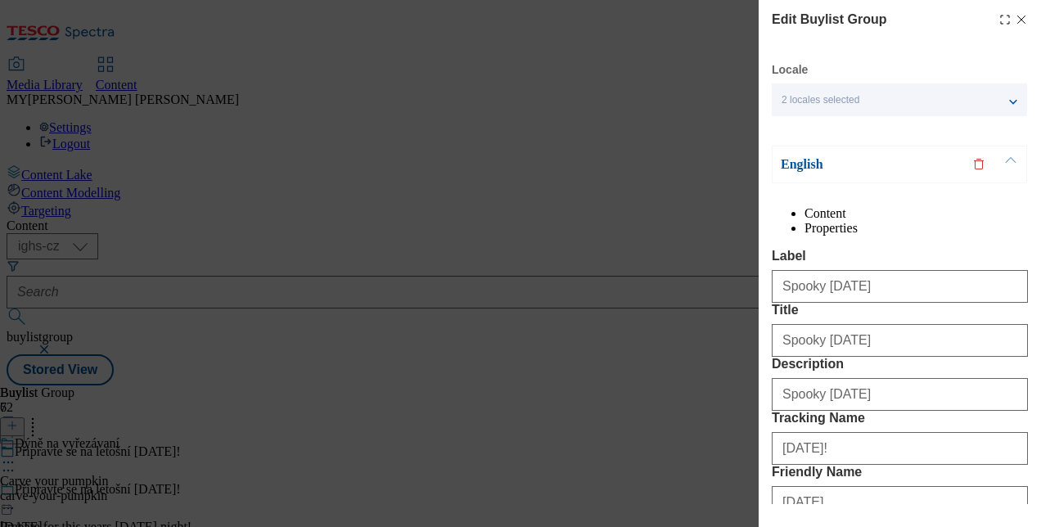
click at [1010, 157] on button "Modal" at bounding box center [1010, 164] width 31 height 36
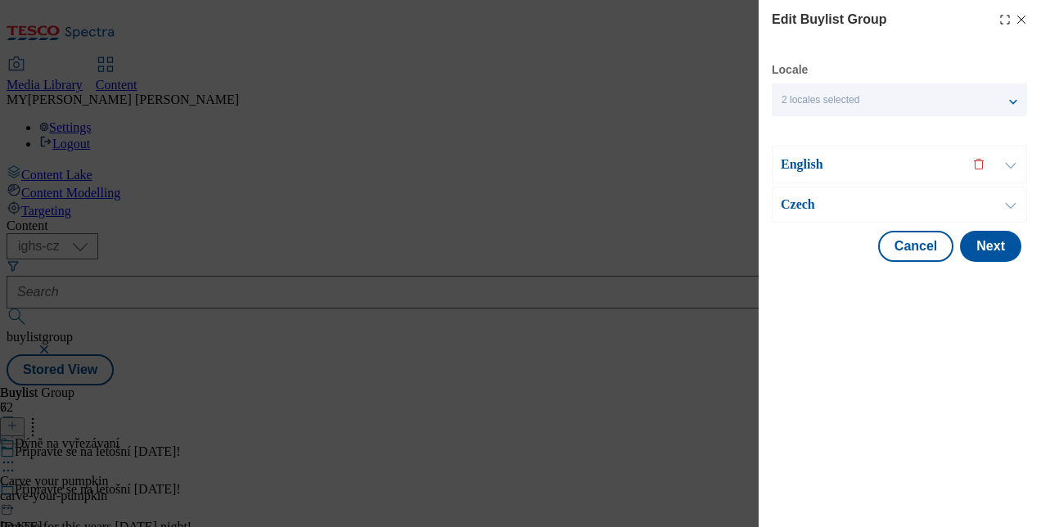
click at [1006, 201] on button "Modal" at bounding box center [1010, 204] width 31 height 34
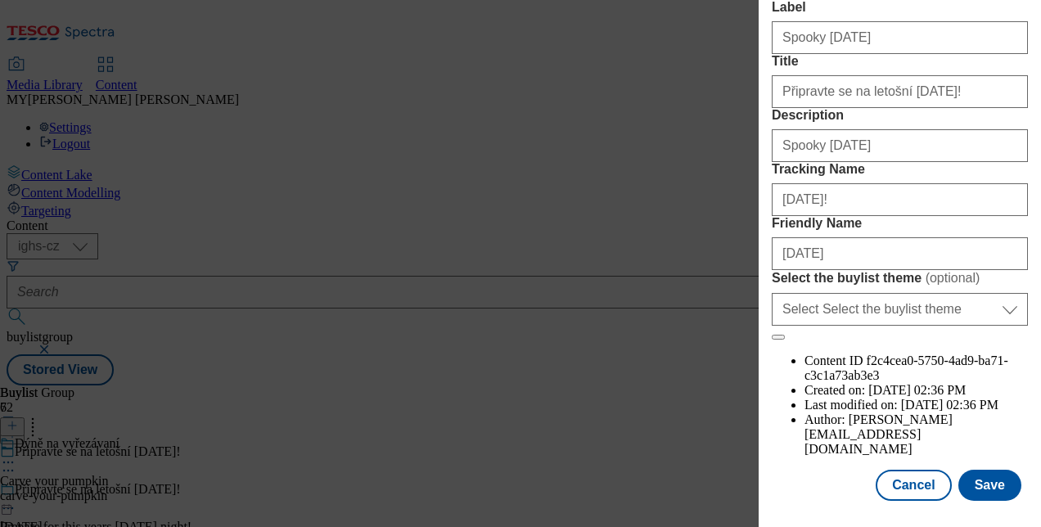
scroll to position [358, 0]
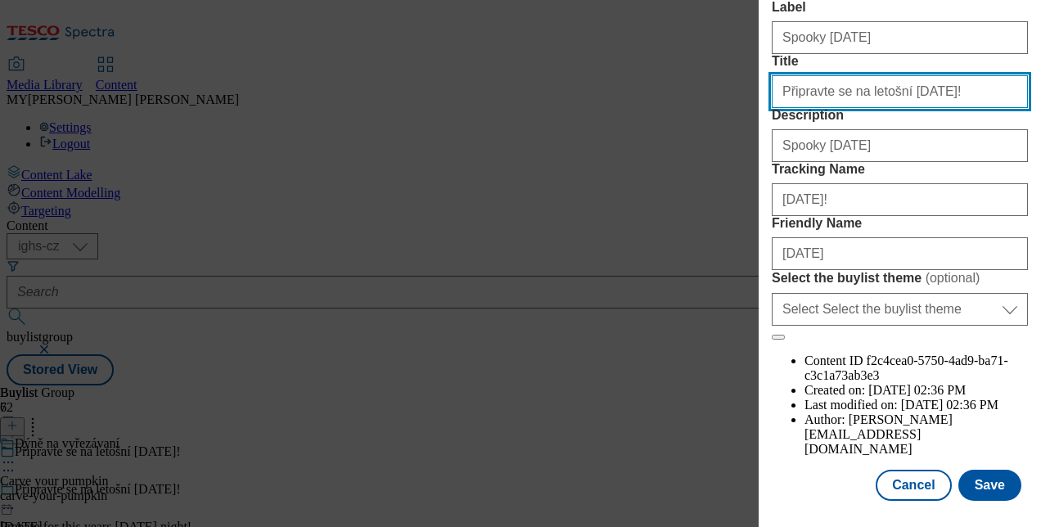
click at [947, 87] on input "Připravte se na letošní [DATE]!" at bounding box center [900, 91] width 256 height 33
paste input "Strašidelný [DATE]"
type input "Strašidelný [DATE]"
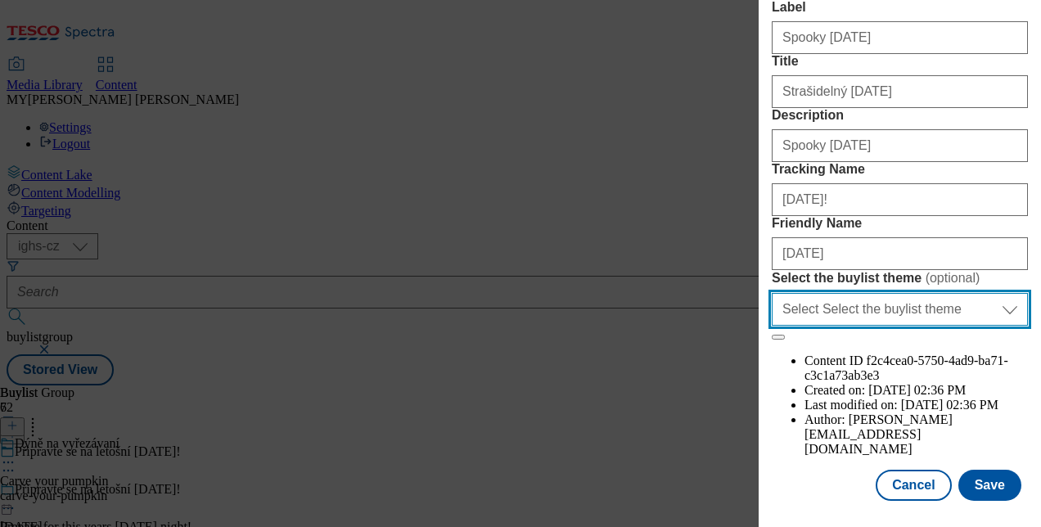
click at [980, 326] on select "Select Select the buylist theme default fandf" at bounding box center [900, 309] width 256 height 33
click at [772, 326] on select "Select Select the buylist theme default fandf" at bounding box center [900, 309] width 256 height 33
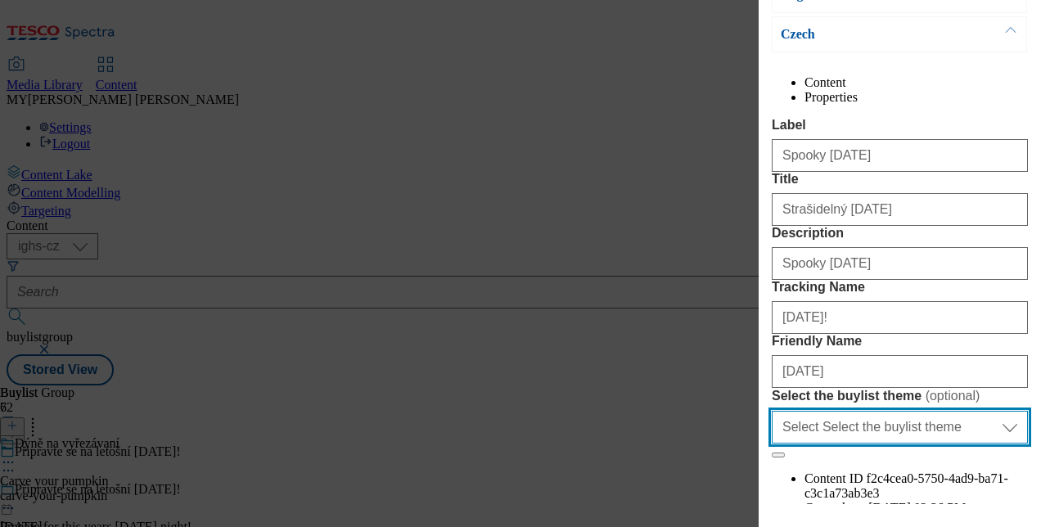
scroll to position [0, 0]
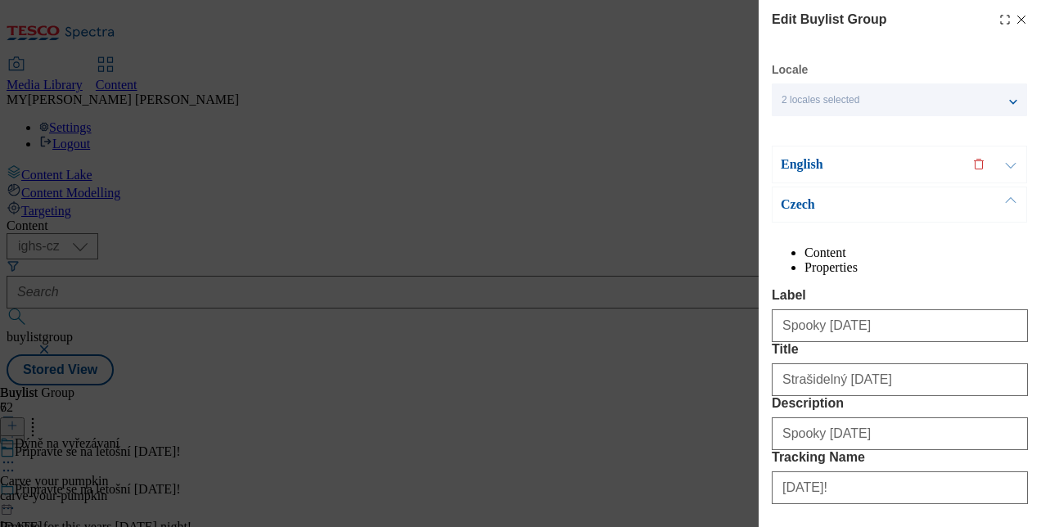
click at [1005, 160] on button "Modal" at bounding box center [1010, 164] width 31 height 36
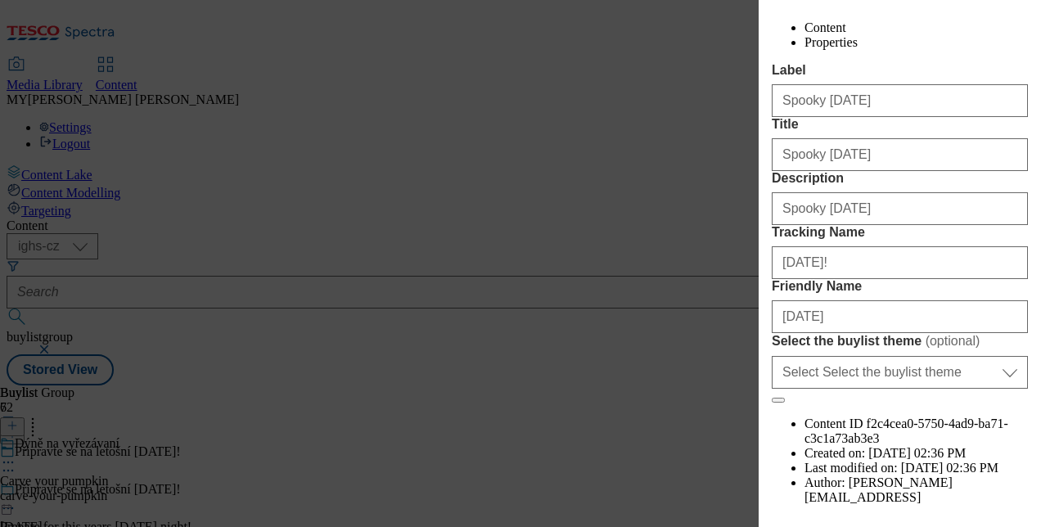
scroll to position [357, 0]
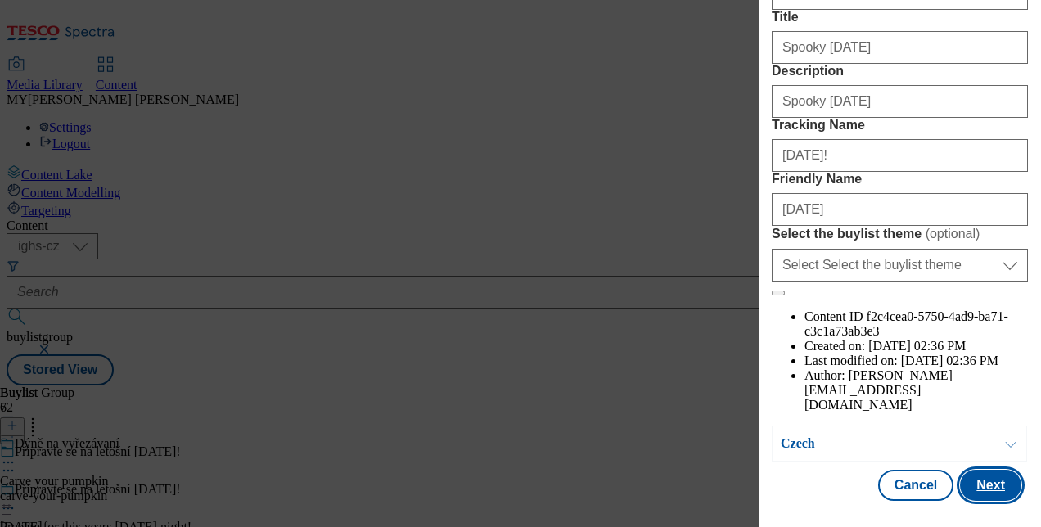
click at [988, 476] on button "Next" at bounding box center [990, 485] width 61 height 31
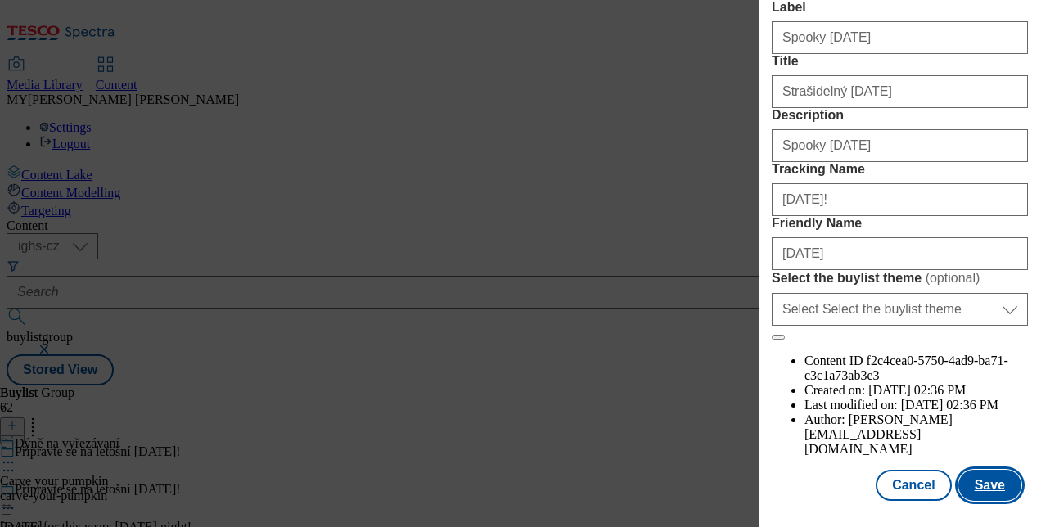
click at [988, 476] on button "Save" at bounding box center [989, 485] width 63 height 31
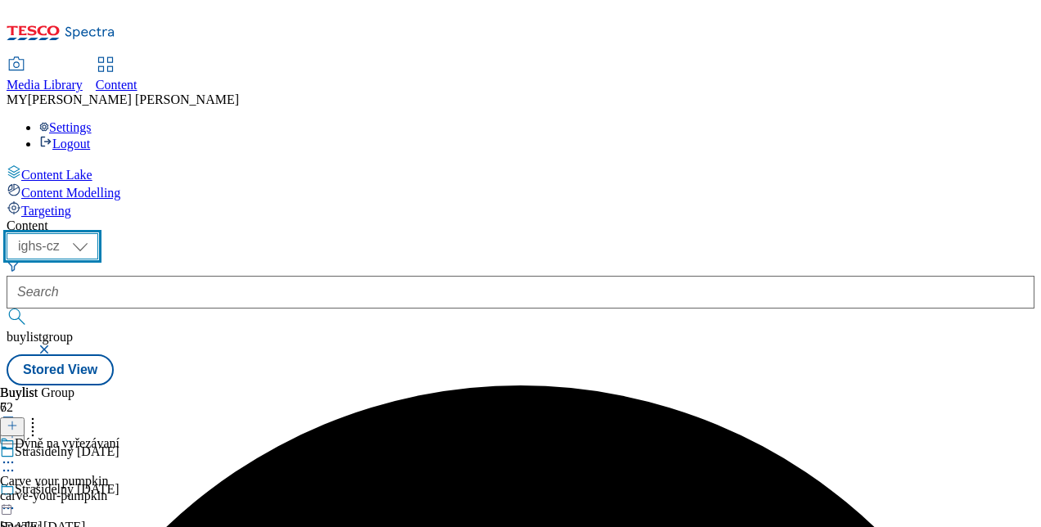
click at [98, 233] on select "ighs-cz ighs-hu ighs-sk" at bounding box center [53, 246] width 92 height 26
select select "ighs-sk"
click at [98, 233] on select "ighs-cz ighs-hu ighs-sk" at bounding box center [53, 246] width 92 height 26
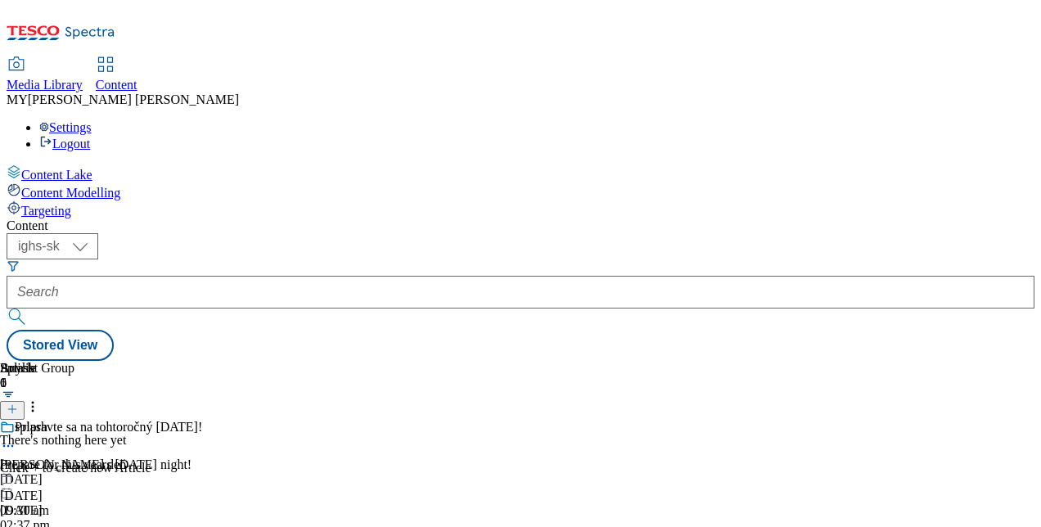
click at [16, 438] on icon at bounding box center [8, 446] width 16 height 16
click at [70, 475] on span "Edit" at bounding box center [60, 481] width 19 height 12
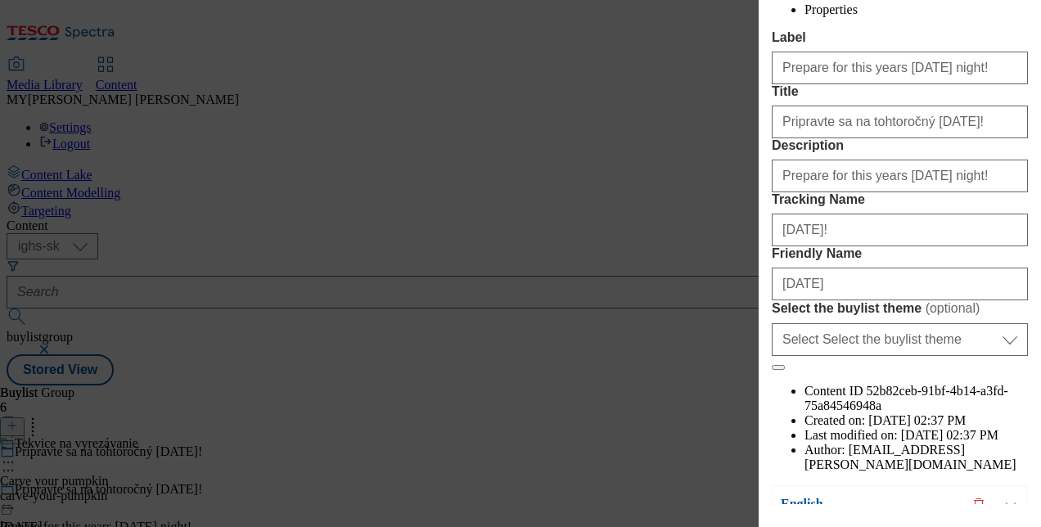
scroll to position [210, 0]
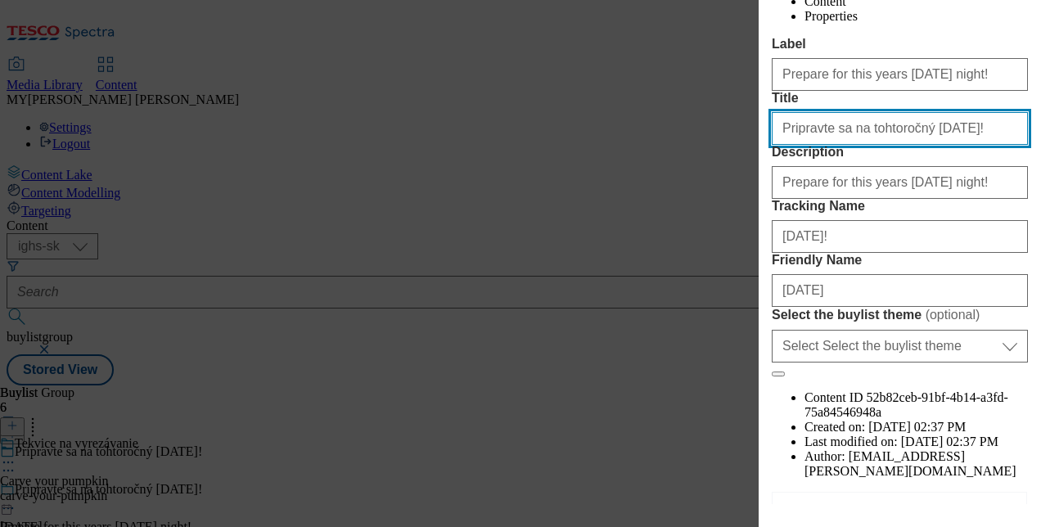
click at [948, 145] on input "Pripravte sa na tohtoročný [DATE]!" at bounding box center [900, 128] width 256 height 33
paste input "Strašidelný [DATE]"
type input "Strašidelný [DATE]"
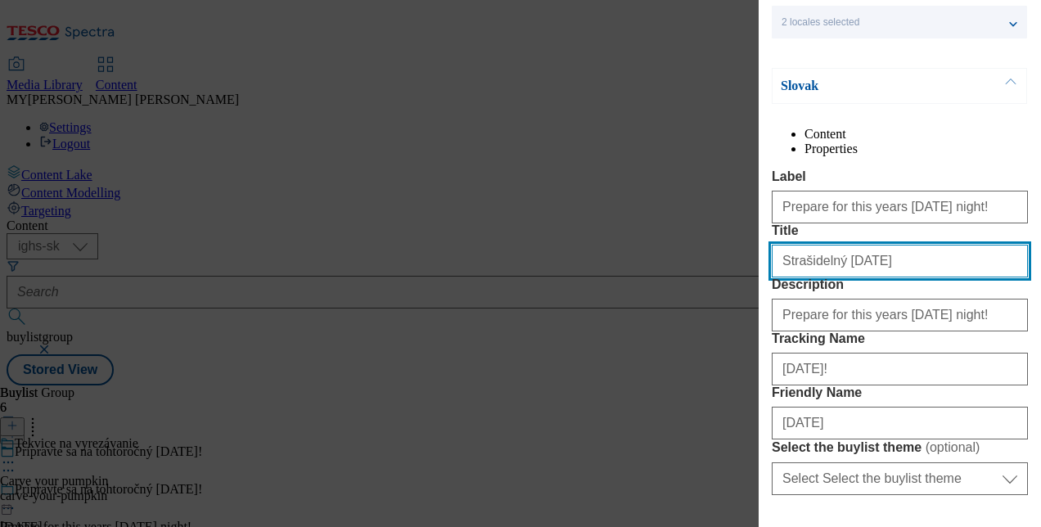
scroll to position [67, 0]
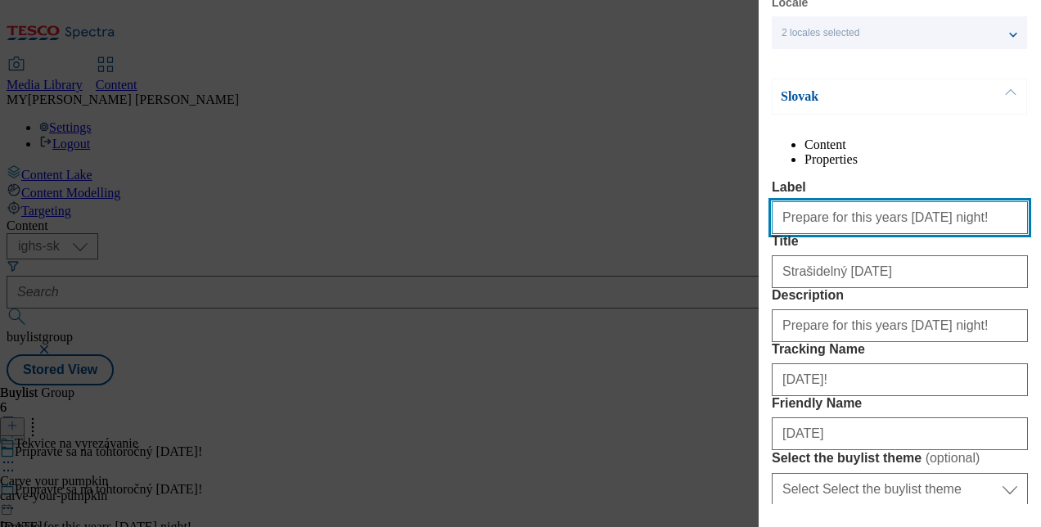
paste input "Spooky [DATE]"
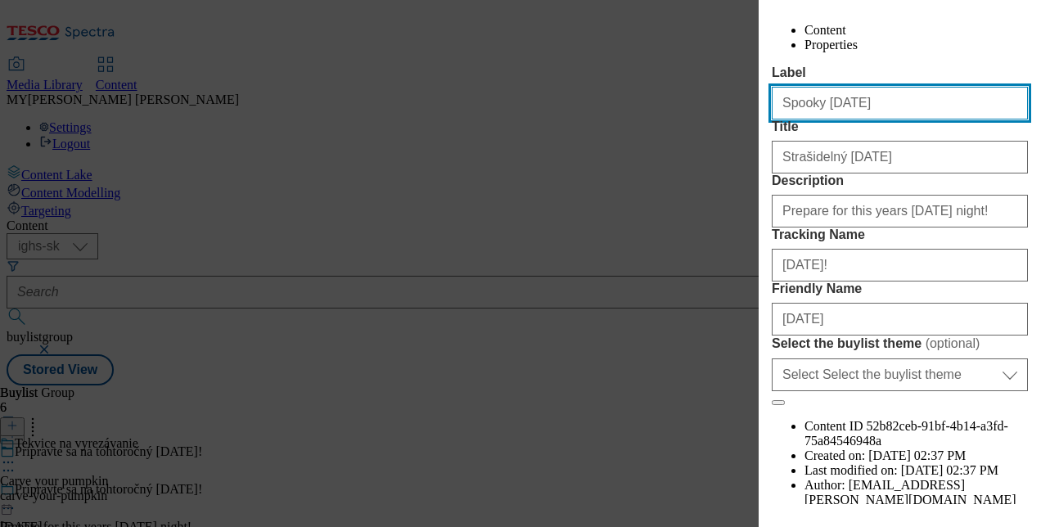
scroll to position [185, 0]
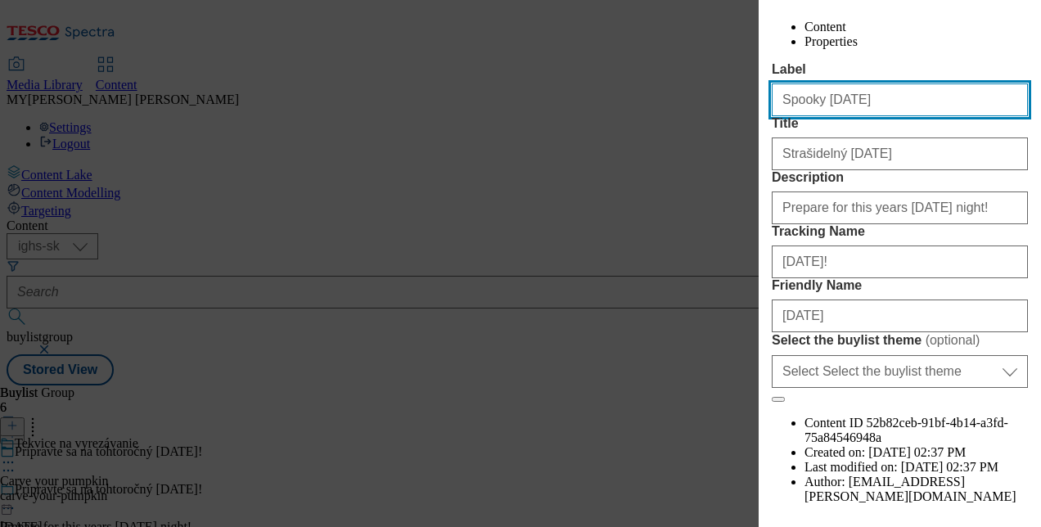
type input "Spooky [DATE]"
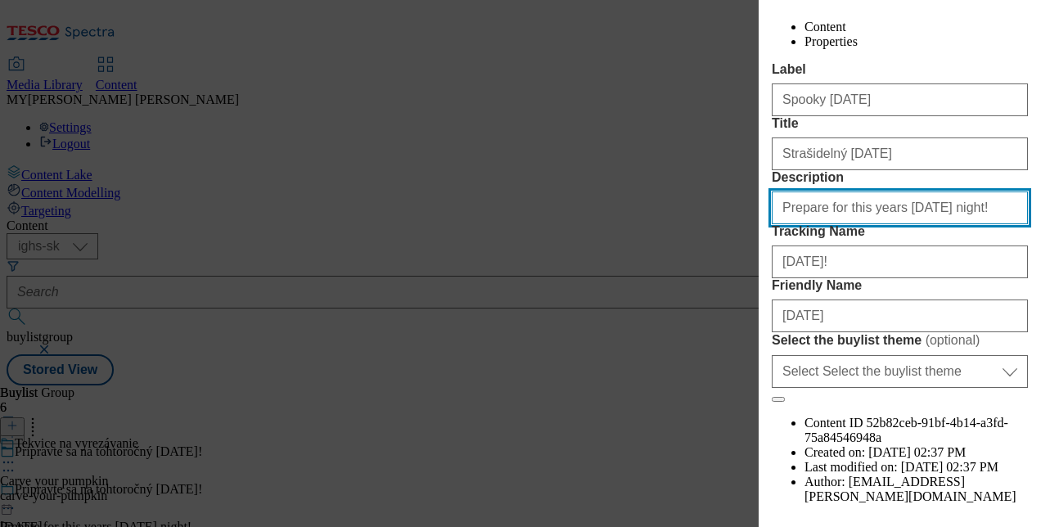
click at [848, 224] on input "Prepare for this years [DATE] night!" at bounding box center [900, 207] width 256 height 33
paste input "Spooky [DATE]"
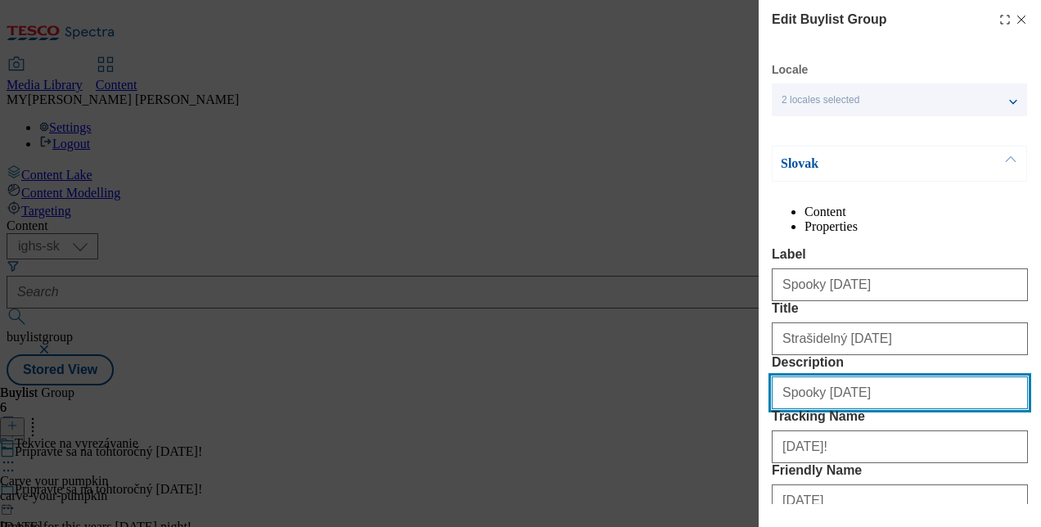
scroll to position [357, 0]
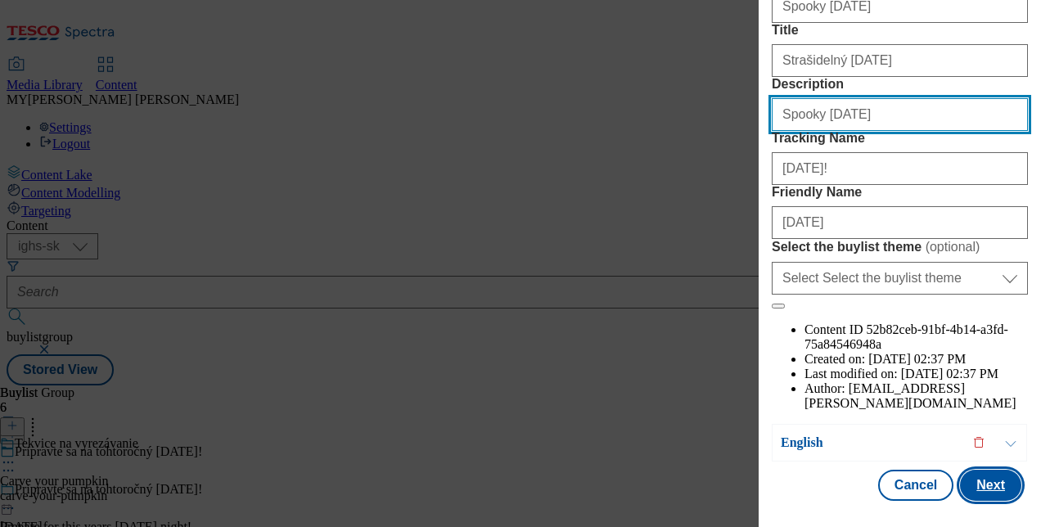
type input "Spooky [DATE]"
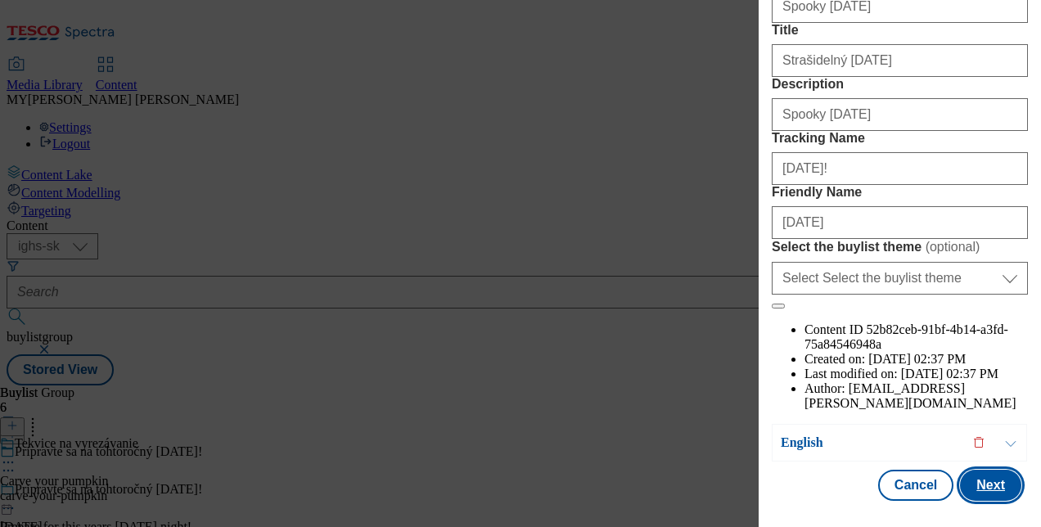
click at [989, 481] on button "Next" at bounding box center [990, 485] width 61 height 31
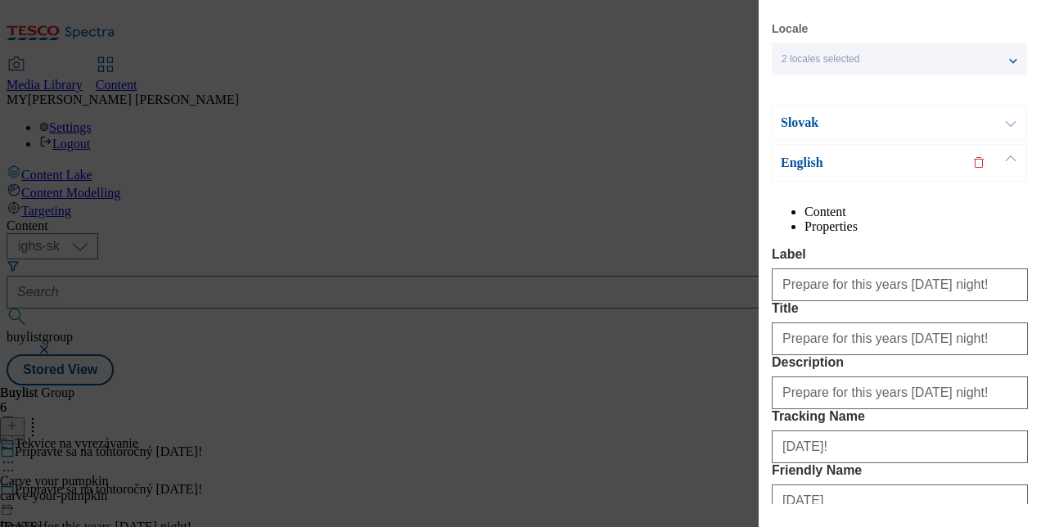
scroll to position [34, 0]
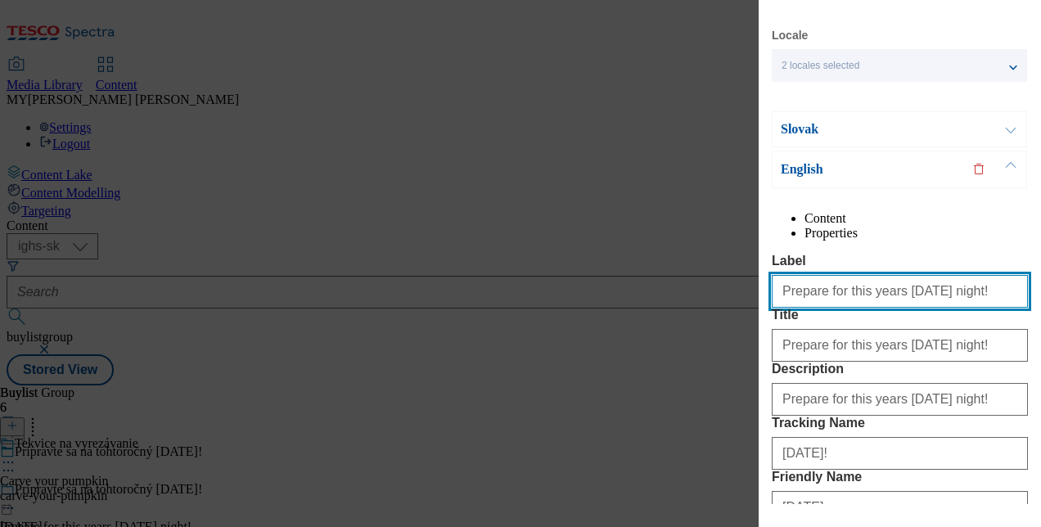
click at [852, 308] on input "Prepare for this years [DATE] night!" at bounding box center [900, 291] width 256 height 33
paste input "Spooky [DATE]"
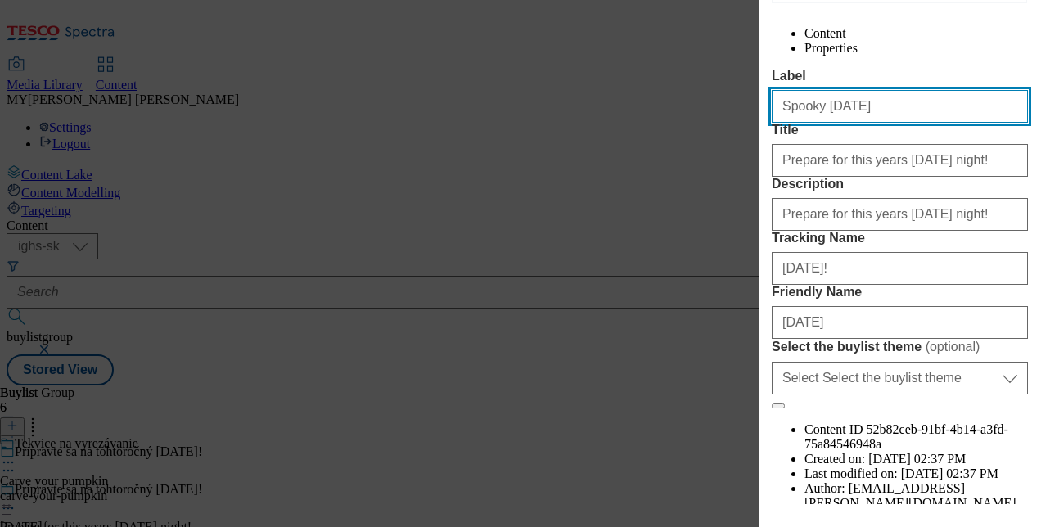
scroll to position [227, 0]
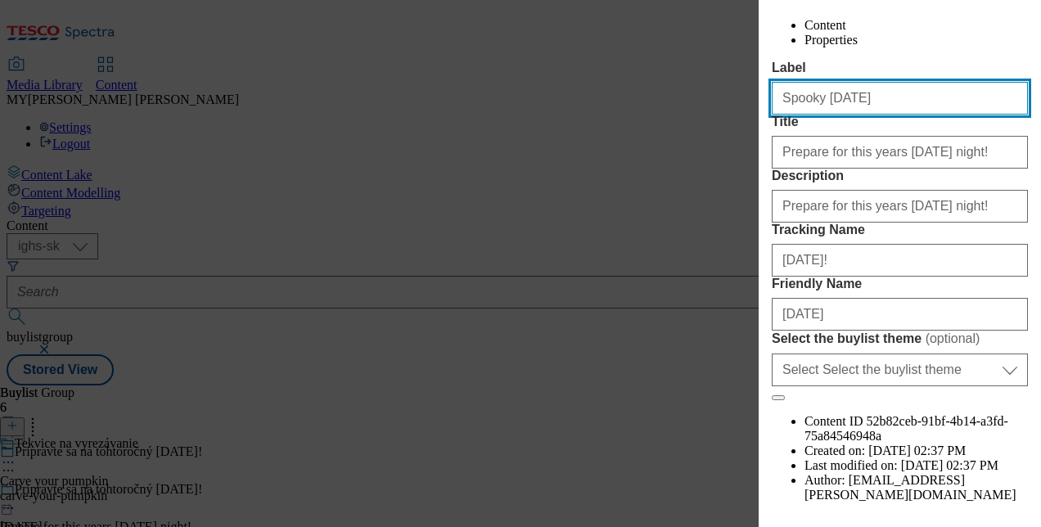
type input "Spooky [DATE]"
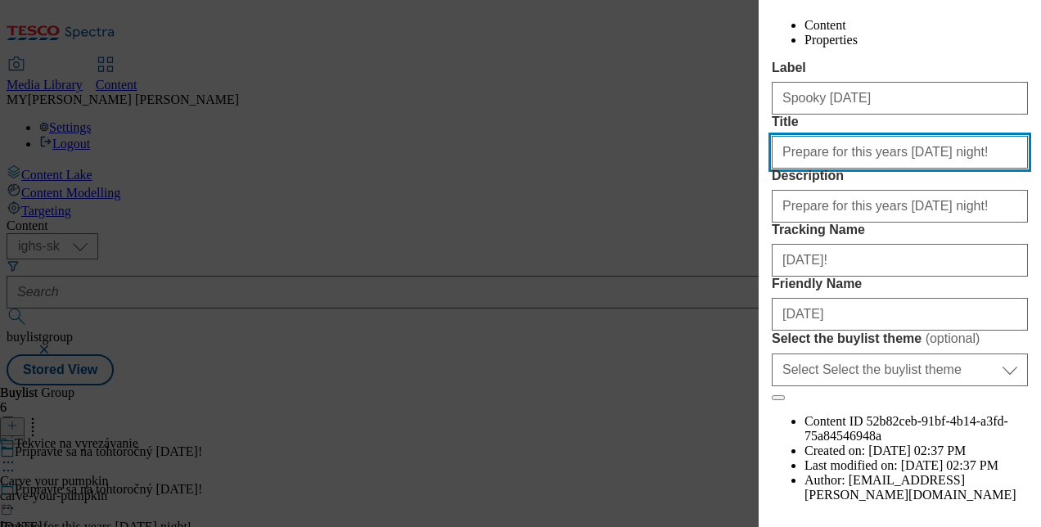
click at [851, 169] on input "Prepare for this years [DATE] night!" at bounding box center [900, 152] width 256 height 33
paste input "Spooky [DATE]"
type input "Spooky [DATE]"
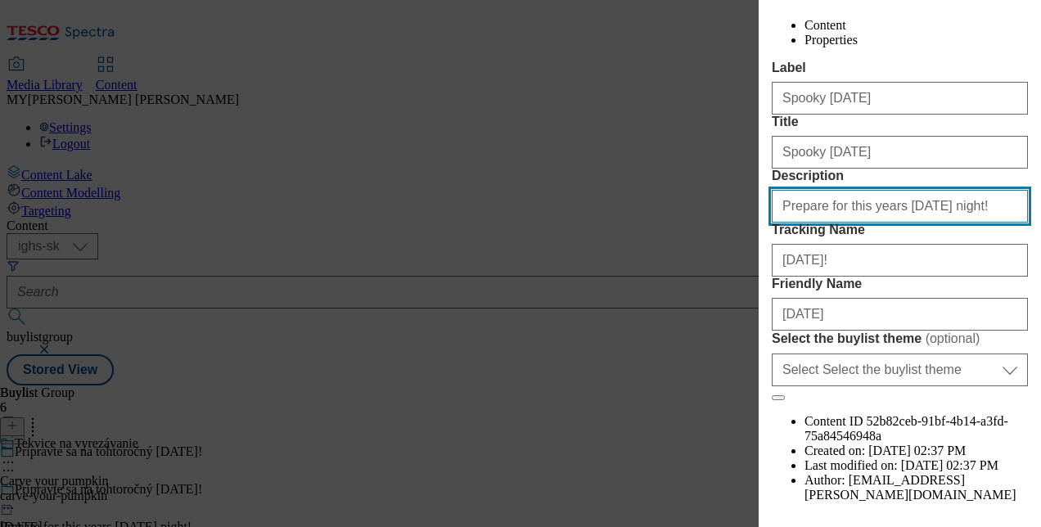
click at [837, 223] on input "Prepare for this years [DATE] night!" at bounding box center [900, 206] width 256 height 33
paste input "Spooky [DATE]"
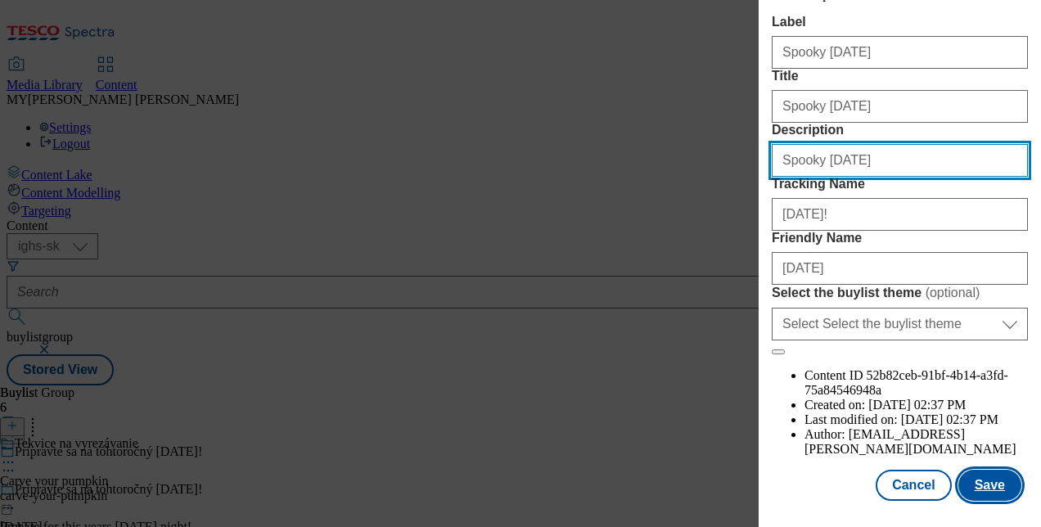
type input "Spooky [DATE]"
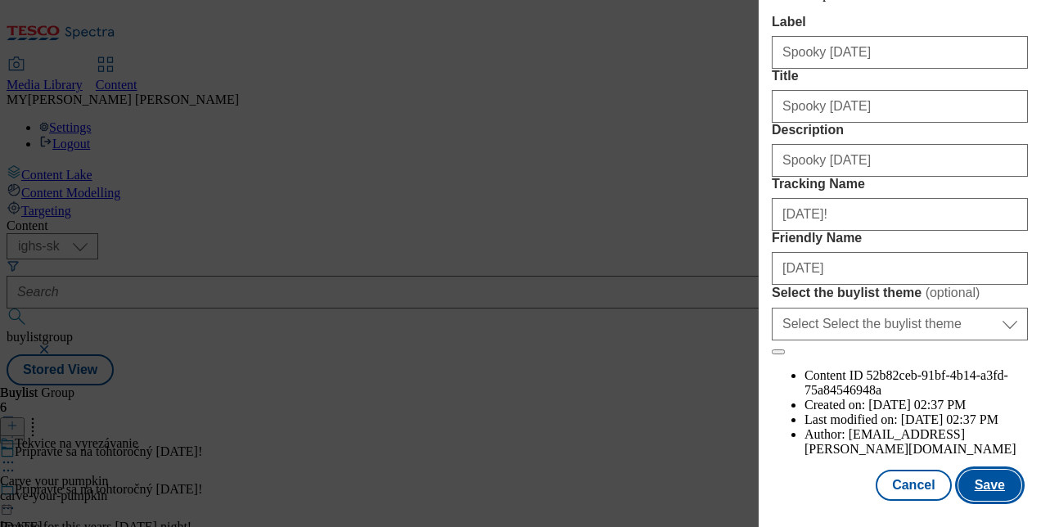
click at [977, 473] on button "Save" at bounding box center [989, 485] width 63 height 31
